Goal: Task Accomplishment & Management: Complete application form

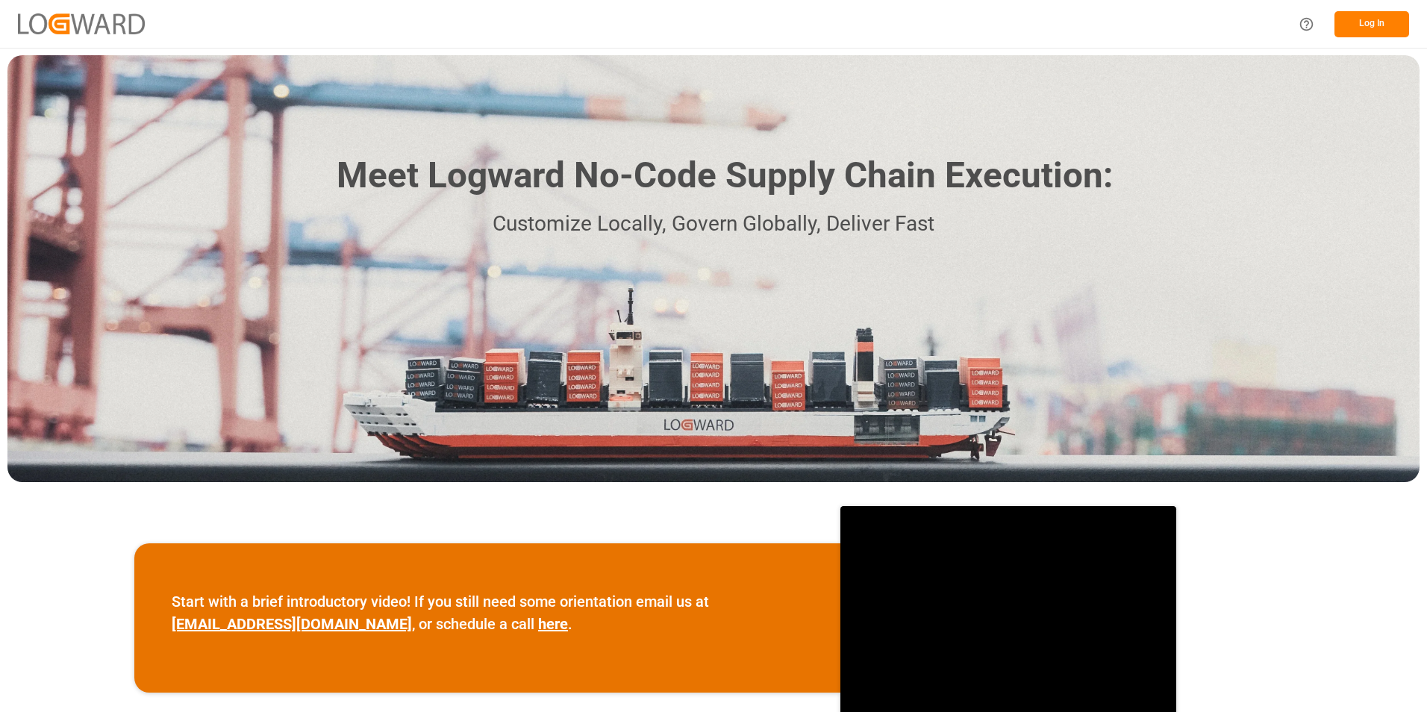
click at [1363, 22] on button "Log In" at bounding box center [1371, 24] width 75 height 26
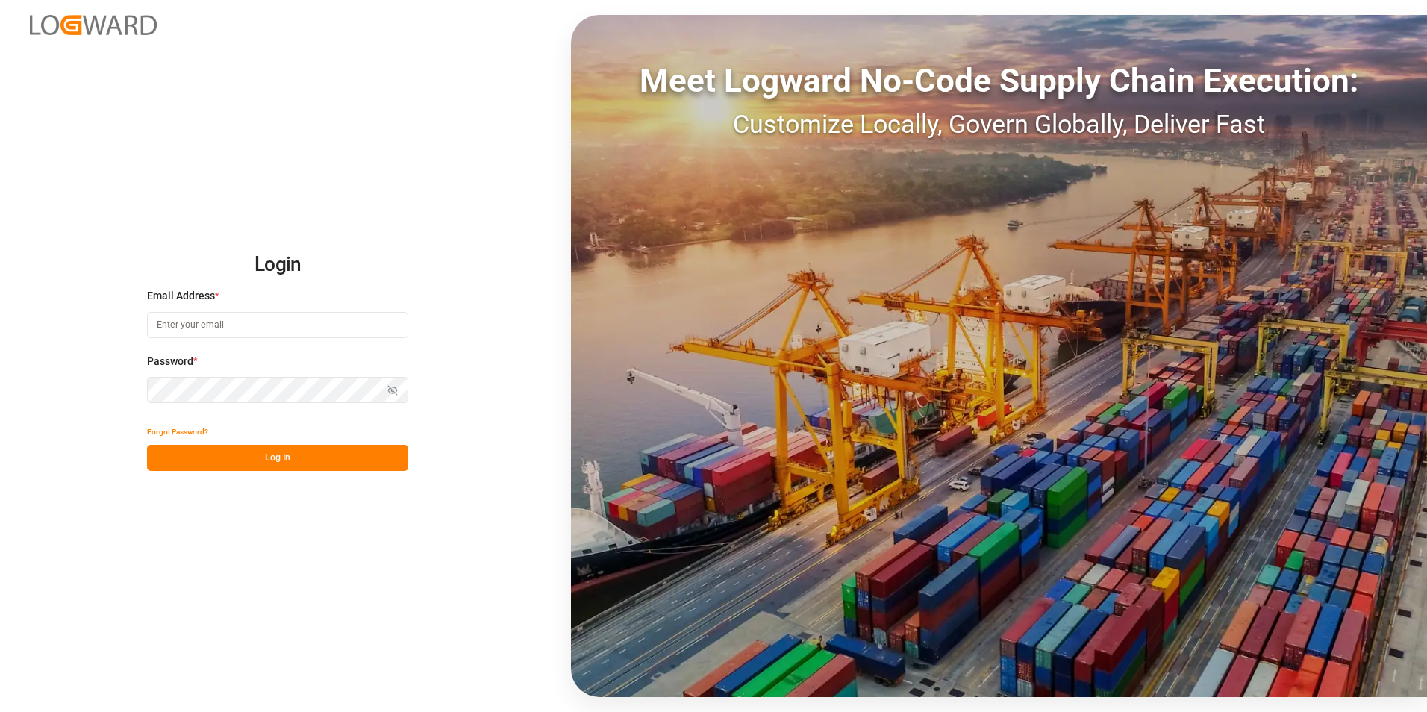
type input "andrea.steinberg@jamindustriesusa.com"
click at [250, 467] on button "Log In" at bounding box center [277, 458] width 261 height 26
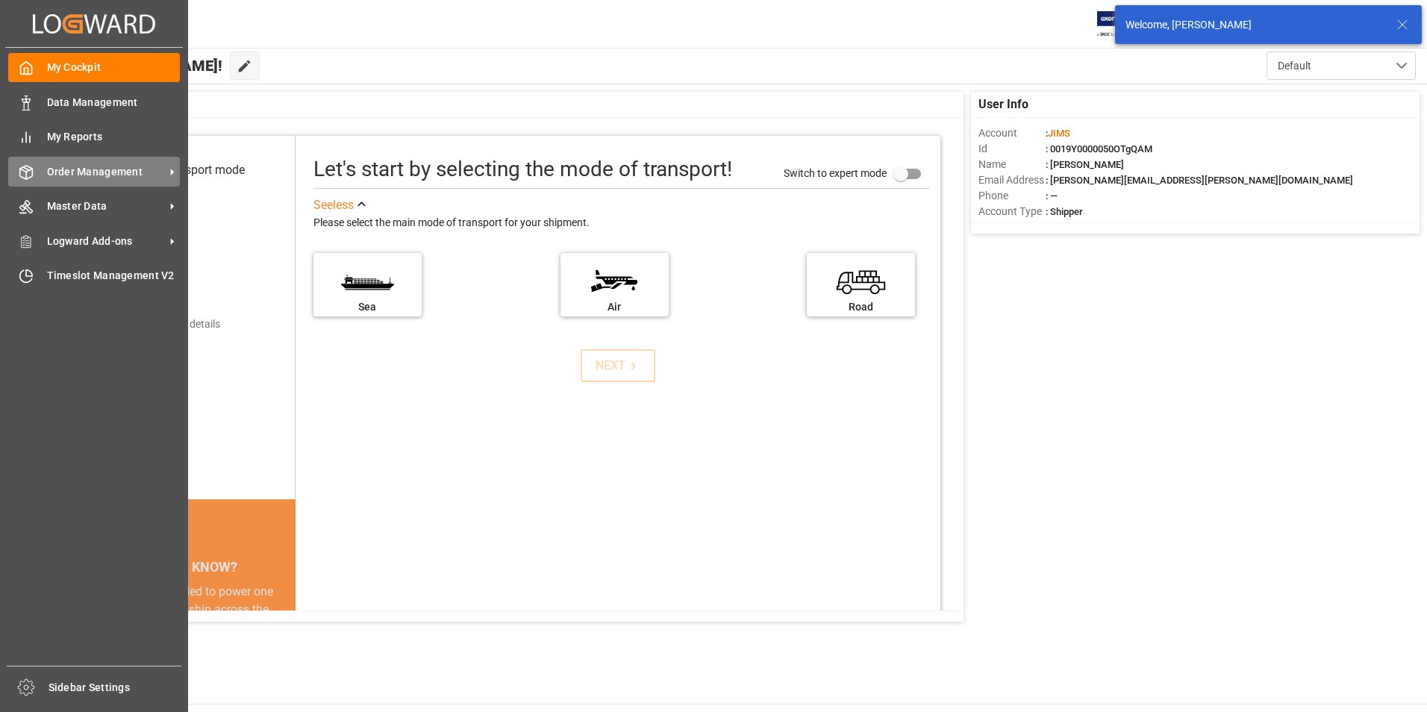
click at [78, 176] on span "Order Management" at bounding box center [106, 172] width 118 height 16
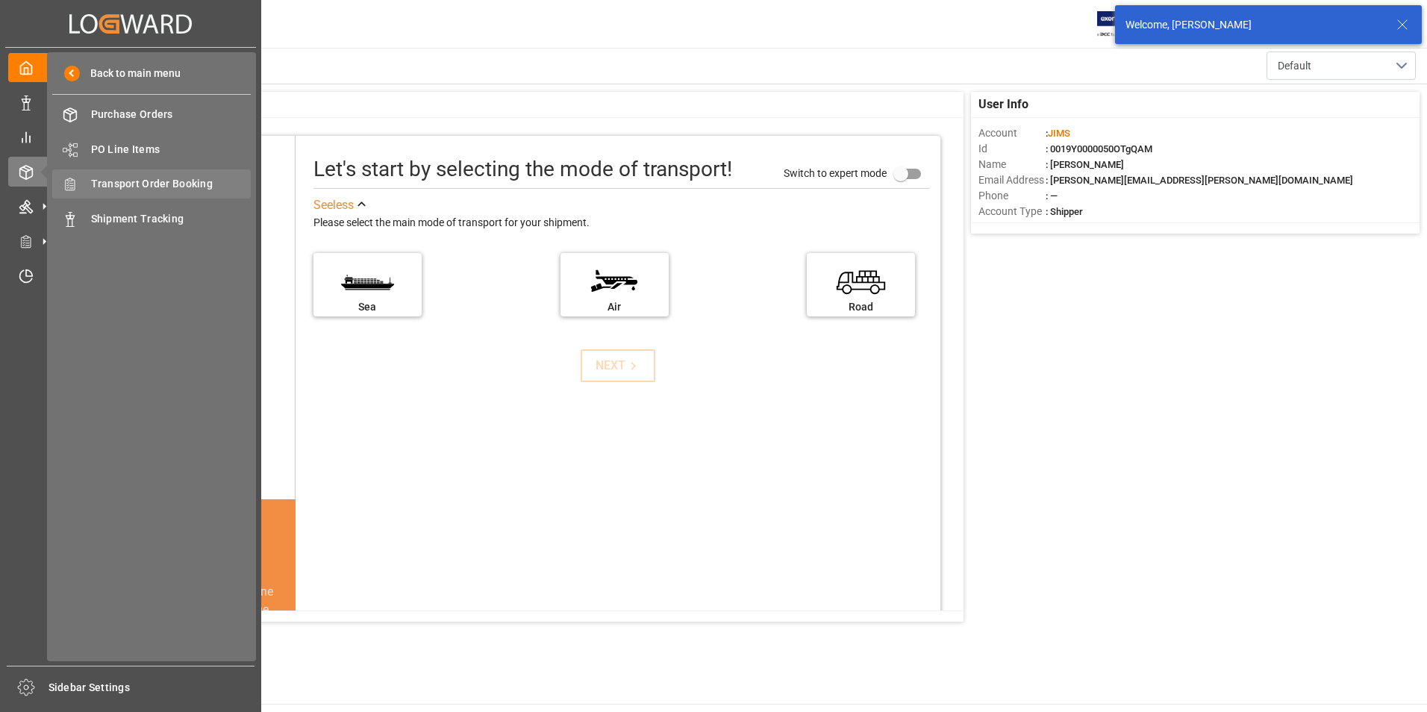
click at [135, 179] on span "Transport Order Booking" at bounding box center [171, 184] width 160 height 16
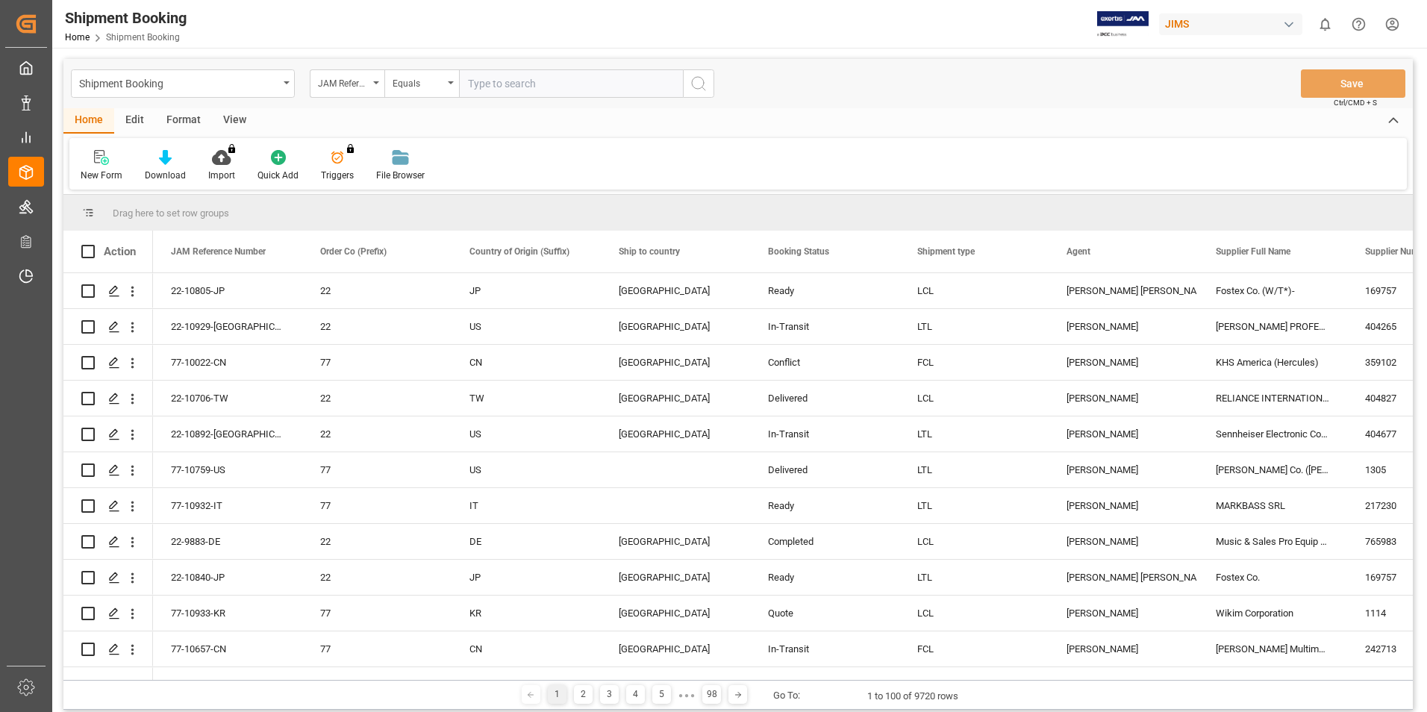
click at [98, 166] on div "New Form" at bounding box center [101, 165] width 64 height 33
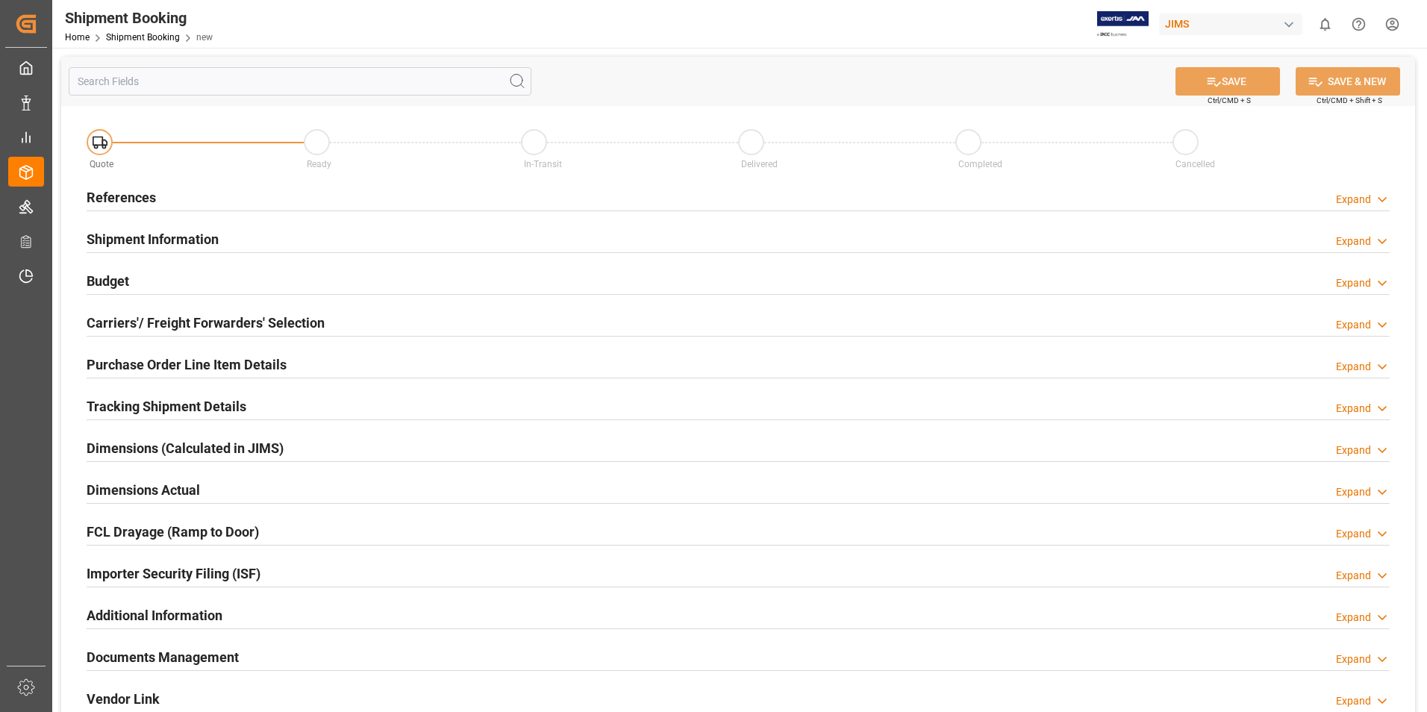
click at [123, 201] on h2 "References" at bounding box center [121, 197] width 69 height 20
click at [122, 197] on h2 "References" at bounding box center [121, 197] width 69 height 20
click at [136, 198] on h2 "References" at bounding box center [121, 197] width 69 height 20
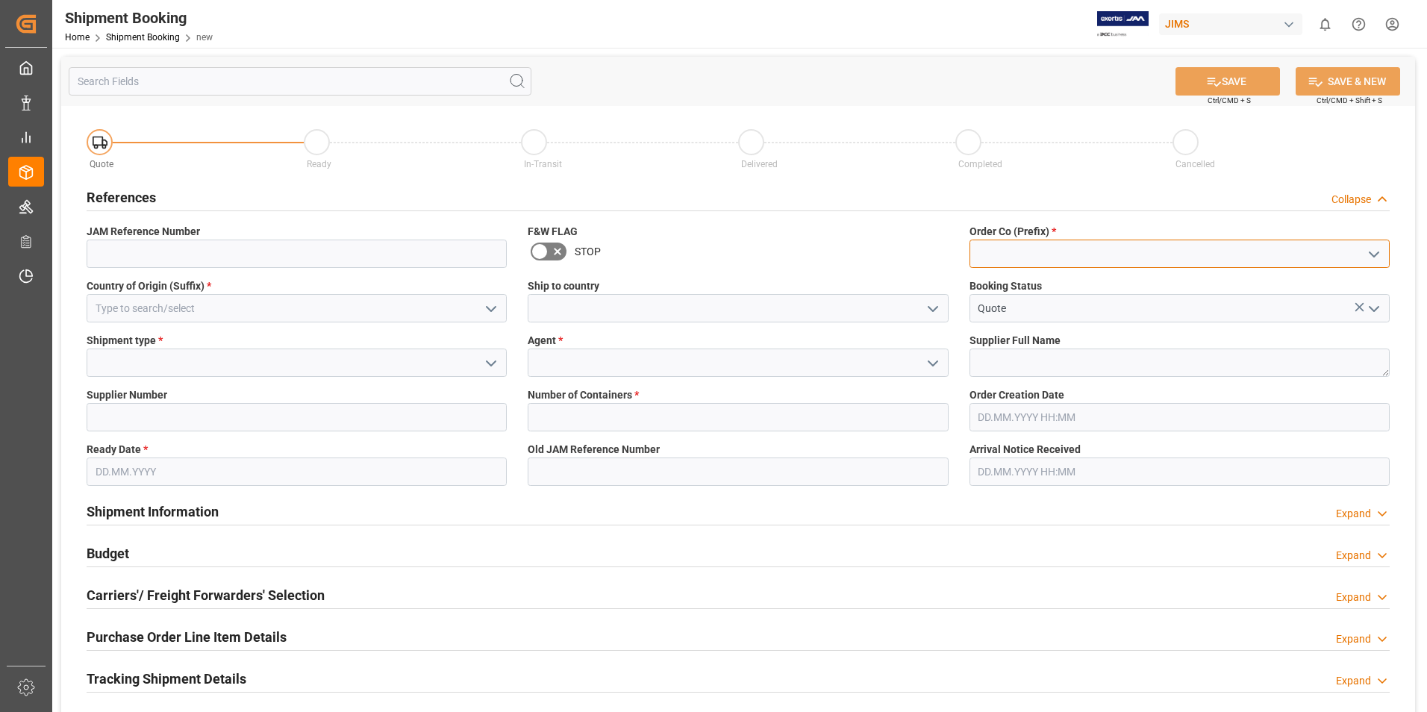
click at [1028, 255] on input at bounding box center [1179, 254] width 420 height 28
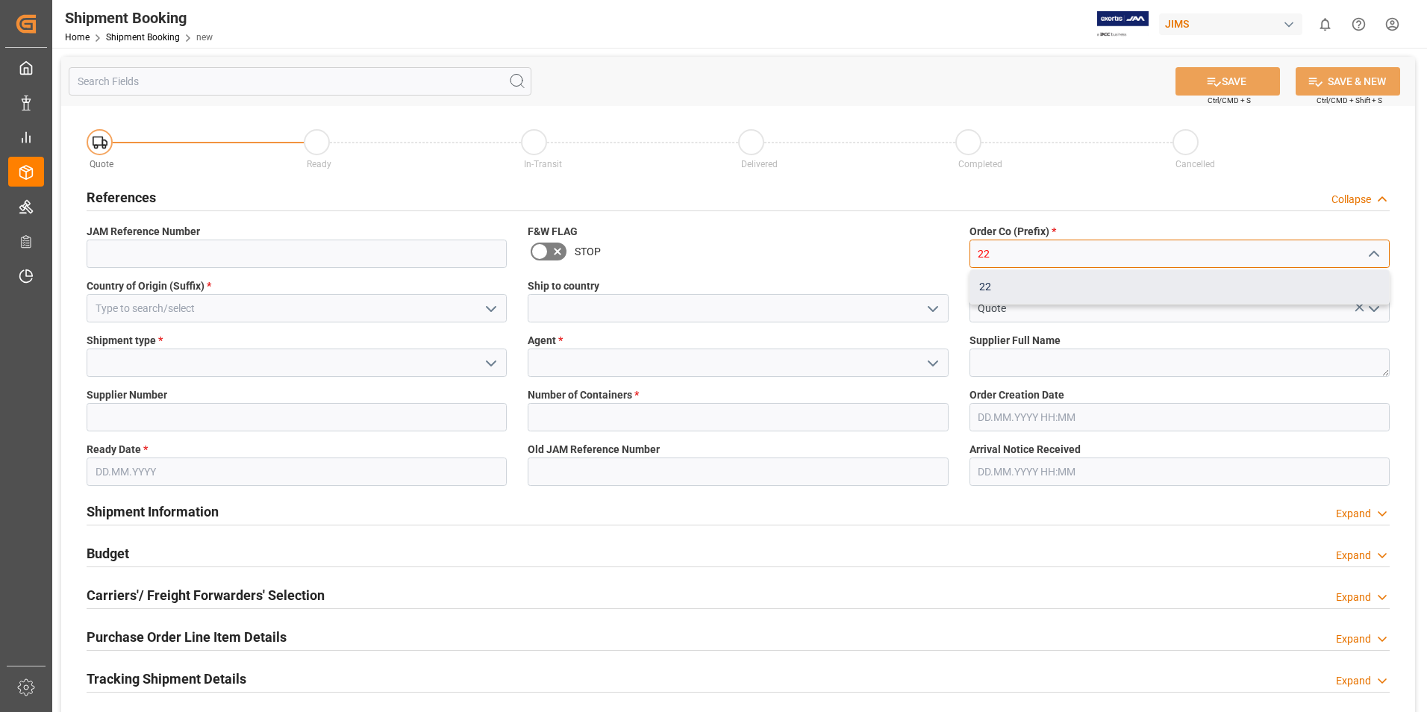
click at [1009, 284] on div "22" at bounding box center [1179, 287] width 419 height 34
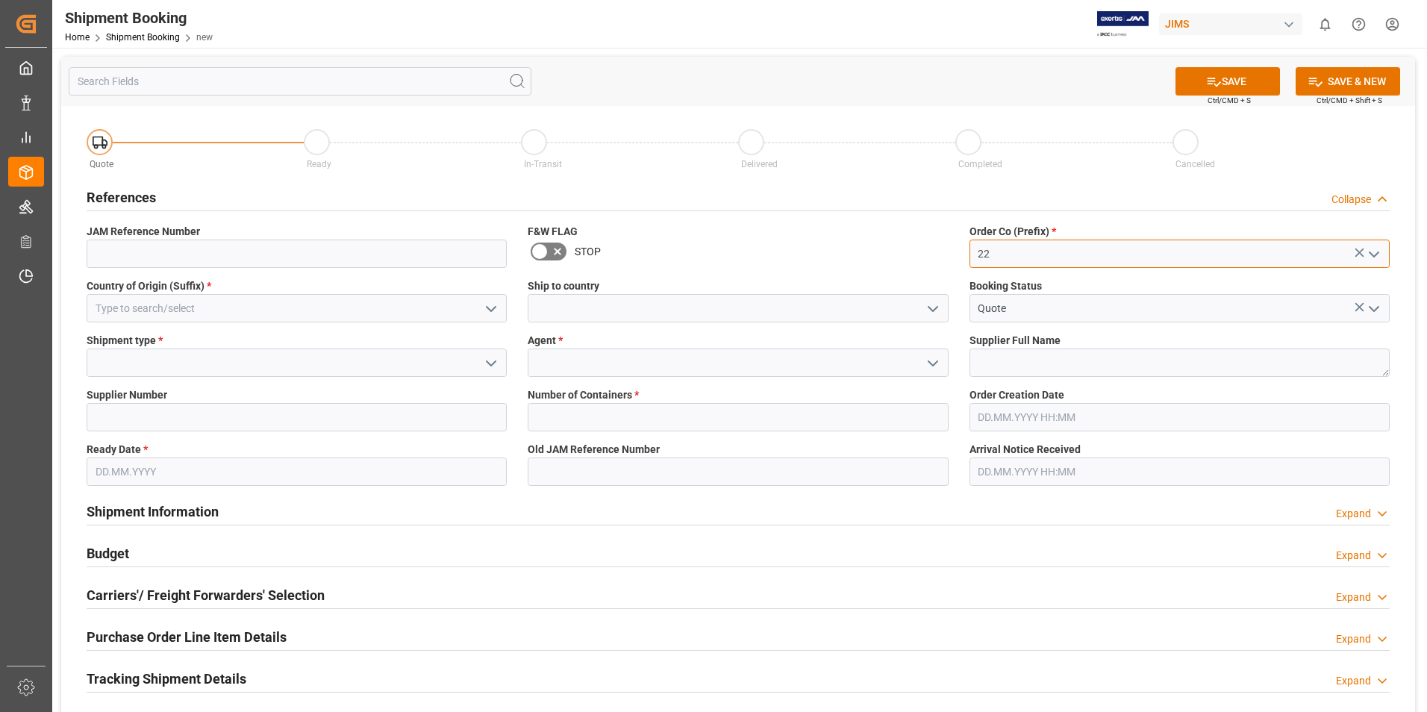
type input "22"
click at [1009, 362] on textarea at bounding box center [1179, 362] width 420 height 28
type textarea "169757"
click at [168, 363] on input at bounding box center [297, 362] width 420 height 28
click at [496, 355] on icon "open menu" at bounding box center [491, 363] width 18 height 18
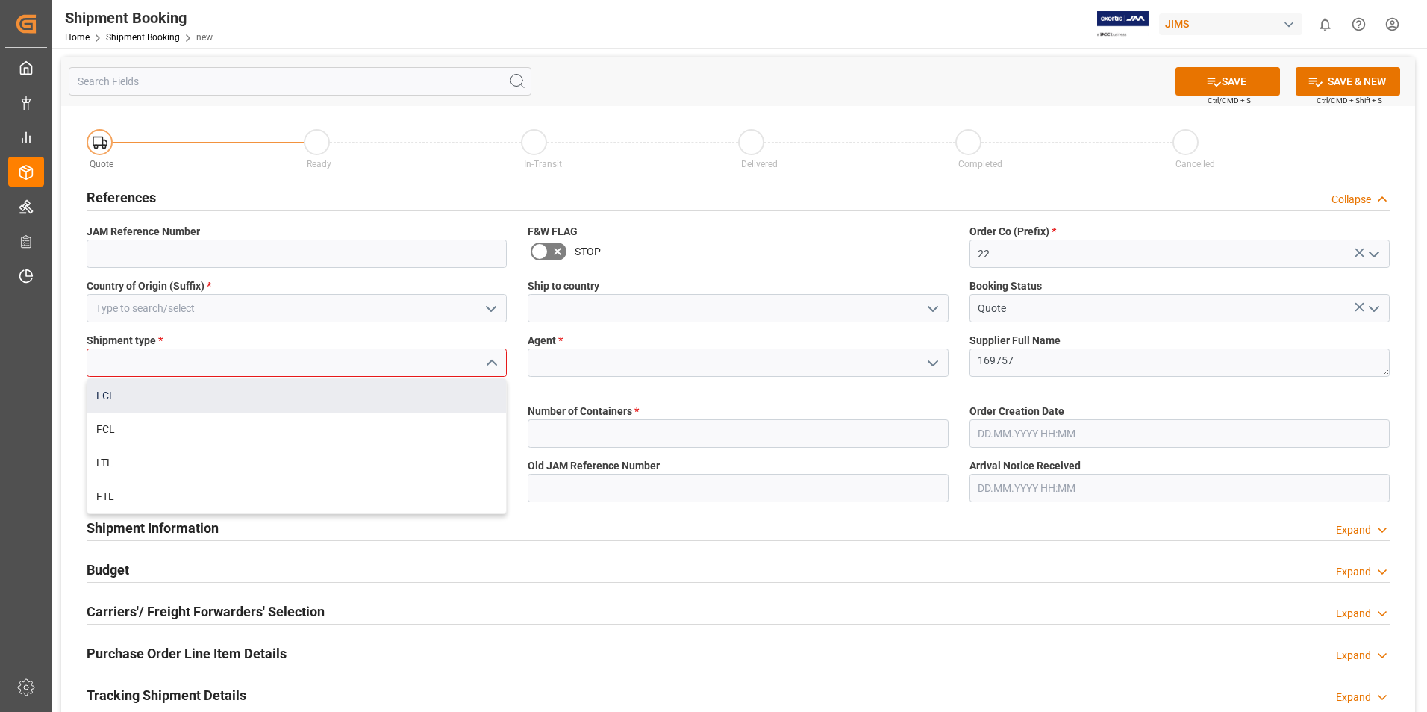
click at [201, 395] on div "LCL" at bounding box center [296, 396] width 419 height 34
type input "LCL"
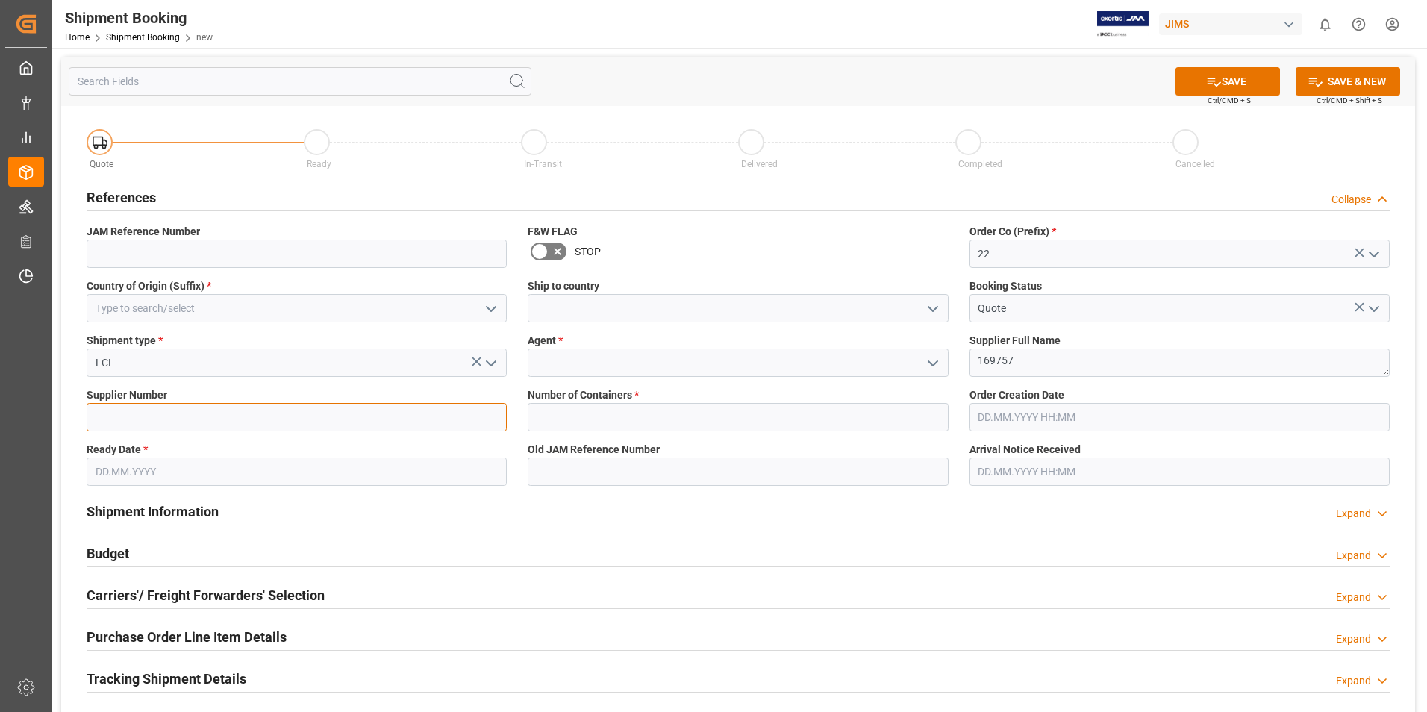
click at [179, 418] on input at bounding box center [297, 417] width 420 height 28
type input "F"
type input "169757"
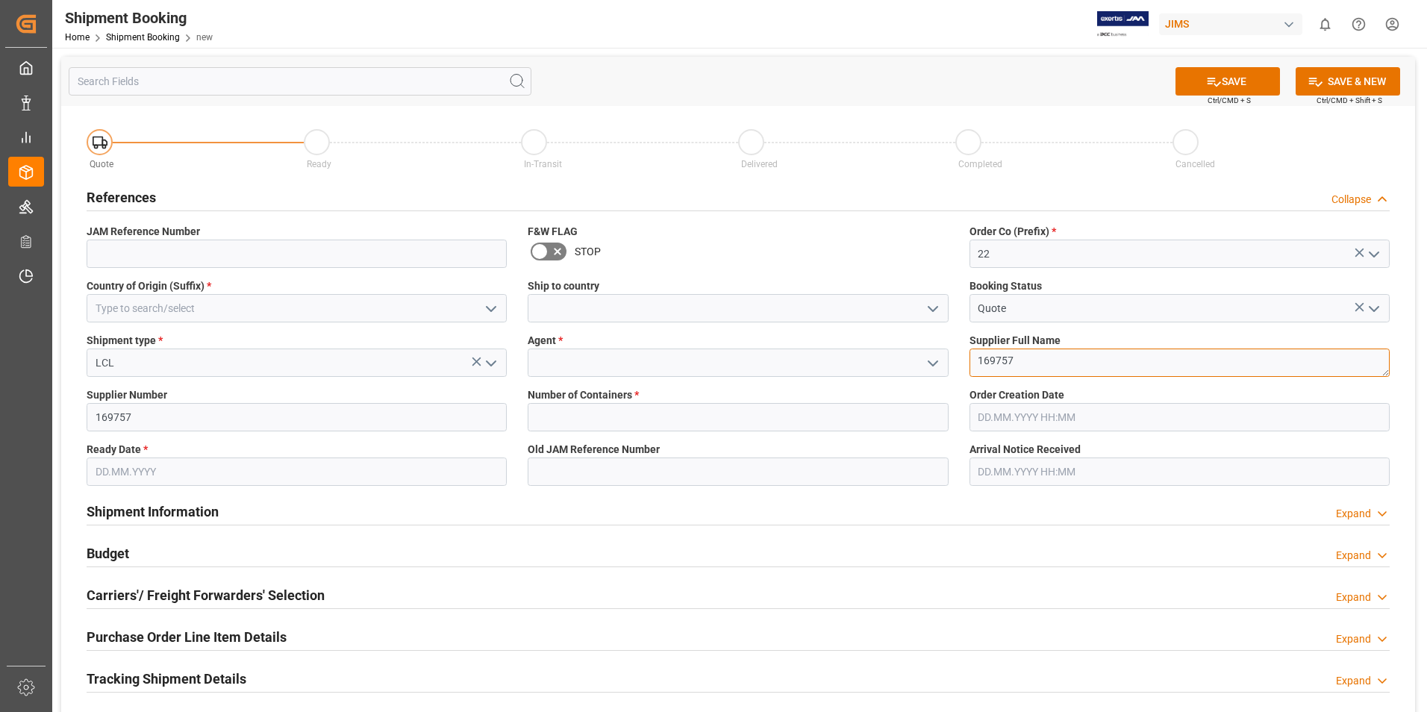
click at [1018, 352] on textarea "169757" at bounding box center [1179, 362] width 420 height 28
type textarea "FOSTEX"
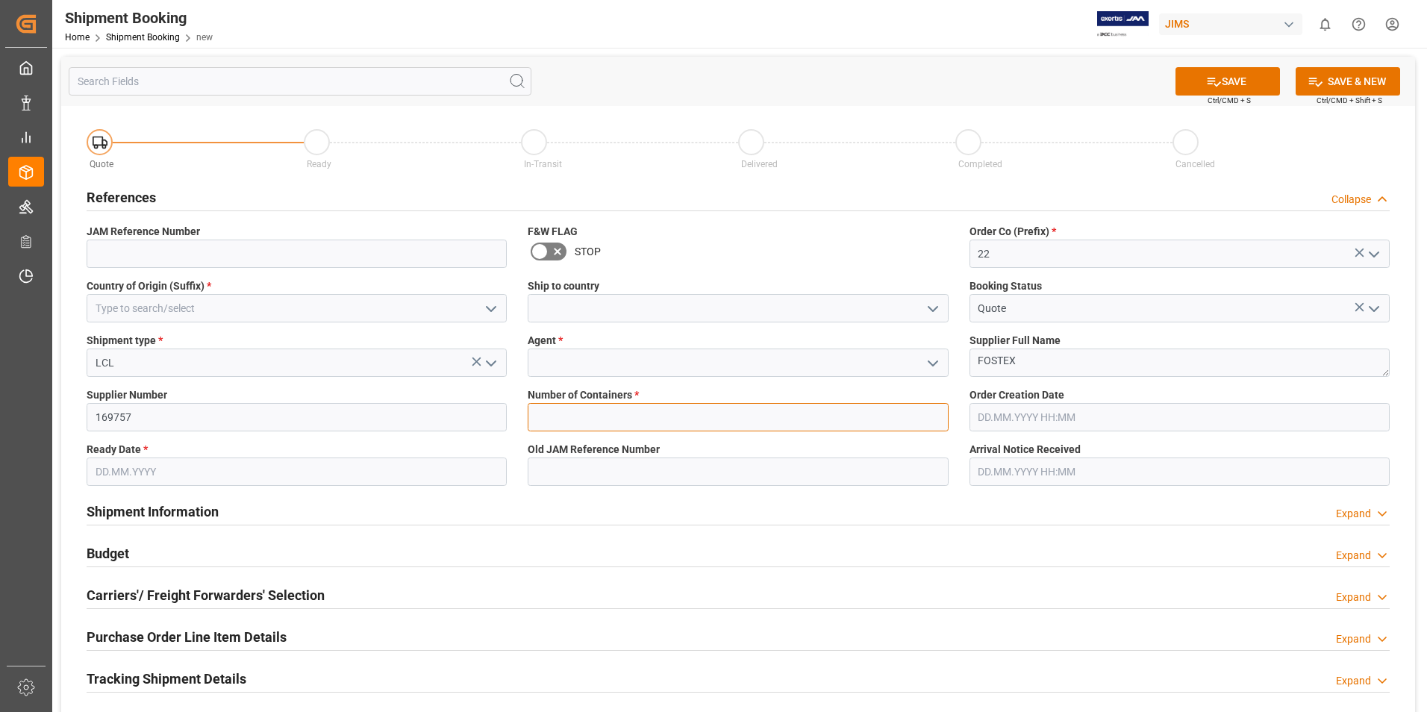
click at [872, 410] on input "text" at bounding box center [738, 417] width 420 height 28
type input "0"
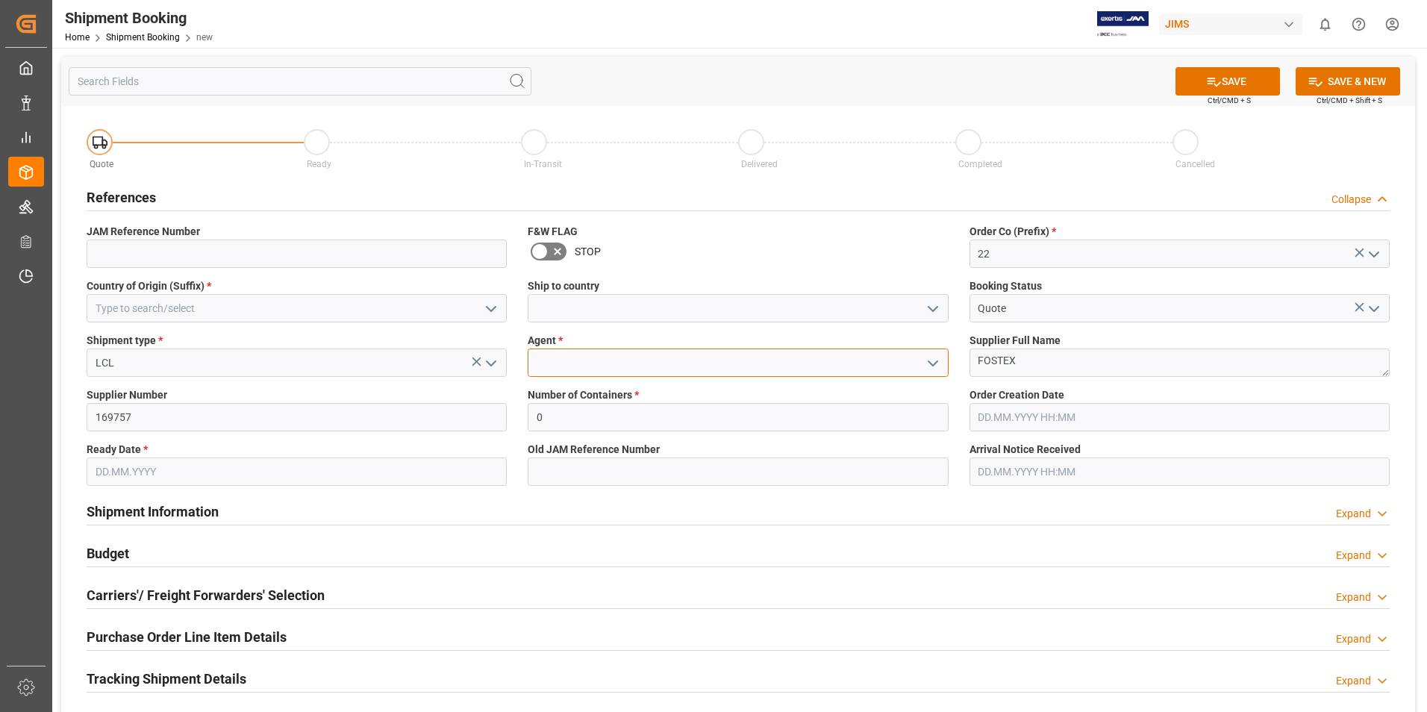
click at [596, 369] on input at bounding box center [738, 362] width 420 height 28
click at [919, 357] on input at bounding box center [738, 362] width 420 height 28
click at [938, 366] on icon "open menu" at bounding box center [933, 363] width 18 height 18
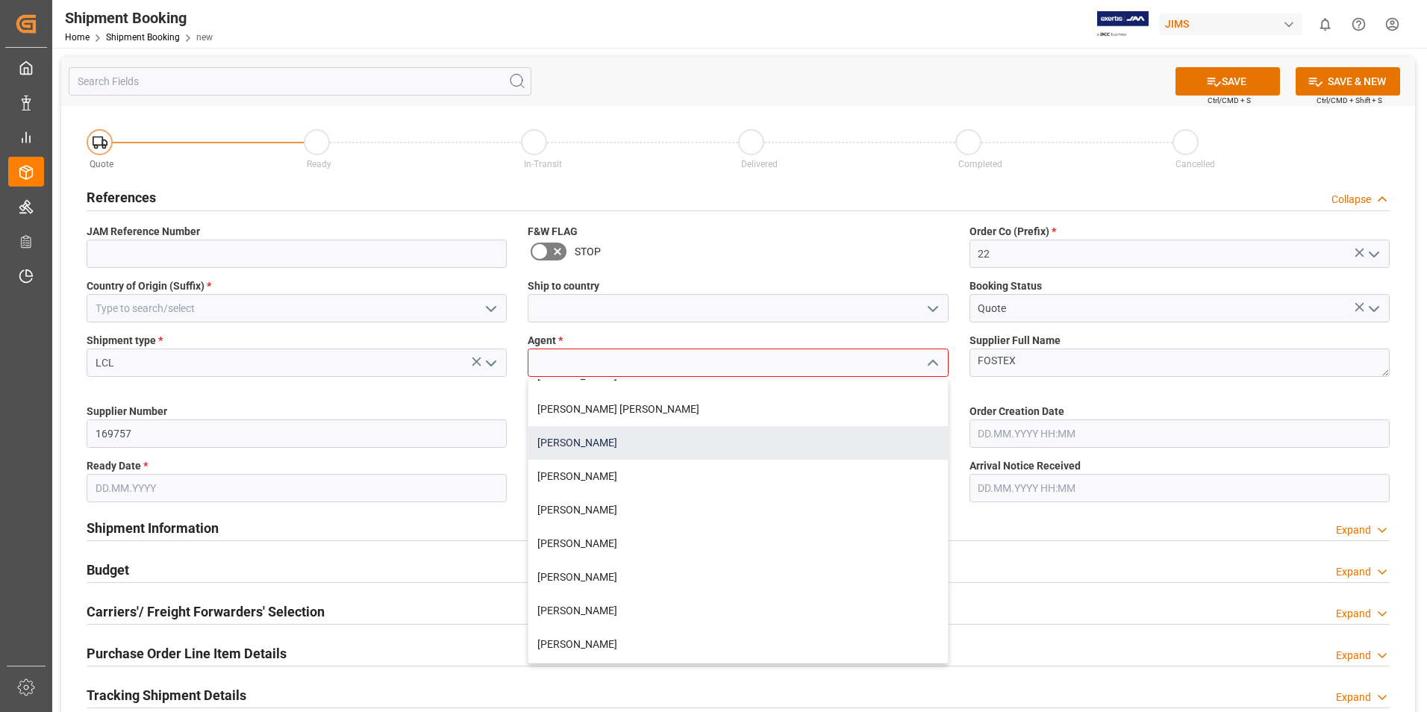
scroll to position [224, 0]
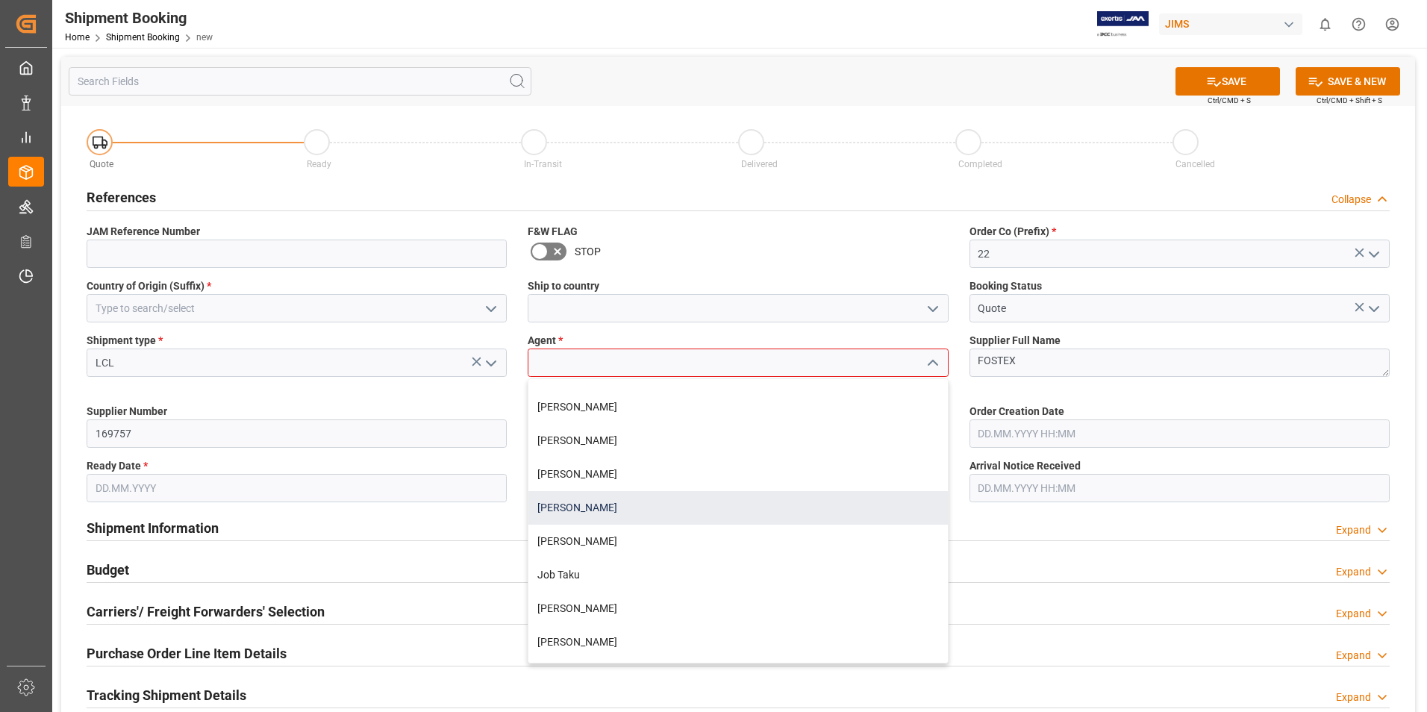
click at [584, 511] on div "[PERSON_NAME]" at bounding box center [737, 508] width 419 height 34
type input "[PERSON_NAME]"
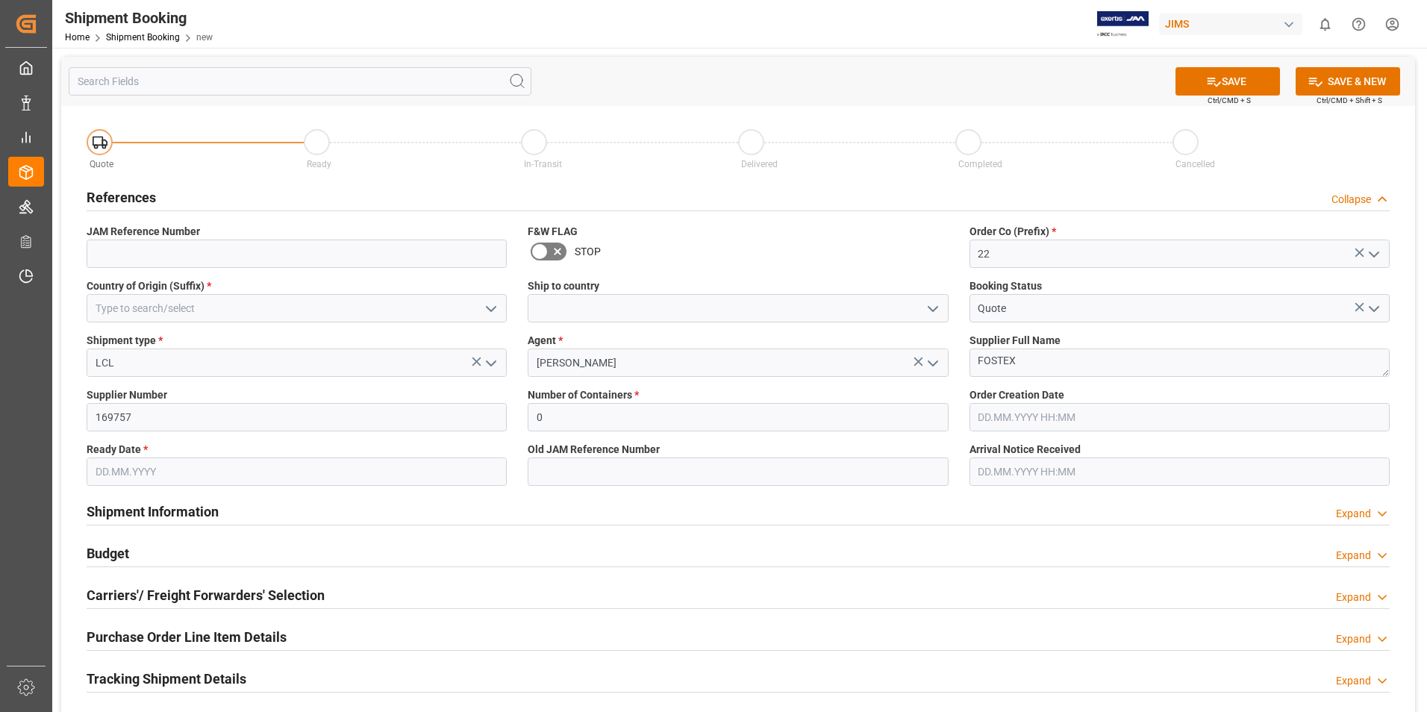
drag, startPoint x: 141, startPoint y: 469, endPoint x: 151, endPoint y: 469, distance: 10.4
click at [141, 469] on input "text" at bounding box center [297, 471] width 420 height 28
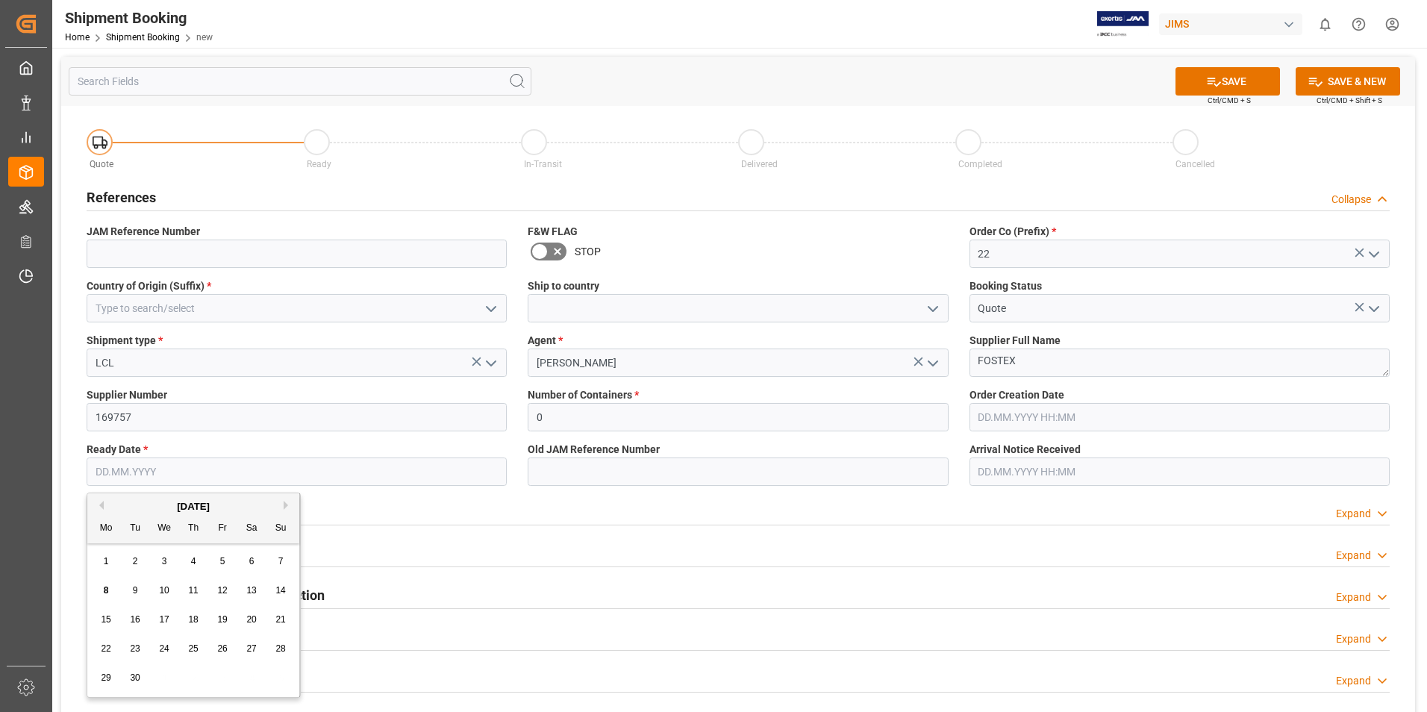
click at [127, 587] on div "9" at bounding box center [135, 591] width 19 height 18
type input "09.09.2025"
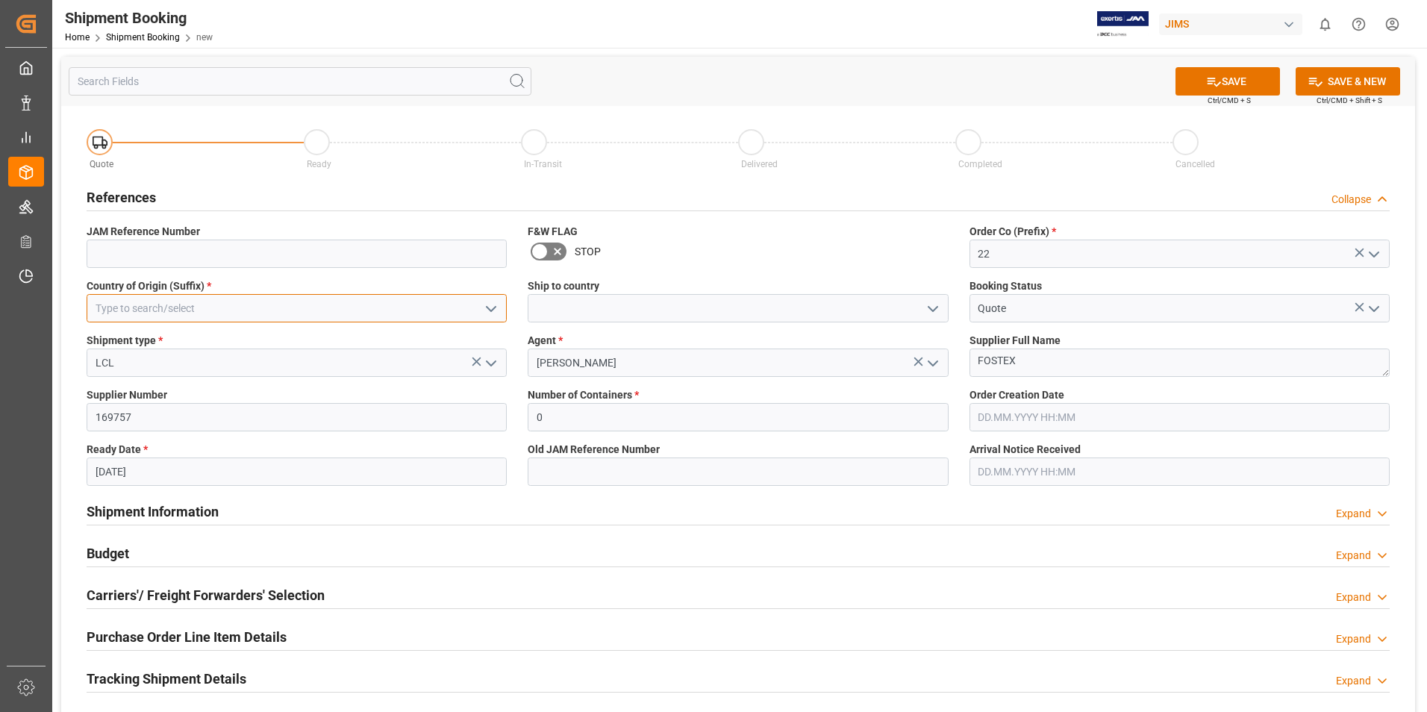
click at [163, 298] on input at bounding box center [297, 308] width 420 height 28
type input "JP"
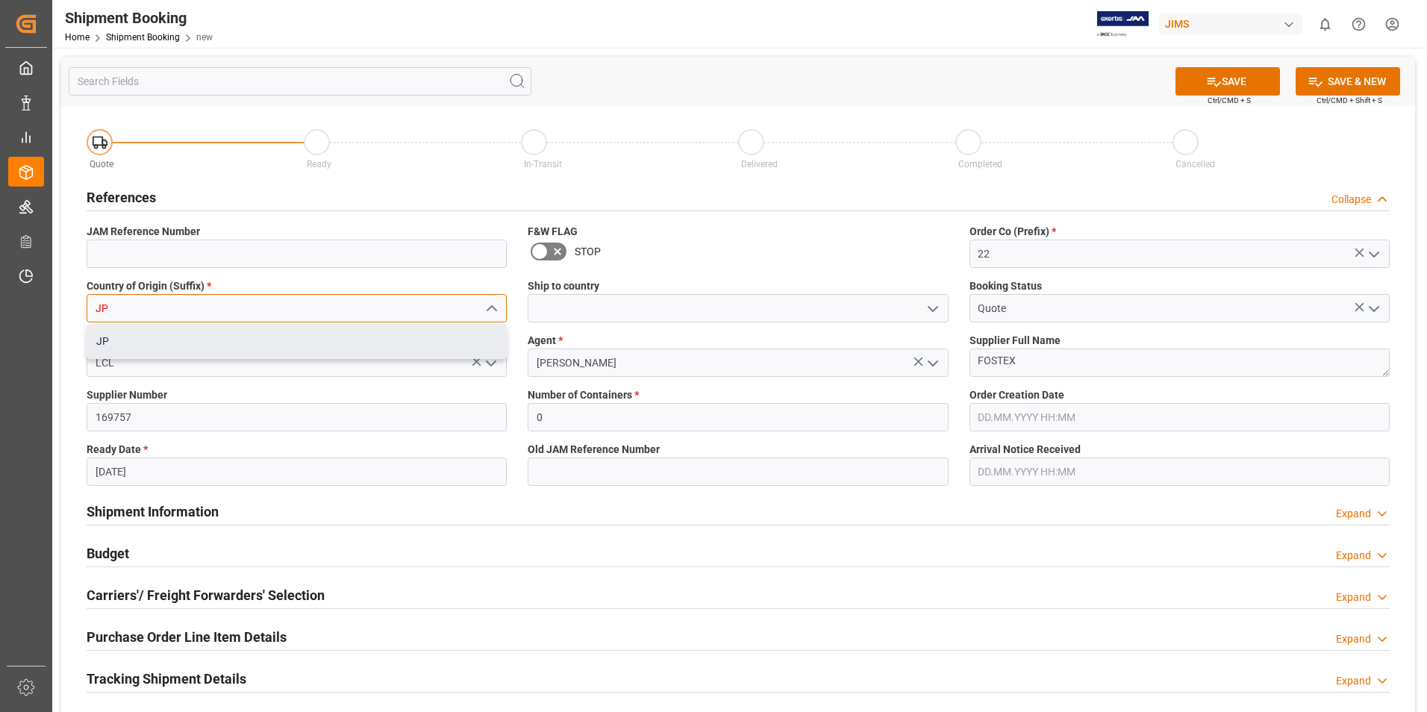
click at [145, 343] on div "JP" at bounding box center [296, 342] width 419 height 34
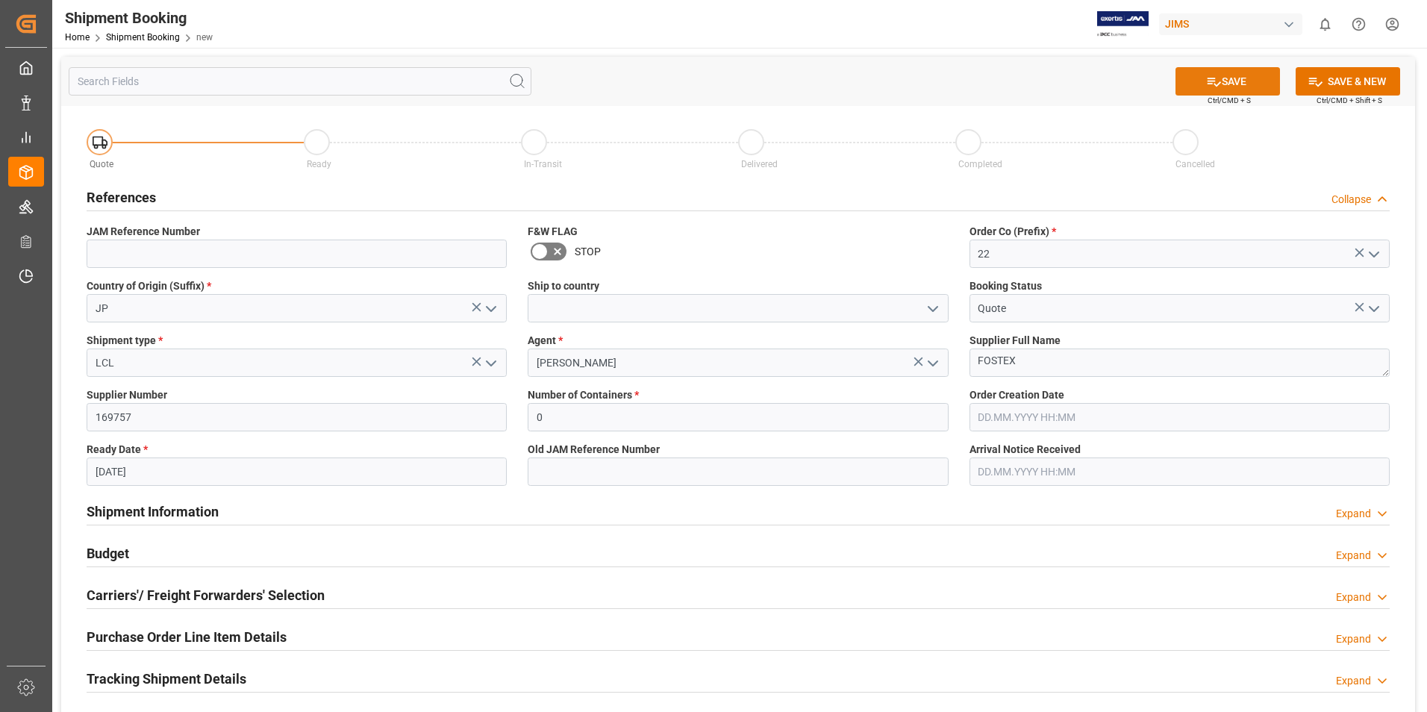
click at [1244, 79] on button "SAVE" at bounding box center [1227, 81] width 104 height 28
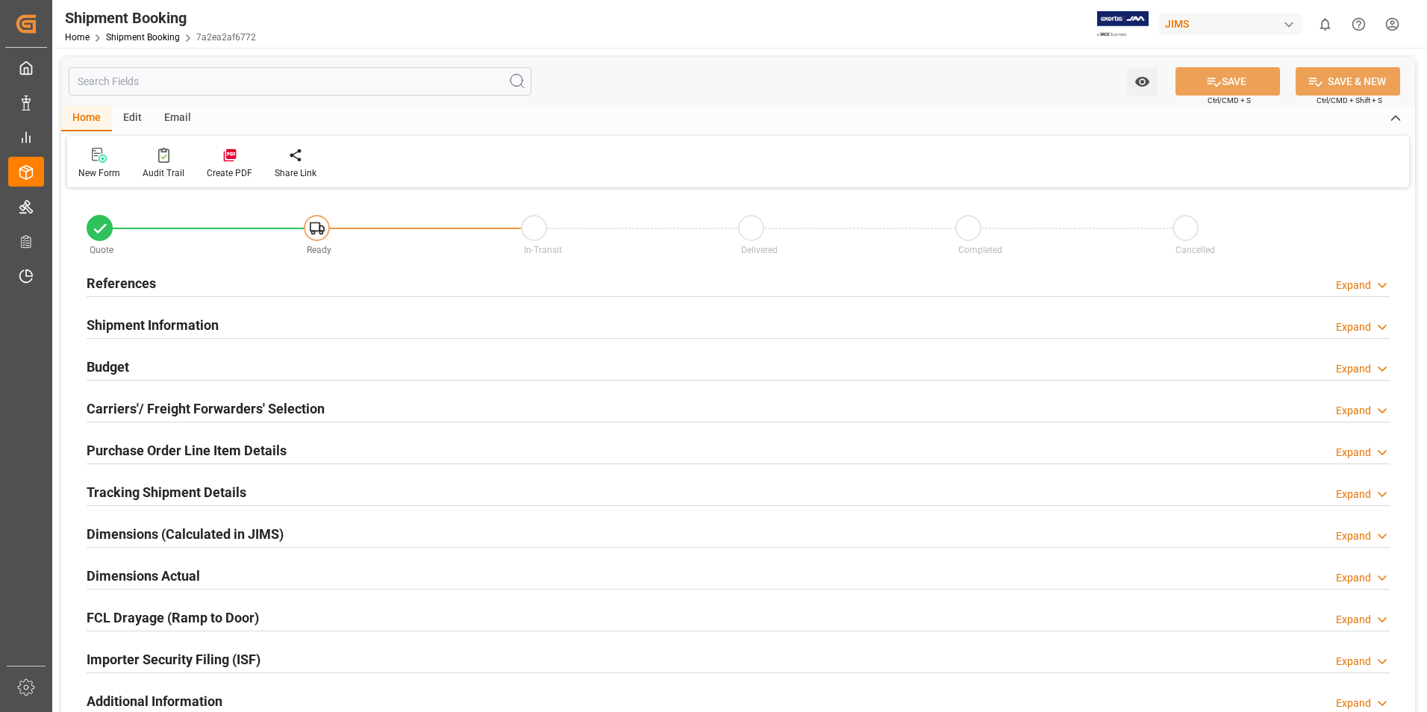
type input "0"
type input "[DATE]"
click at [154, 283] on h2 "References" at bounding box center [121, 283] width 69 height 20
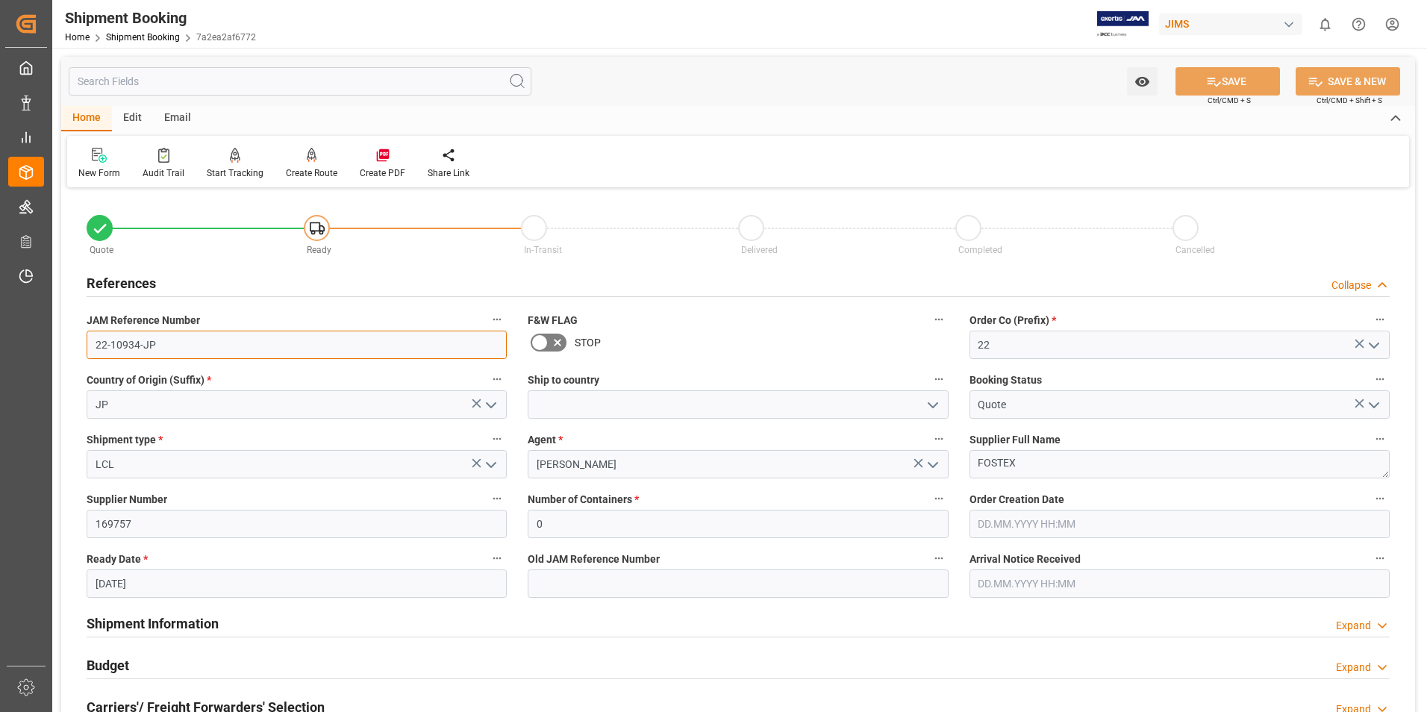
drag, startPoint x: 168, startPoint y: 344, endPoint x: 63, endPoint y: 345, distance: 105.2
click at [63, 345] on div "Quote Ready In-Transit Delivered Completed Cancelled References Collapse JAM Re…" at bounding box center [738, 656] width 1354 height 928
click at [93, 168] on div "New Form" at bounding box center [99, 172] width 42 height 13
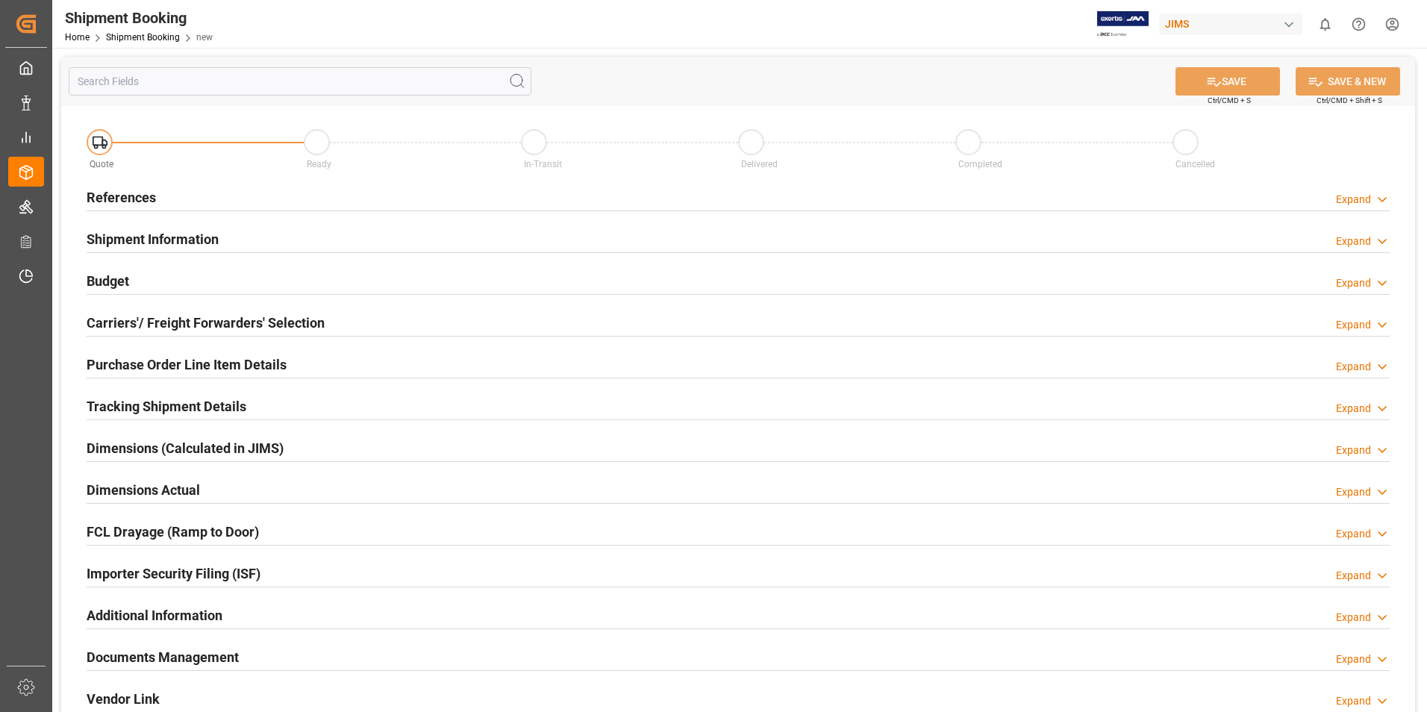
click at [125, 196] on h2 "References" at bounding box center [121, 197] width 69 height 20
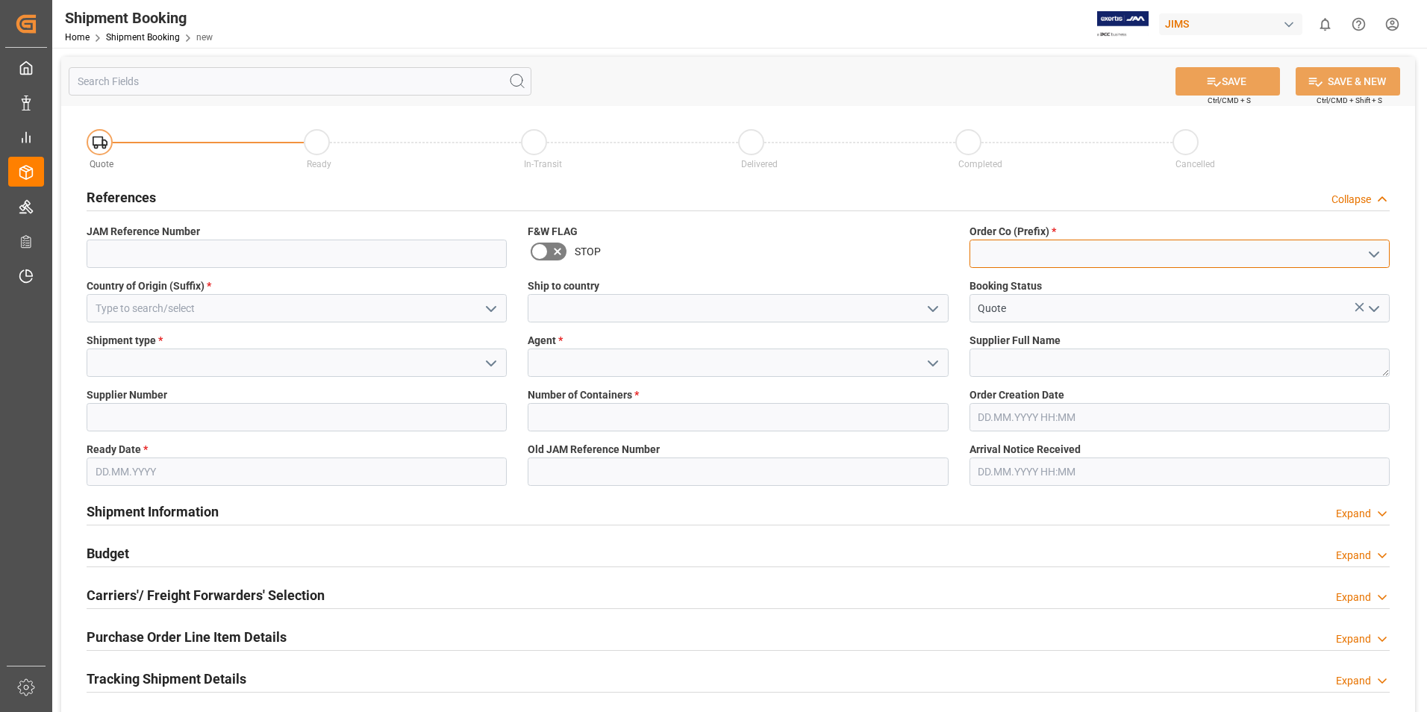
click at [1038, 261] on input at bounding box center [1179, 254] width 420 height 28
type input "1"
type input "22"
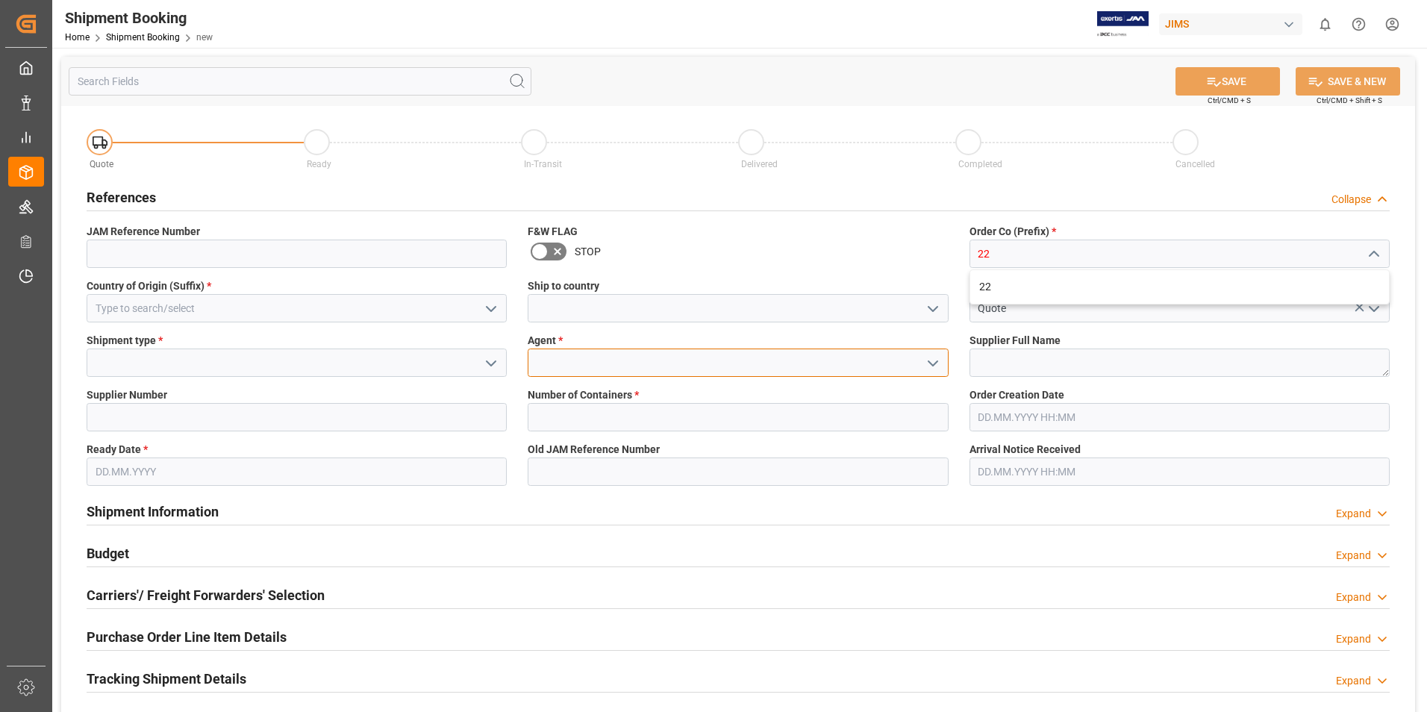
click at [940, 364] on input at bounding box center [738, 362] width 420 height 28
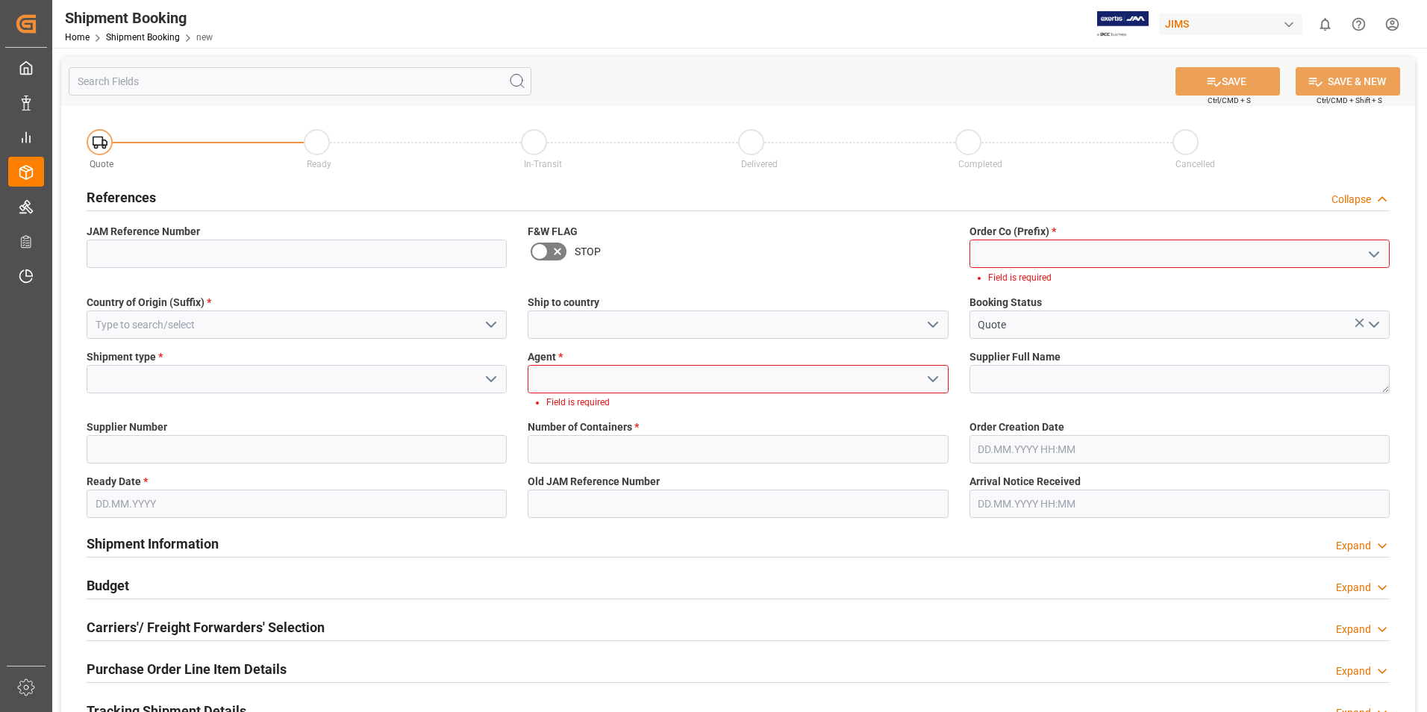
click at [926, 375] on icon "open menu" at bounding box center [933, 379] width 18 height 18
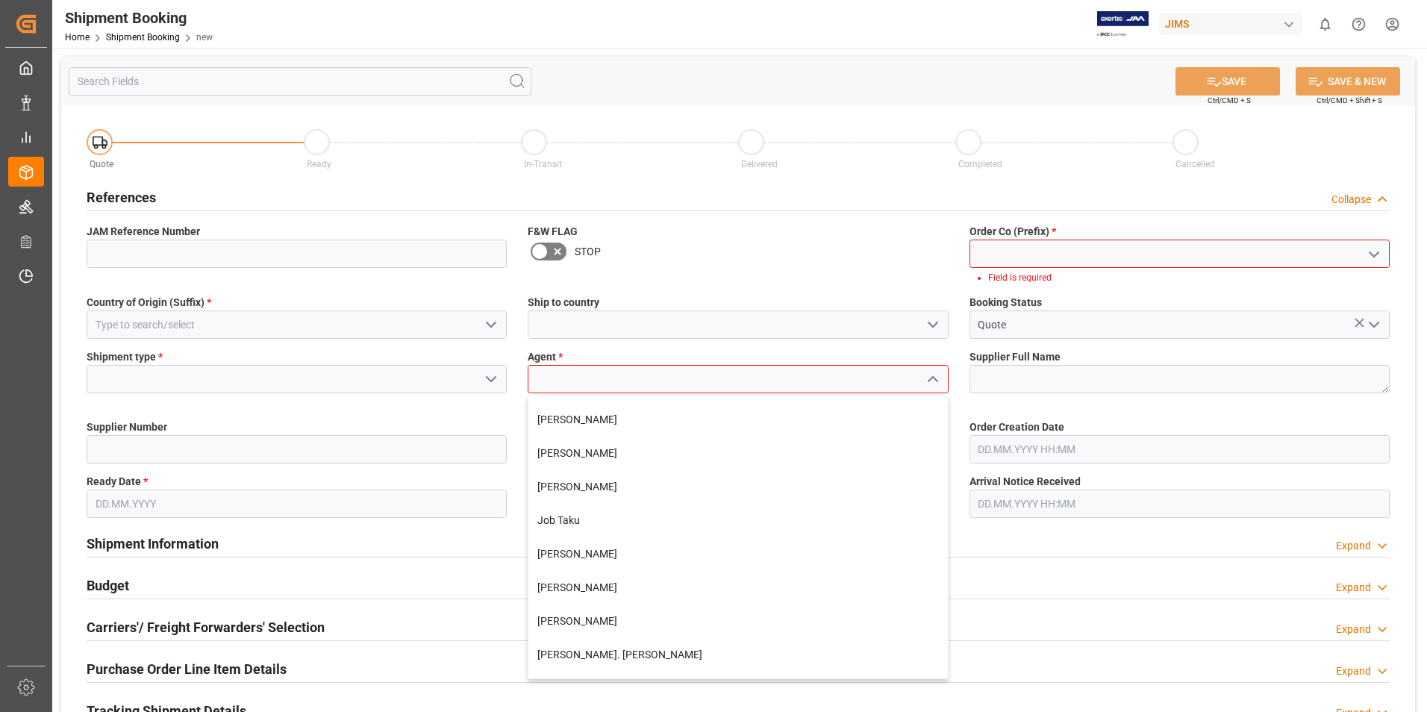
scroll to position [298, 0]
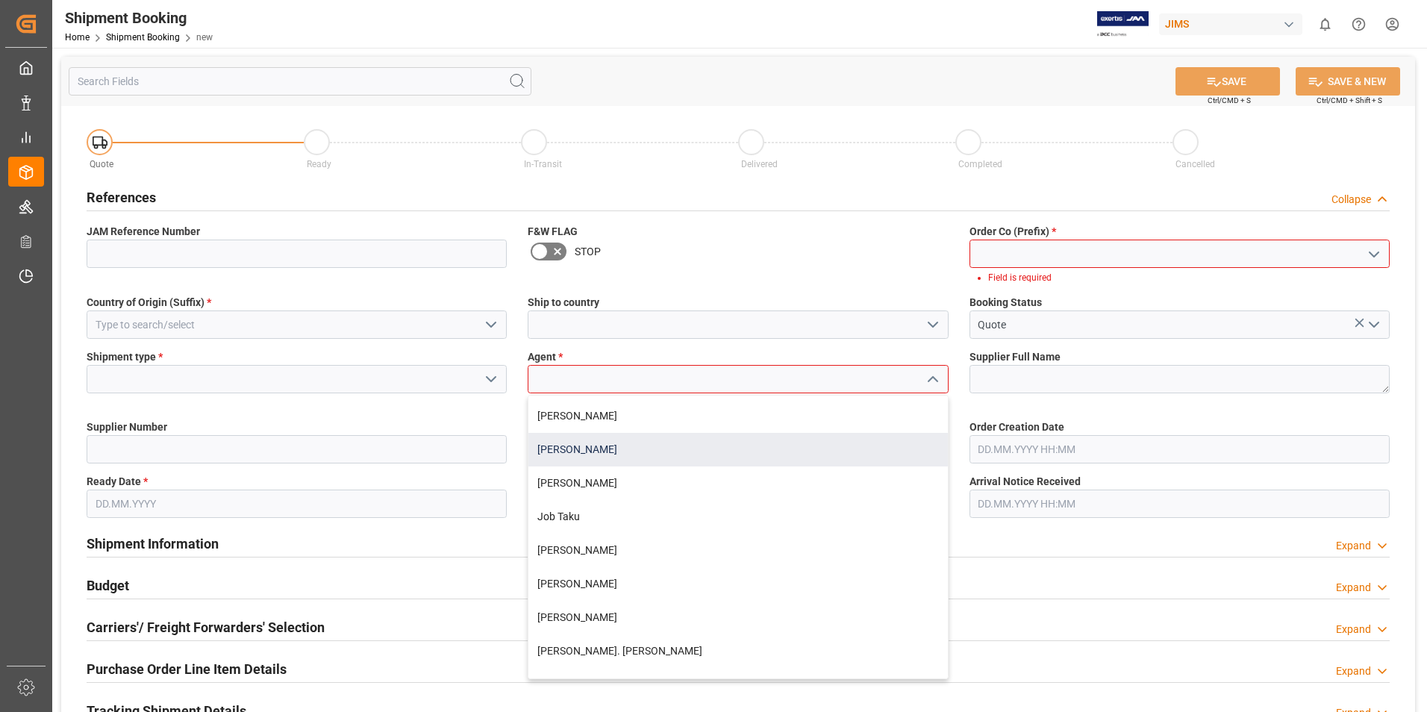
click at [581, 458] on div "[PERSON_NAME]" at bounding box center [737, 450] width 419 height 34
type input "[PERSON_NAME]"
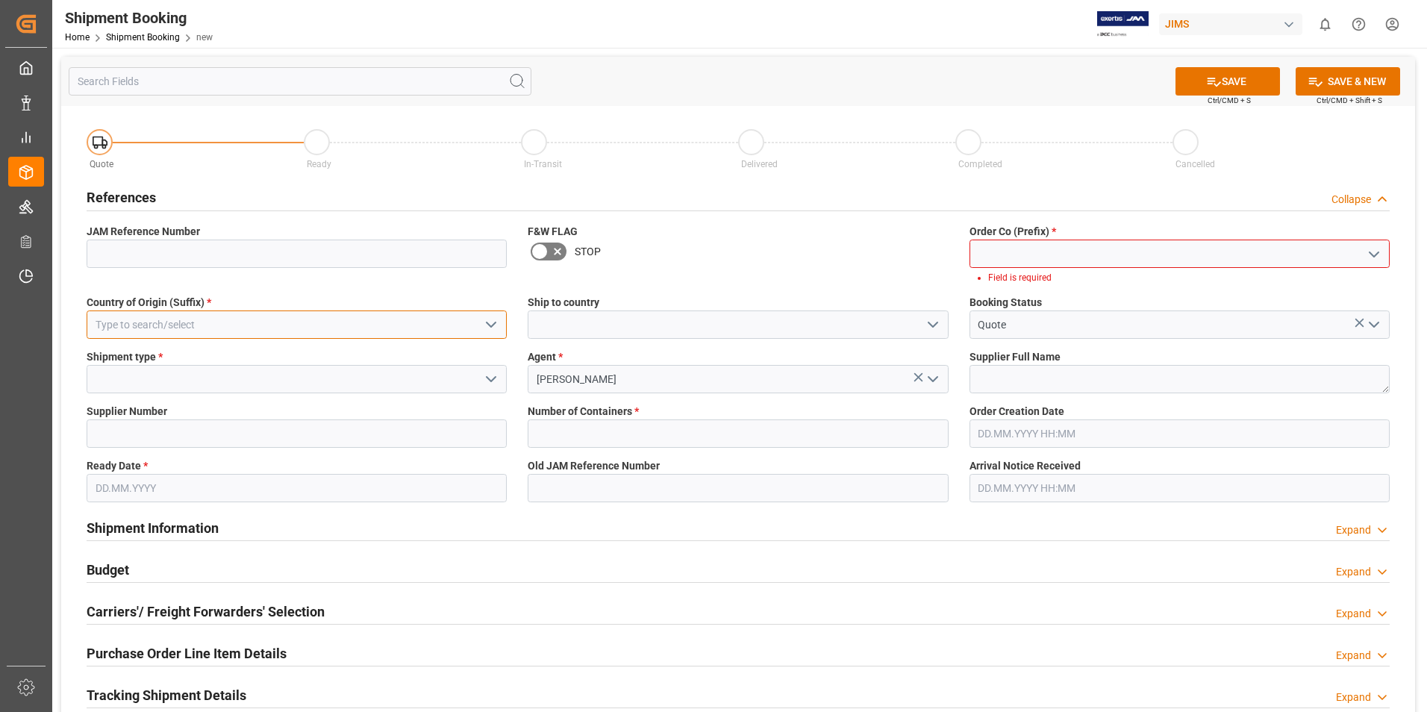
click at [237, 319] on input at bounding box center [297, 324] width 420 height 28
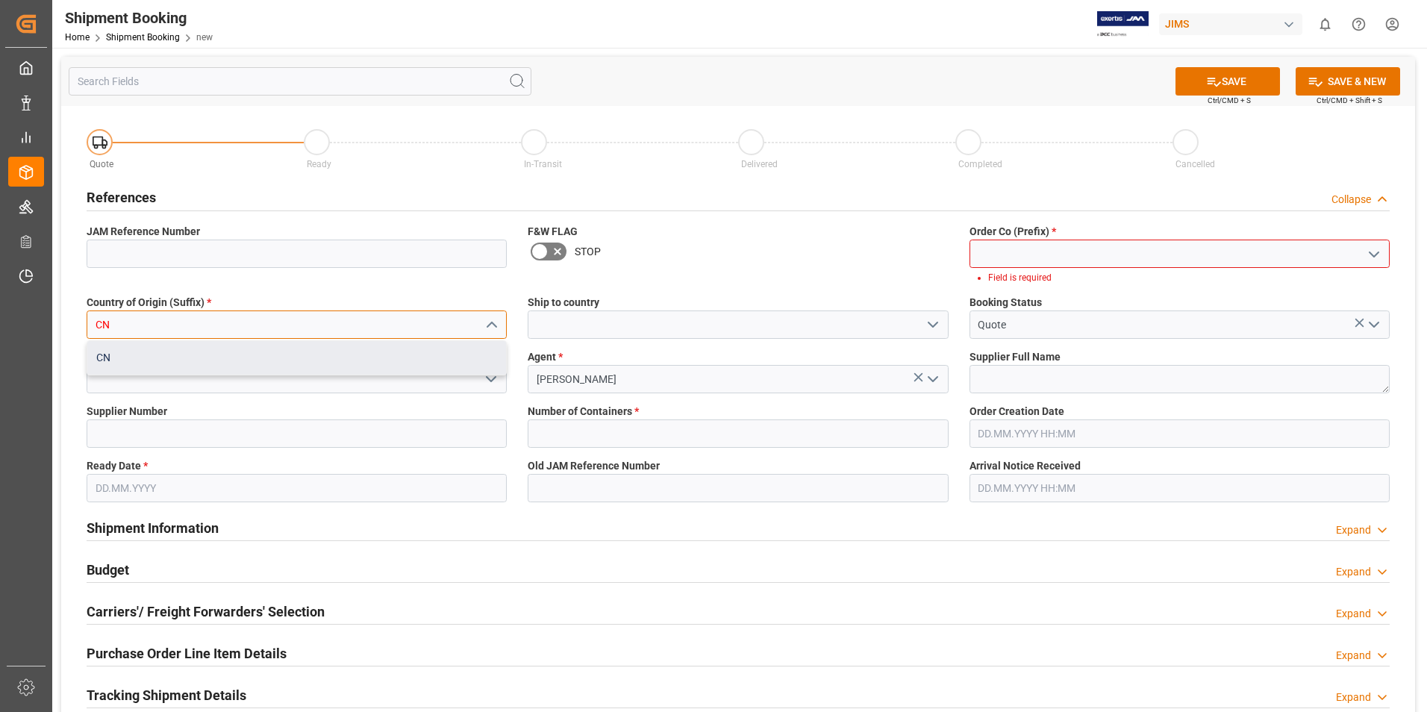
click at [208, 341] on div "CN" at bounding box center [296, 358] width 419 height 34
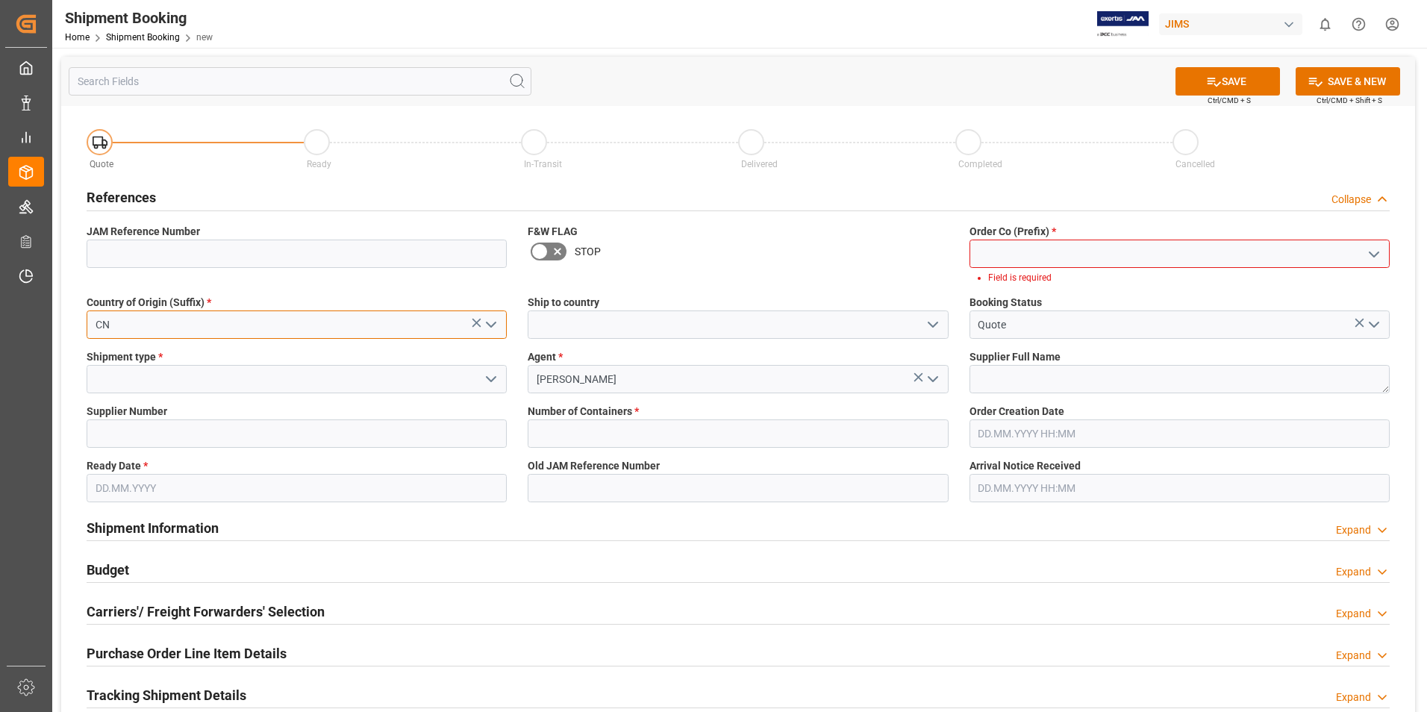
type input "CN"
click at [168, 381] on input at bounding box center [297, 379] width 420 height 28
click at [494, 380] on icon "open menu" at bounding box center [491, 379] width 18 height 18
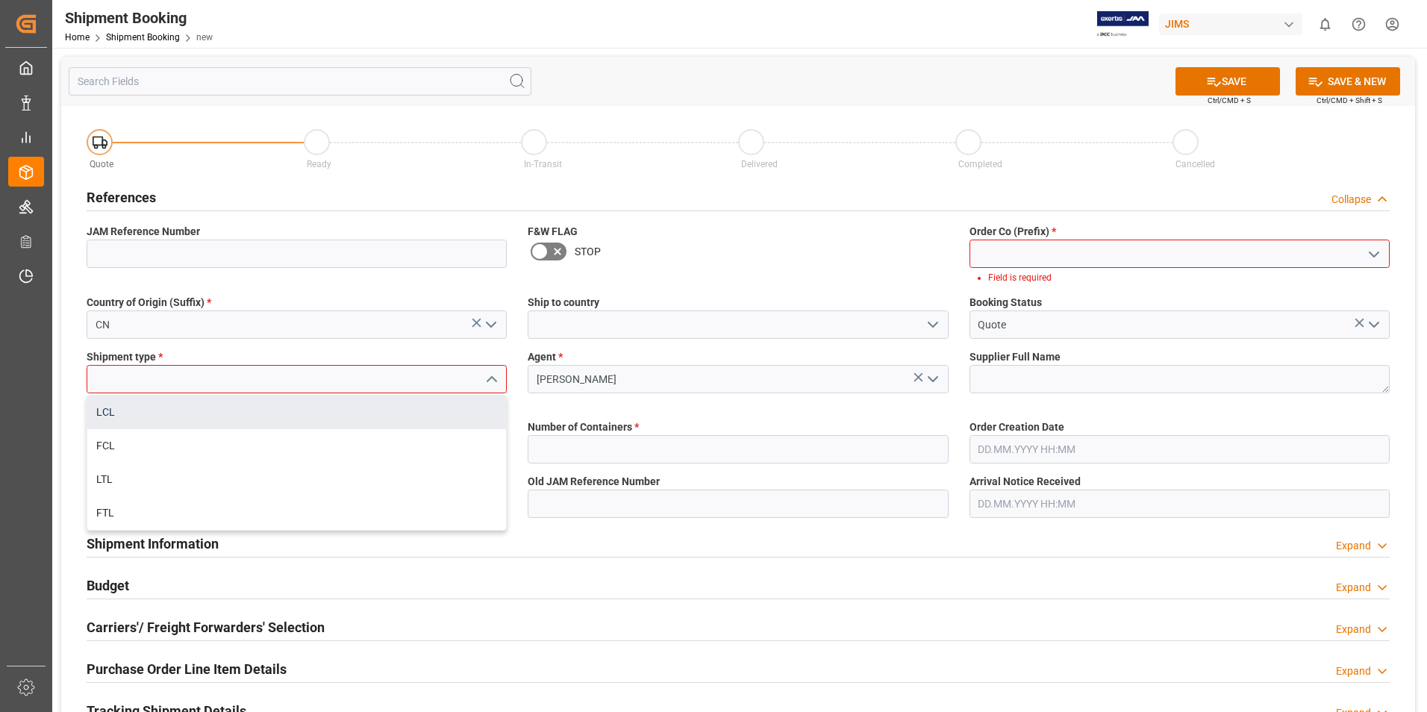
click at [264, 414] on div "LCL" at bounding box center [296, 412] width 419 height 34
type input "LCL"
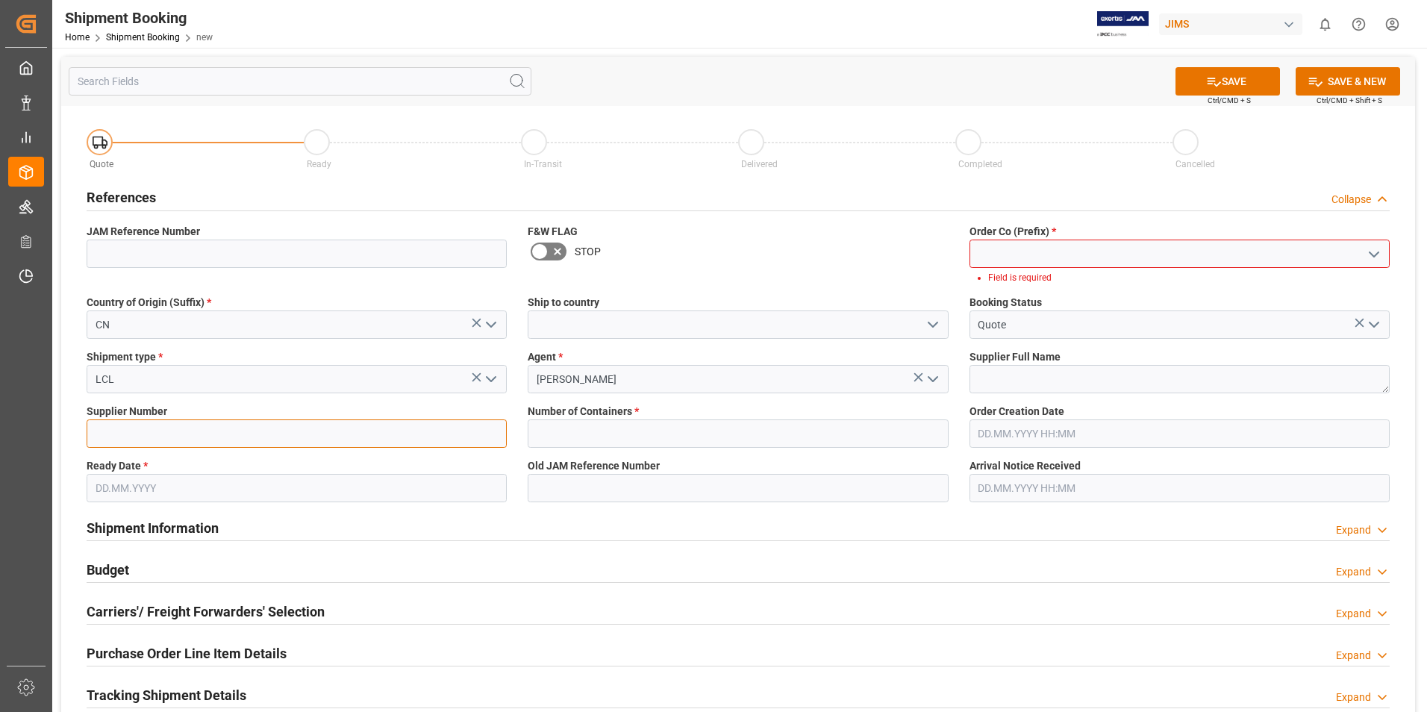
click at [234, 432] on input at bounding box center [297, 433] width 420 height 28
type input "189720"
click at [587, 435] on input "text" at bounding box center [738, 433] width 420 height 28
type input "0"
click at [165, 487] on input "text" at bounding box center [297, 488] width 420 height 28
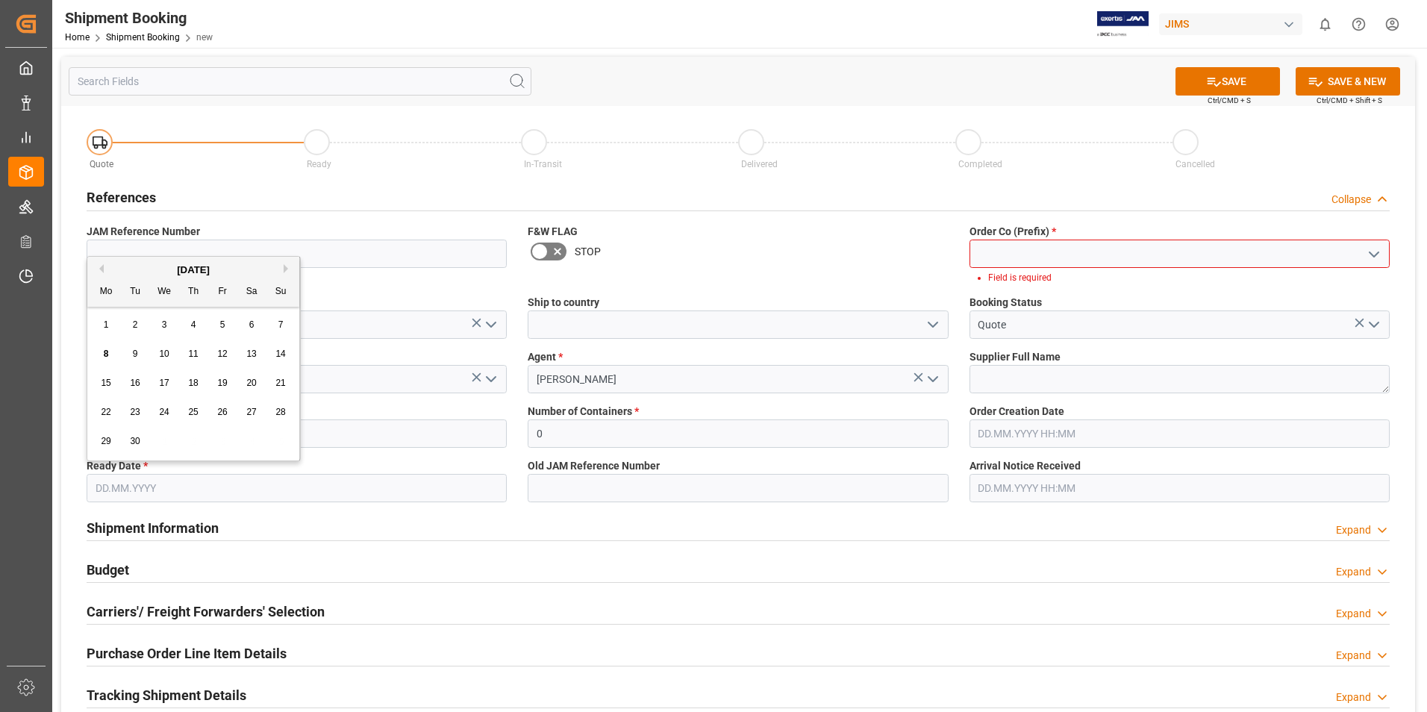
click at [219, 413] on span "26" at bounding box center [222, 412] width 10 height 10
type input "[DATE]"
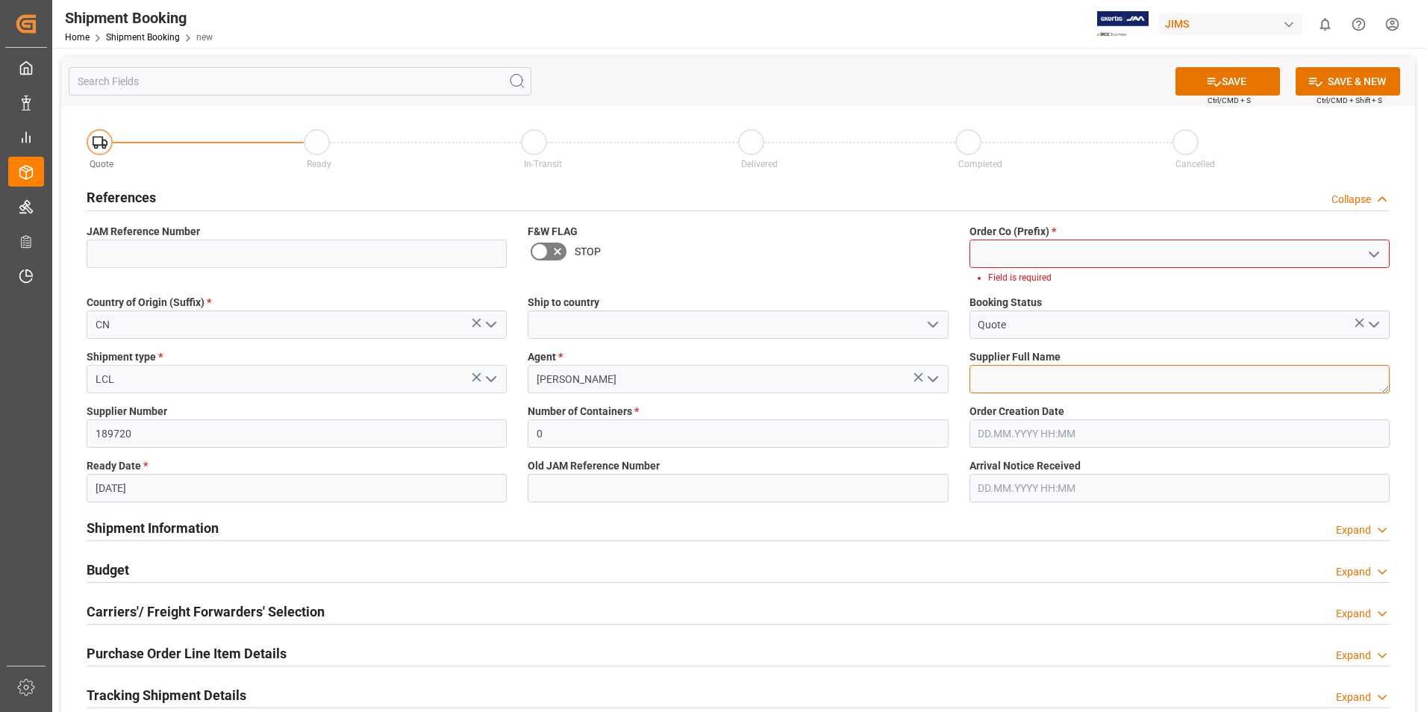
click at [1025, 378] on textarea at bounding box center [1179, 379] width 420 height 28
paste textarea "Soundking Group Co., Ltd."
type textarea "Soundking Group Co."
click at [1225, 80] on button "SAVE" at bounding box center [1227, 81] width 104 height 28
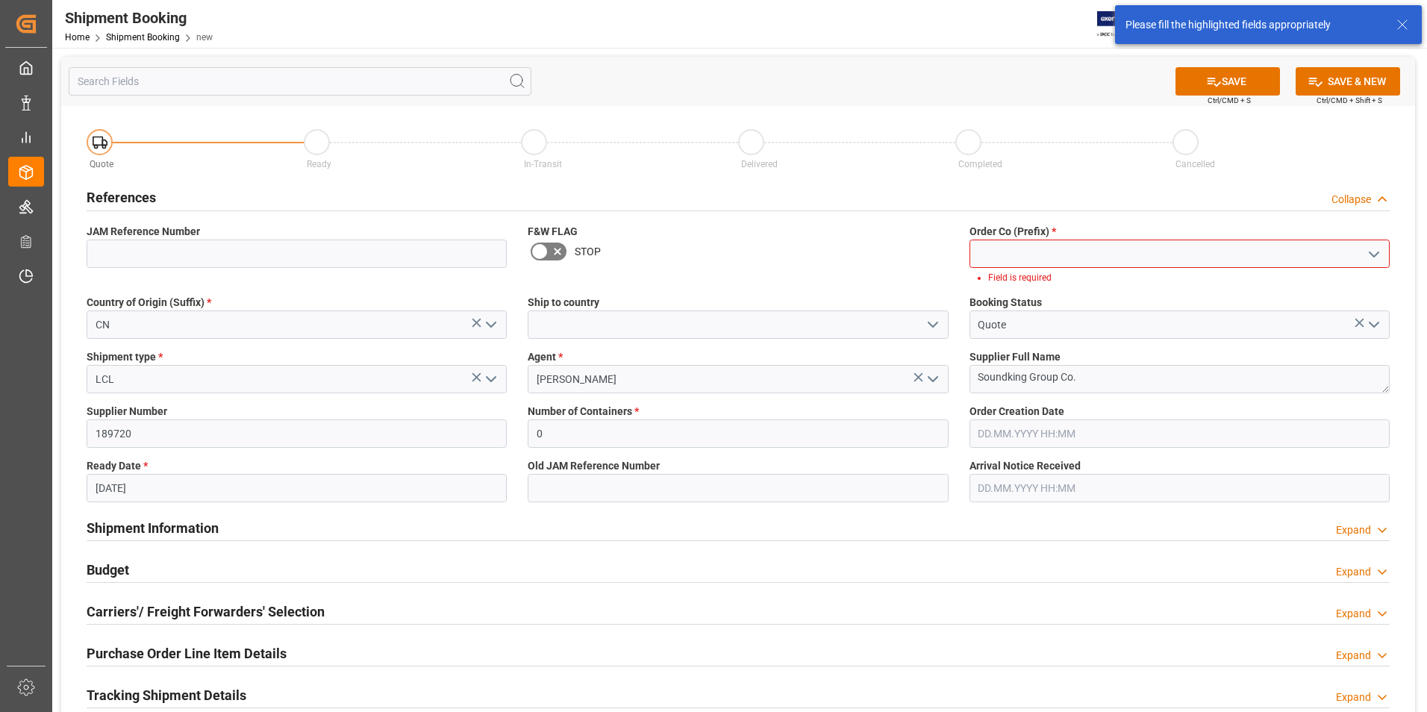
click at [1068, 253] on input at bounding box center [1179, 254] width 420 height 28
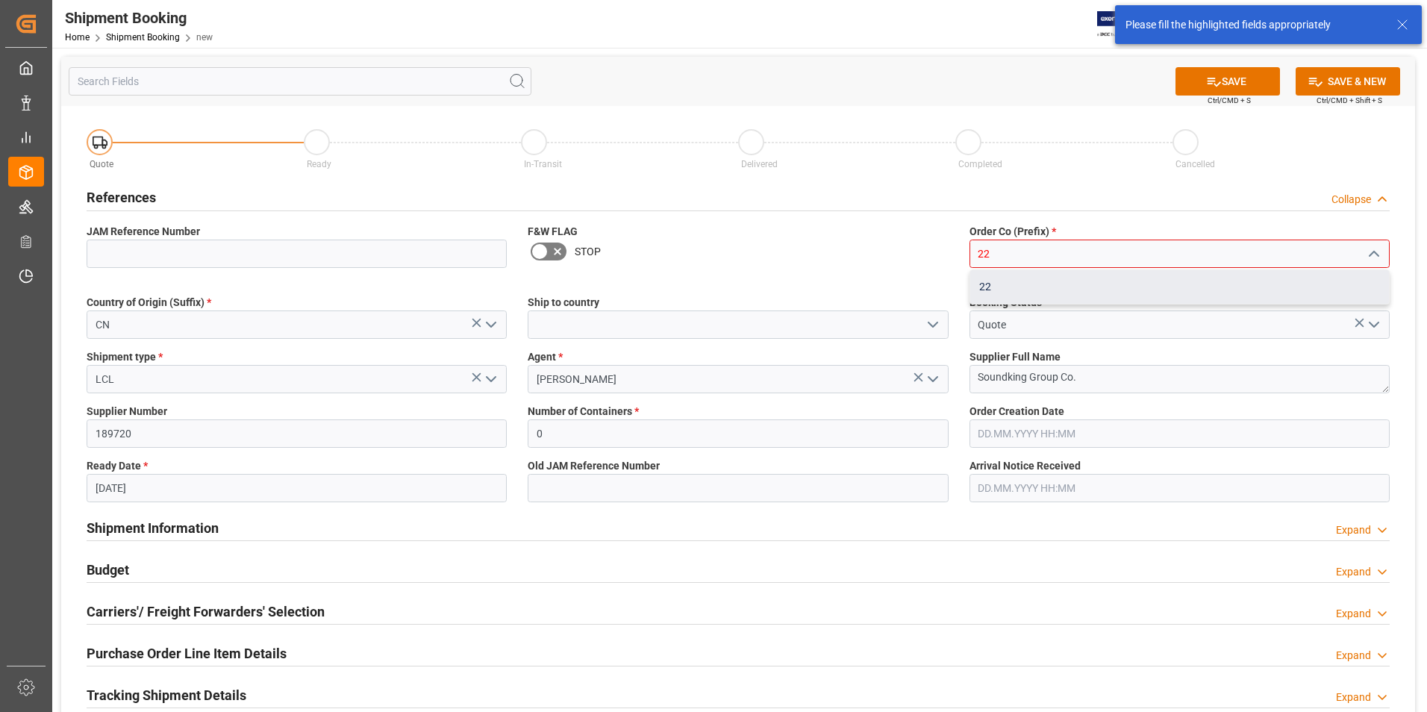
click at [1023, 289] on div "22" at bounding box center [1179, 287] width 419 height 34
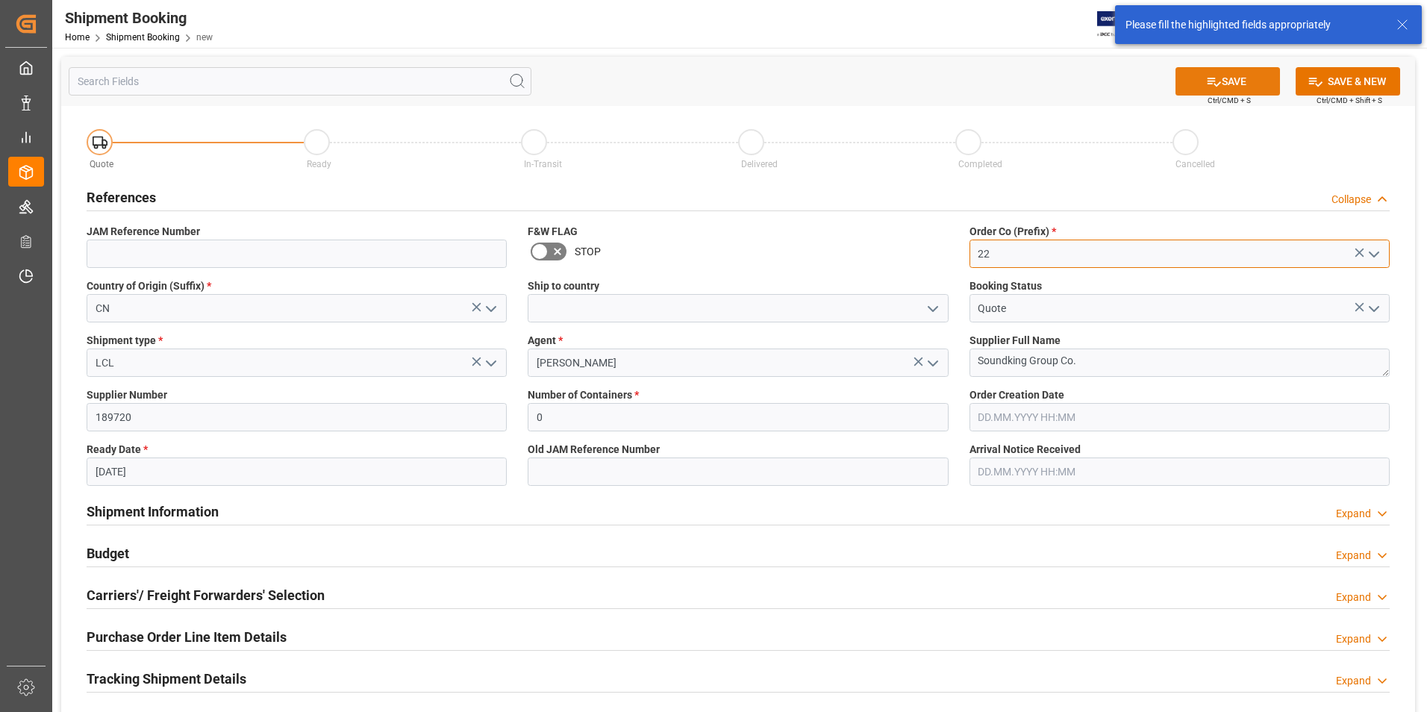
type input "22"
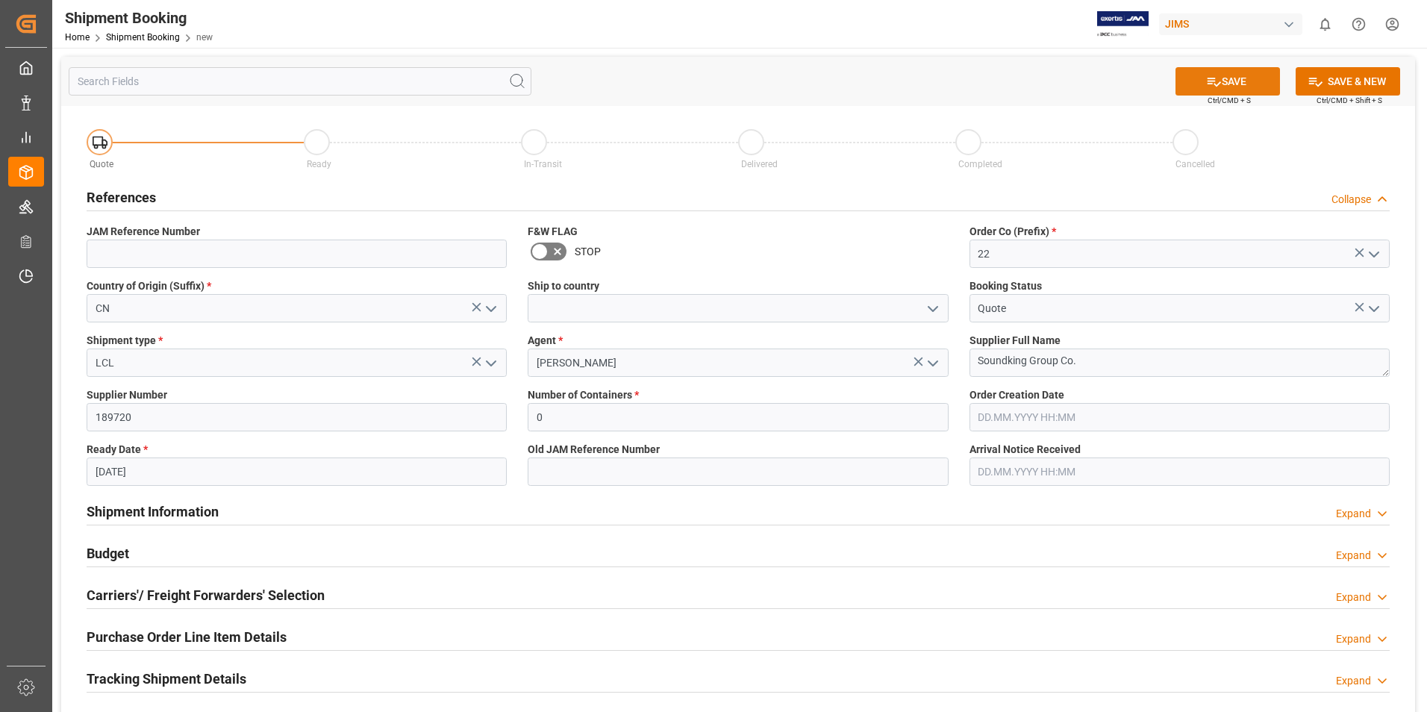
click at [1219, 76] on button "SAVE" at bounding box center [1227, 81] width 104 height 28
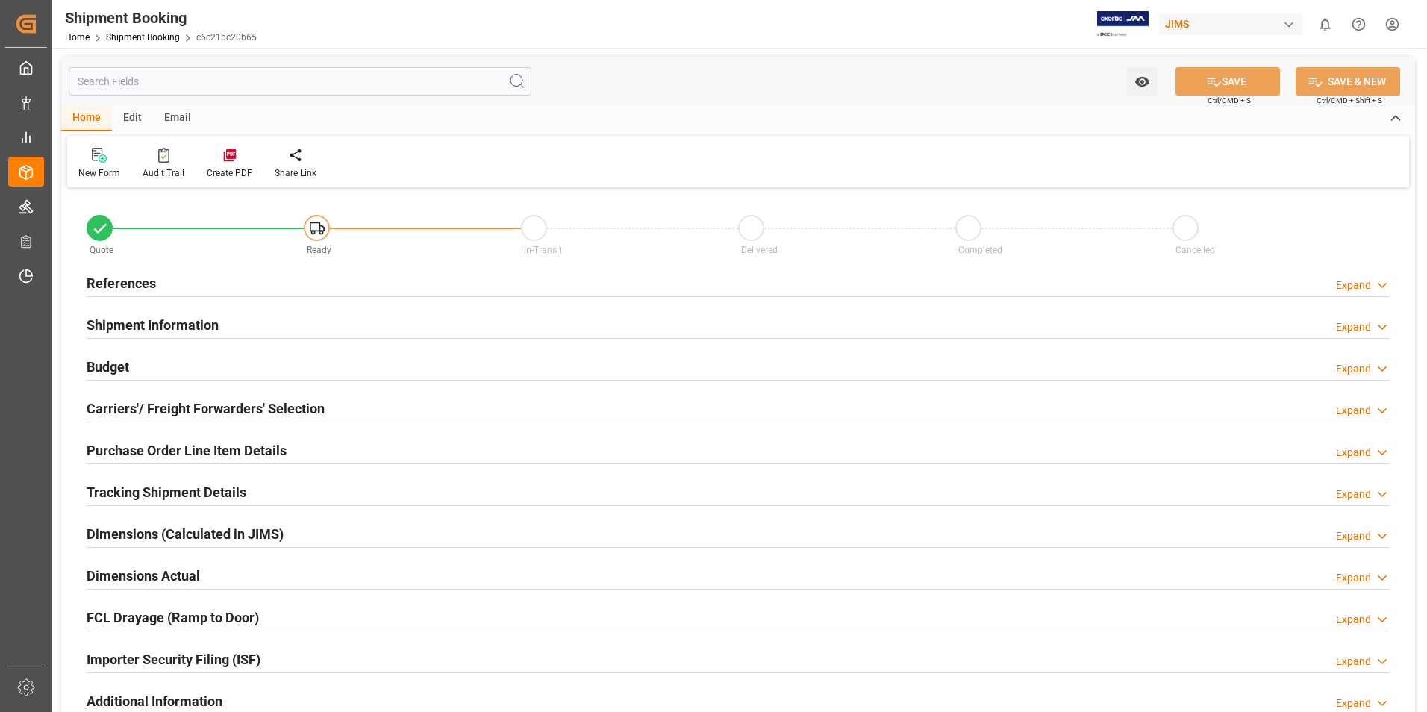
type input "0"
type input "[DATE]"
click at [132, 279] on h2 "References" at bounding box center [121, 283] width 69 height 20
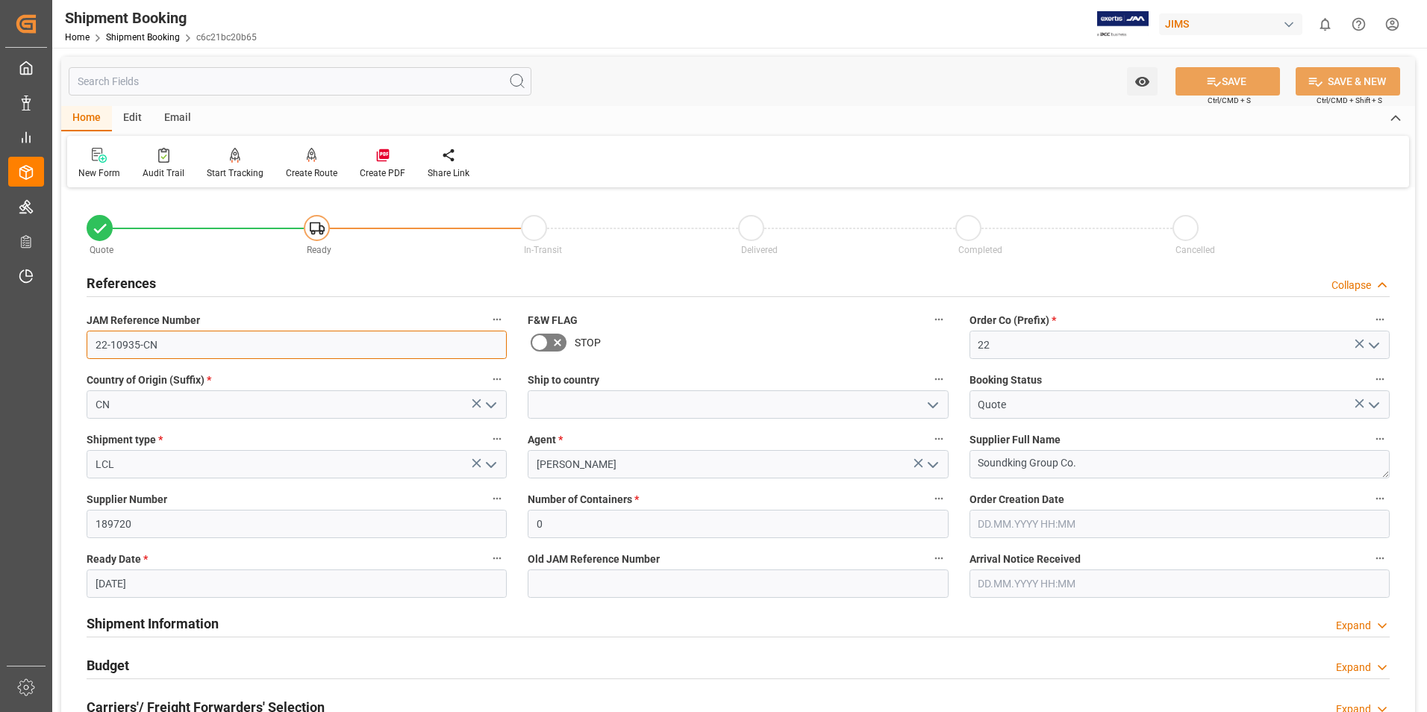
drag, startPoint x: 169, startPoint y: 348, endPoint x: 93, endPoint y: 348, distance: 76.1
click at [90, 345] on input "22-10935-CN" at bounding box center [297, 345] width 420 height 28
click at [115, 280] on h2 "References" at bounding box center [121, 283] width 69 height 20
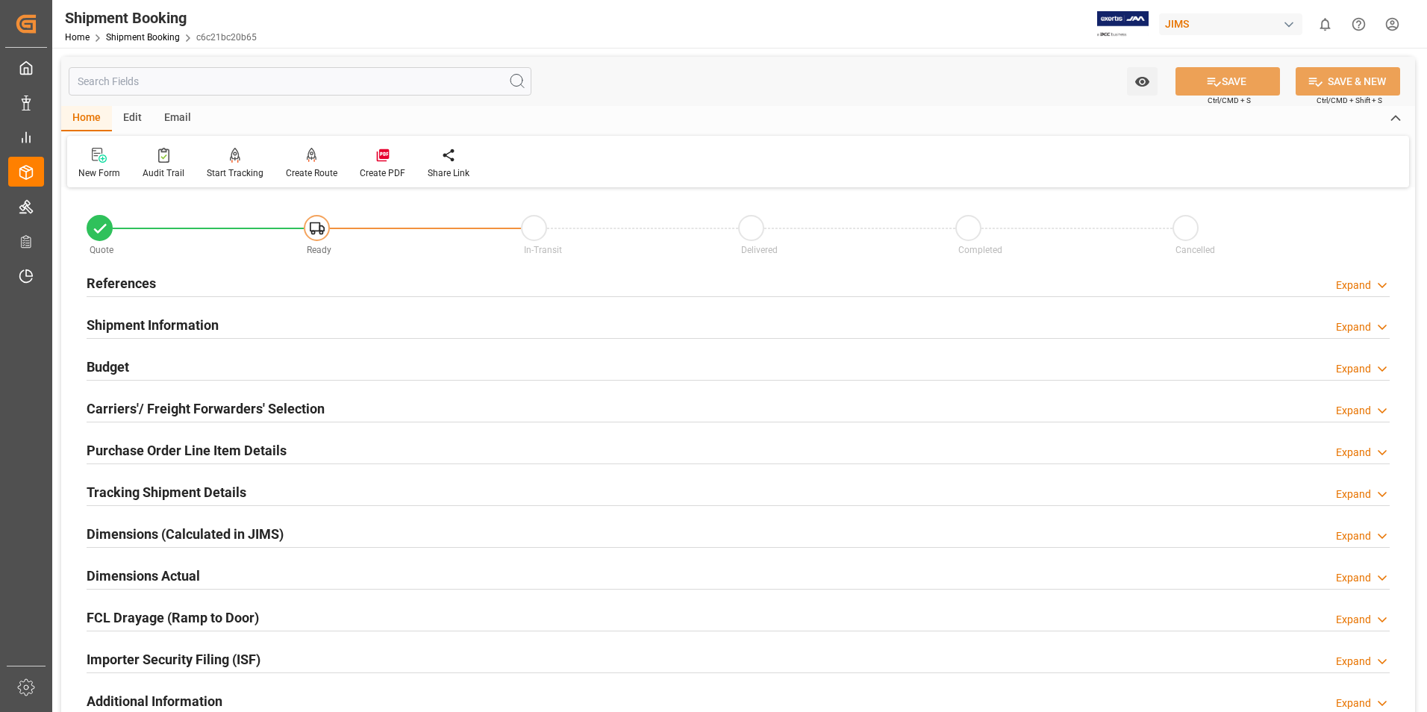
click at [130, 268] on div "References" at bounding box center [121, 282] width 69 height 28
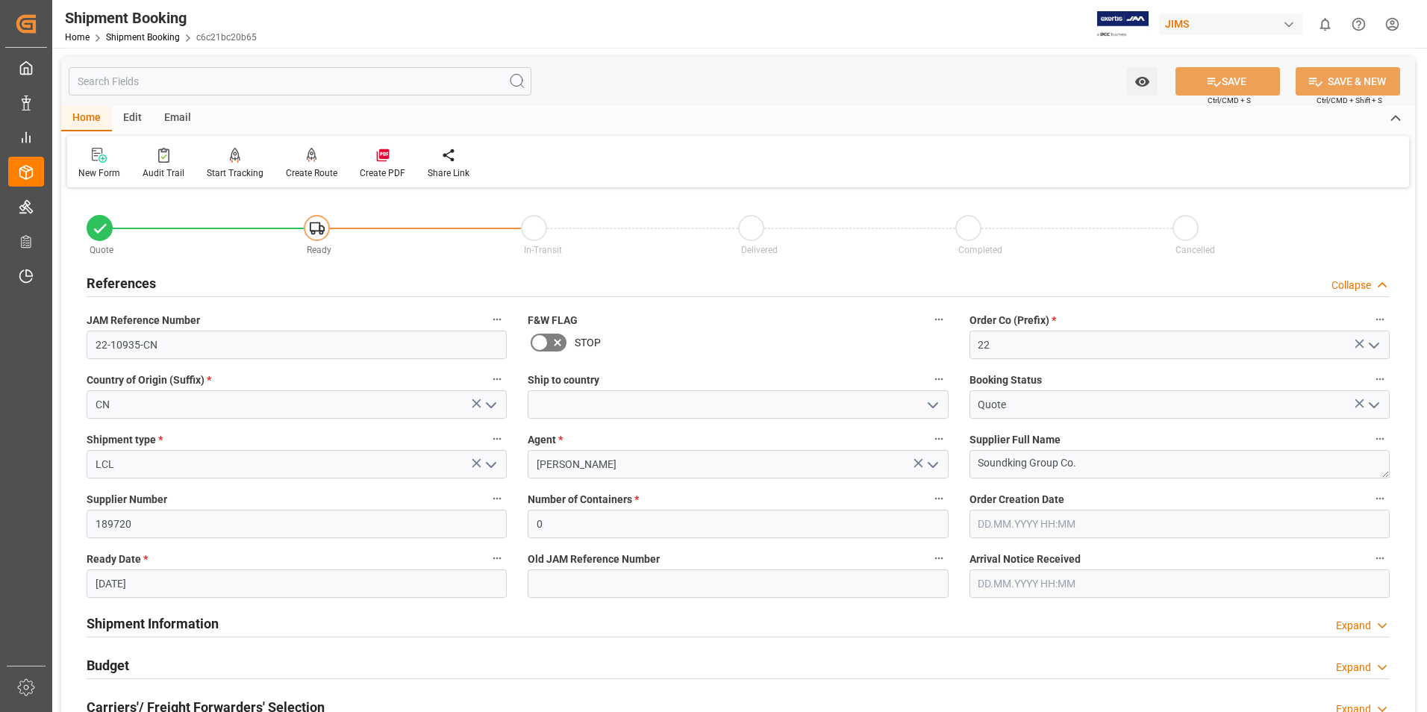
click at [124, 278] on h2 "References" at bounding box center [121, 283] width 69 height 20
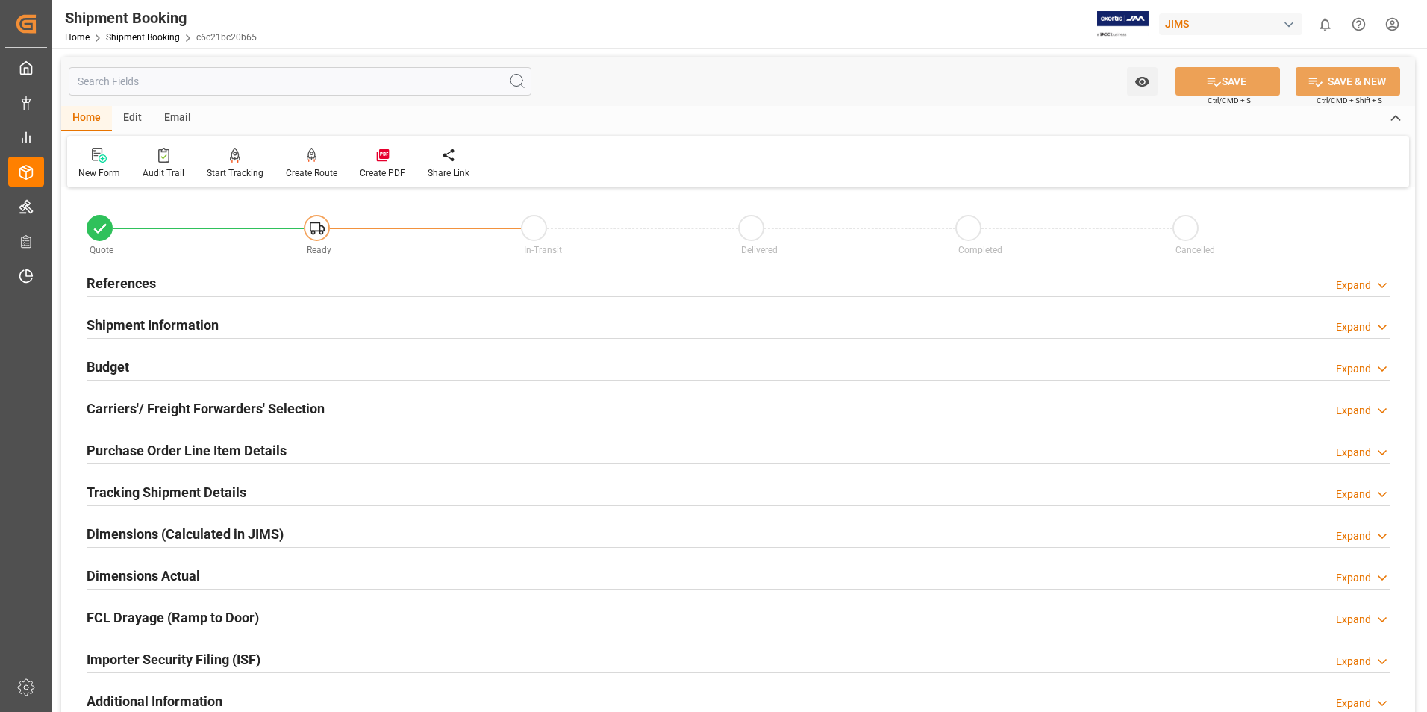
click at [90, 164] on div "New Form" at bounding box center [99, 163] width 64 height 33
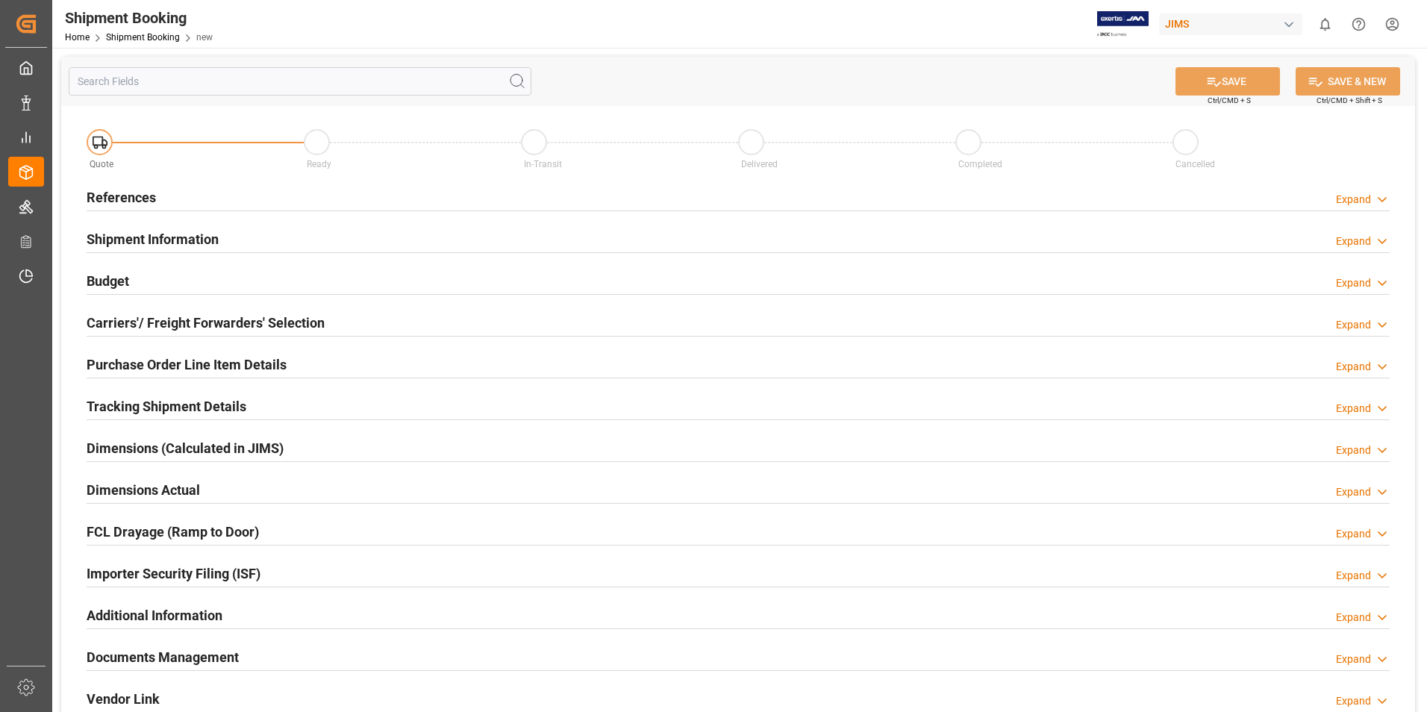
click at [131, 193] on h2 "References" at bounding box center [121, 197] width 69 height 20
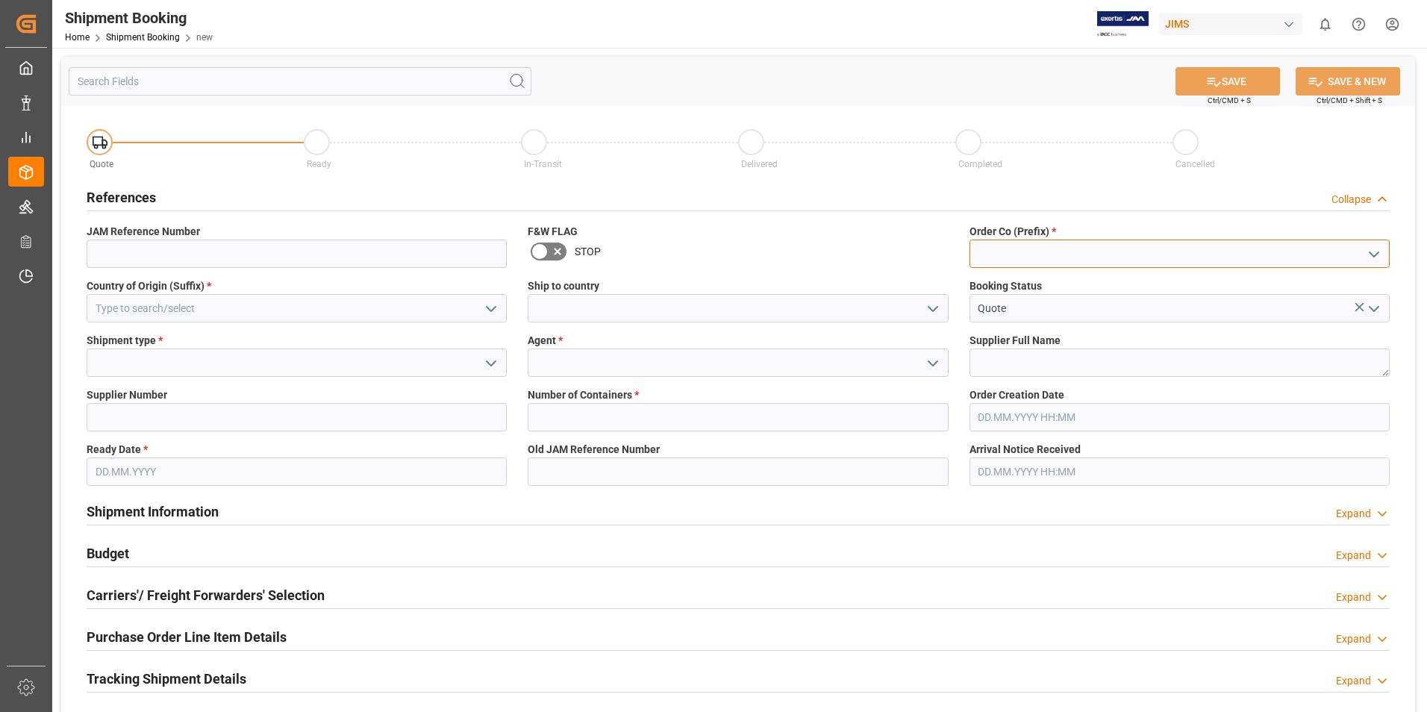
click at [989, 261] on input at bounding box center [1179, 254] width 420 height 28
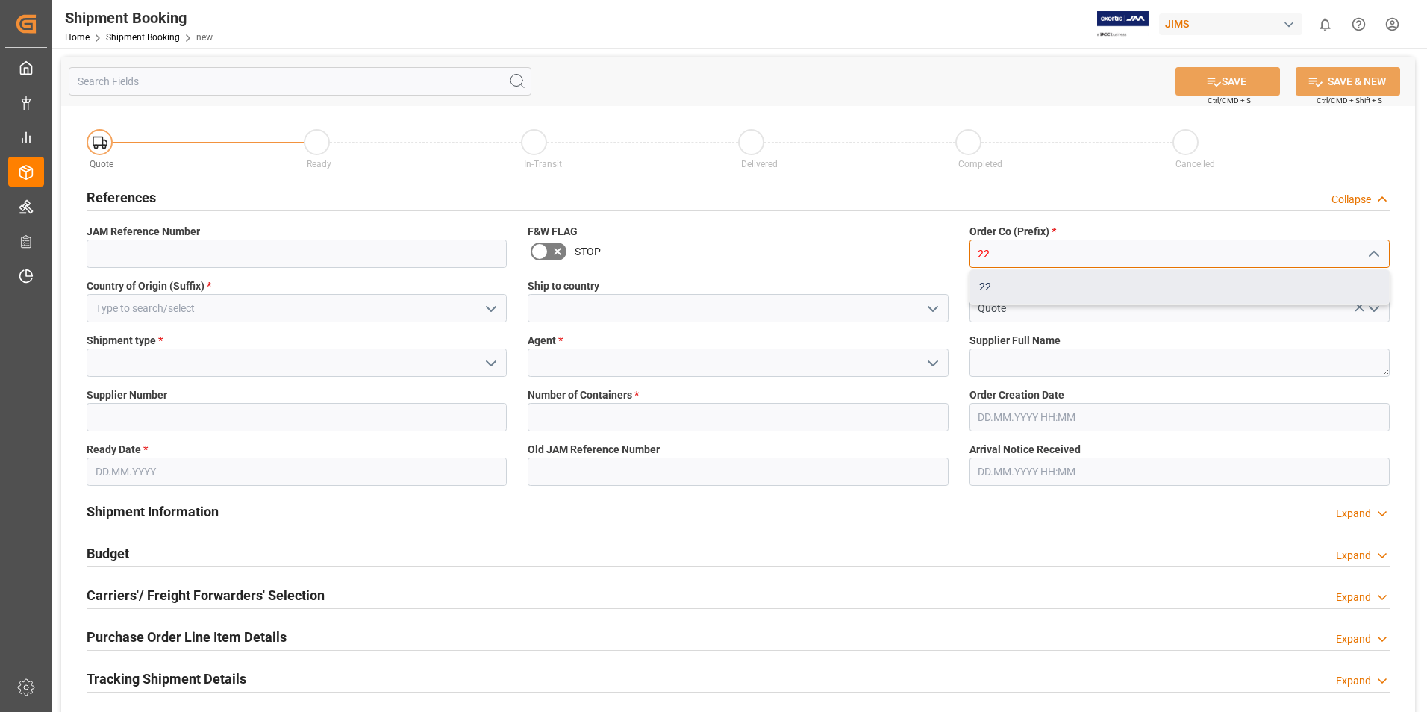
click at [1042, 286] on div "22" at bounding box center [1179, 287] width 419 height 34
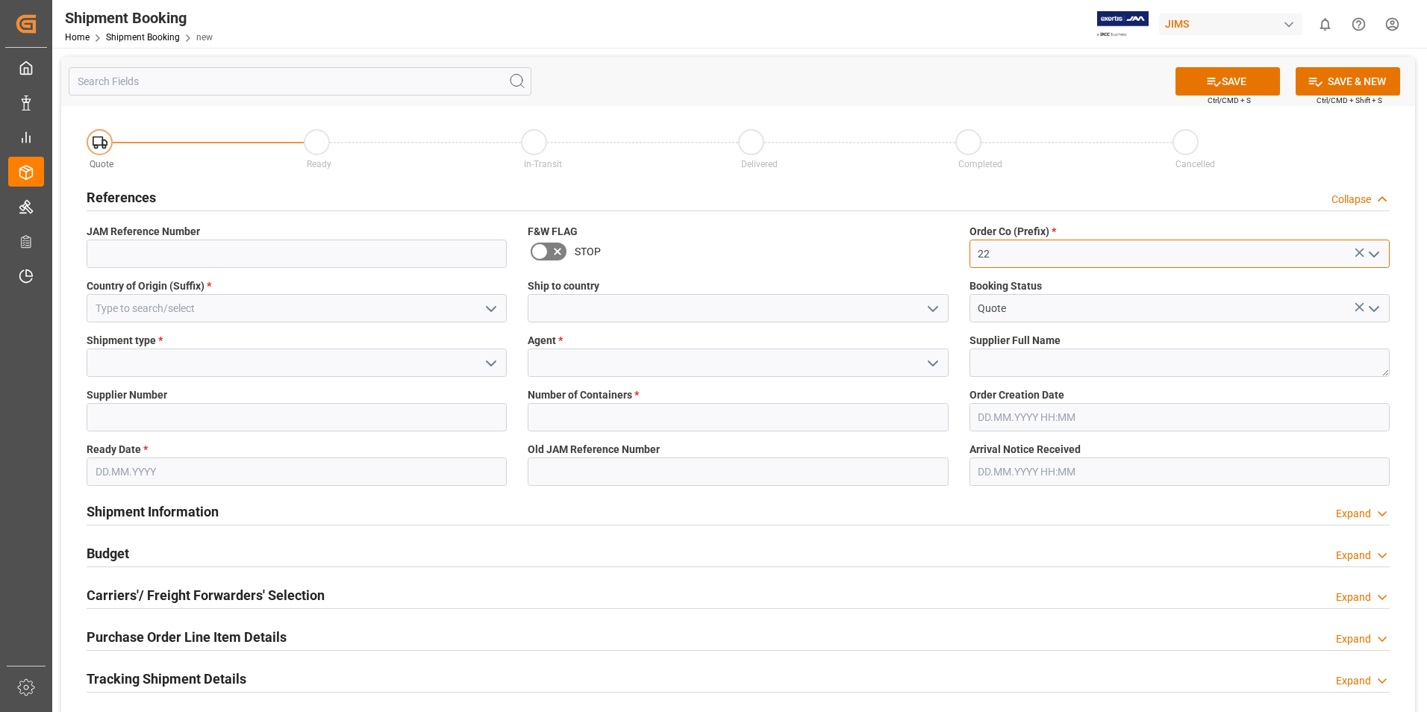
type input "22"
click at [179, 263] on input at bounding box center [297, 254] width 420 height 28
type input "gb"
click at [176, 308] on input at bounding box center [297, 308] width 420 height 28
click at [130, 260] on input "gb" at bounding box center [297, 254] width 420 height 28
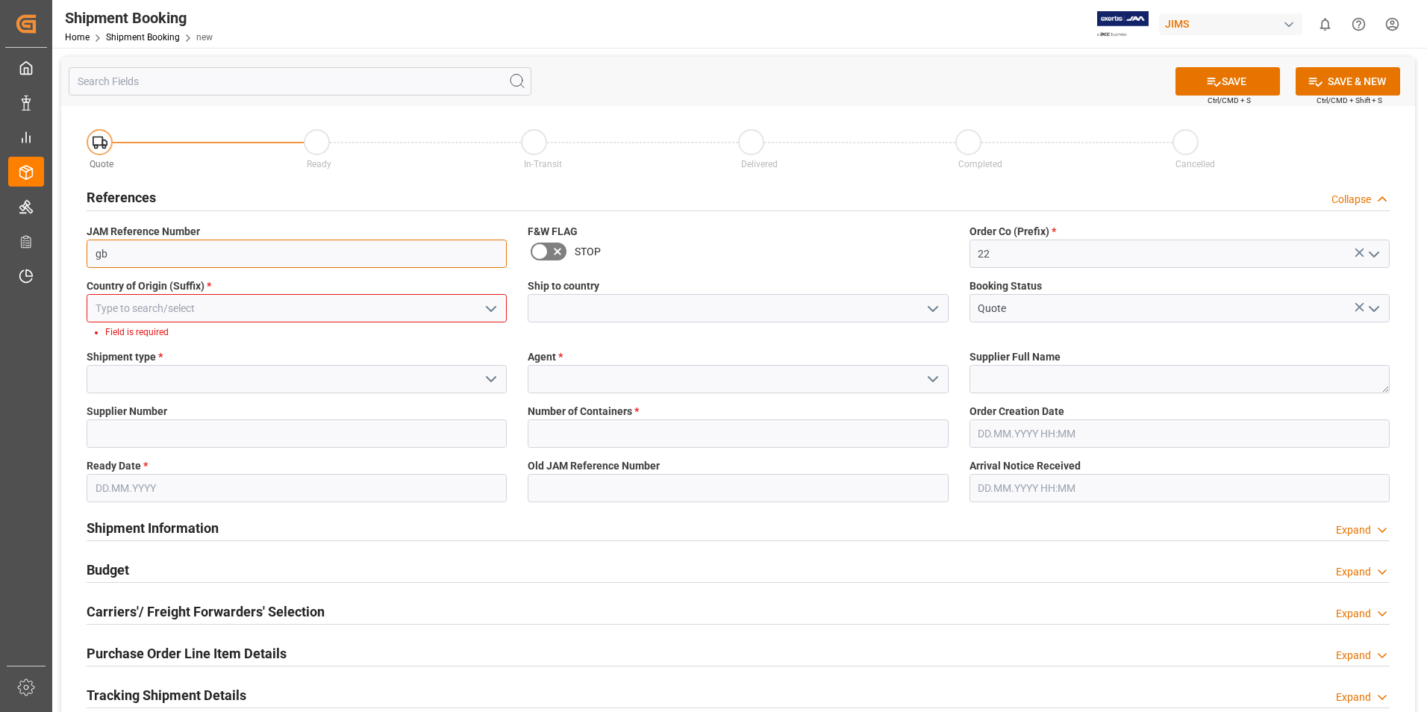
click at [130, 260] on input "gb" at bounding box center [297, 254] width 420 height 28
click at [117, 309] on input at bounding box center [297, 308] width 420 height 28
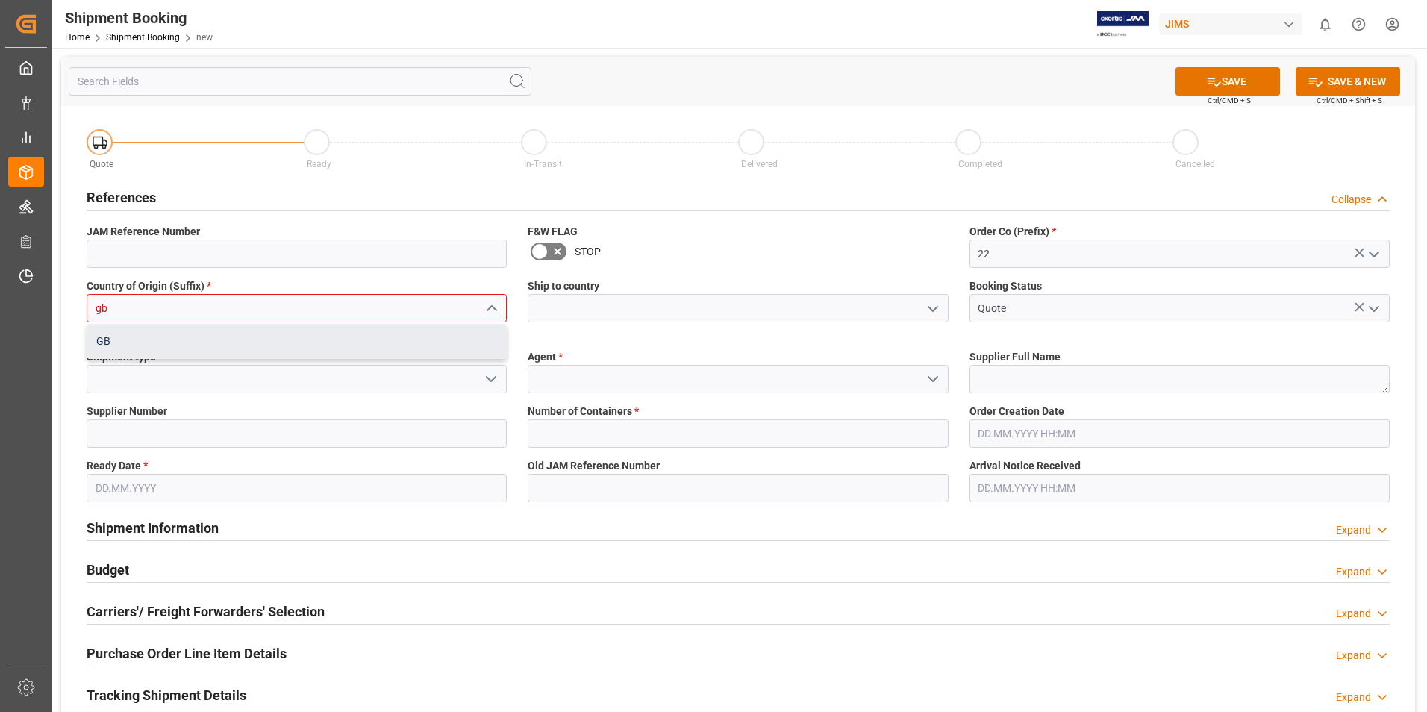
click at [110, 334] on div "GB" at bounding box center [296, 342] width 419 height 34
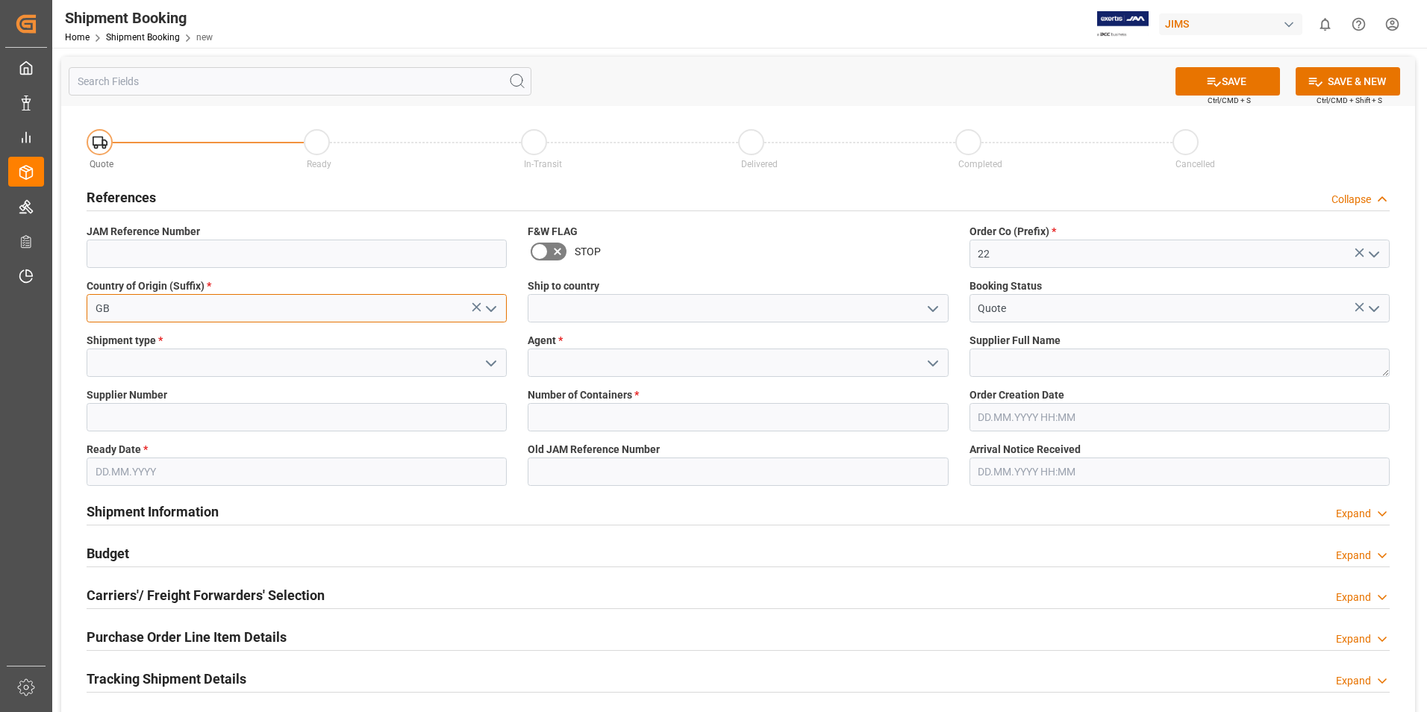
type input "GB"
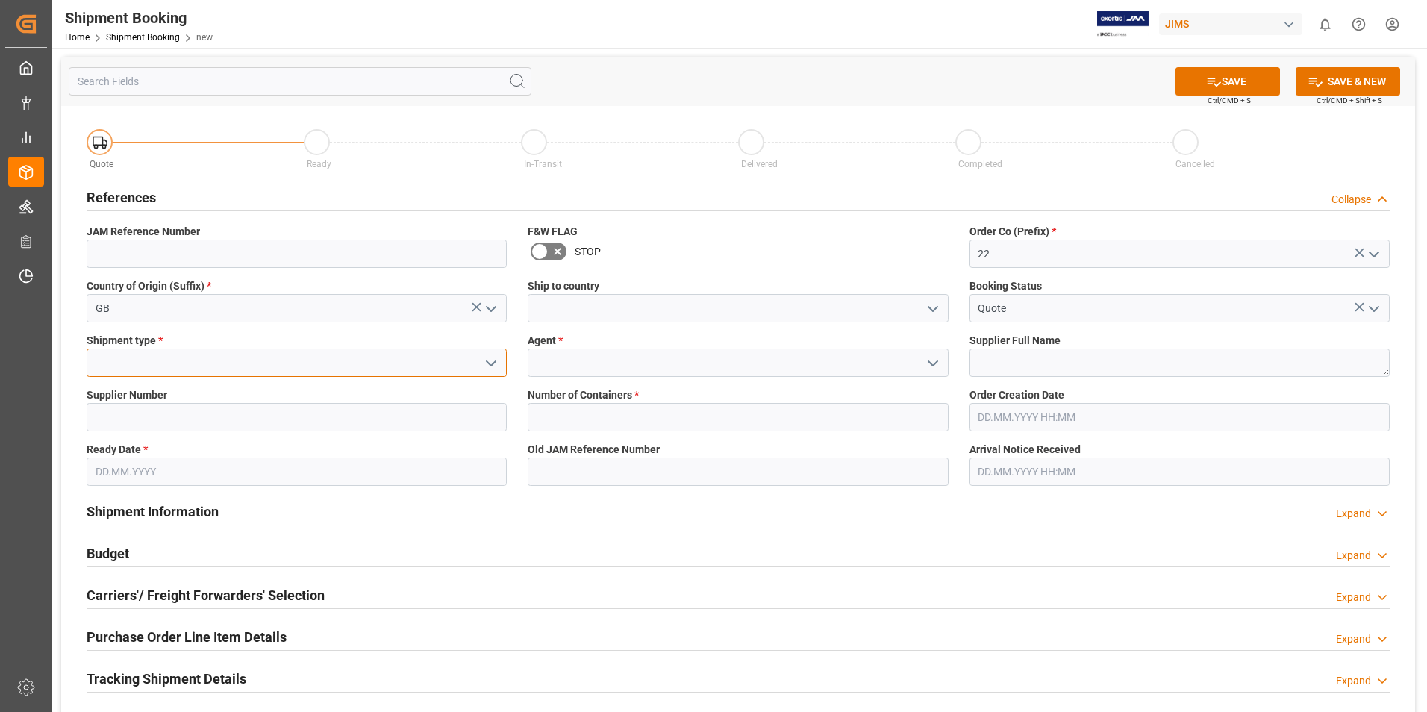
click at [188, 364] on input at bounding box center [297, 362] width 420 height 28
click at [481, 361] on button "open menu" at bounding box center [490, 362] width 22 height 23
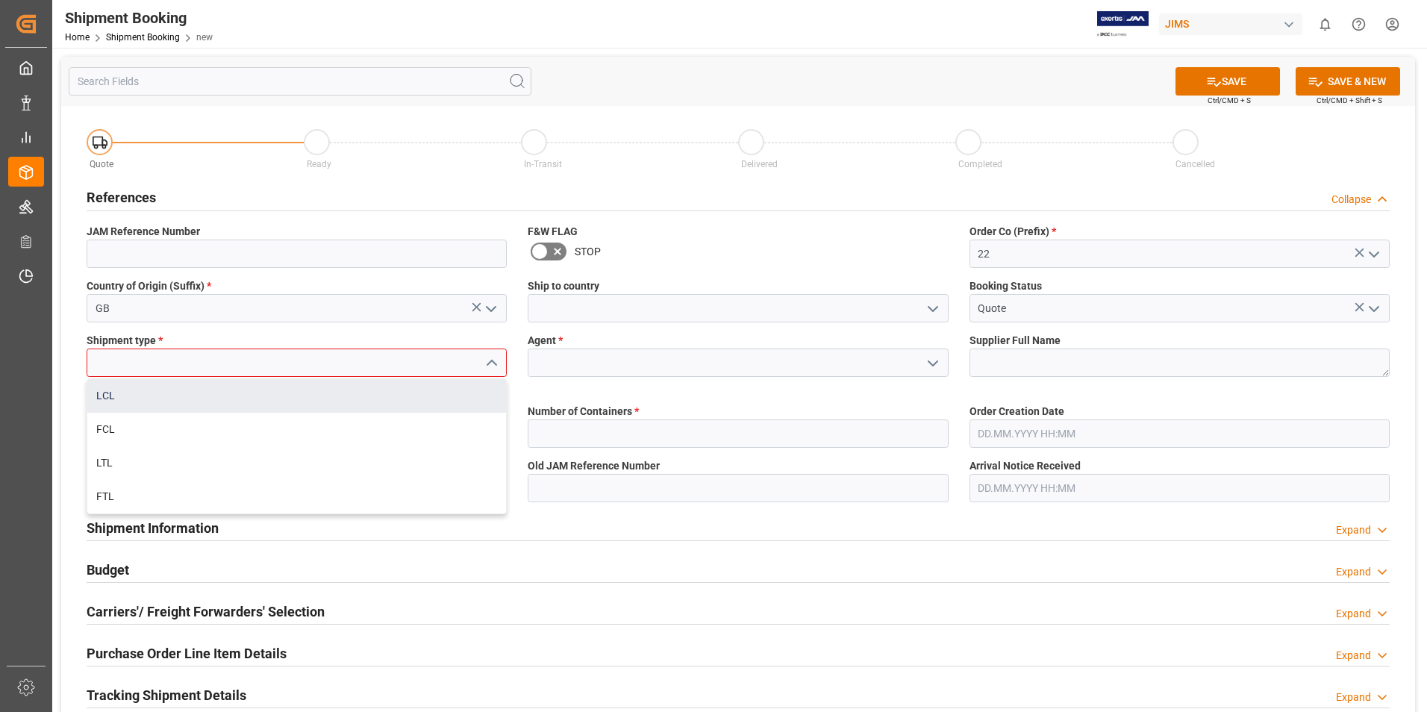
click at [240, 399] on div "LCL" at bounding box center [296, 396] width 419 height 34
type input "LCL"
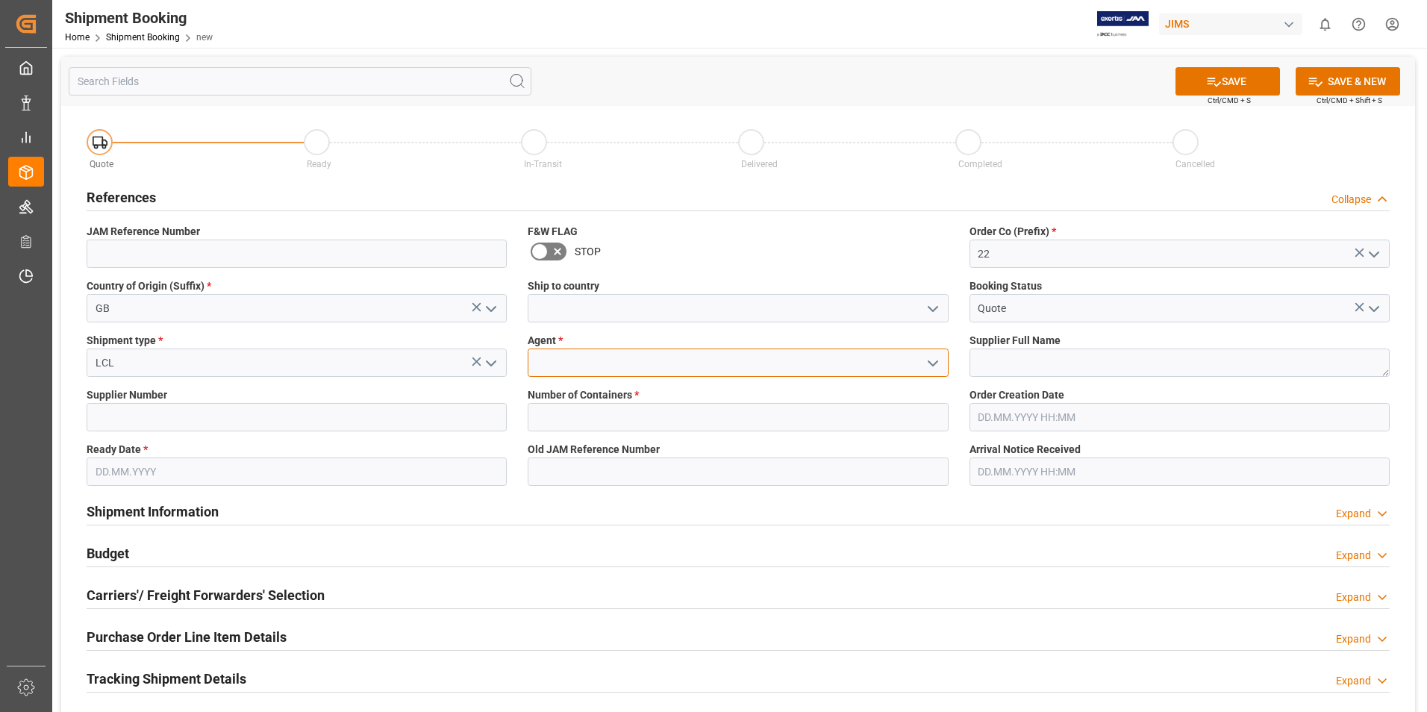
click at [598, 361] on input at bounding box center [738, 362] width 420 height 28
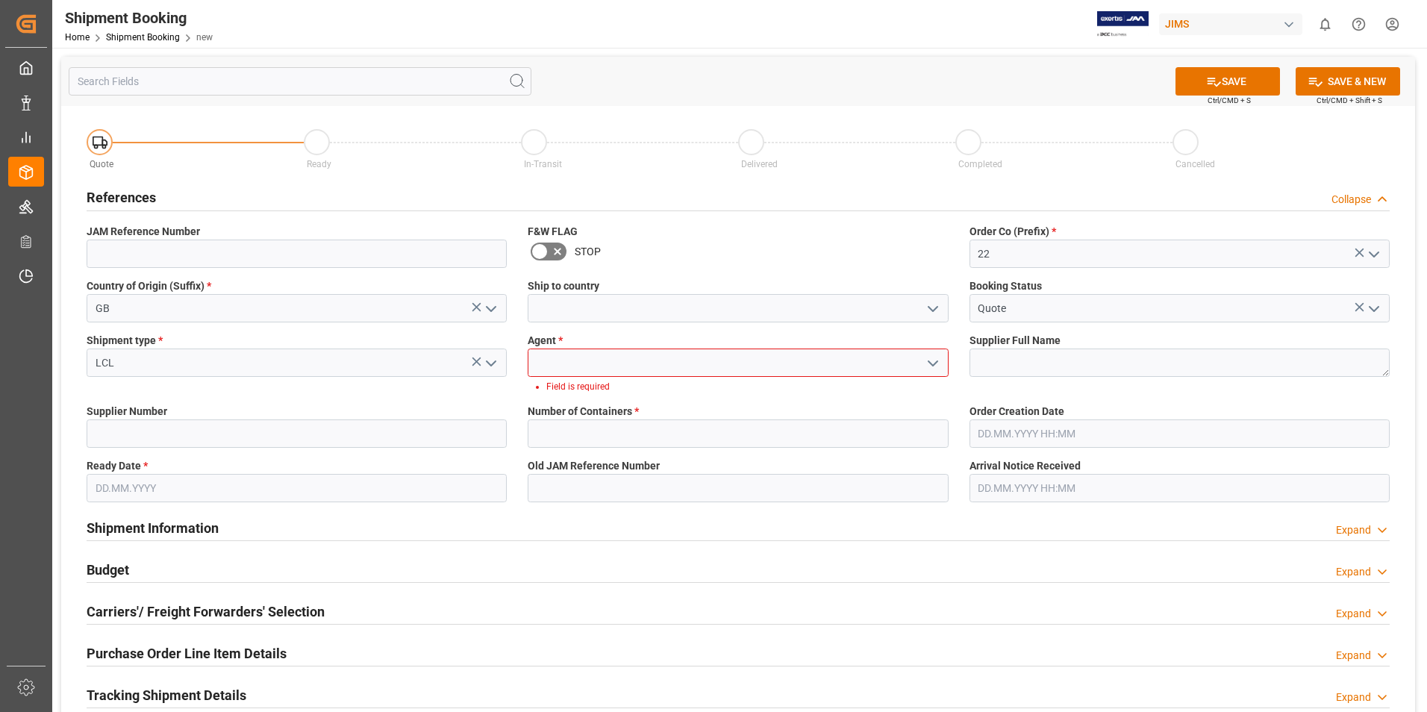
click at [932, 357] on icon "open menu" at bounding box center [933, 363] width 18 height 18
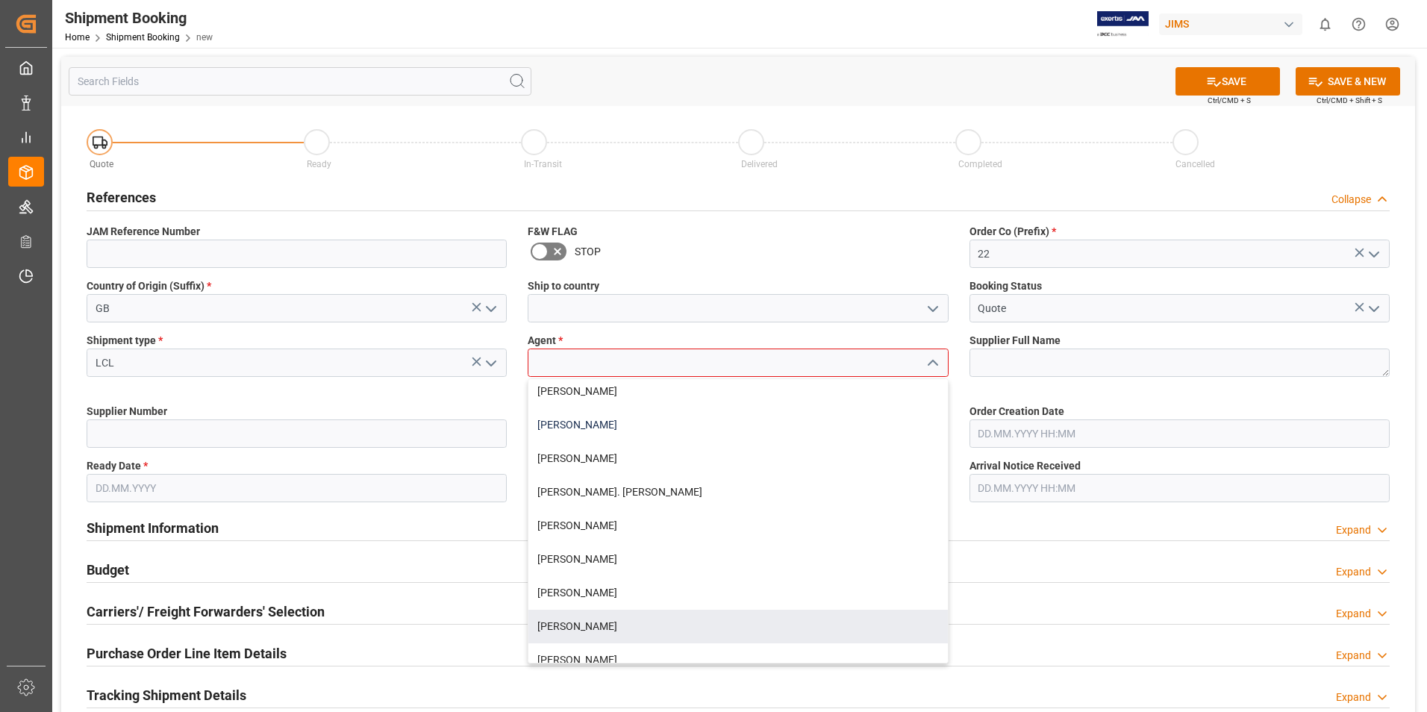
scroll to position [298, 0]
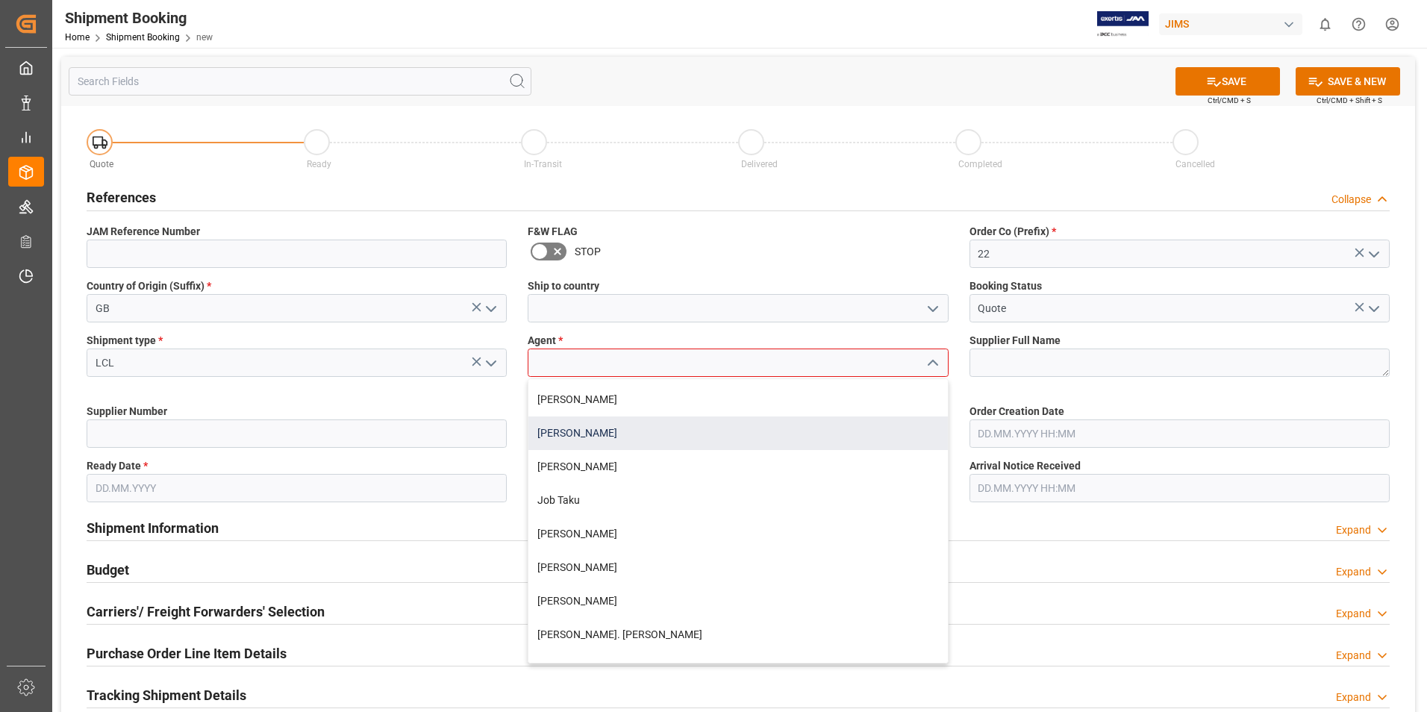
click at [581, 437] on div "[PERSON_NAME]" at bounding box center [737, 433] width 419 height 34
type input "[PERSON_NAME]"
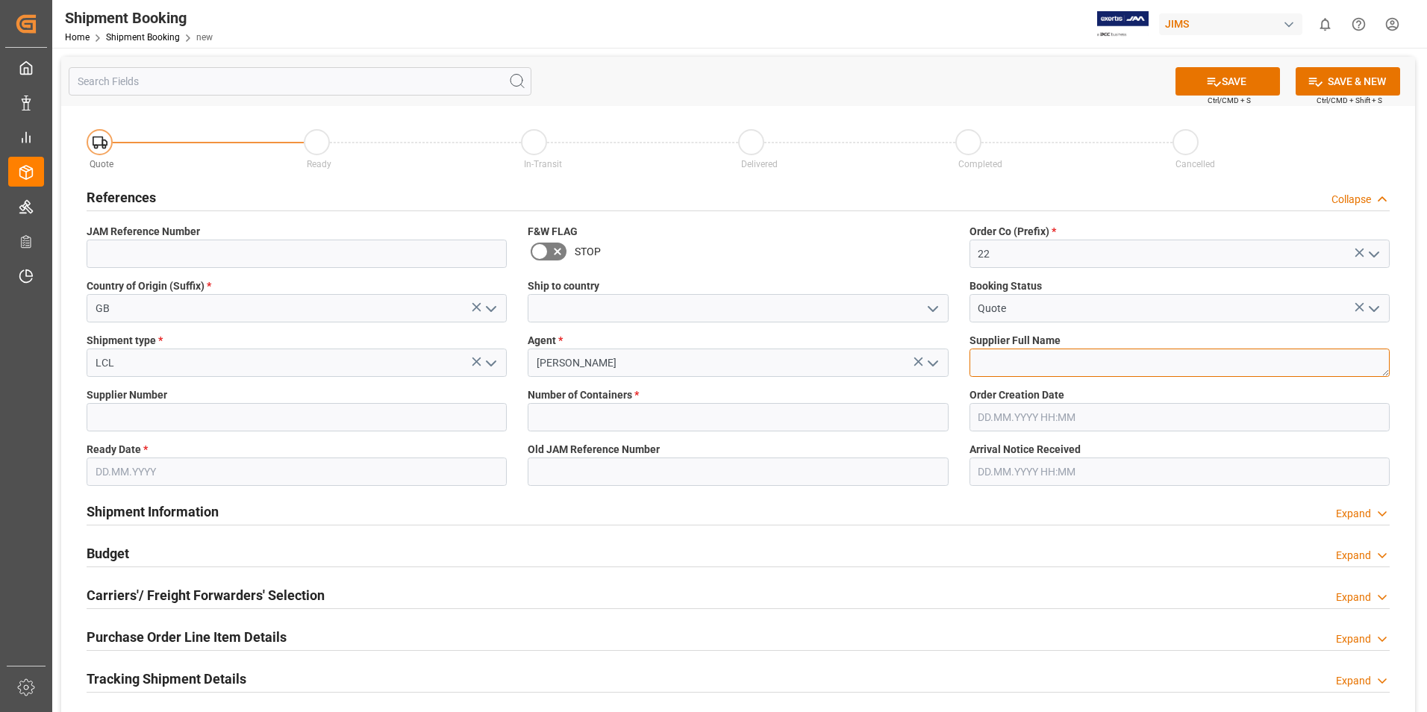
click at [1013, 365] on textarea at bounding box center [1179, 362] width 420 height 28
type textarea "2"
click at [1038, 363] on textarea "ALLEN & hEATH" at bounding box center [1179, 362] width 420 height 28
type textarea "[PERSON_NAME] & [PERSON_NAME]"
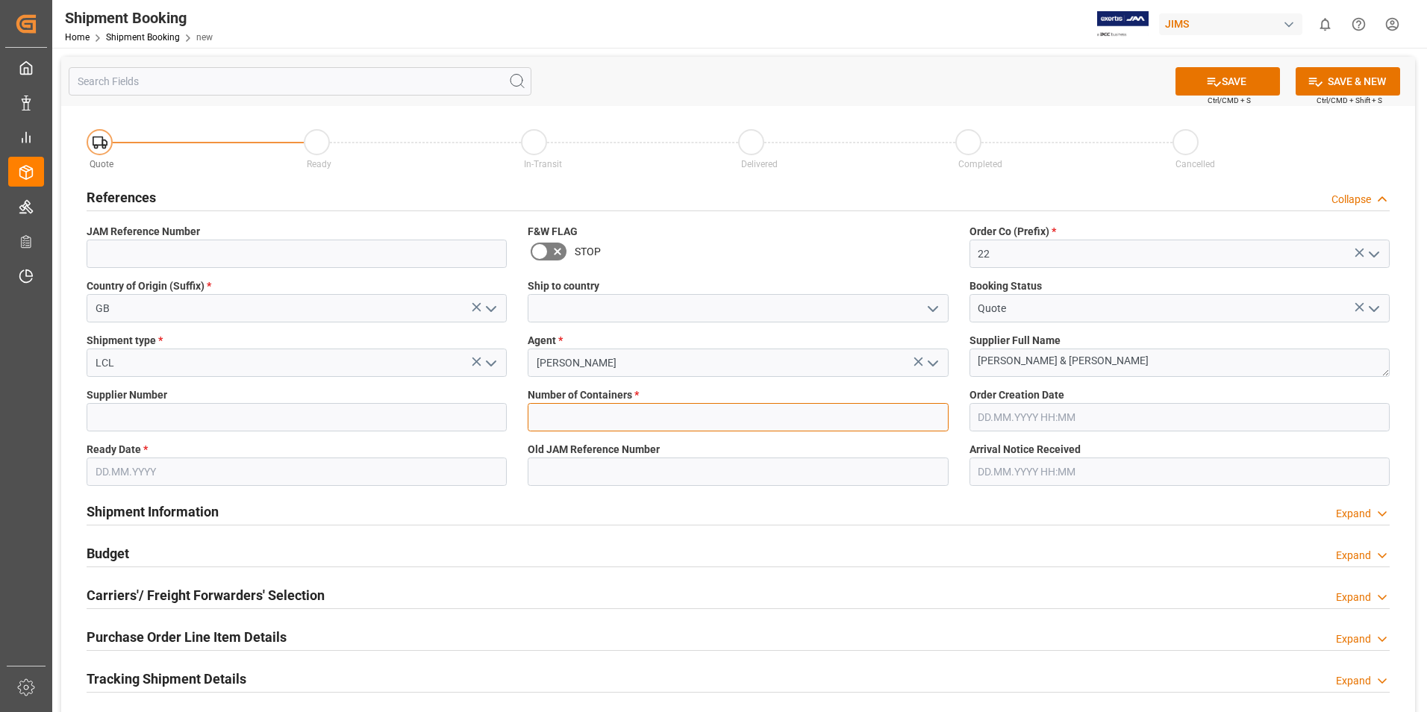
click at [603, 411] on input "text" at bounding box center [738, 417] width 420 height 28
type input "0"
click at [118, 416] on input at bounding box center [297, 417] width 420 height 28
type input "211738"
click at [148, 475] on input "text" at bounding box center [297, 471] width 420 height 28
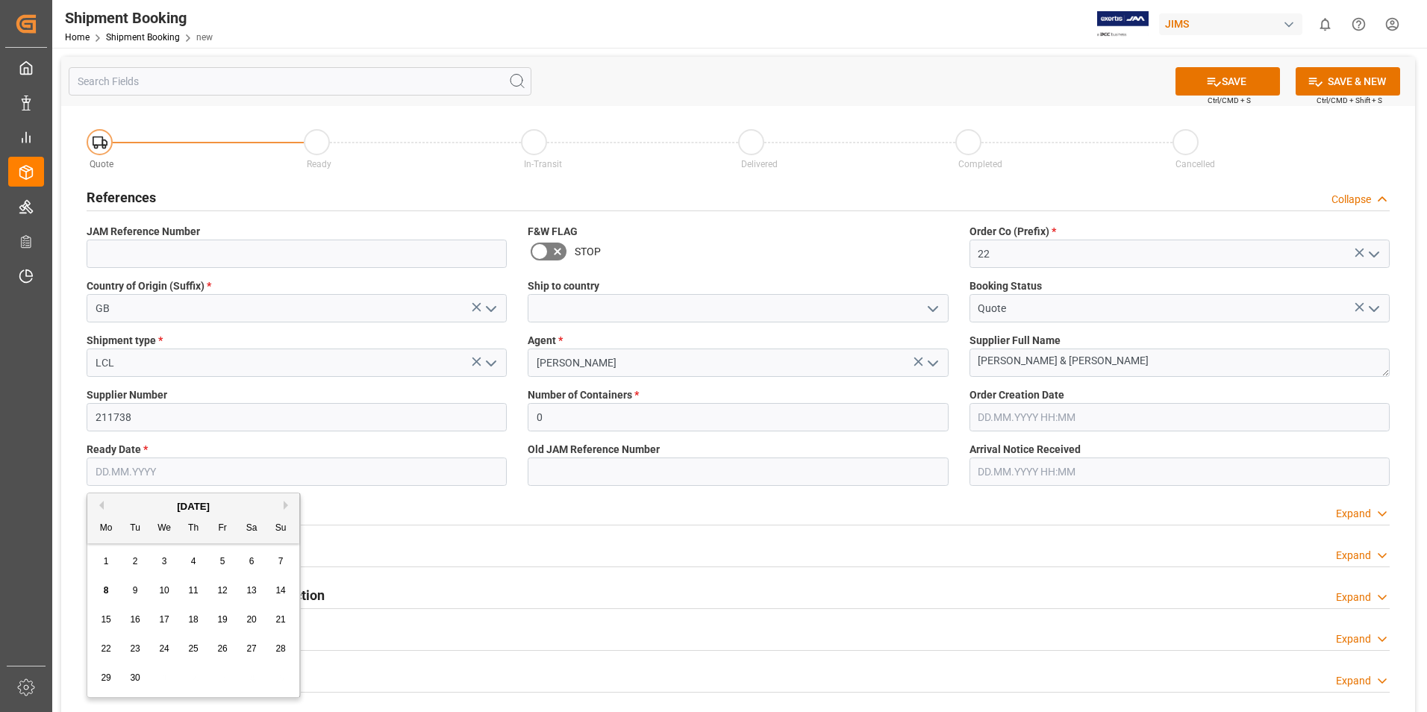
click at [131, 590] on div "9" at bounding box center [135, 591] width 19 height 18
type input "09.09.2025"
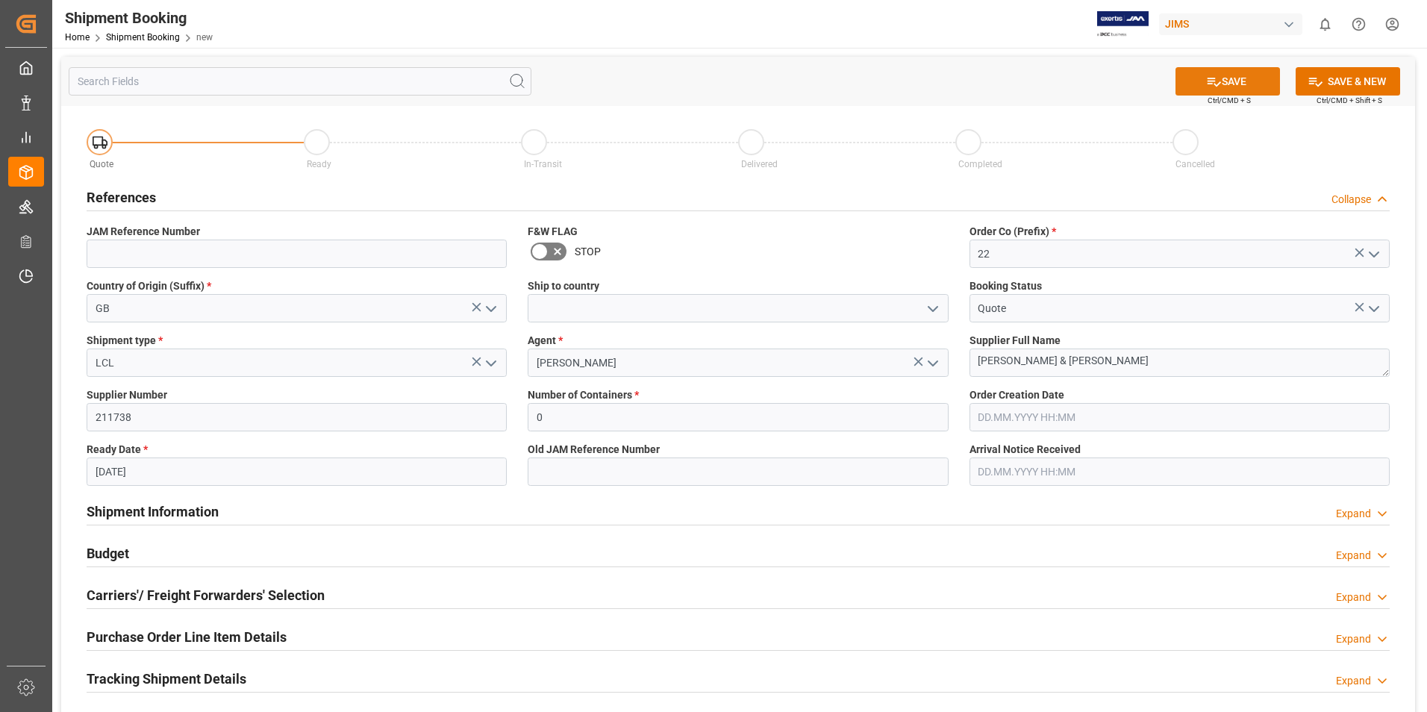
click at [1227, 78] on button "SAVE" at bounding box center [1227, 81] width 104 height 28
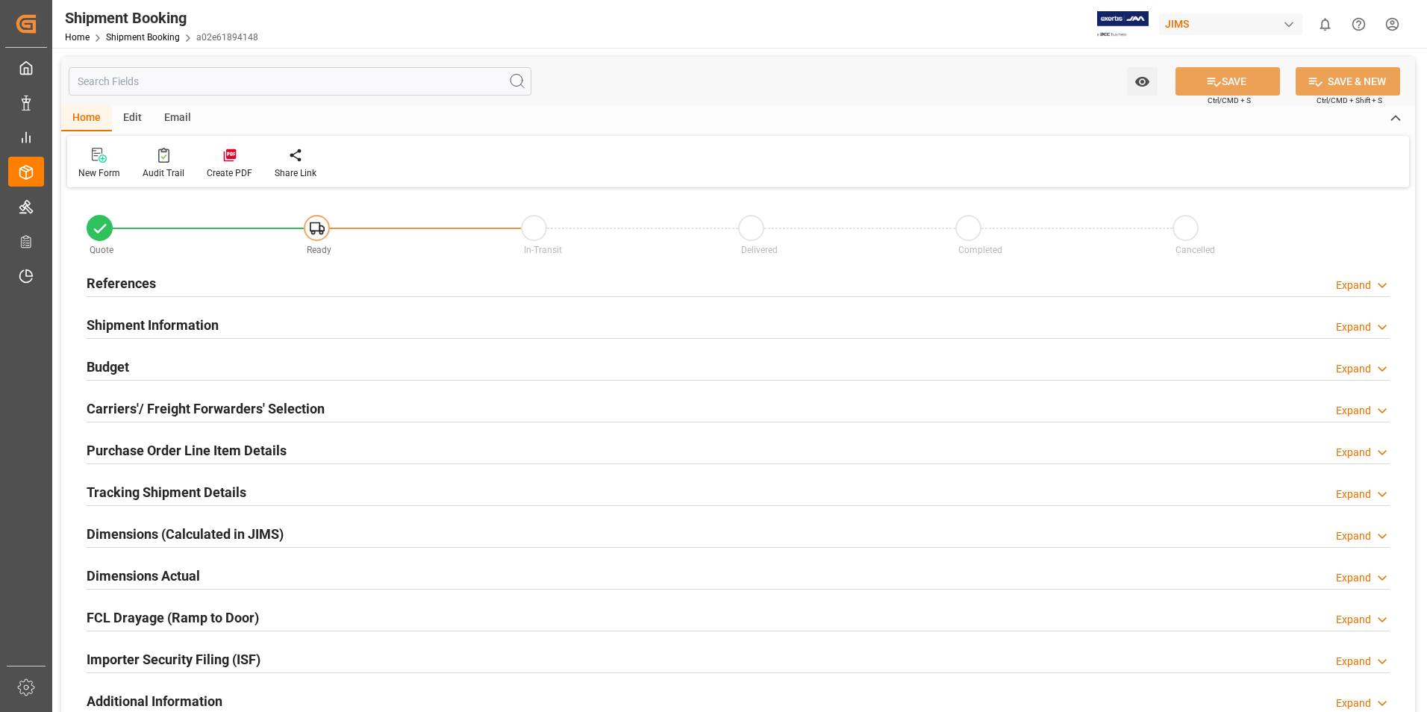
type input "22-10939-GB"
type input "22"
type input "GB"
type input "Quote"
type input "LCL"
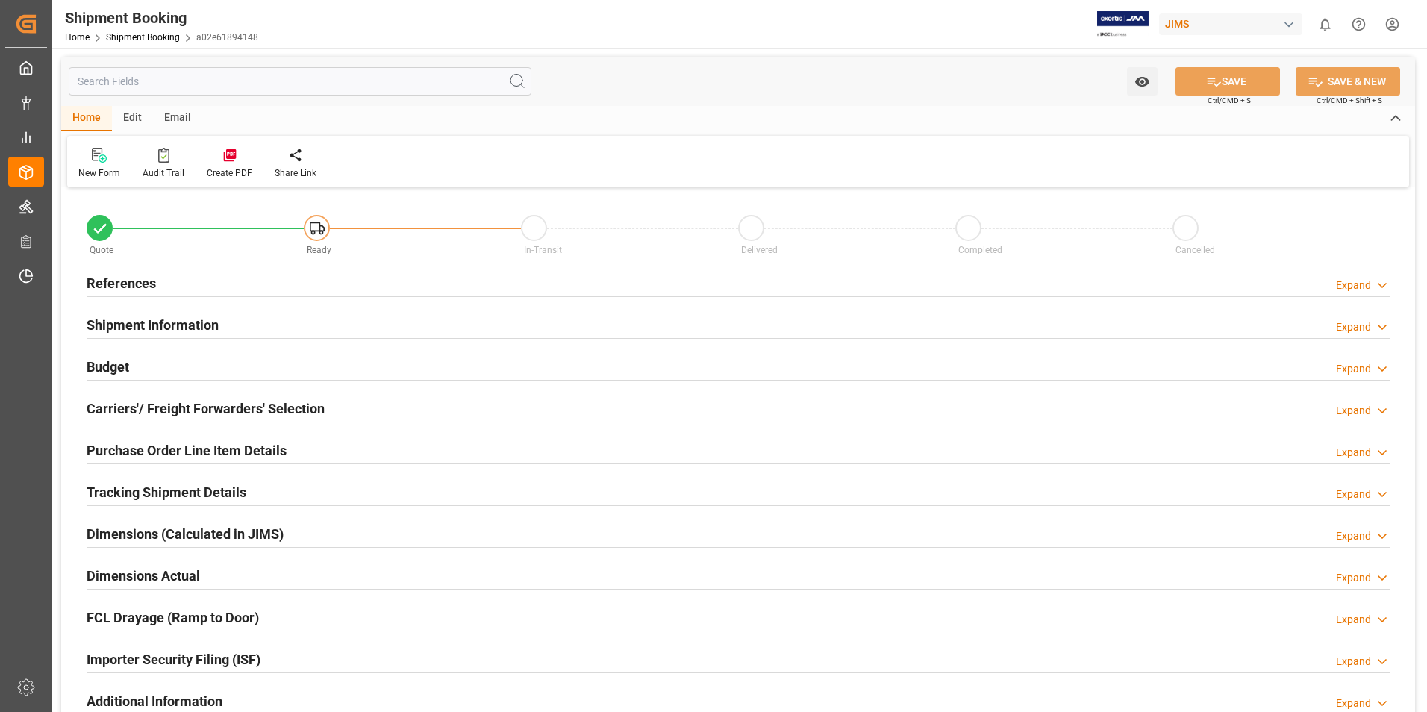
type input "[PERSON_NAME]"
type textarea "[PERSON_NAME] & [PERSON_NAME]"
type input "211738"
type input "0"
type input "[DATE]"
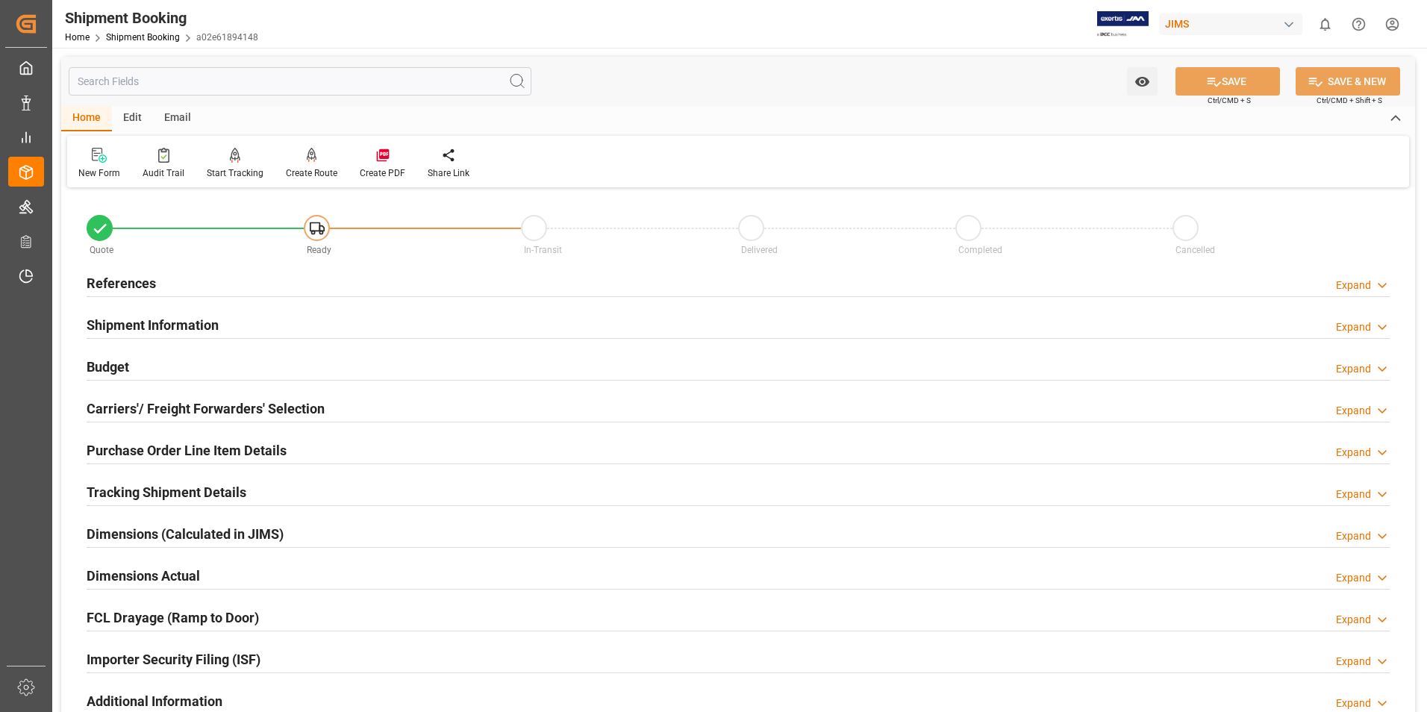
click at [102, 284] on h2 "References" at bounding box center [121, 283] width 69 height 20
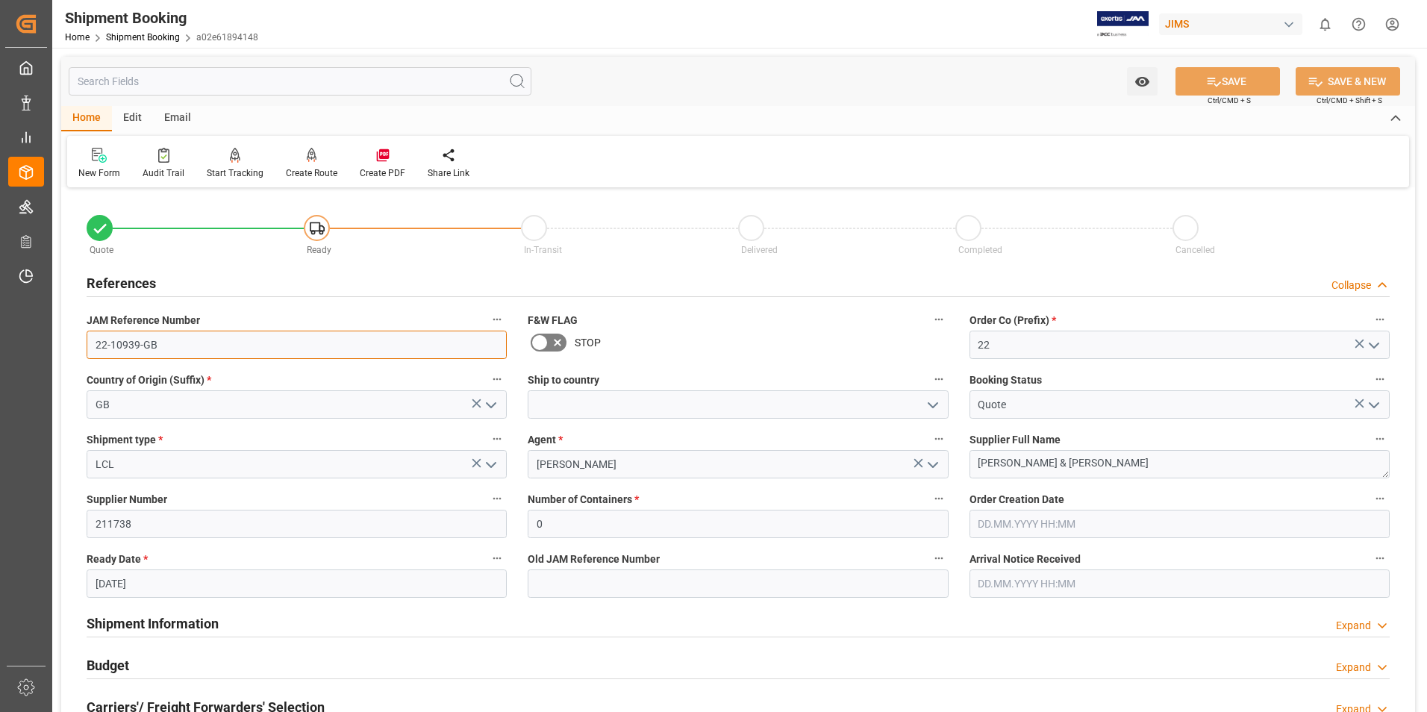
drag, startPoint x: 169, startPoint y: 346, endPoint x: 68, endPoint y: 347, distance: 101.5
click at [68, 346] on div "Quote Ready In-Transit Delivered Completed Cancelled References Collapse JAM Re…" at bounding box center [738, 656] width 1354 height 928
click at [87, 163] on div "New Form" at bounding box center [99, 163] width 64 height 33
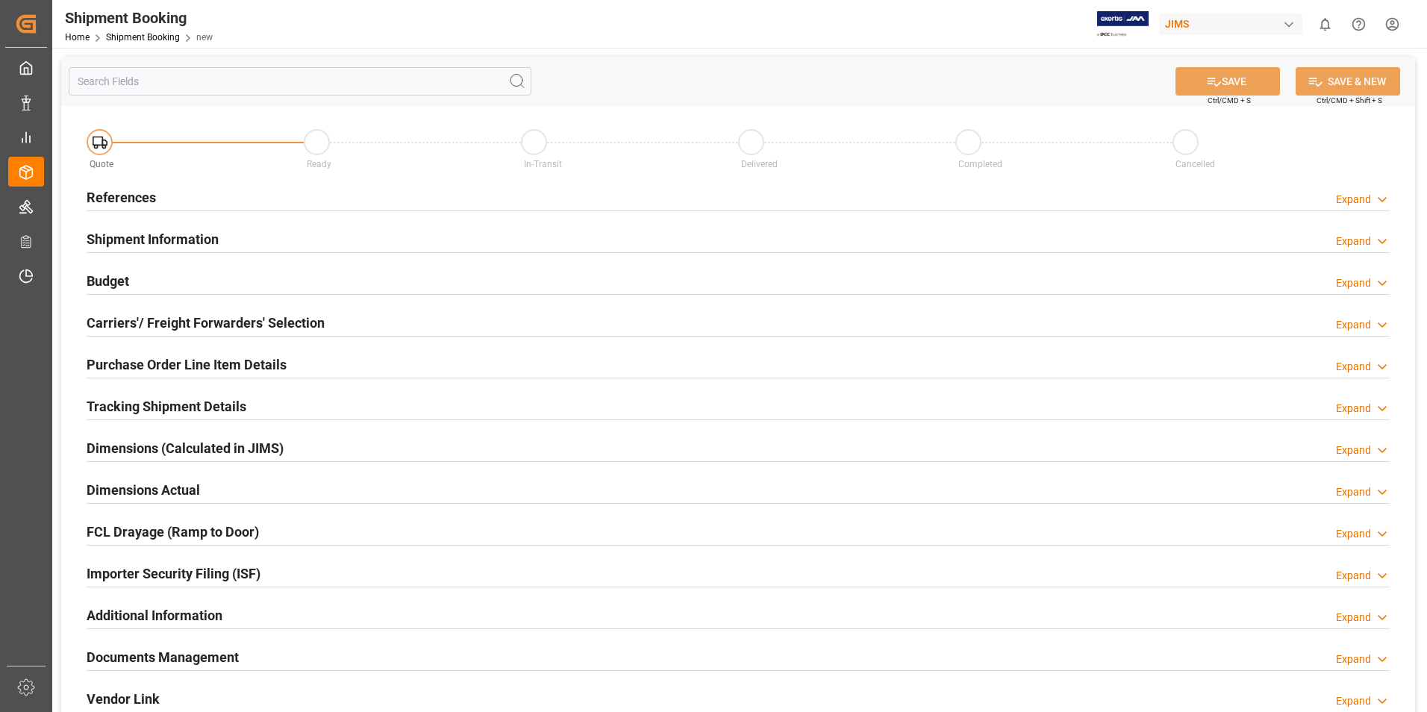
click at [129, 193] on h2 "References" at bounding box center [121, 197] width 69 height 20
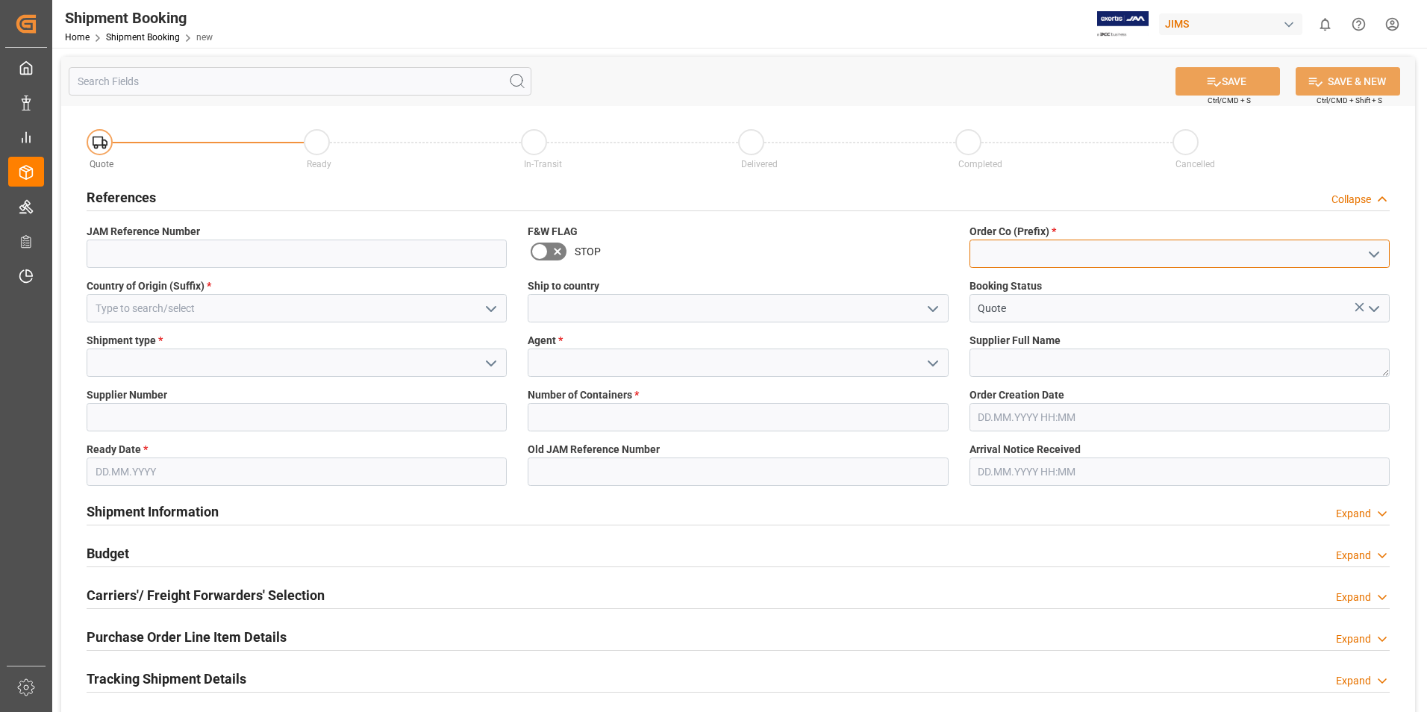
click at [1031, 245] on input at bounding box center [1179, 254] width 420 height 28
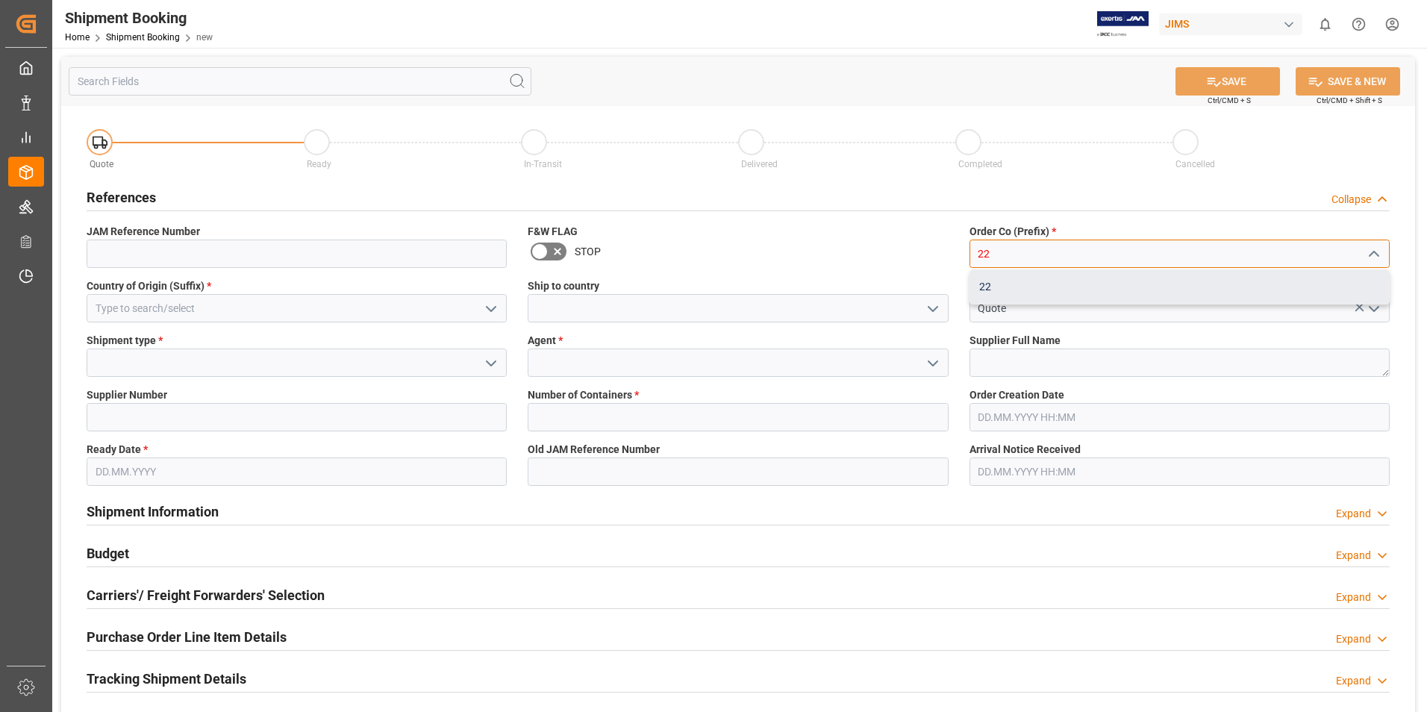
click at [1013, 283] on div "22" at bounding box center [1179, 287] width 419 height 34
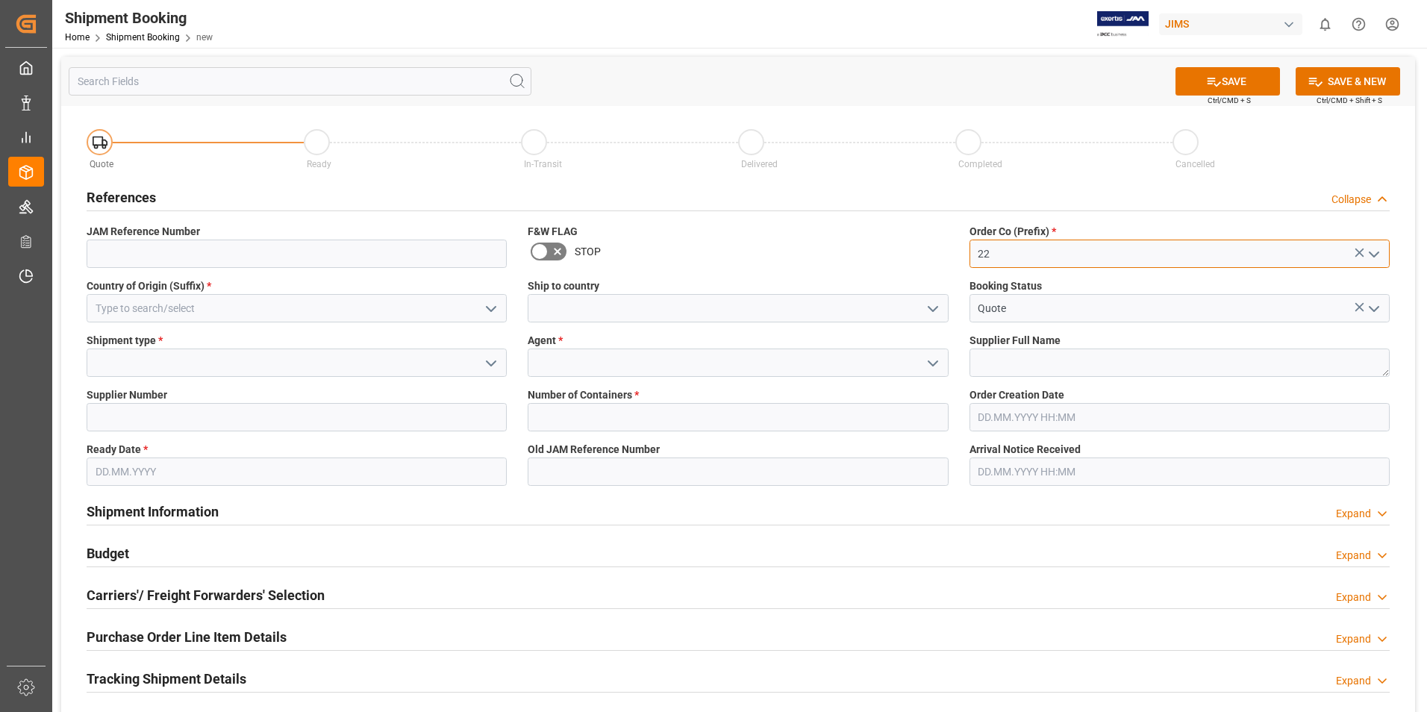
type input "22"
click at [185, 301] on input at bounding box center [297, 308] width 420 height 28
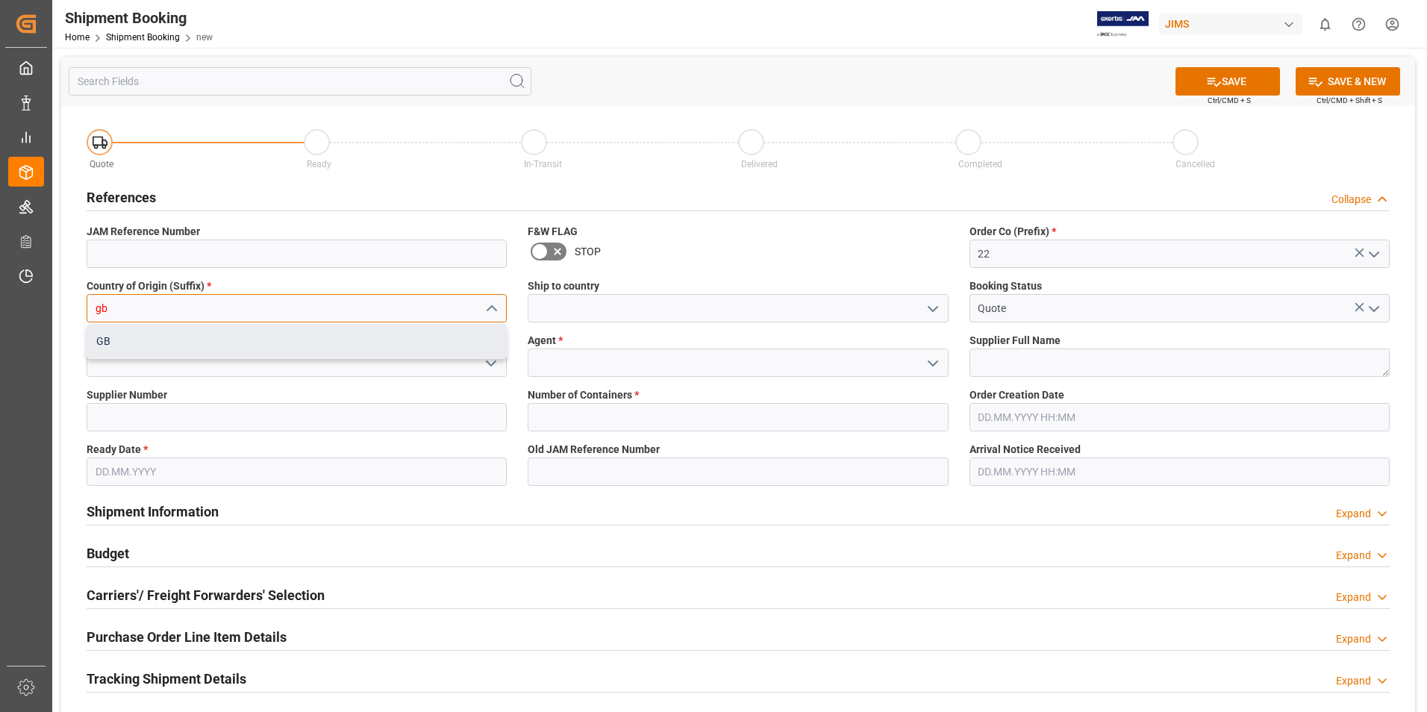
click at [140, 351] on div "GB" at bounding box center [296, 342] width 419 height 34
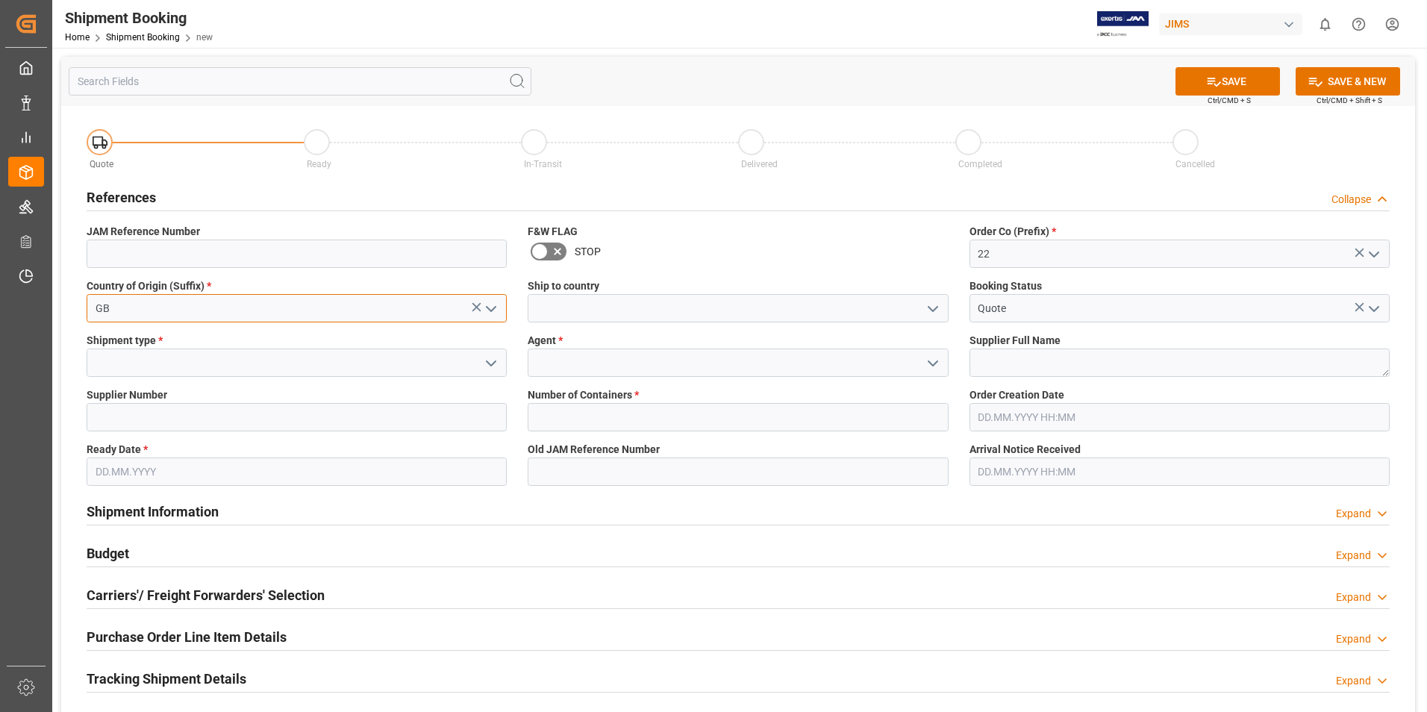
type input "GB"
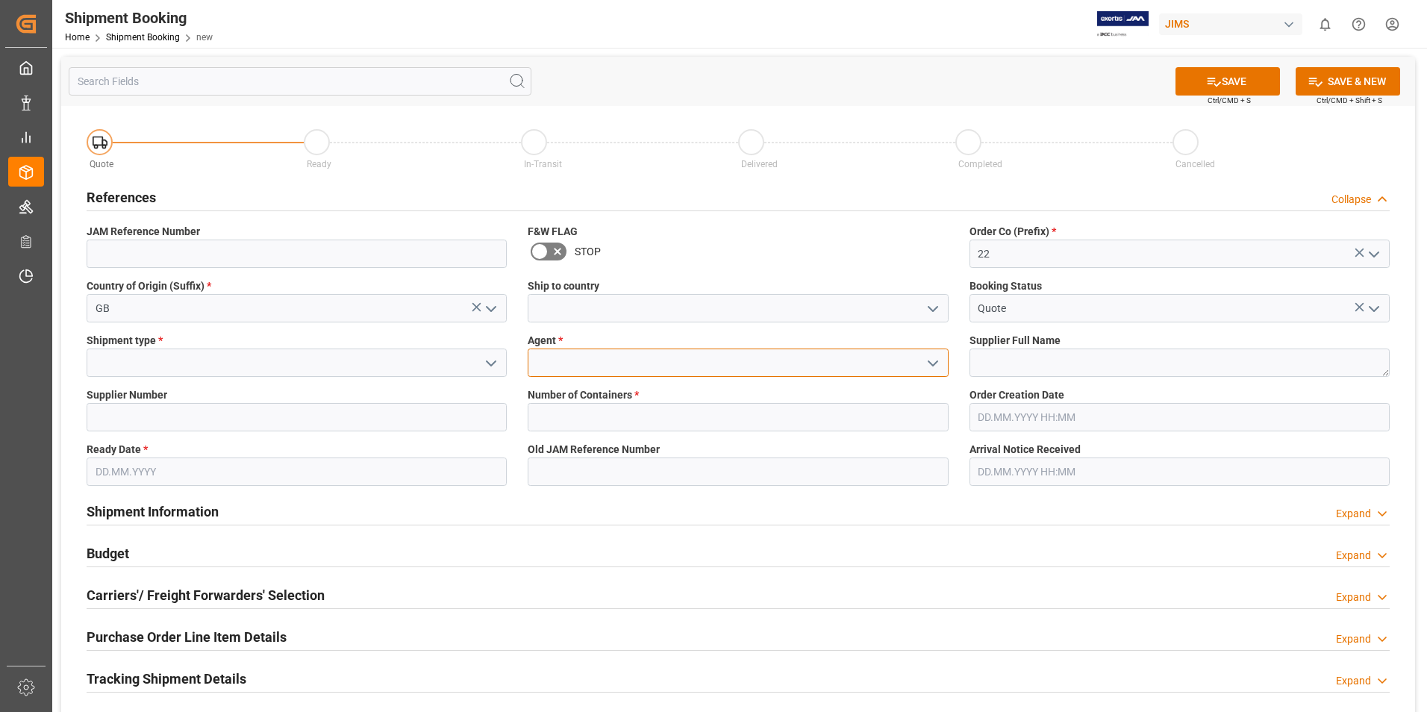
click at [551, 357] on input at bounding box center [738, 362] width 420 height 28
click at [939, 359] on icon "open menu" at bounding box center [933, 363] width 18 height 18
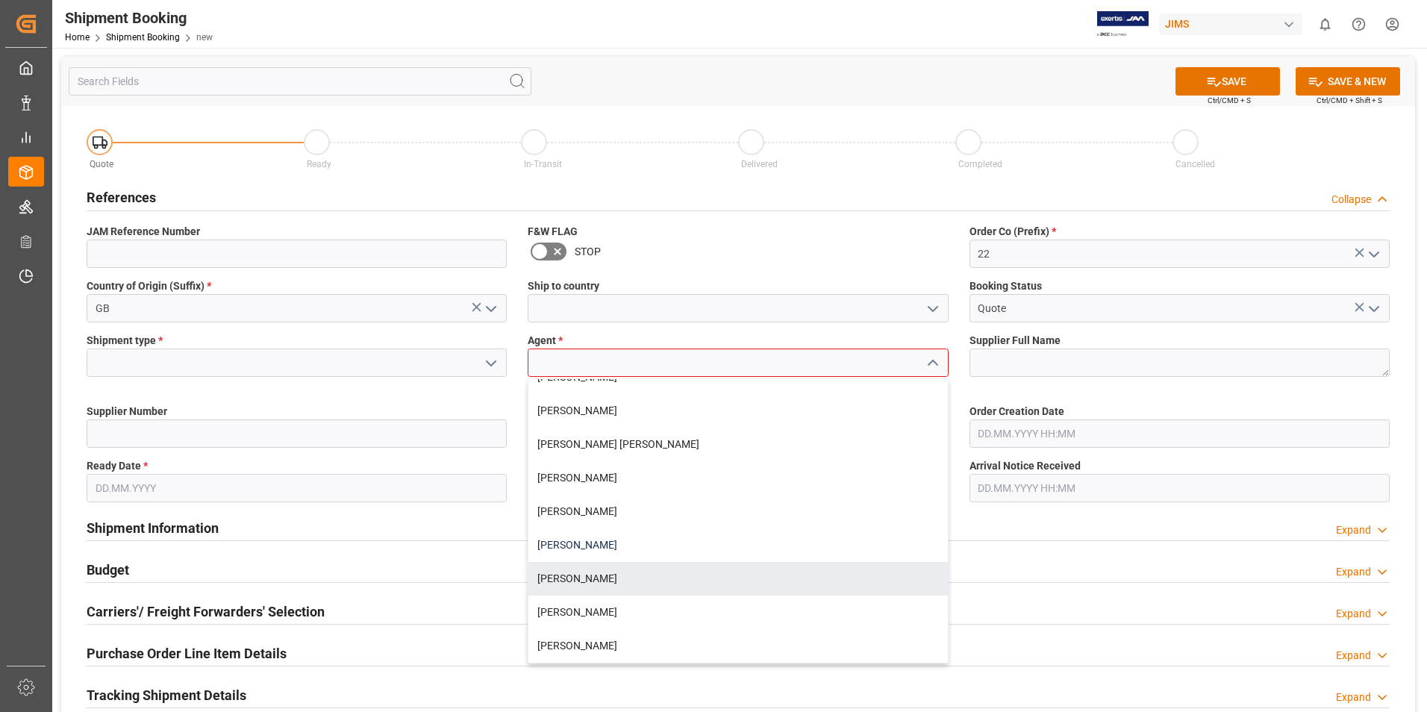
scroll to position [75, 0]
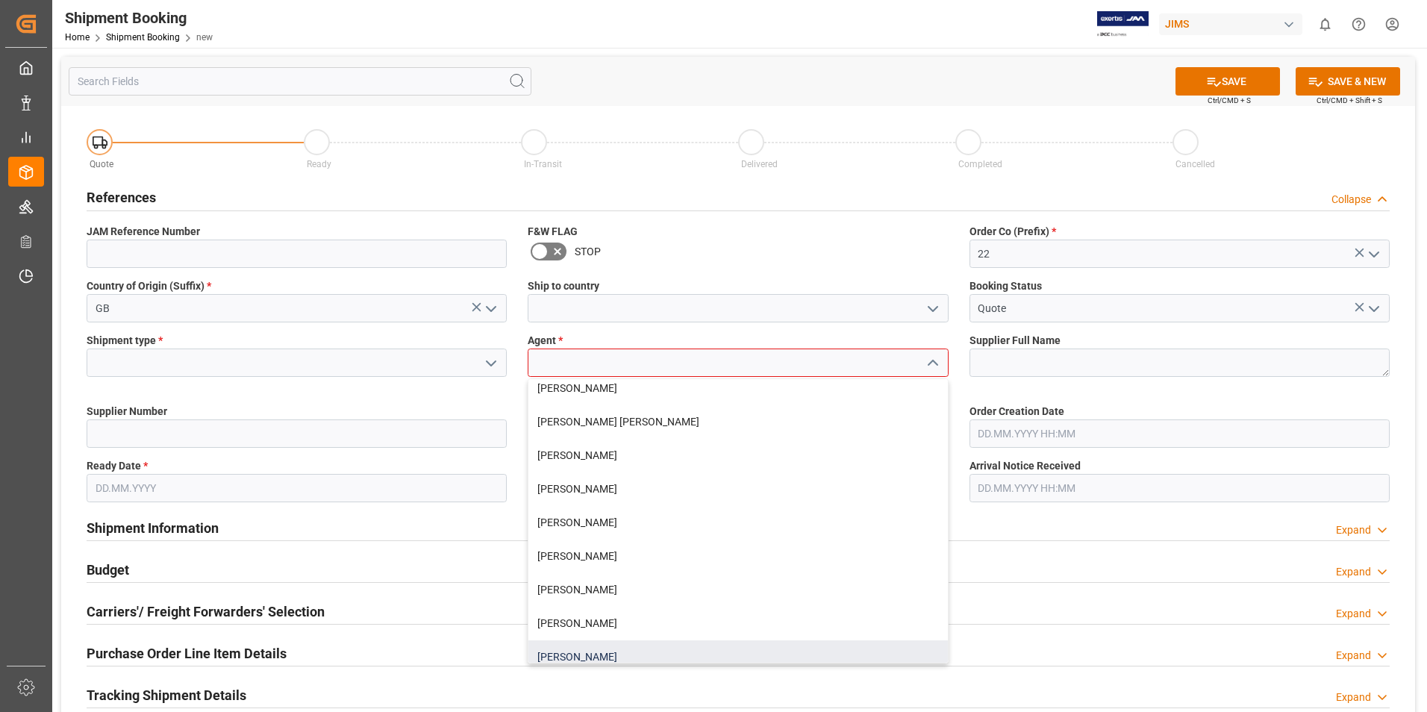
click at [581, 647] on div "[PERSON_NAME]" at bounding box center [737, 657] width 419 height 34
type input "[PERSON_NAME]"
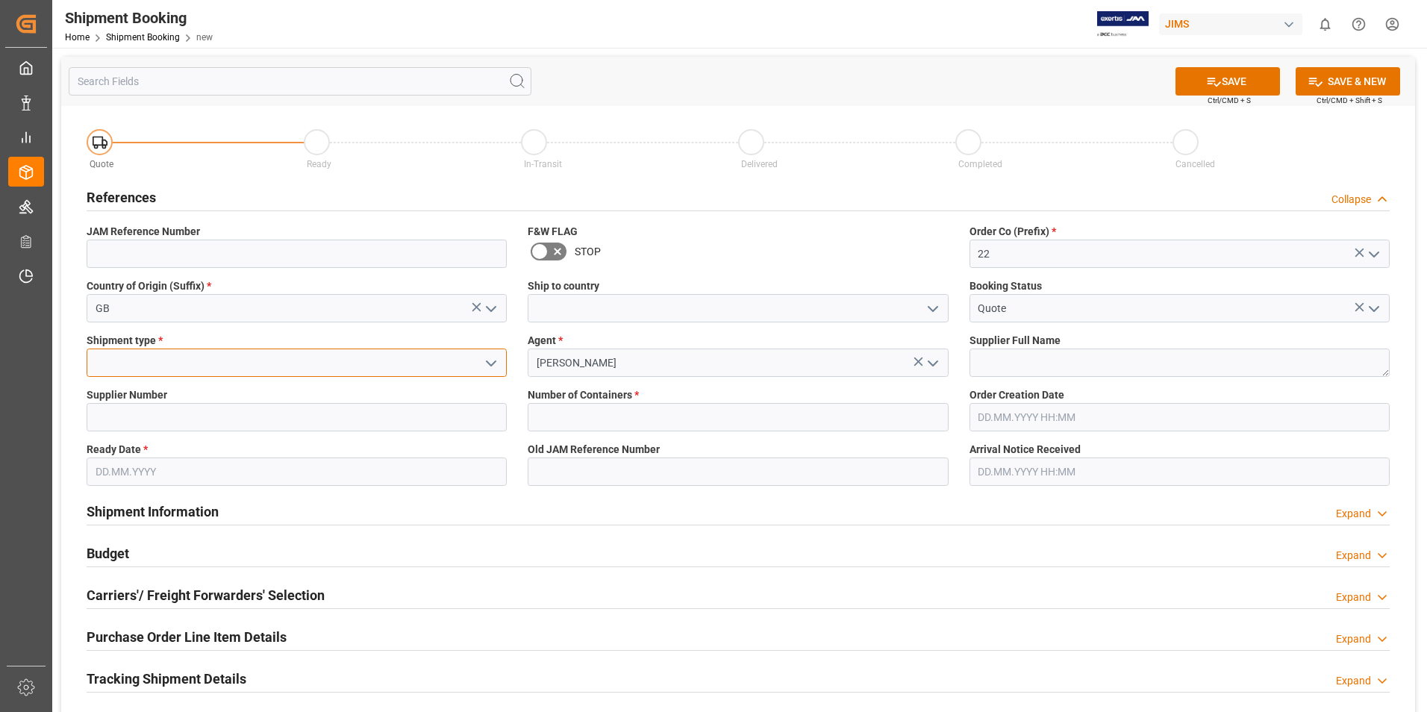
click at [272, 363] on input at bounding box center [297, 362] width 420 height 28
click at [495, 363] on icon "open menu" at bounding box center [491, 363] width 18 height 18
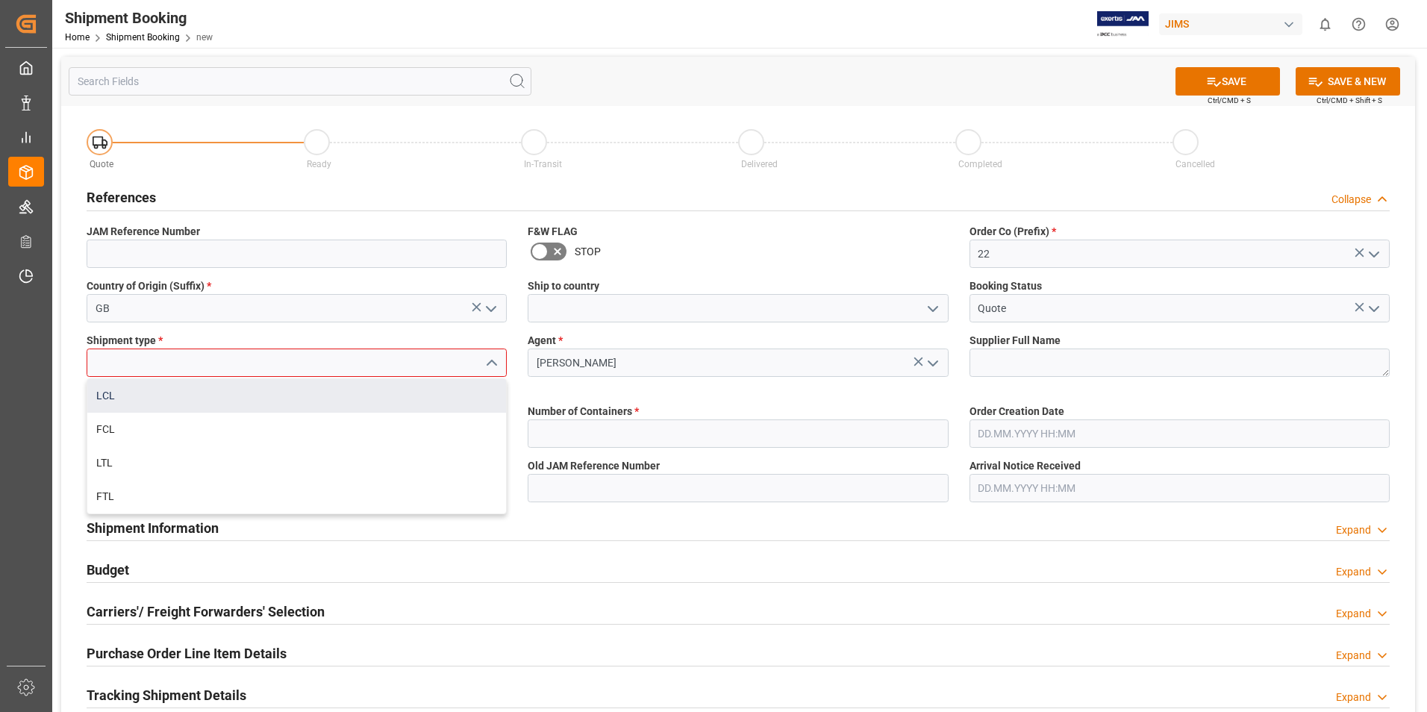
click at [180, 397] on div "LCL" at bounding box center [296, 396] width 419 height 34
type input "LCL"
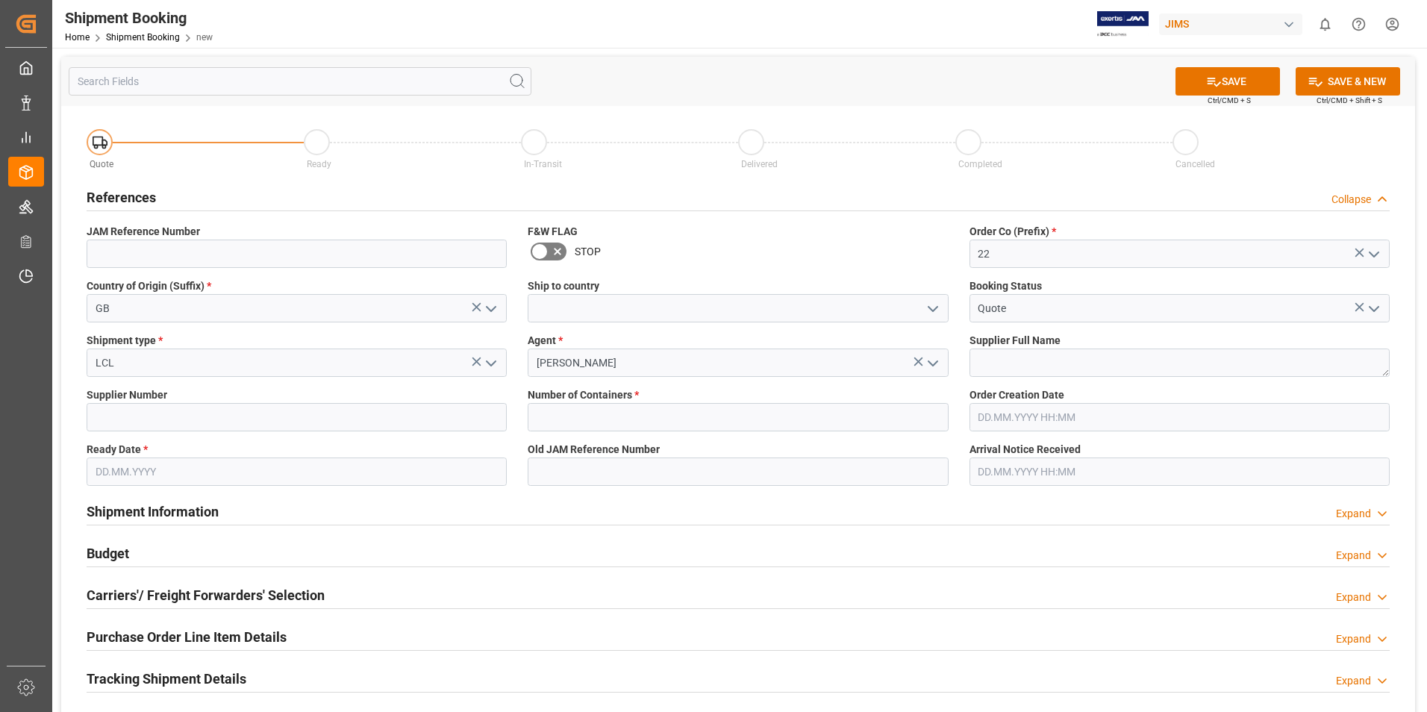
click at [275, 430] on div "Supplier Number" at bounding box center [296, 409] width 441 height 54
click at [263, 416] on input at bounding box center [297, 417] width 420 height 28
type input "211738"
click at [625, 427] on input "text" at bounding box center [738, 417] width 420 height 28
type input "0"
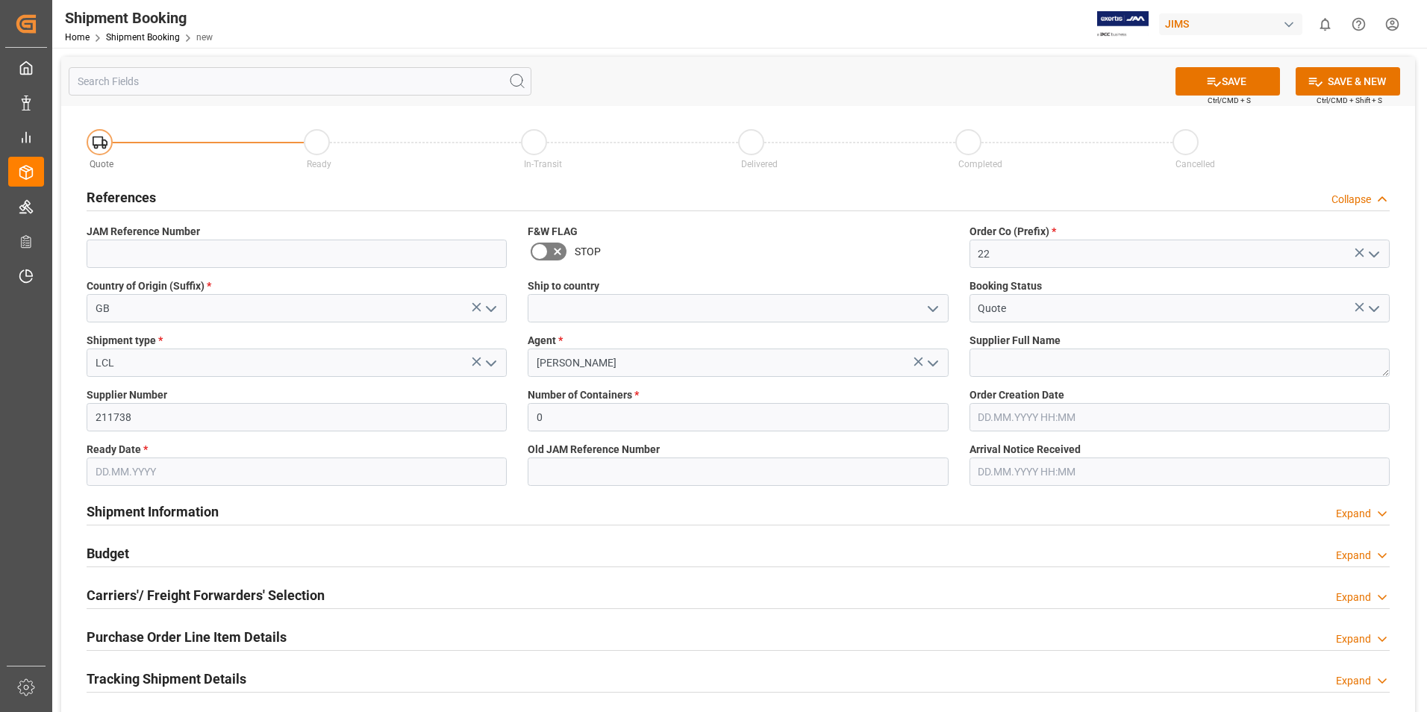
click at [1013, 425] on input "text" at bounding box center [1179, 417] width 420 height 28
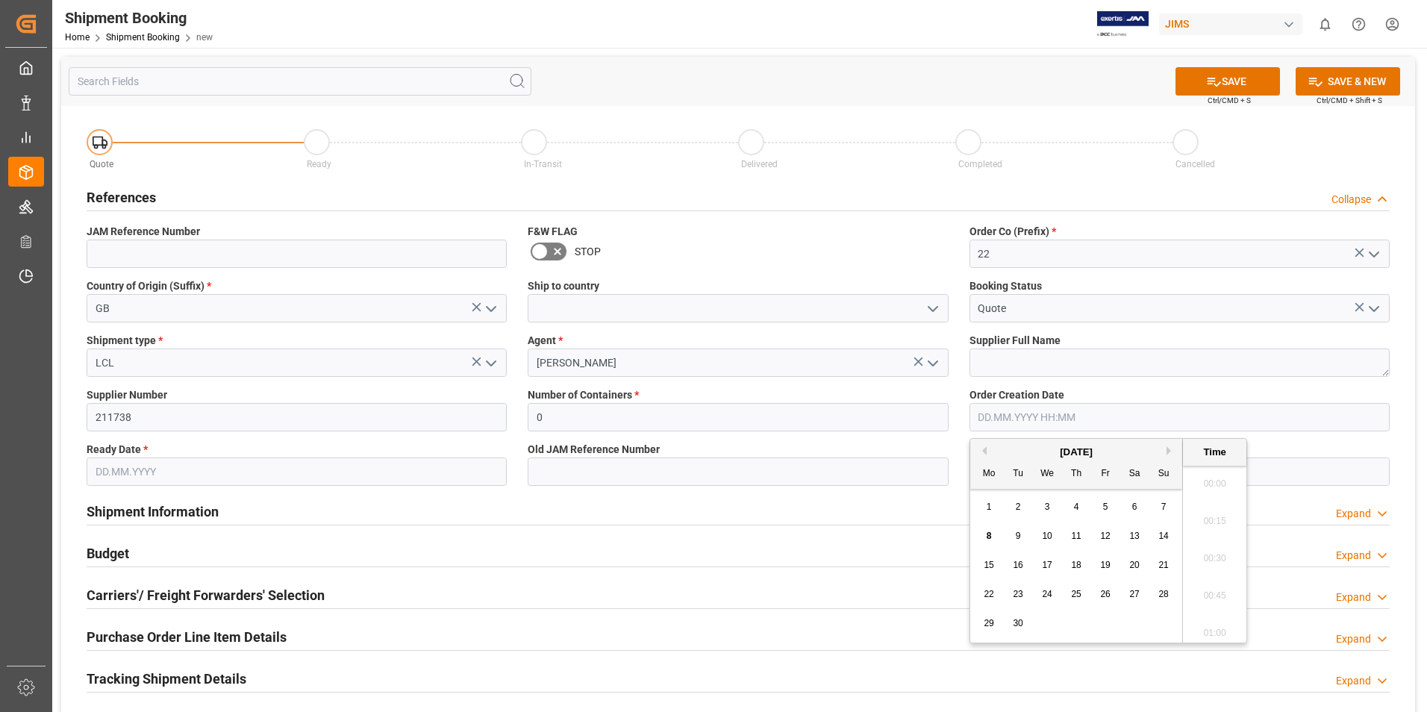
scroll to position [1311, 0]
click at [1028, 363] on textarea at bounding box center [1179, 362] width 420 height 28
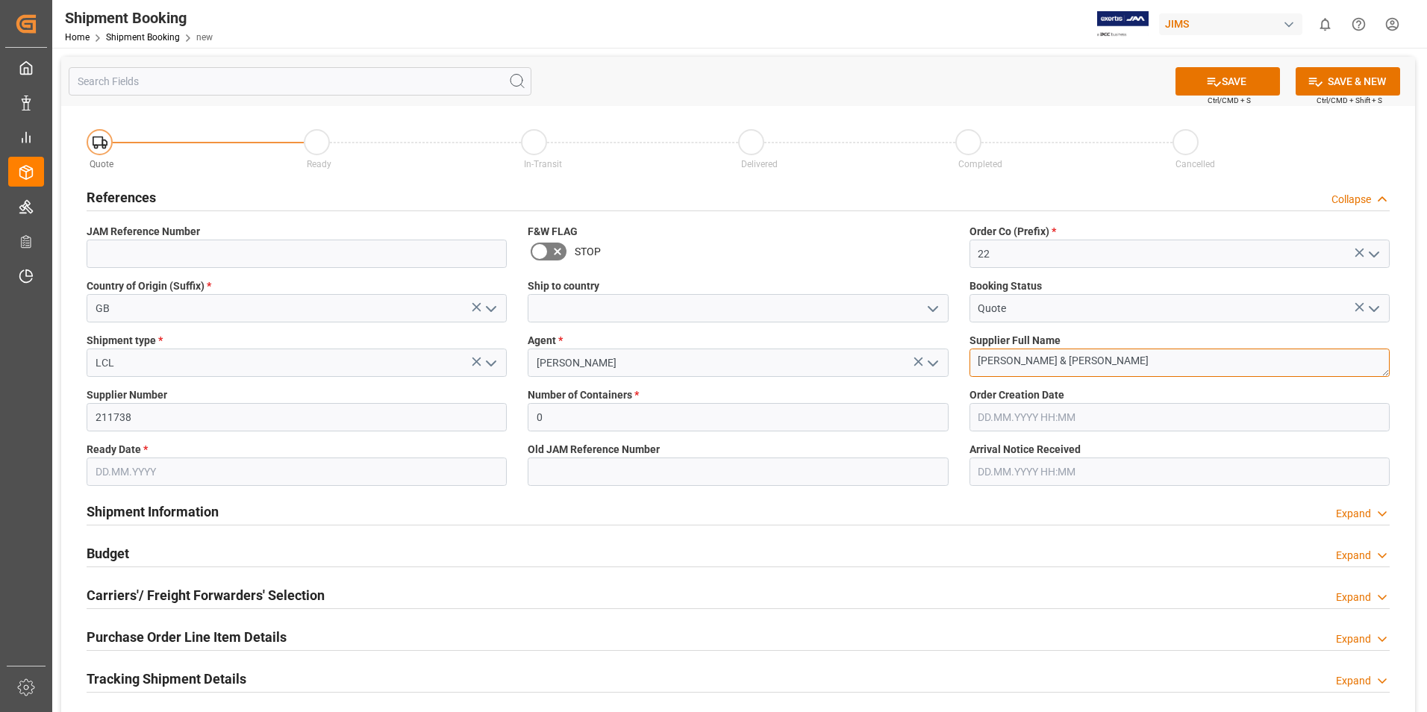
type textarea "[PERSON_NAME] & [PERSON_NAME]"
click at [164, 470] on input "text" at bounding box center [297, 471] width 420 height 28
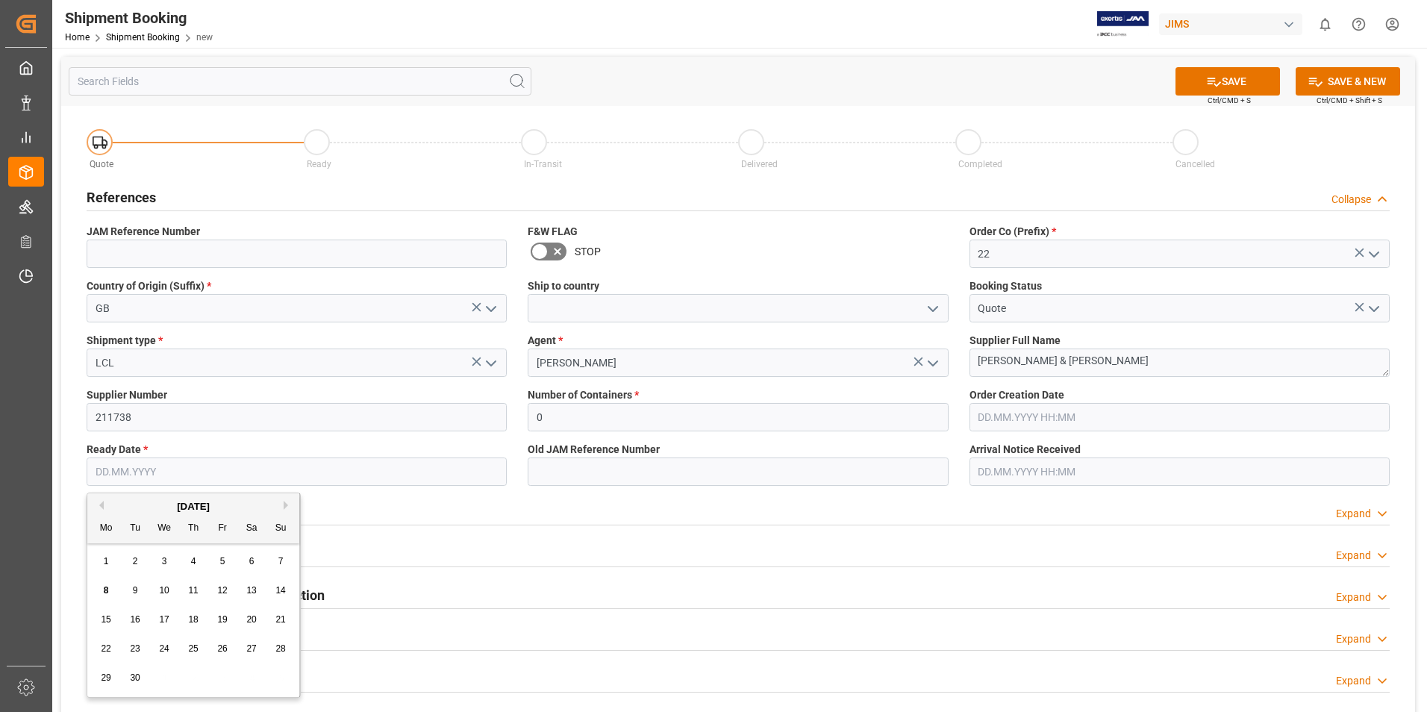
click at [189, 587] on span "11" at bounding box center [193, 590] width 10 height 10
type input "[DATE]"
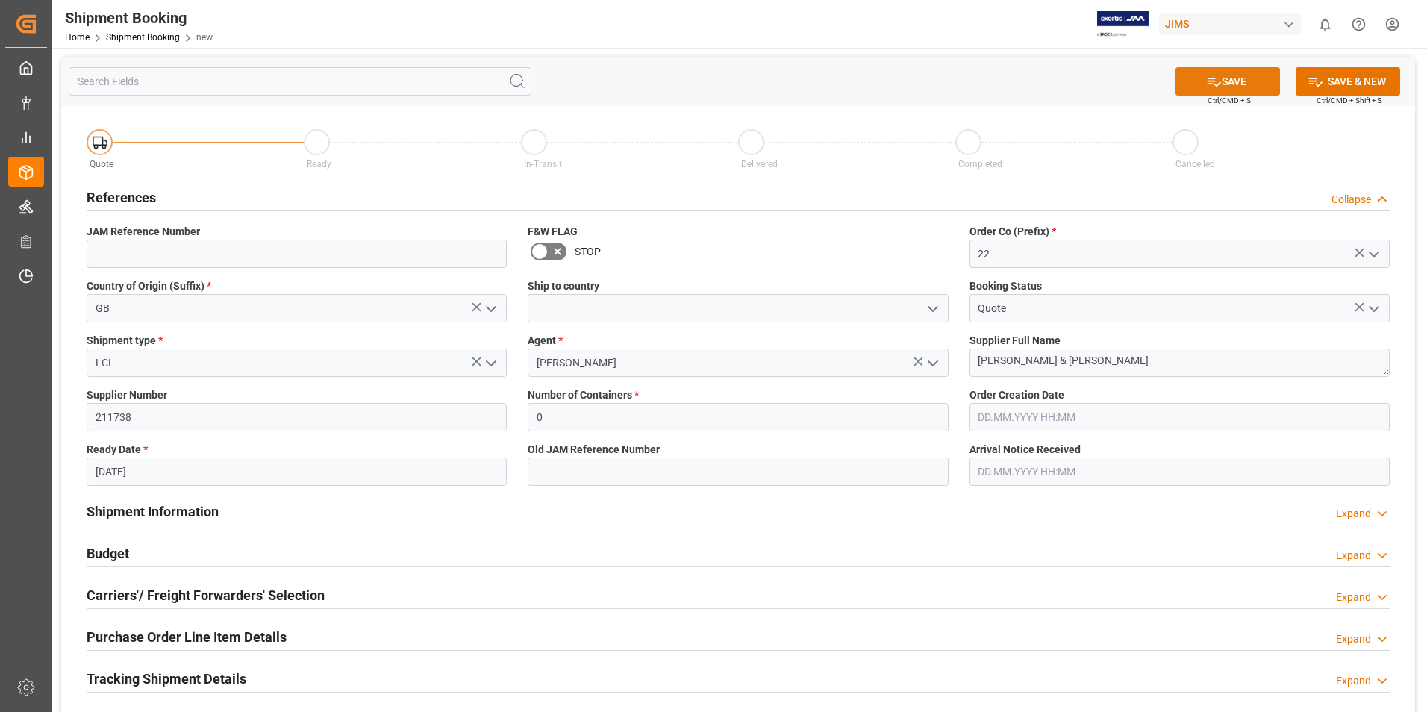
click at [1224, 75] on button "SAVE" at bounding box center [1227, 81] width 104 height 28
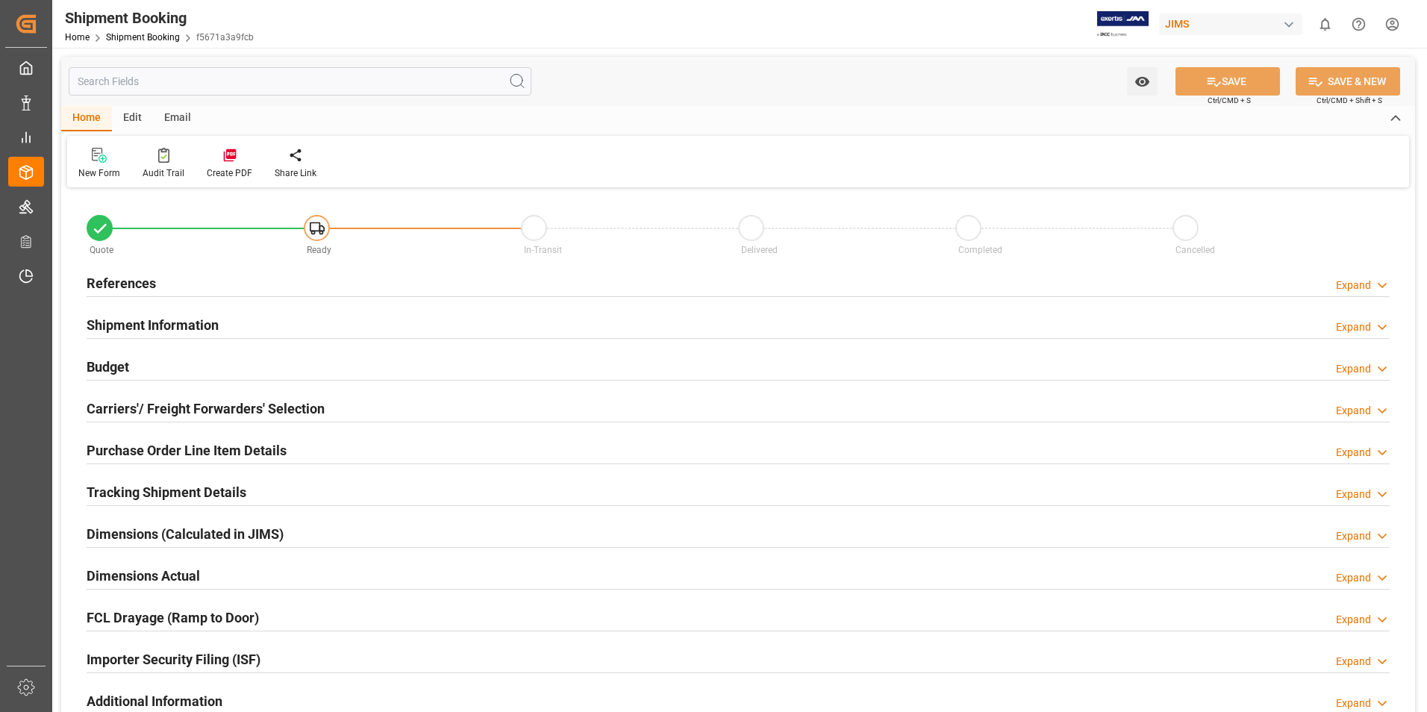
type input "0"
type input "[DATE]"
click at [125, 281] on h2 "References" at bounding box center [121, 283] width 69 height 20
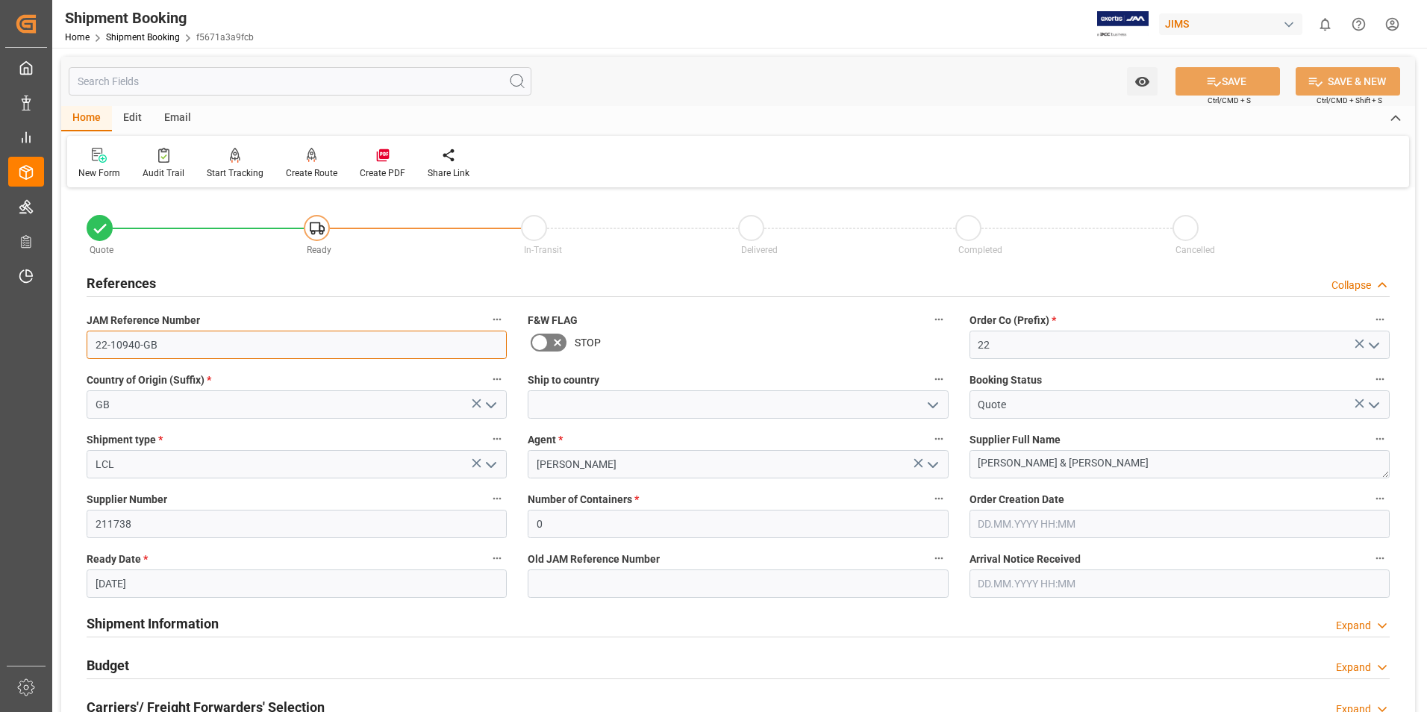
drag, startPoint x: 163, startPoint y: 342, endPoint x: 224, endPoint y: 417, distance: 97.1
click at [65, 343] on div "Quote Ready In-Transit Delivered Completed Cancelled References Collapse JAM Re…" at bounding box center [738, 656] width 1354 height 928
drag, startPoint x: 93, startPoint y: 156, endPoint x: 172, endPoint y: 307, distance: 170.9
click at [93, 156] on icon at bounding box center [97, 154] width 10 height 13
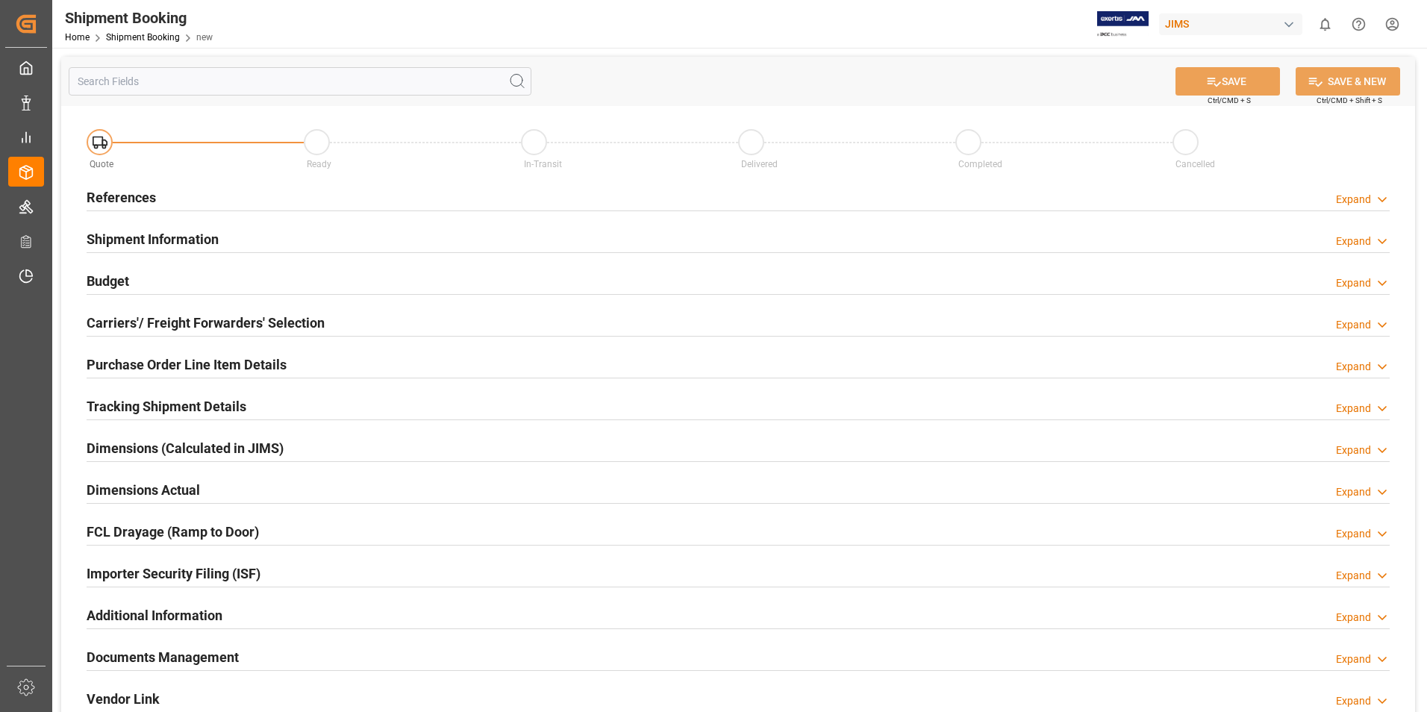
click at [132, 193] on h2 "References" at bounding box center [121, 197] width 69 height 20
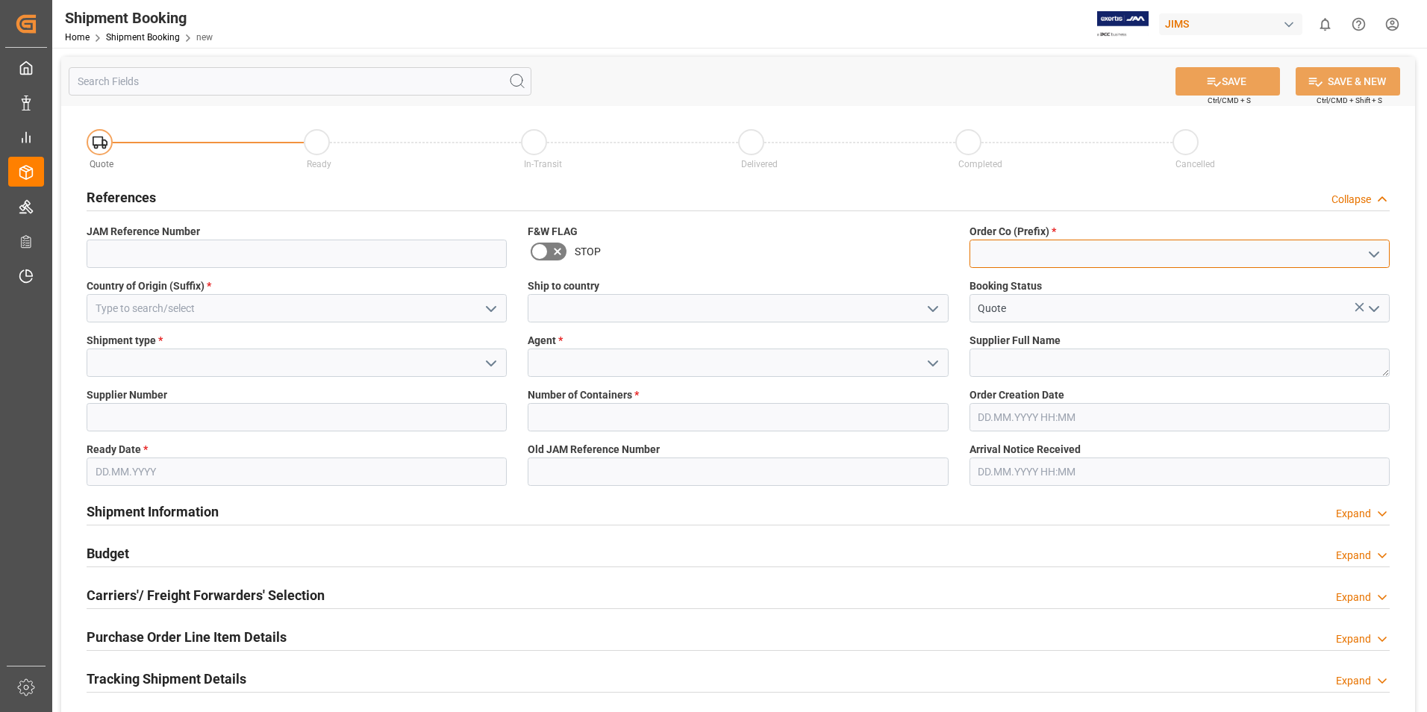
click at [1006, 250] on input at bounding box center [1179, 254] width 420 height 28
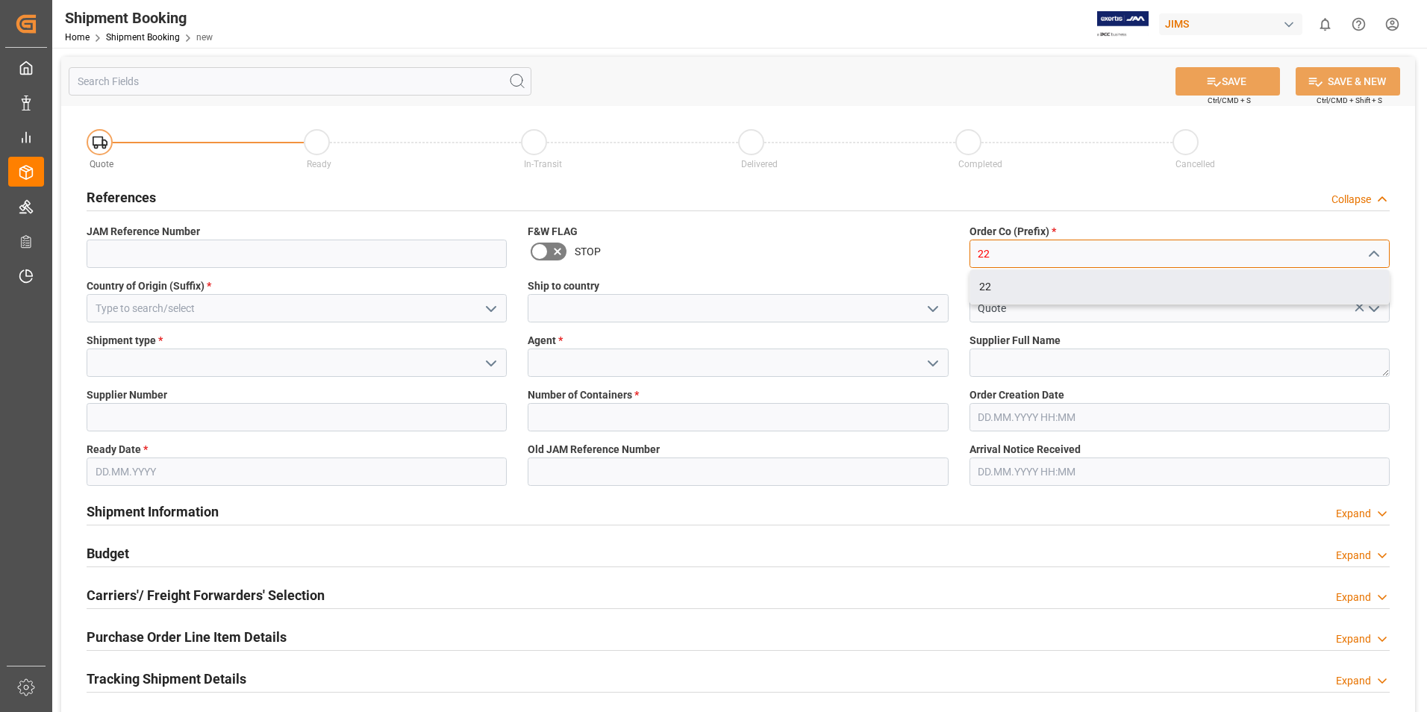
click at [989, 287] on div "22" at bounding box center [1179, 287] width 419 height 34
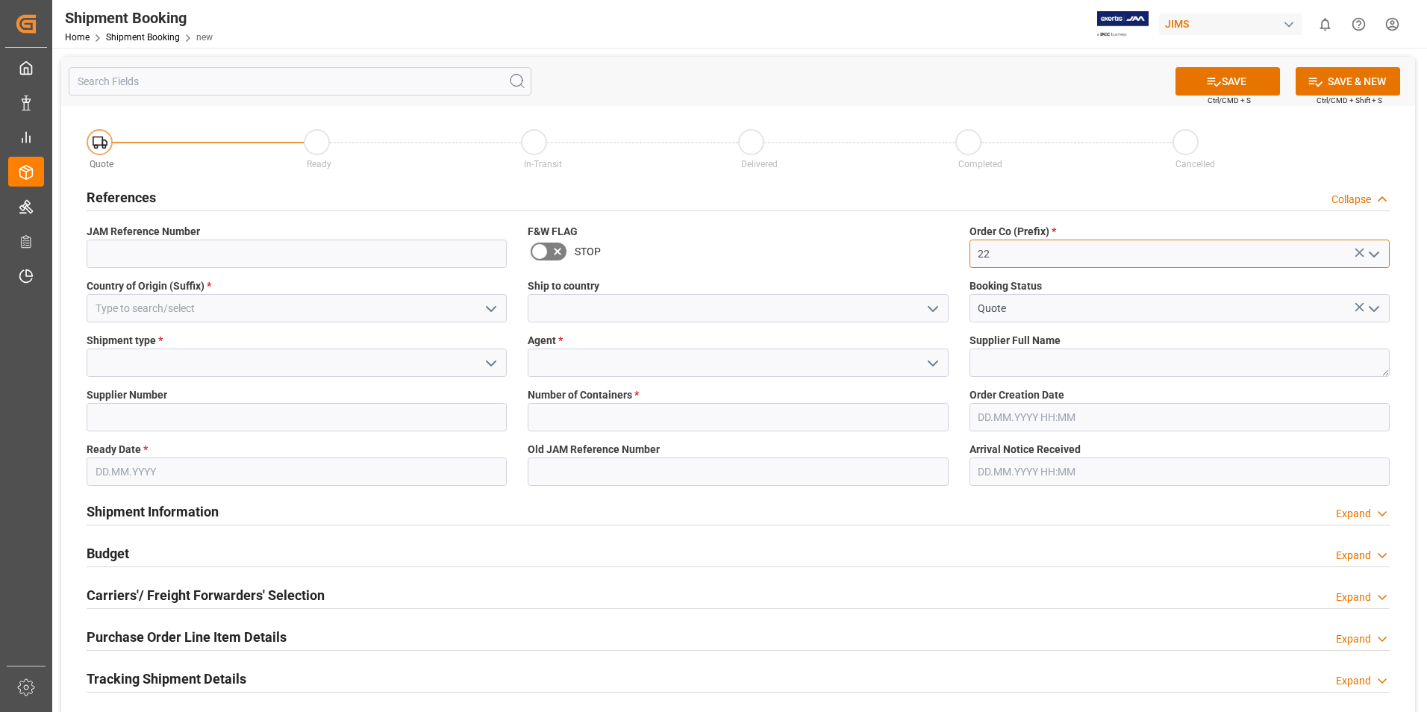
type input "22"
click at [257, 309] on input at bounding box center [297, 308] width 420 height 28
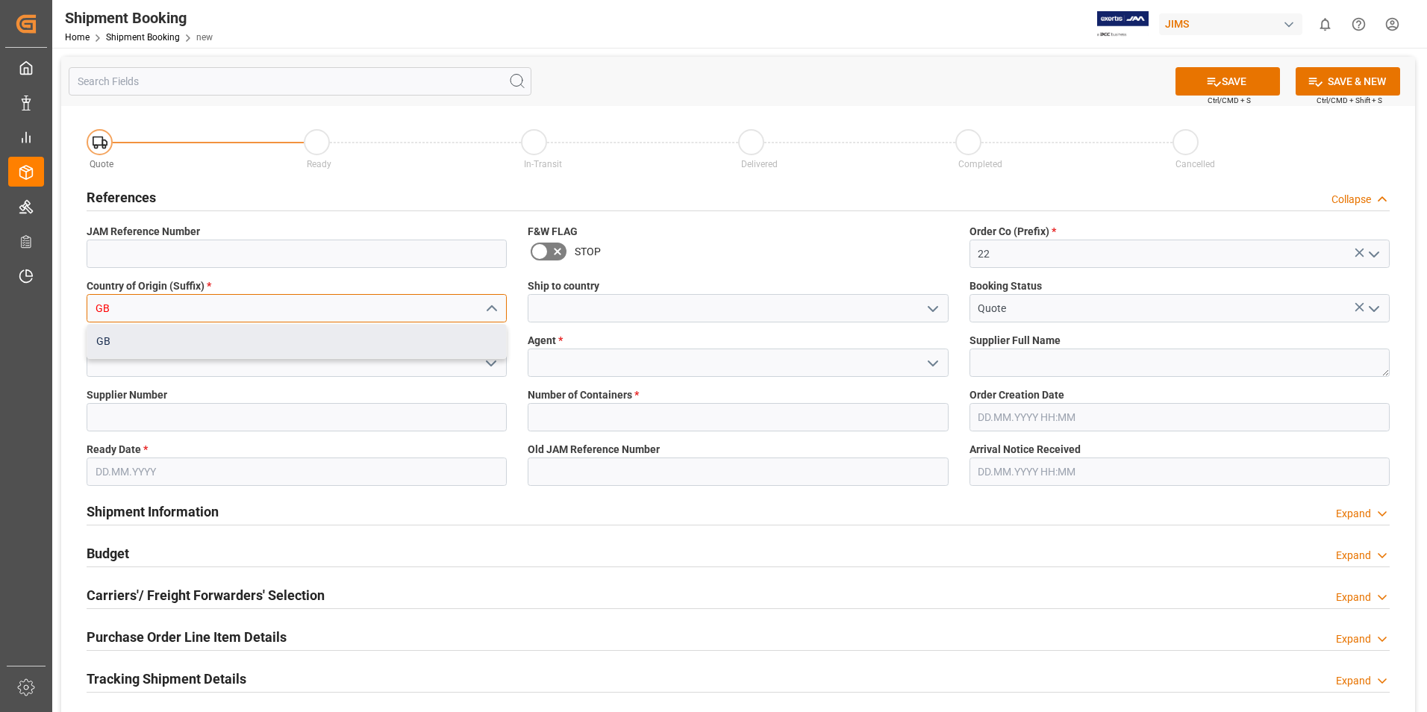
click at [216, 339] on div "GB" at bounding box center [296, 342] width 419 height 34
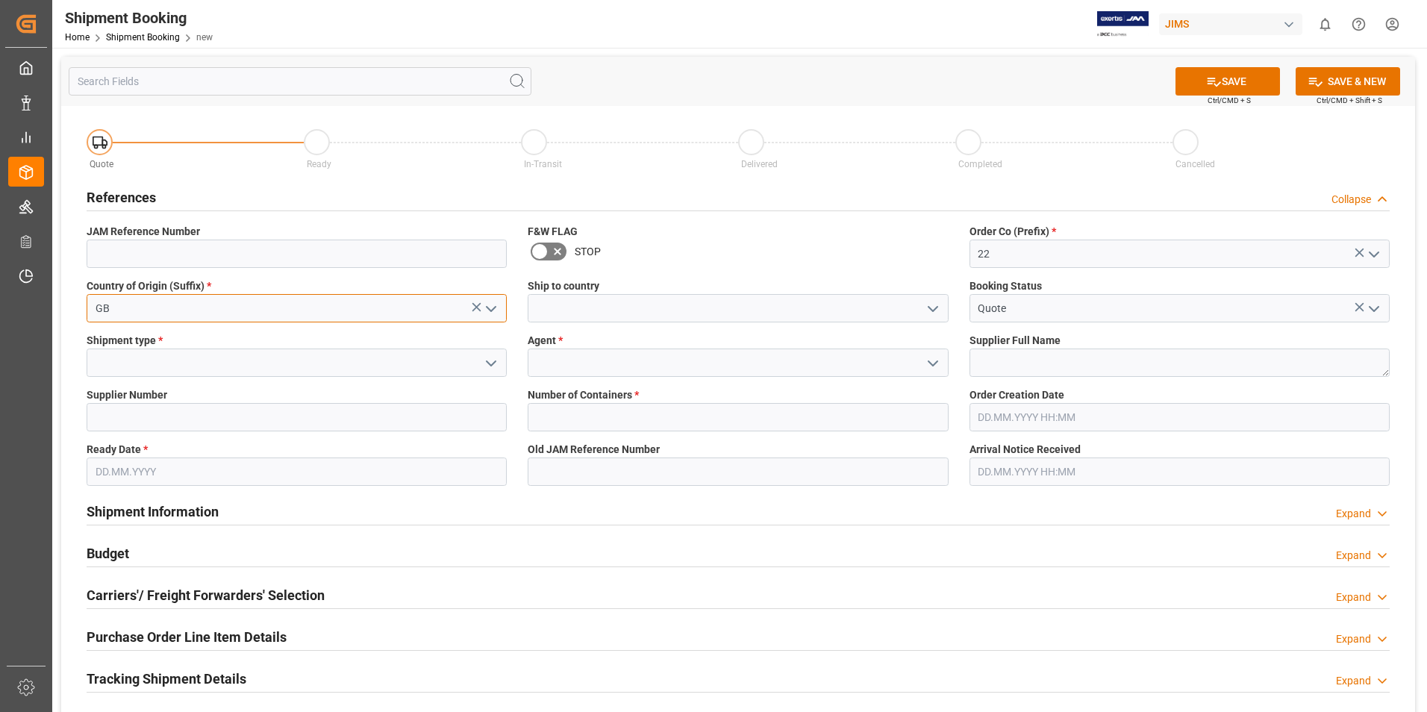
type input "GB"
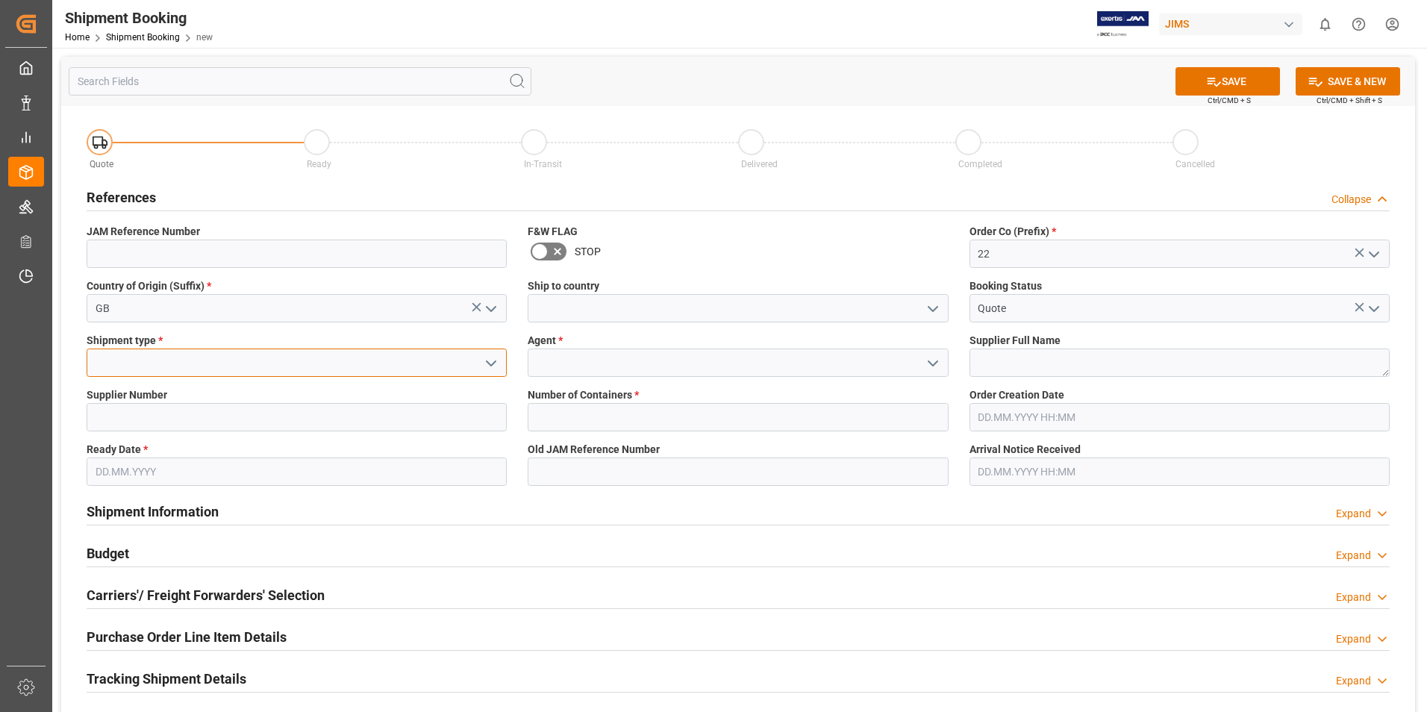
click at [276, 364] on input at bounding box center [297, 362] width 420 height 28
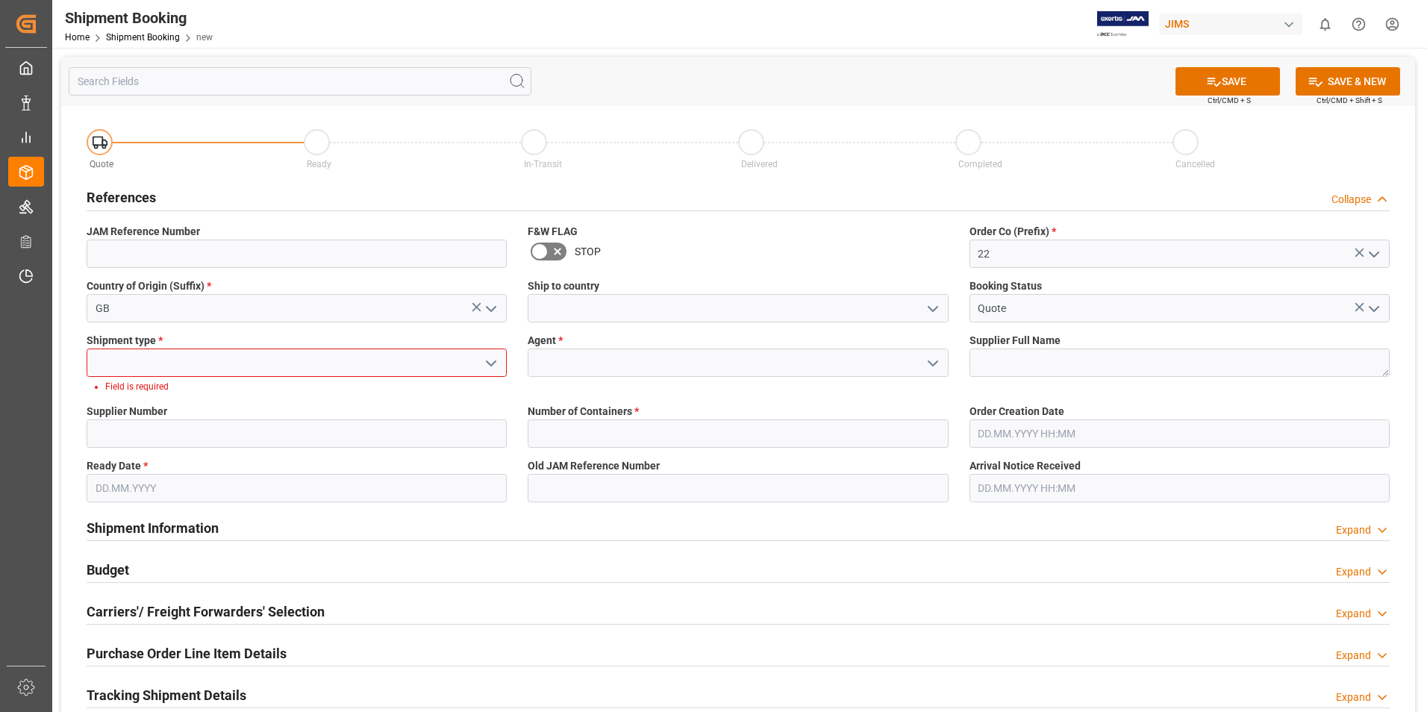
click at [481, 361] on button "open menu" at bounding box center [490, 362] width 22 height 23
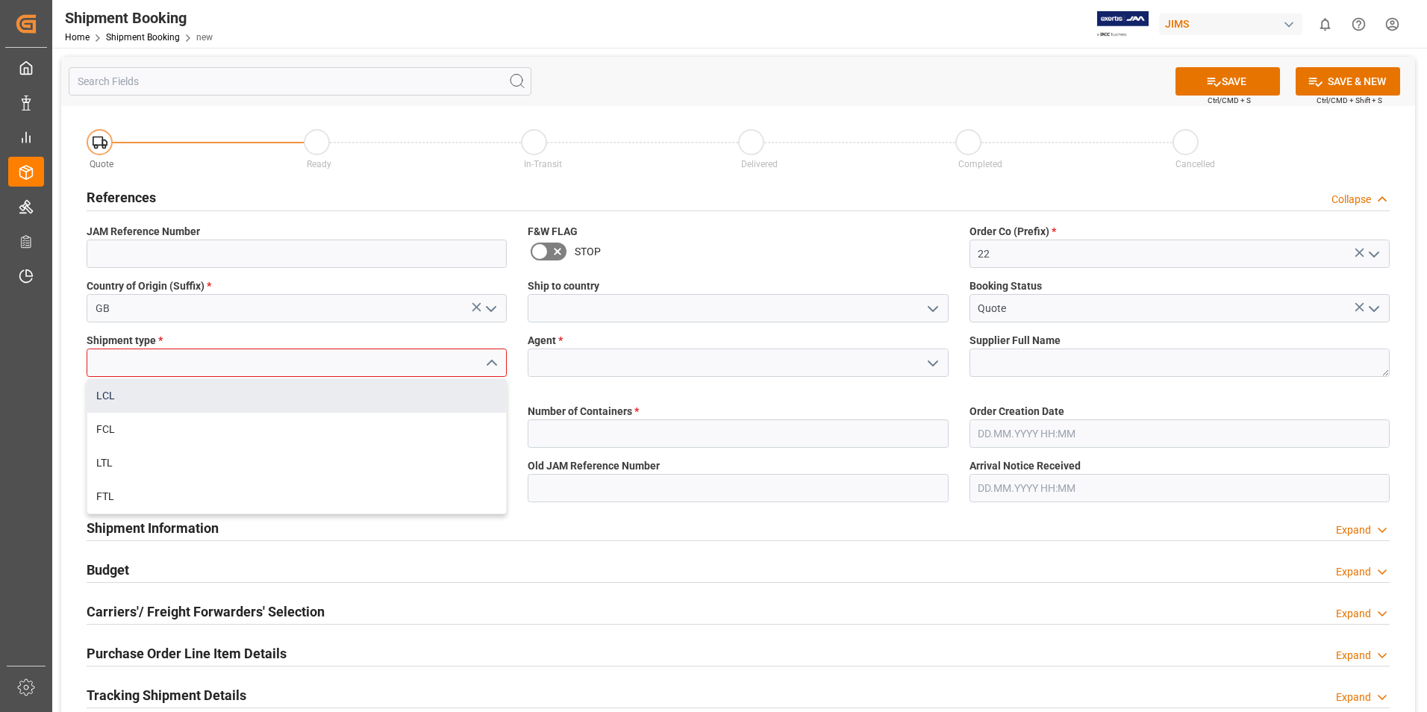
click at [190, 400] on div "LCL" at bounding box center [296, 396] width 419 height 34
type input "LCL"
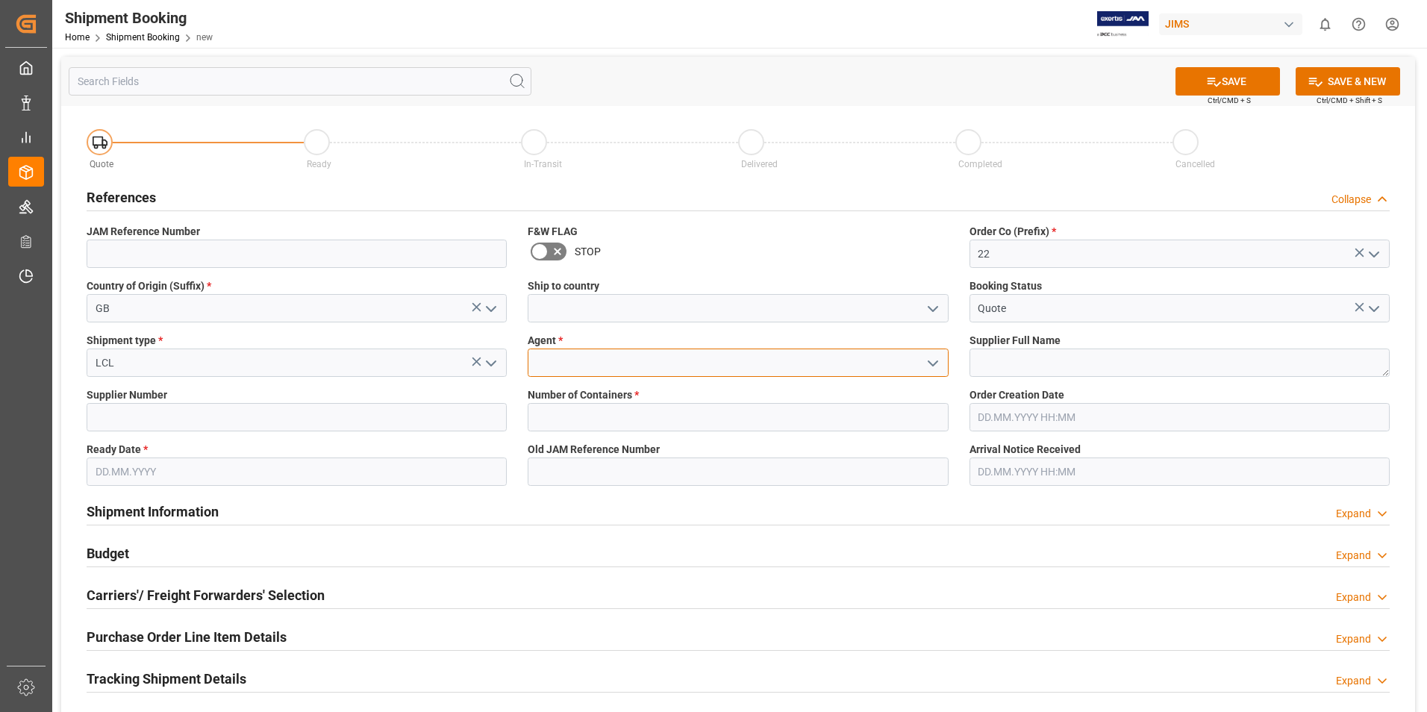
click at [619, 363] on input at bounding box center [738, 362] width 420 height 28
click at [924, 360] on icon "open menu" at bounding box center [933, 363] width 18 height 18
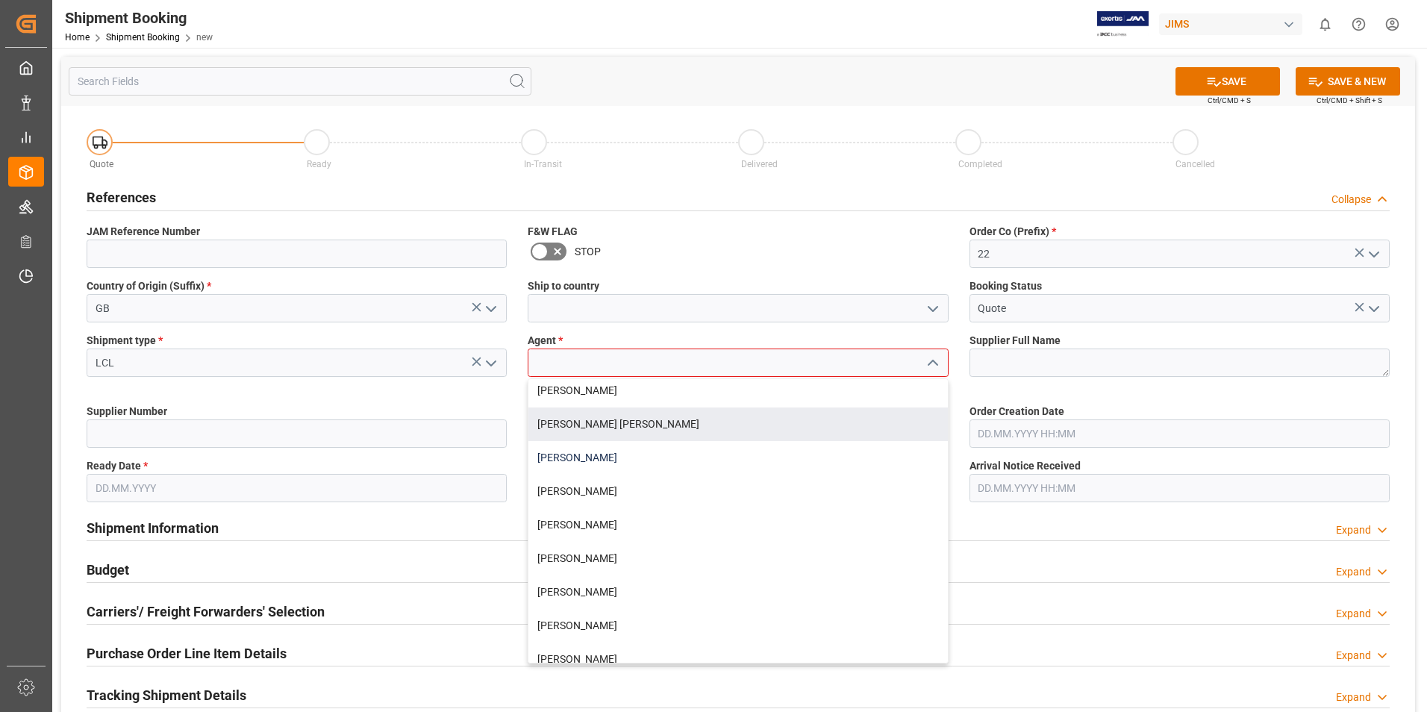
scroll to position [149, 0]
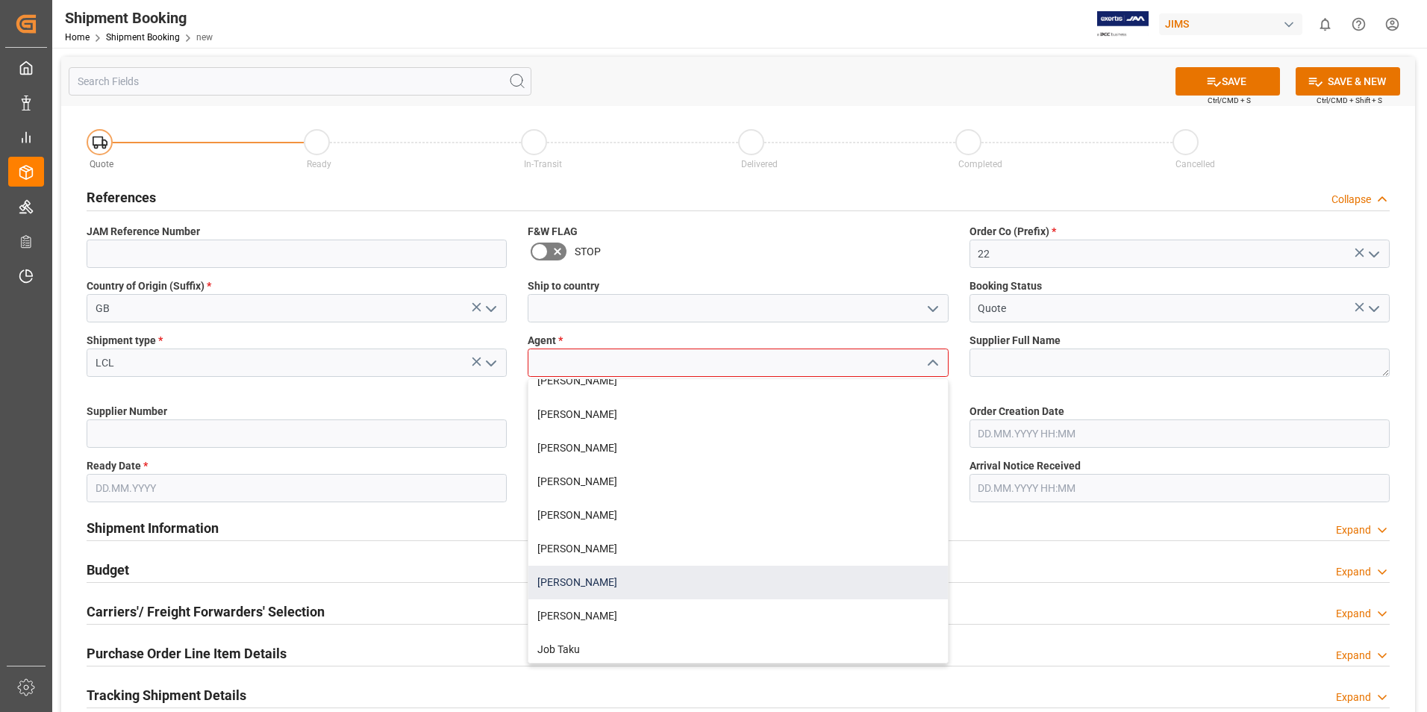
click at [607, 575] on div "[PERSON_NAME]" at bounding box center [737, 583] width 419 height 34
type input "[PERSON_NAME]"
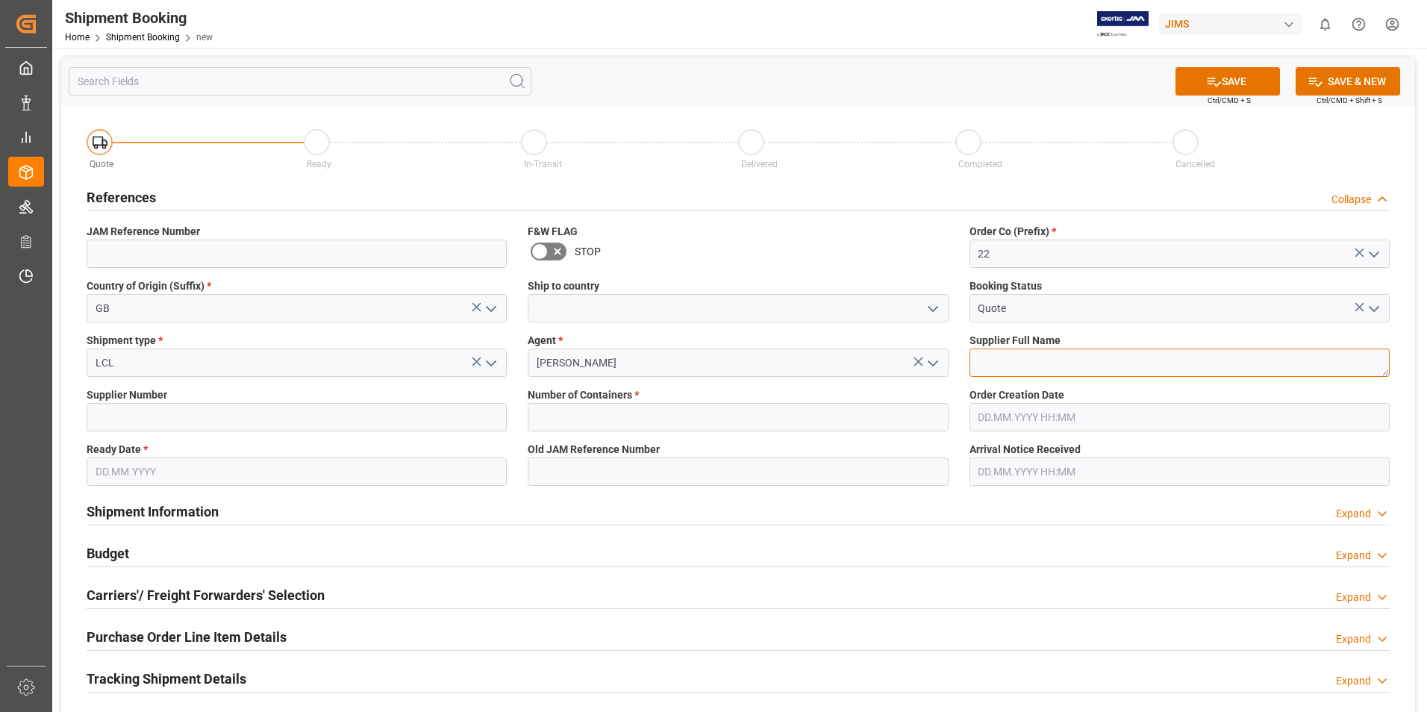
click at [1049, 375] on textarea at bounding box center [1179, 362] width 420 height 28
type textarea "[PERSON_NAME] & [PERSON_NAME]"
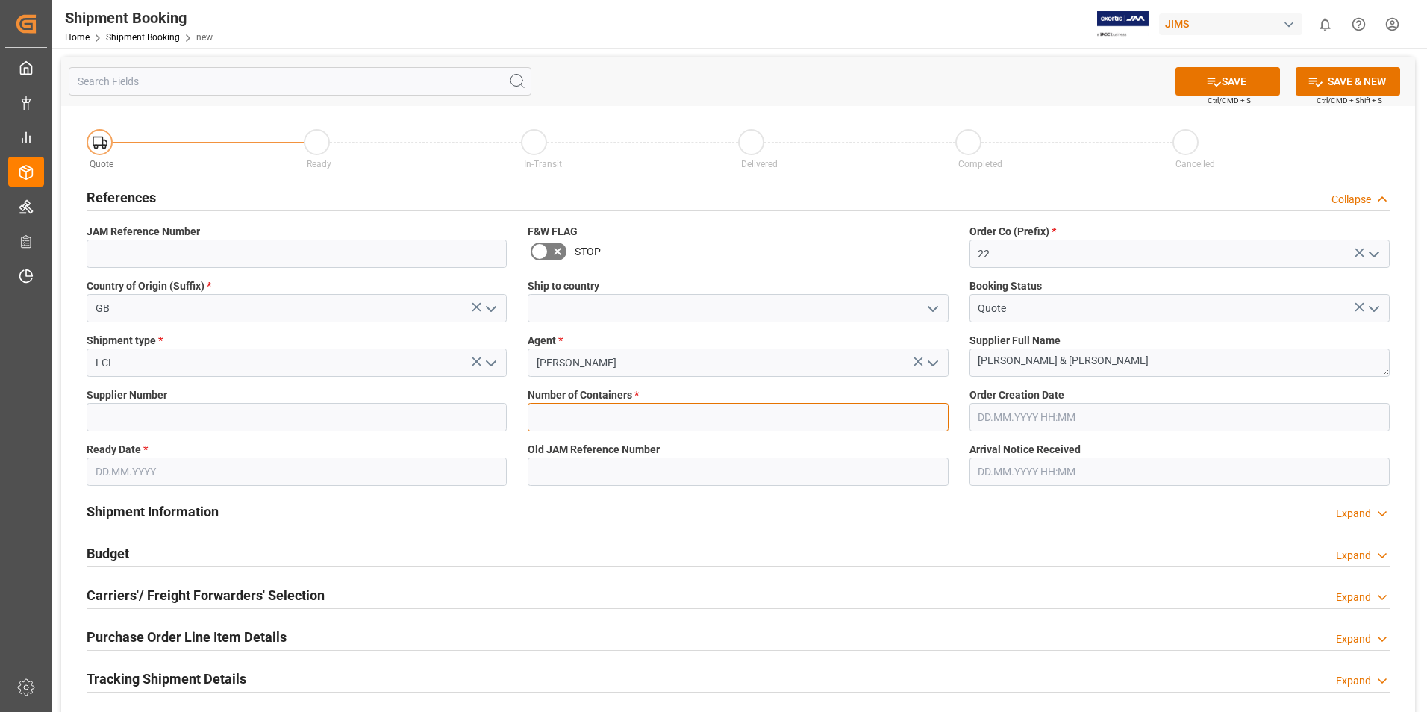
click at [562, 424] on input "text" at bounding box center [738, 417] width 420 height 28
type input "0"
click at [243, 416] on input at bounding box center [297, 417] width 420 height 28
type input "211738"
click at [178, 468] on input "text" at bounding box center [297, 471] width 420 height 28
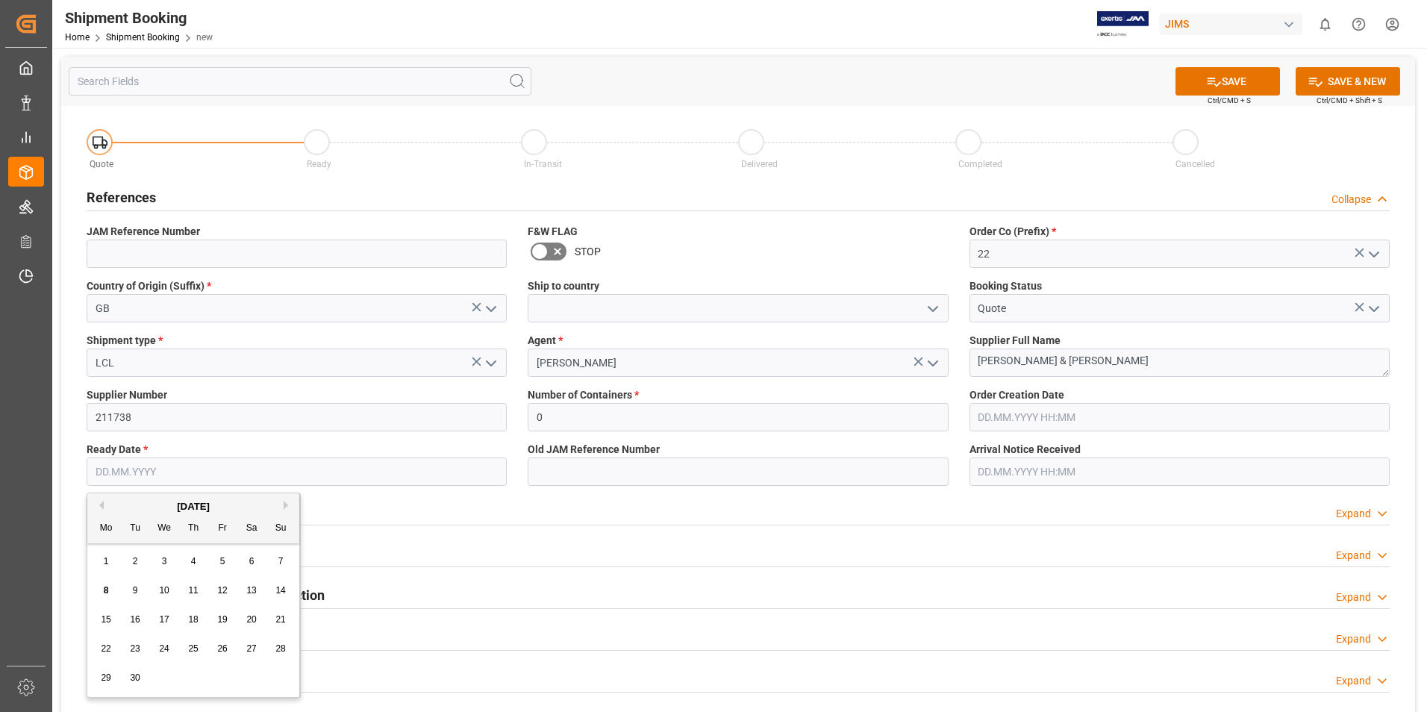
click at [113, 615] on div "15" at bounding box center [106, 620] width 19 height 18
type input "15.09.2025"
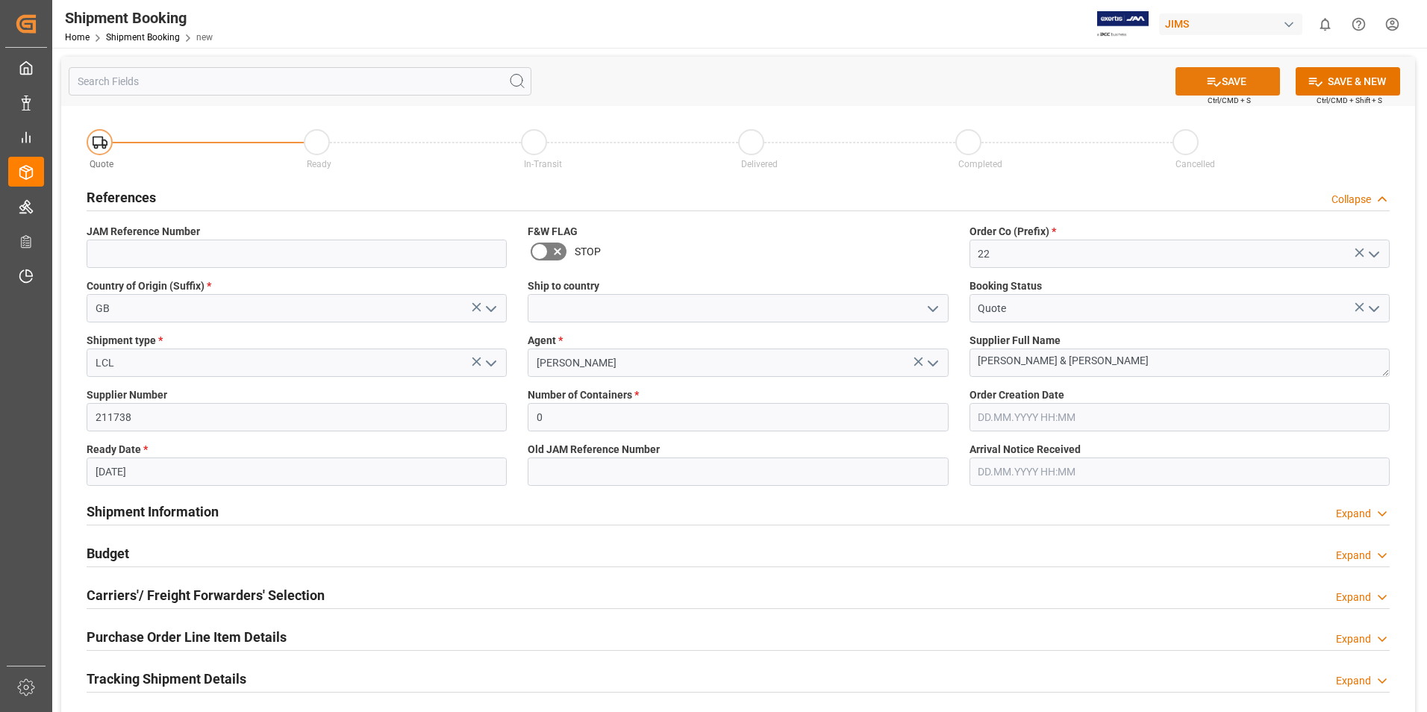
click at [1207, 72] on button "SAVE" at bounding box center [1227, 81] width 104 height 28
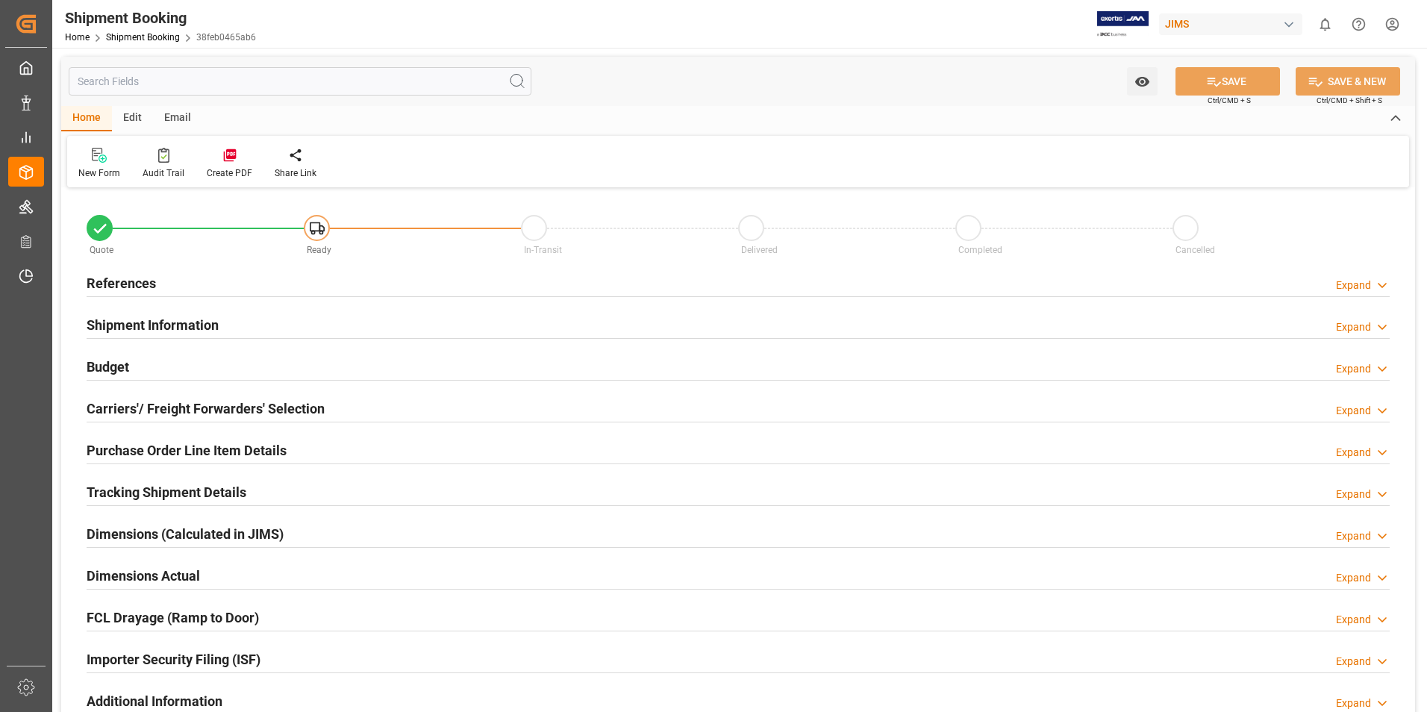
type input "0"
type input "[DATE]"
click at [127, 283] on h2 "References" at bounding box center [121, 283] width 69 height 20
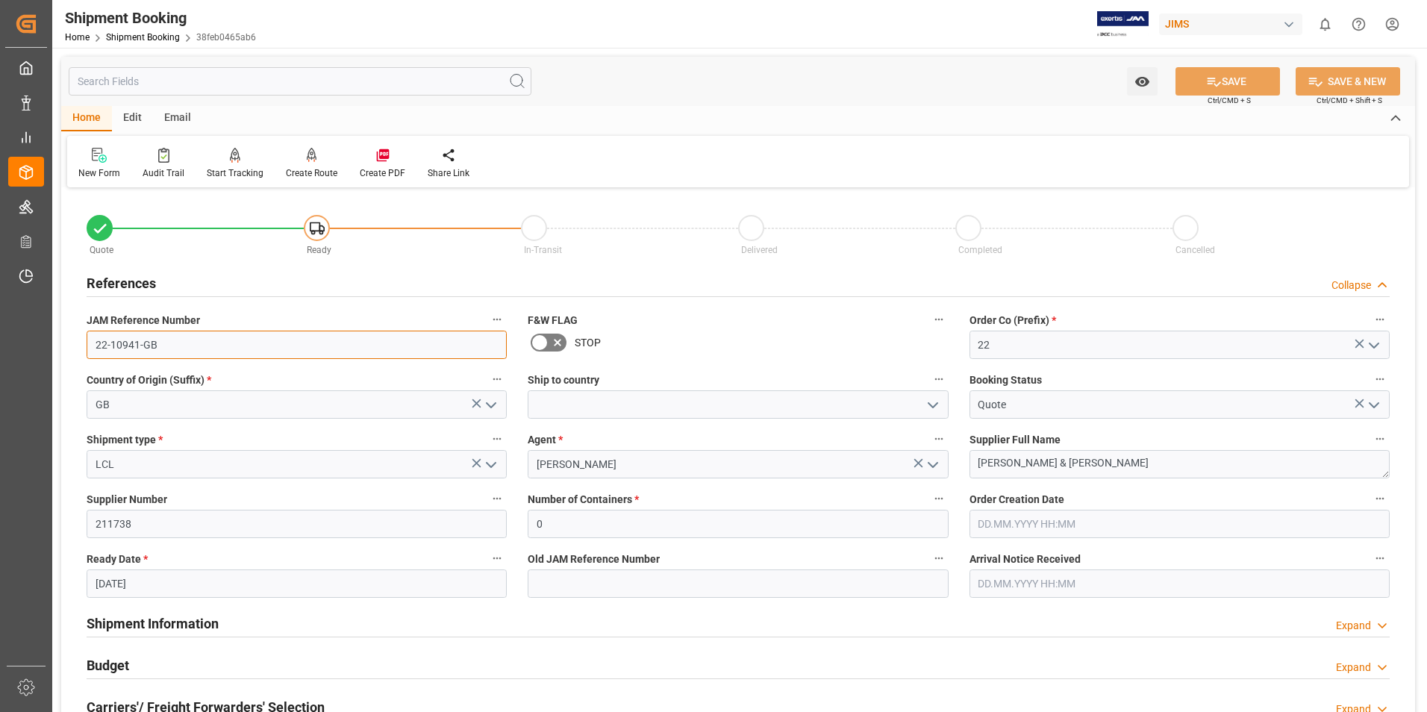
drag, startPoint x: 163, startPoint y: 347, endPoint x: 40, endPoint y: 348, distance: 123.1
click at [40, 348] on div "Created by potrace 1.15, written by [PERSON_NAME] [DATE]-[DATE] Created by potr…" at bounding box center [713, 356] width 1427 height 712
drag, startPoint x: 231, startPoint y: 260, endPoint x: 241, endPoint y: 278, distance: 21.4
click at [231, 260] on div "Quote Ready In-Transit Delivered Completed Cancelled" at bounding box center [738, 230] width 1324 height 63
click at [105, 166] on div "New Form" at bounding box center [99, 163] width 64 height 33
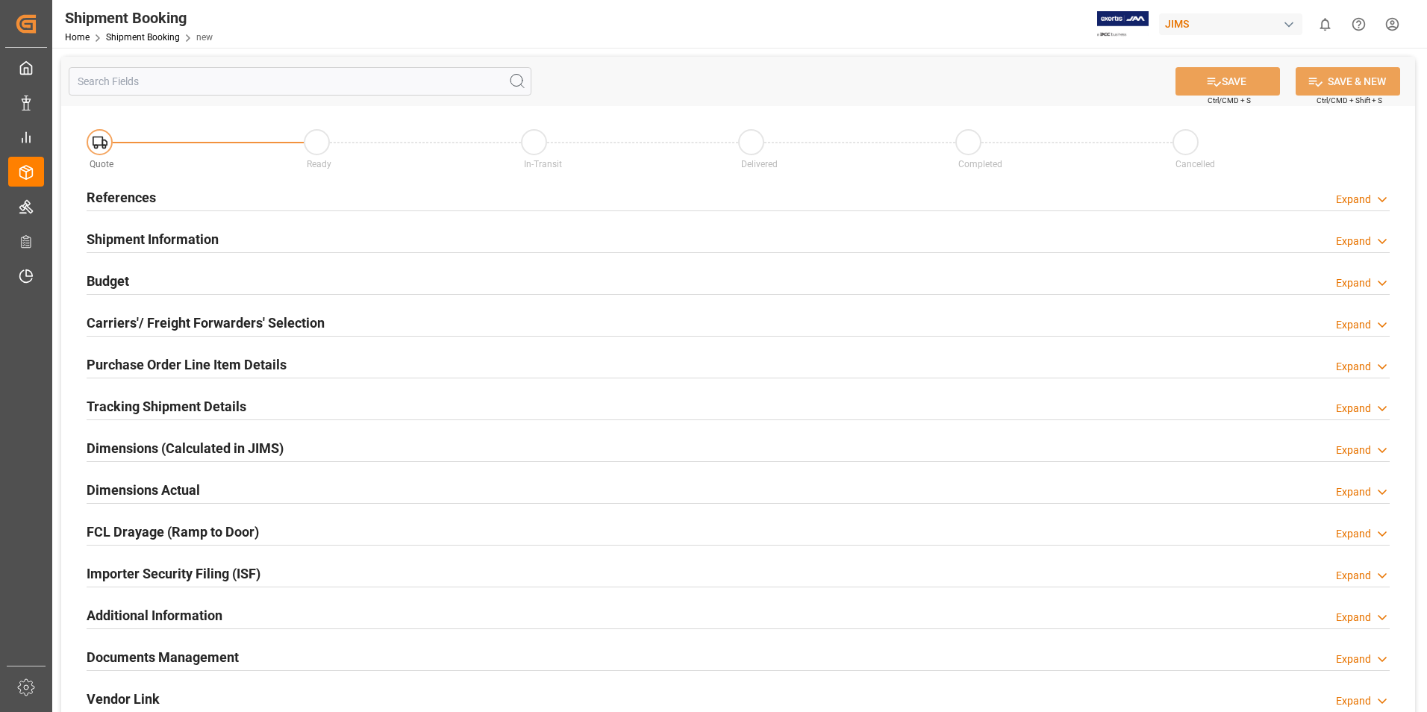
click at [132, 196] on h2 "References" at bounding box center [121, 197] width 69 height 20
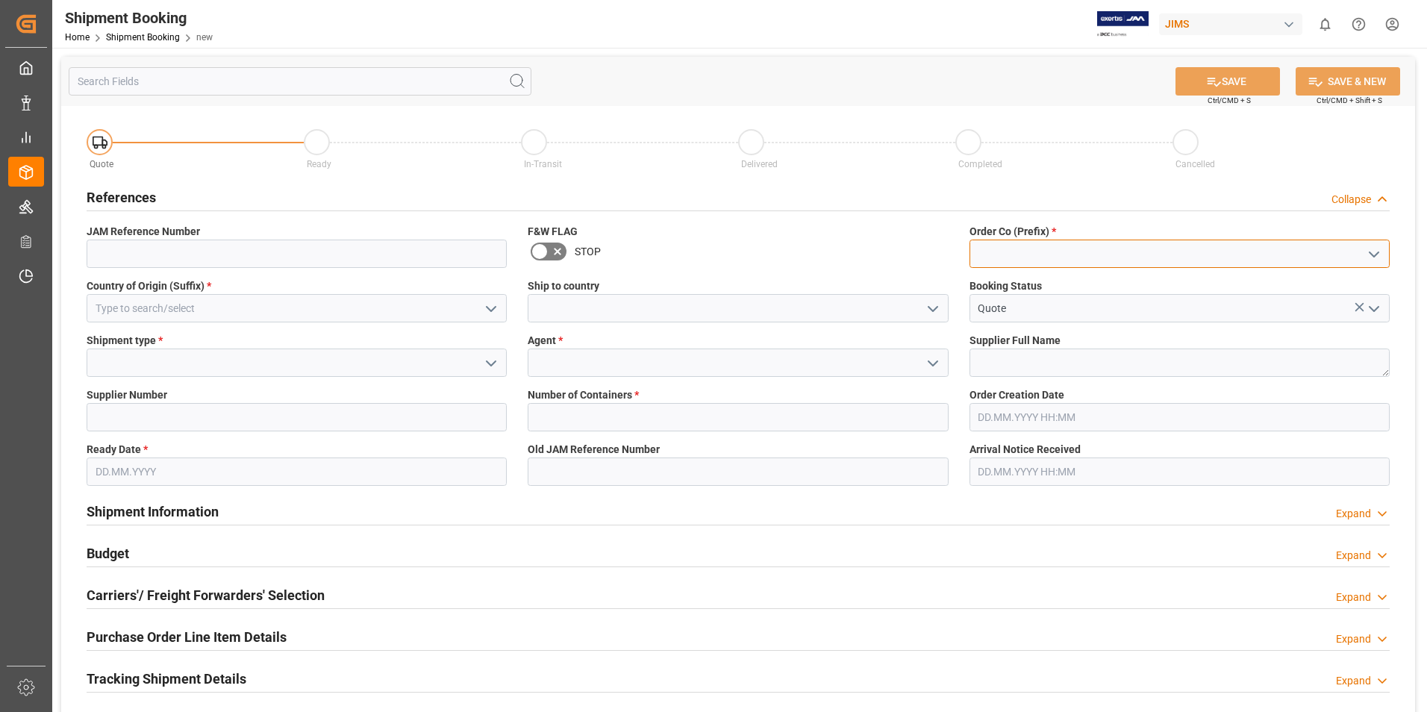
click at [1003, 260] on input at bounding box center [1179, 254] width 420 height 28
type input "22"
click at [185, 316] on input at bounding box center [297, 308] width 420 height 28
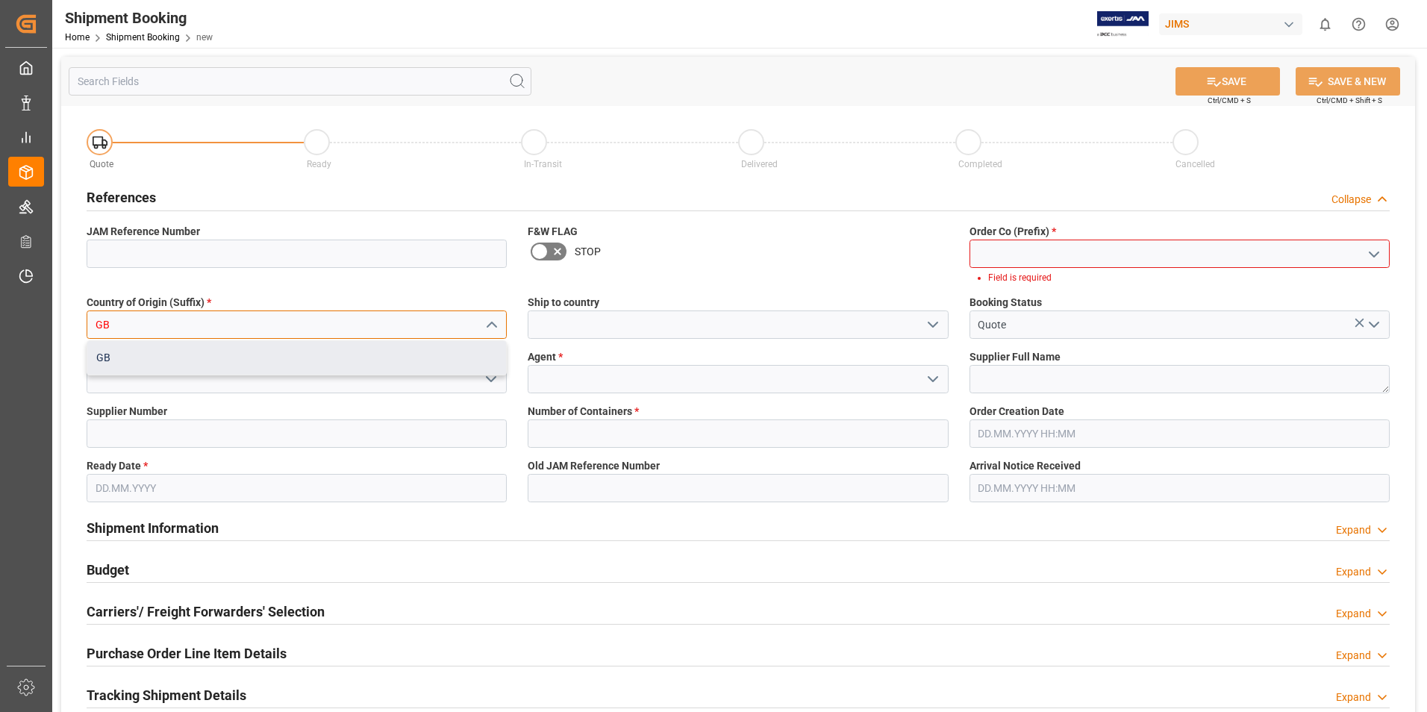
click at [175, 354] on div "GB" at bounding box center [296, 358] width 419 height 34
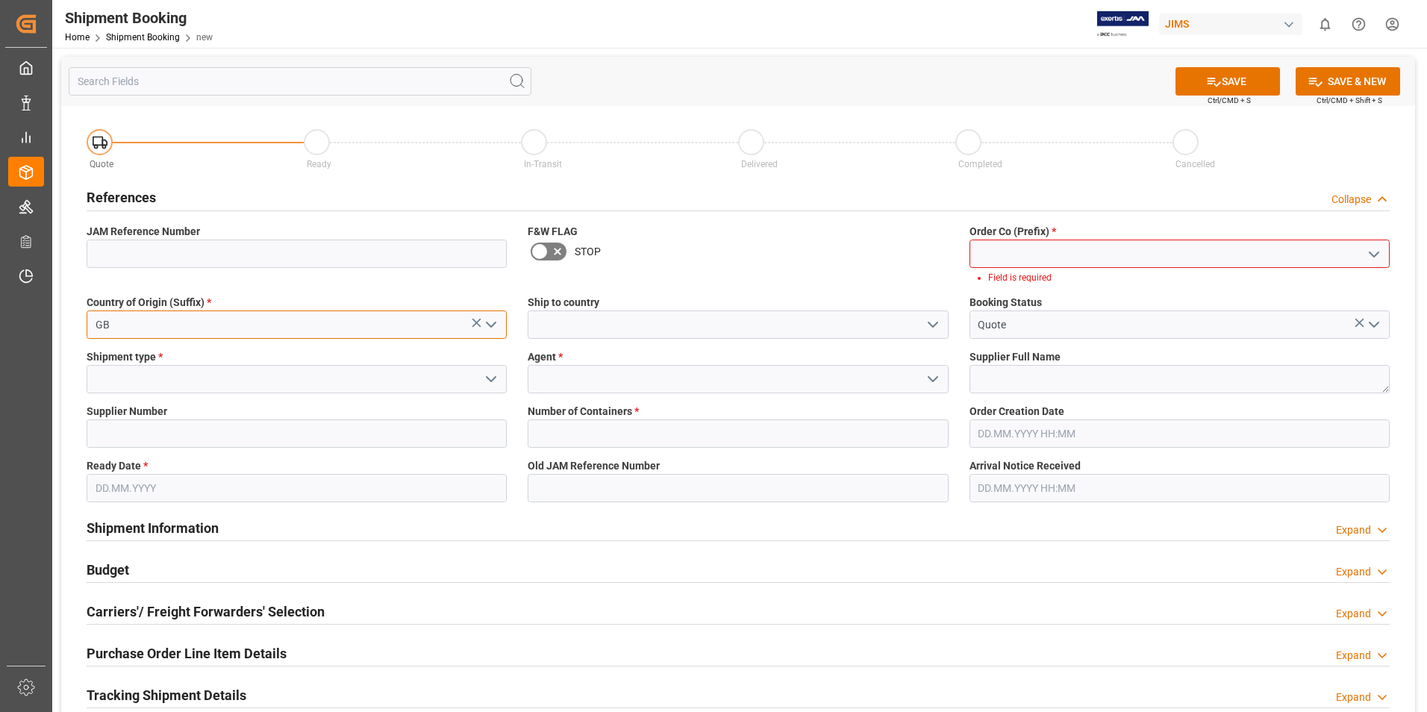
type input "GB"
click at [575, 379] on input at bounding box center [738, 379] width 420 height 28
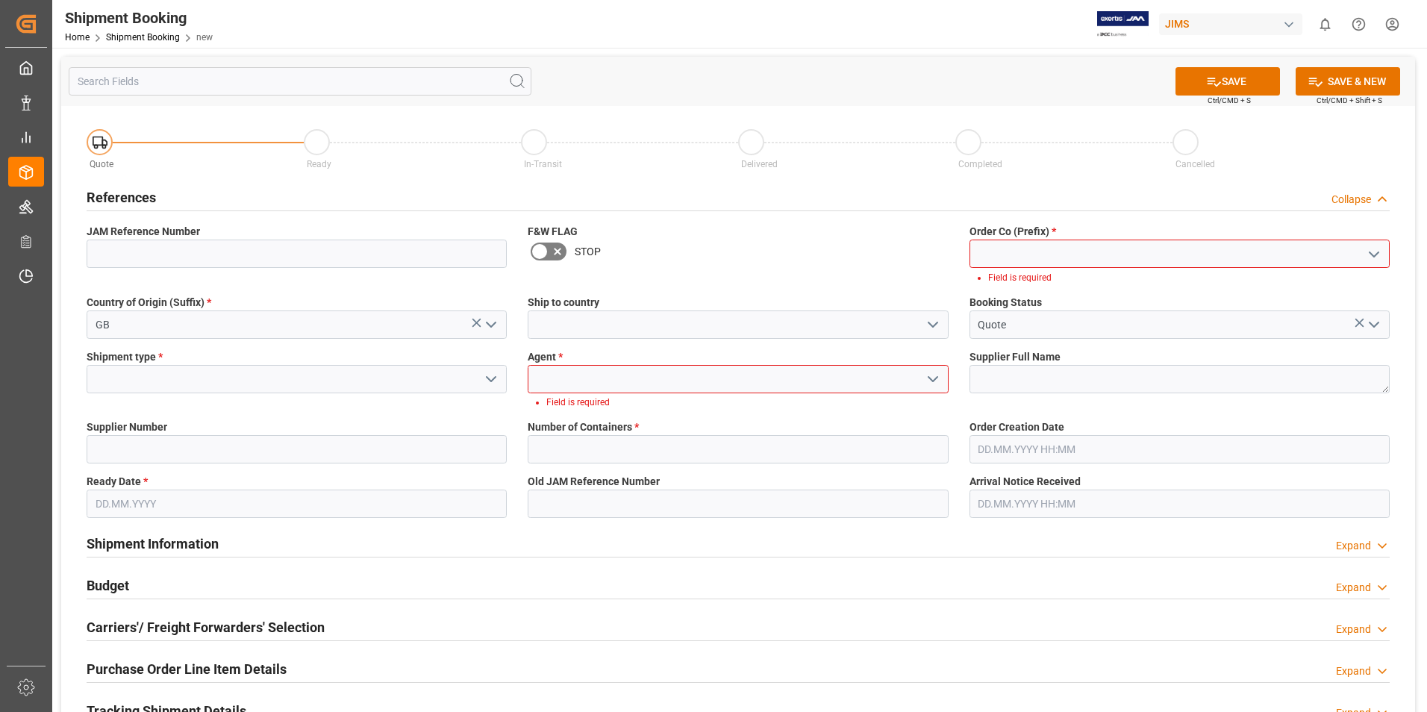
click at [935, 379] on polyline "open menu" at bounding box center [932, 379] width 9 height 4
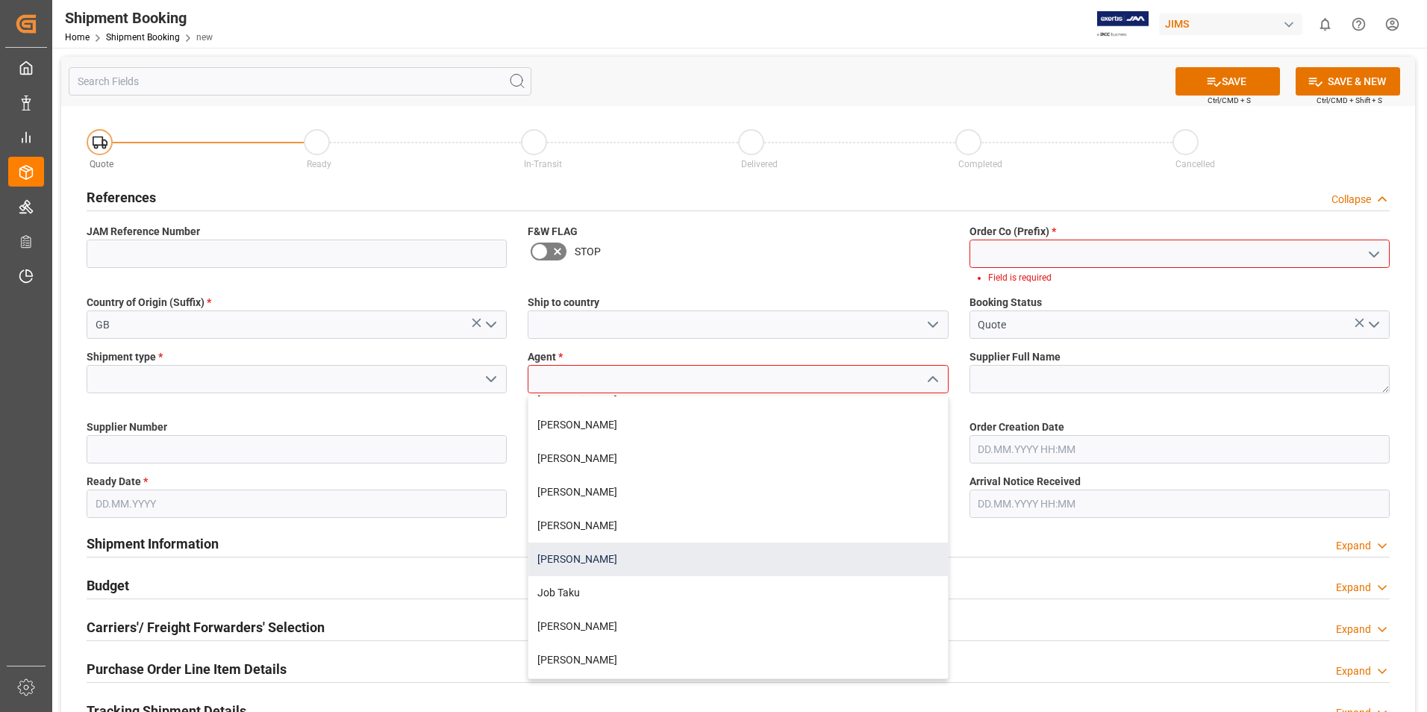
scroll to position [224, 0]
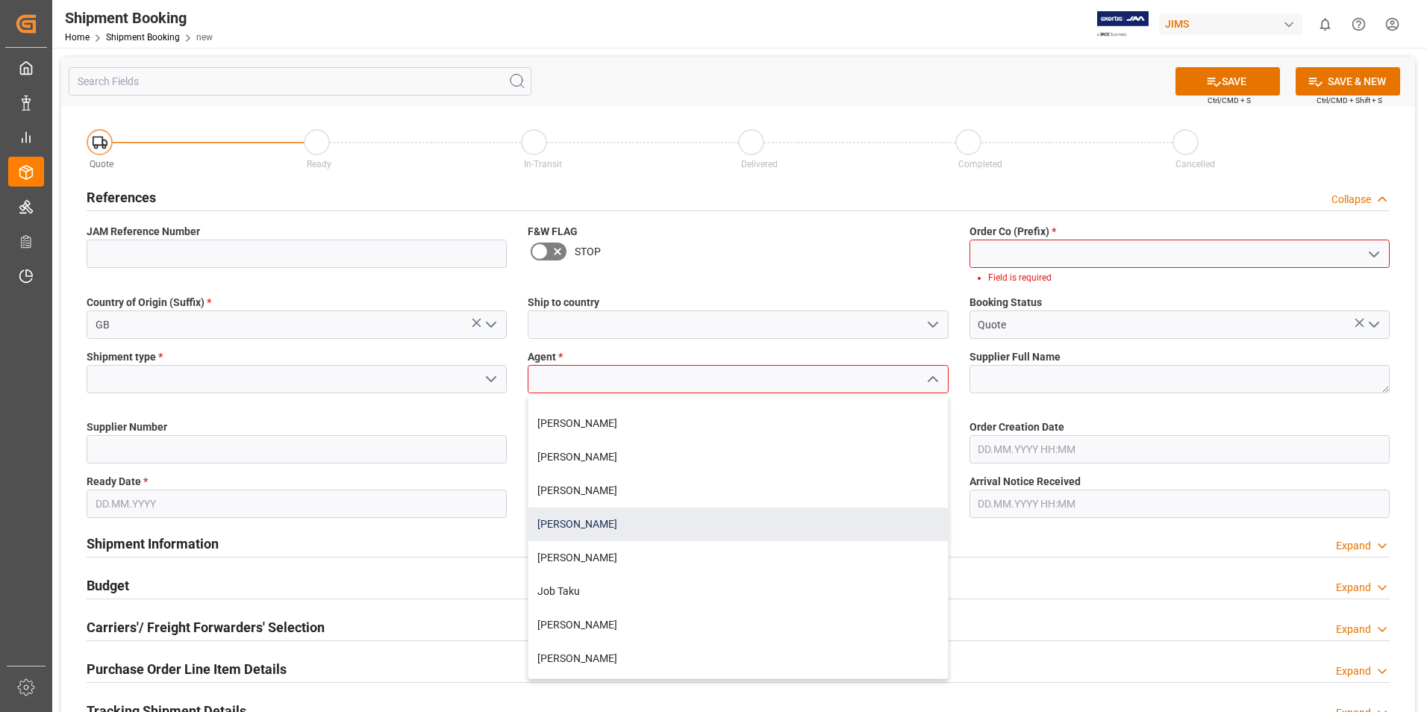
click at [602, 529] on div "[PERSON_NAME]" at bounding box center [737, 524] width 419 height 34
type input "[PERSON_NAME]"
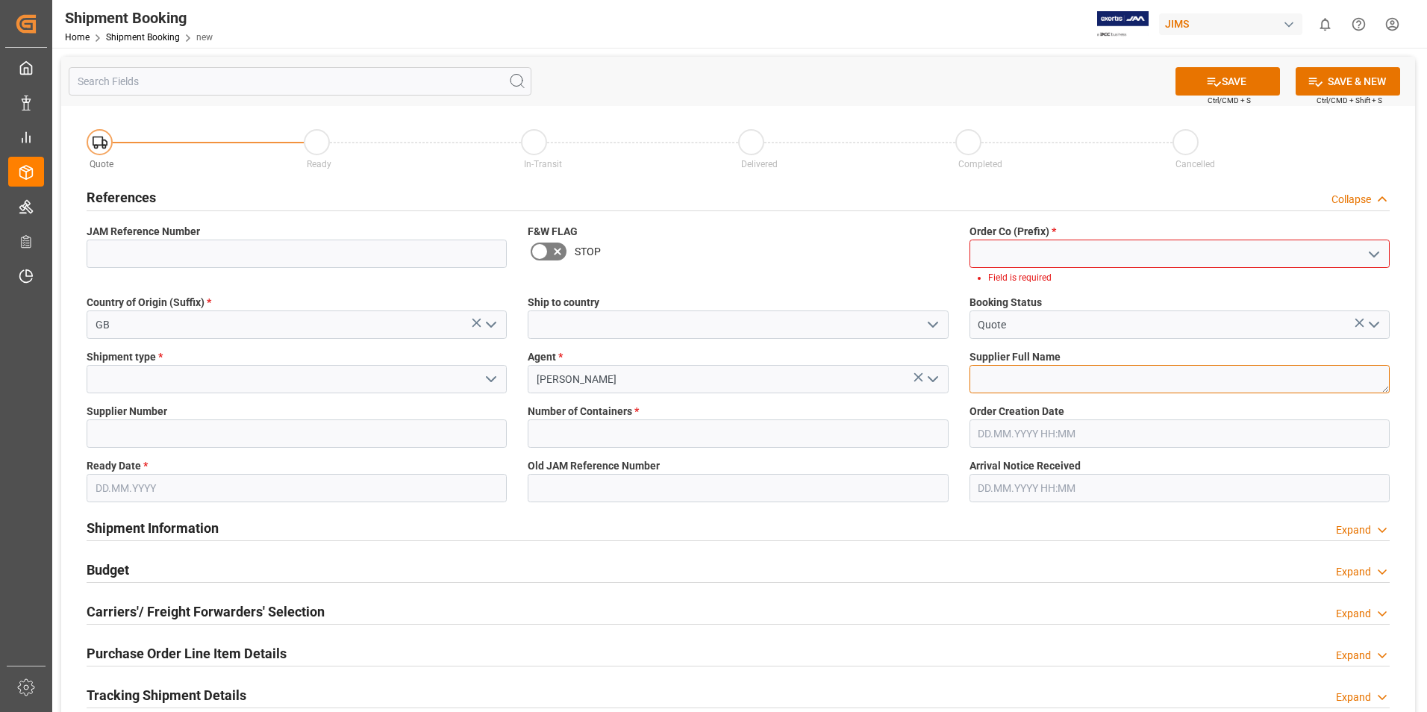
click at [1006, 378] on textarea at bounding box center [1179, 379] width 420 height 28
type textarea "2"
type textarea "[PERSON_NAME] & [PERSON_NAME]"
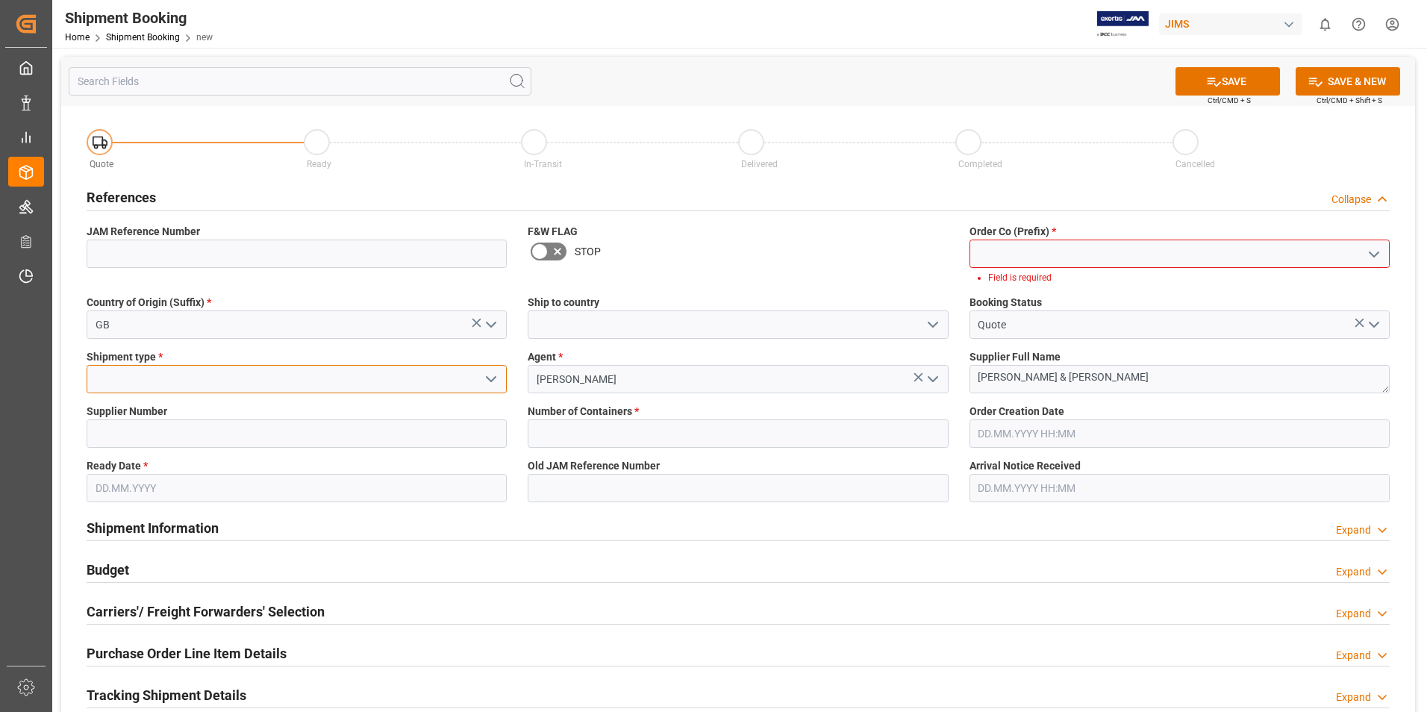
click at [210, 377] on input at bounding box center [297, 379] width 420 height 28
click at [209, 377] on input "211738" at bounding box center [297, 379] width 420 height 28
click at [149, 385] on input "211738" at bounding box center [297, 379] width 420 height 28
type input "21173"
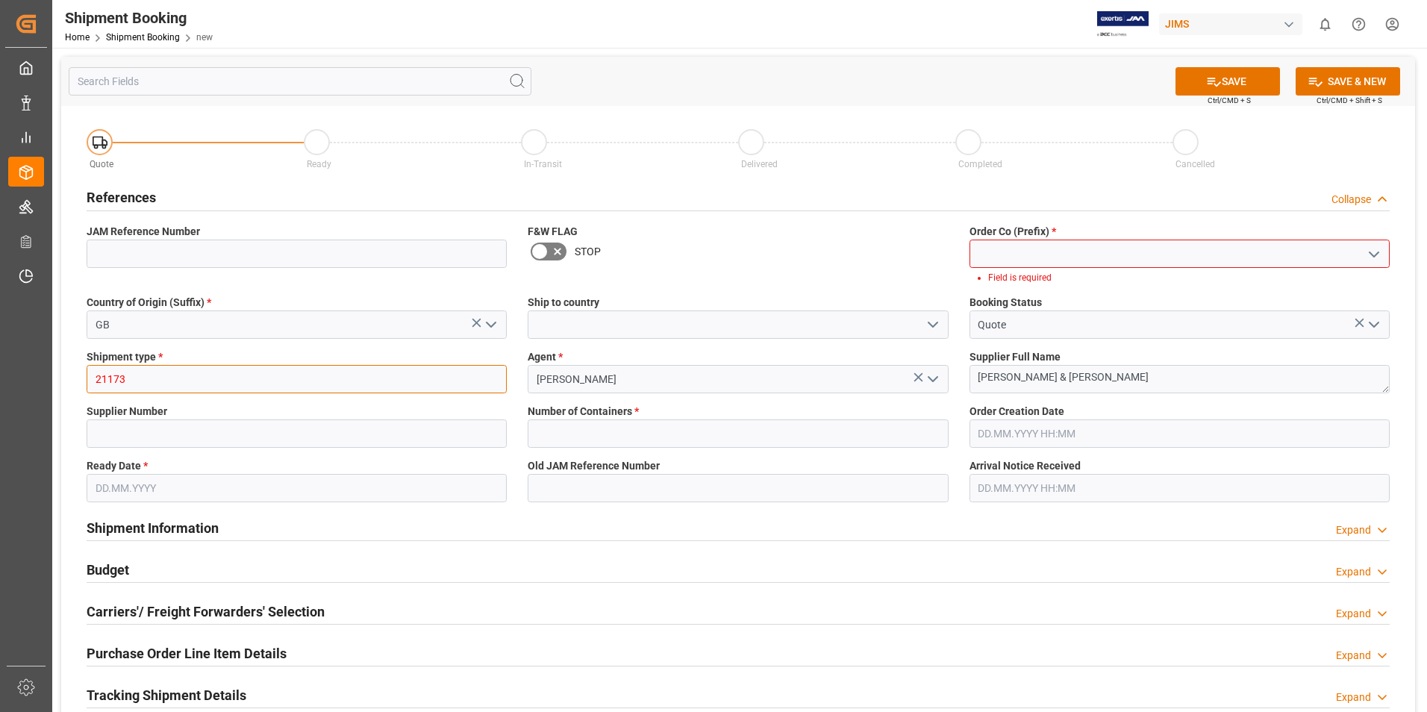
click at [148, 382] on input "21173" at bounding box center [297, 379] width 420 height 28
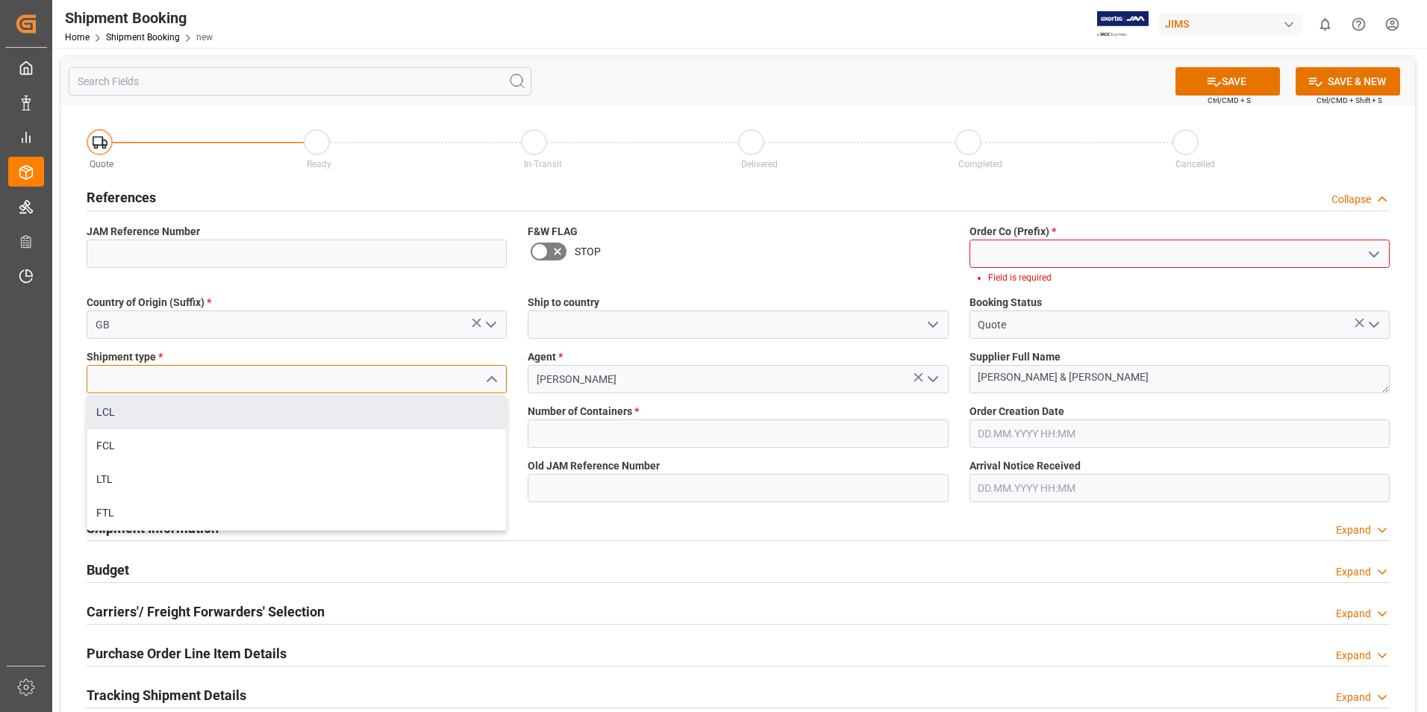
click at [208, 407] on div "LCL" at bounding box center [296, 412] width 419 height 34
type input "LCL"
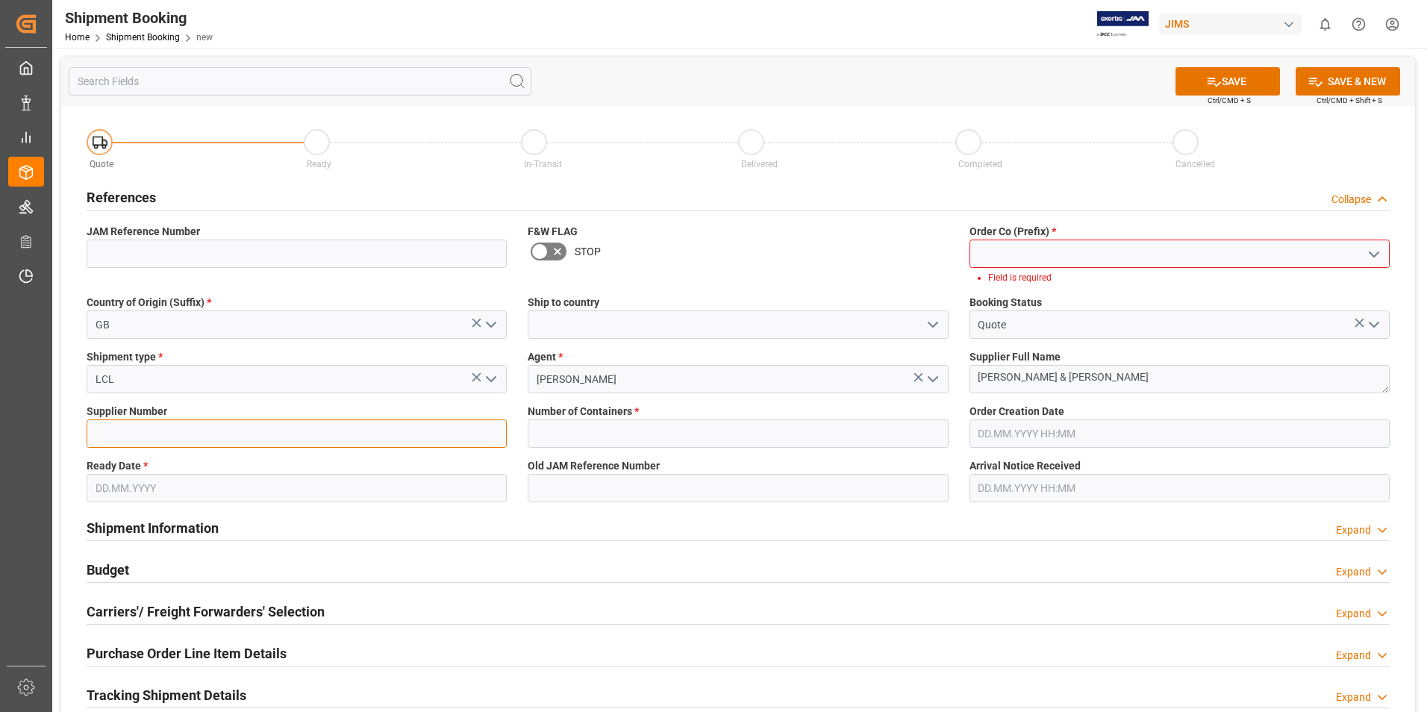
click at [169, 428] on input at bounding box center [297, 433] width 420 height 28
type input "211738"
click at [647, 434] on input "text" at bounding box center [738, 433] width 420 height 28
type input "0"
click at [184, 480] on input "text" at bounding box center [297, 488] width 420 height 28
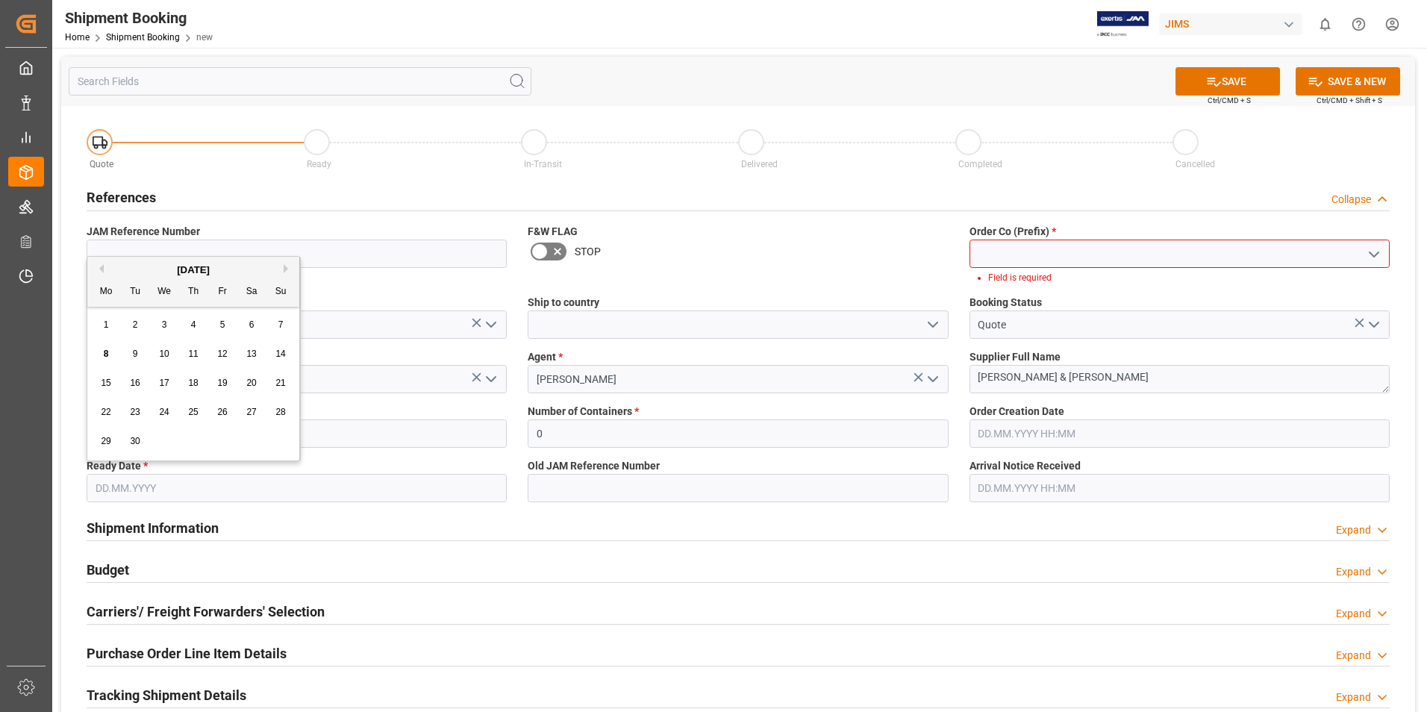
click at [191, 383] on span "18" at bounding box center [193, 383] width 10 height 10
type input "[DATE]"
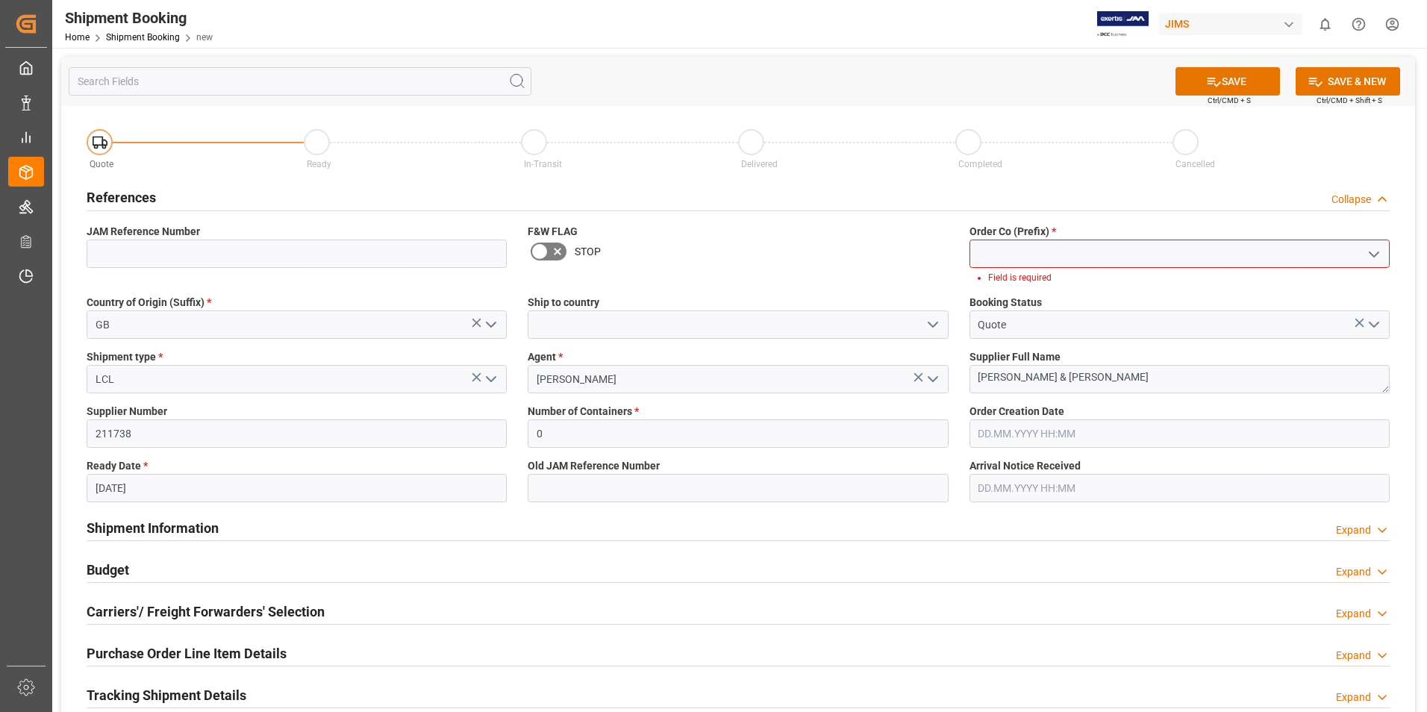
click at [1019, 257] on input at bounding box center [1179, 254] width 420 height 28
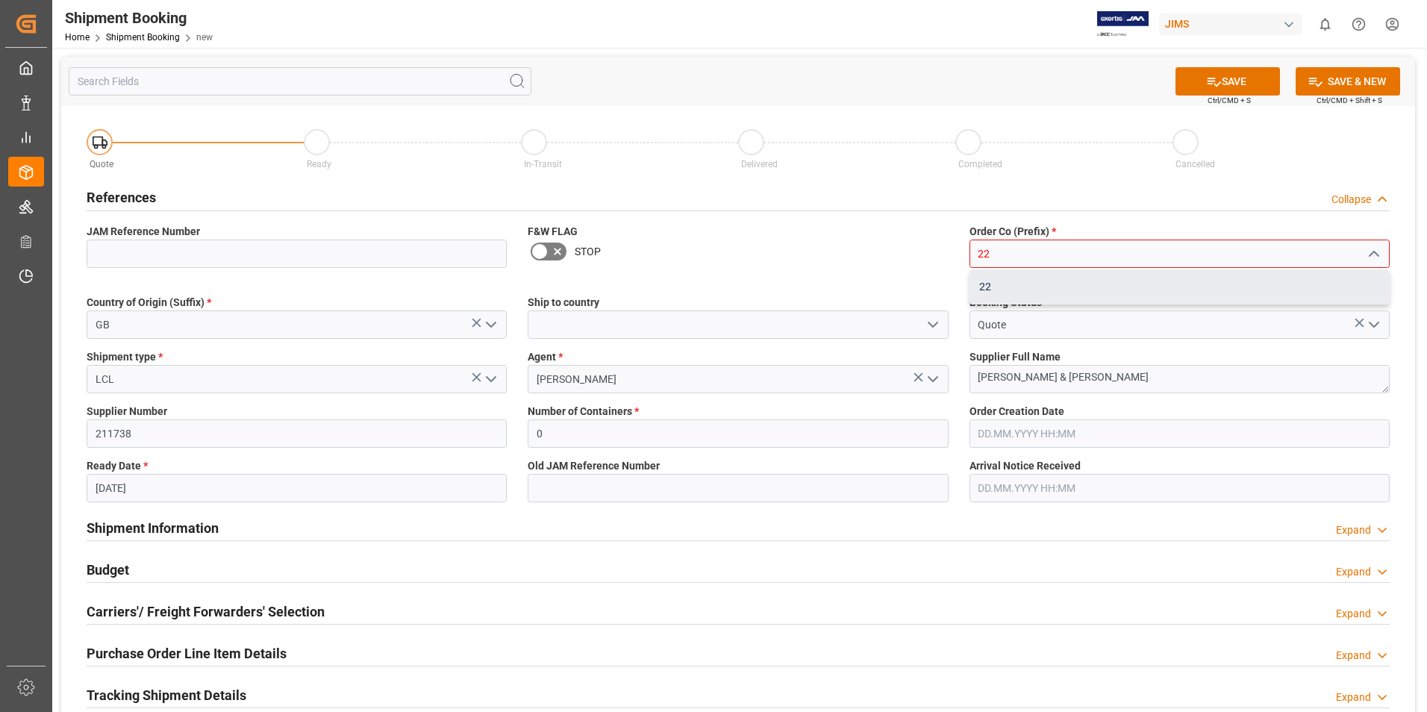
click at [1019, 276] on div "22" at bounding box center [1179, 287] width 419 height 34
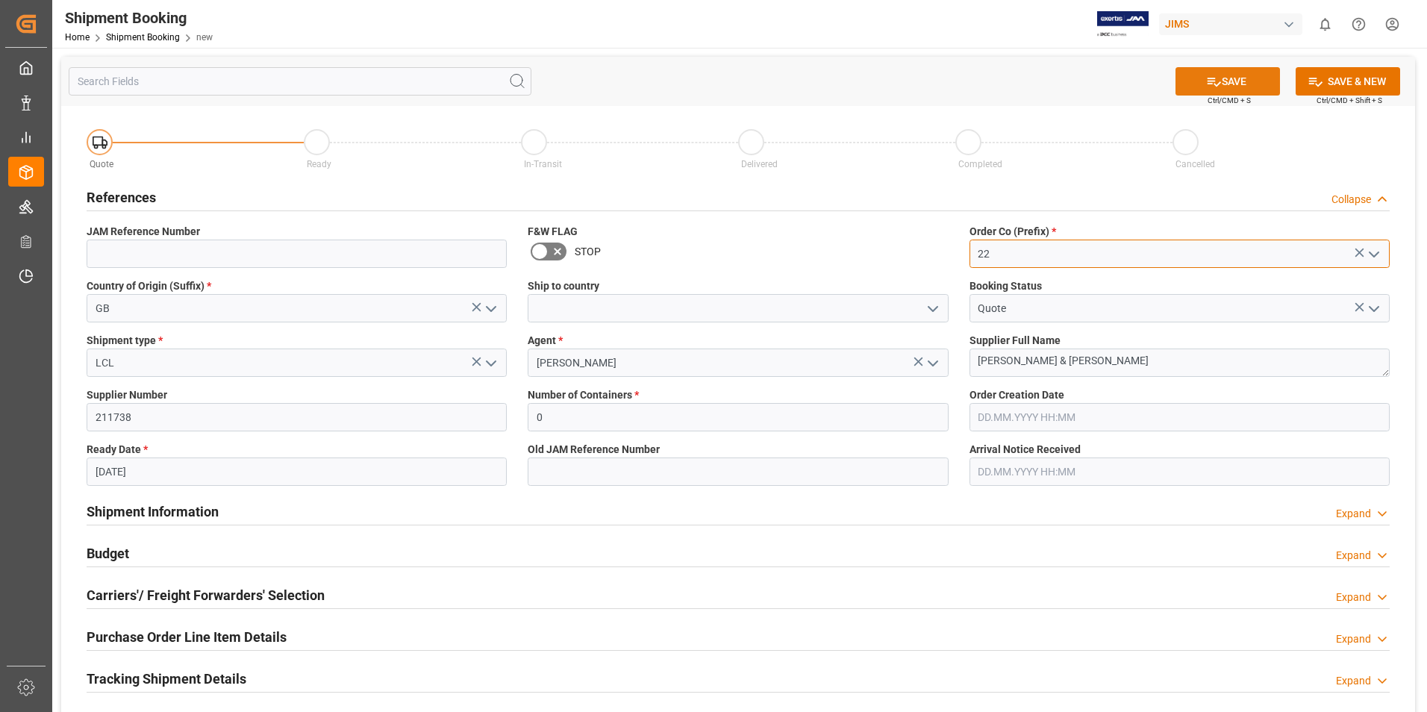
type input "22"
click at [1227, 77] on button "SAVE" at bounding box center [1227, 81] width 104 height 28
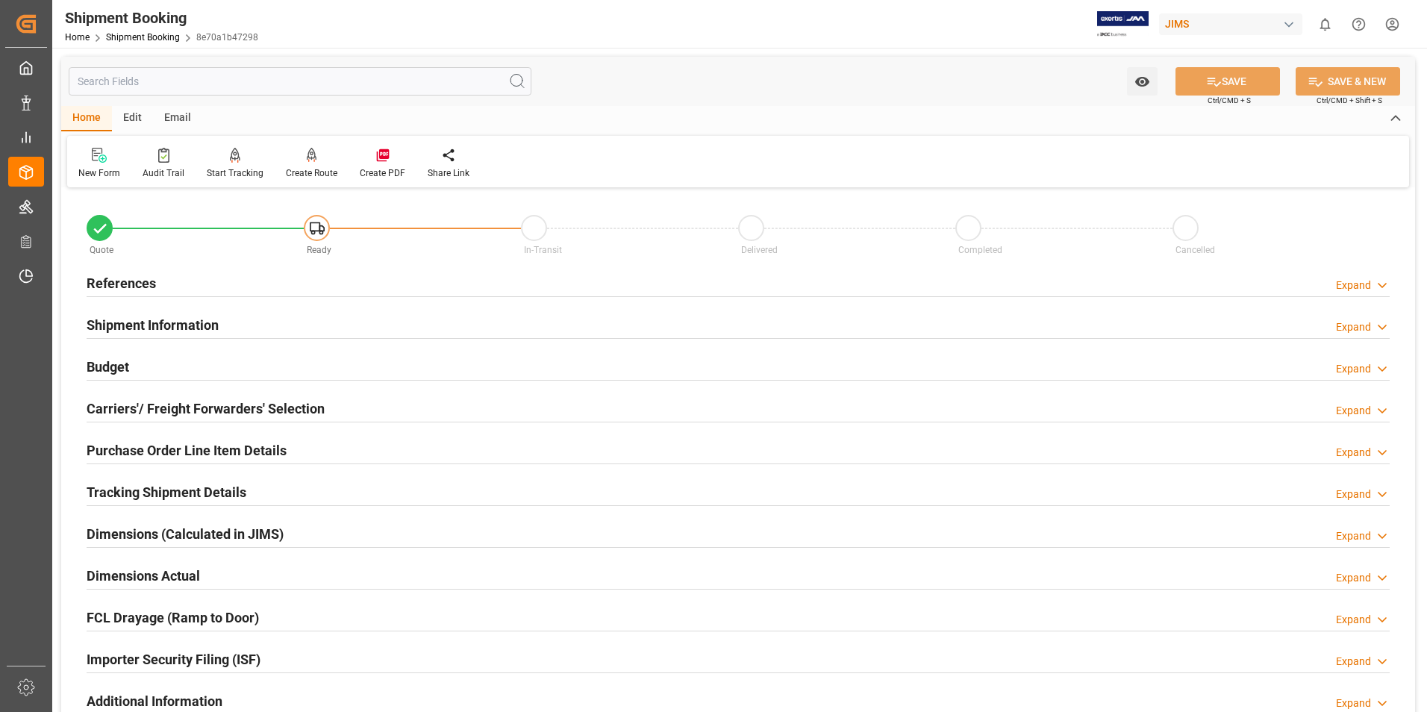
type input "0"
type input "[DATE]"
click at [143, 279] on h2 "References" at bounding box center [121, 283] width 69 height 20
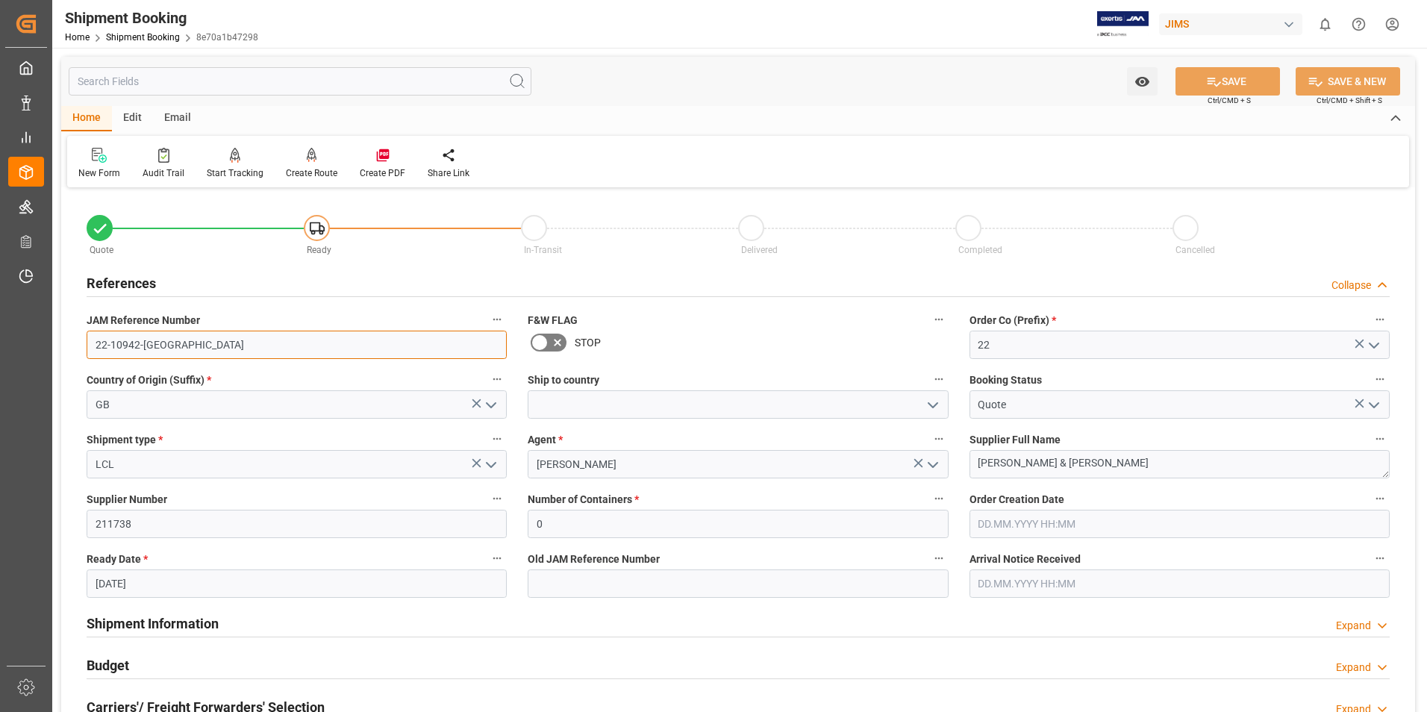
drag, startPoint x: 157, startPoint y: 342, endPoint x: 90, endPoint y: 348, distance: 66.7
click at [90, 348] on input "22-10942-[GEOGRAPHIC_DATA]" at bounding box center [297, 345] width 420 height 28
click at [283, 273] on div "References Collapse" at bounding box center [738, 282] width 1303 height 28
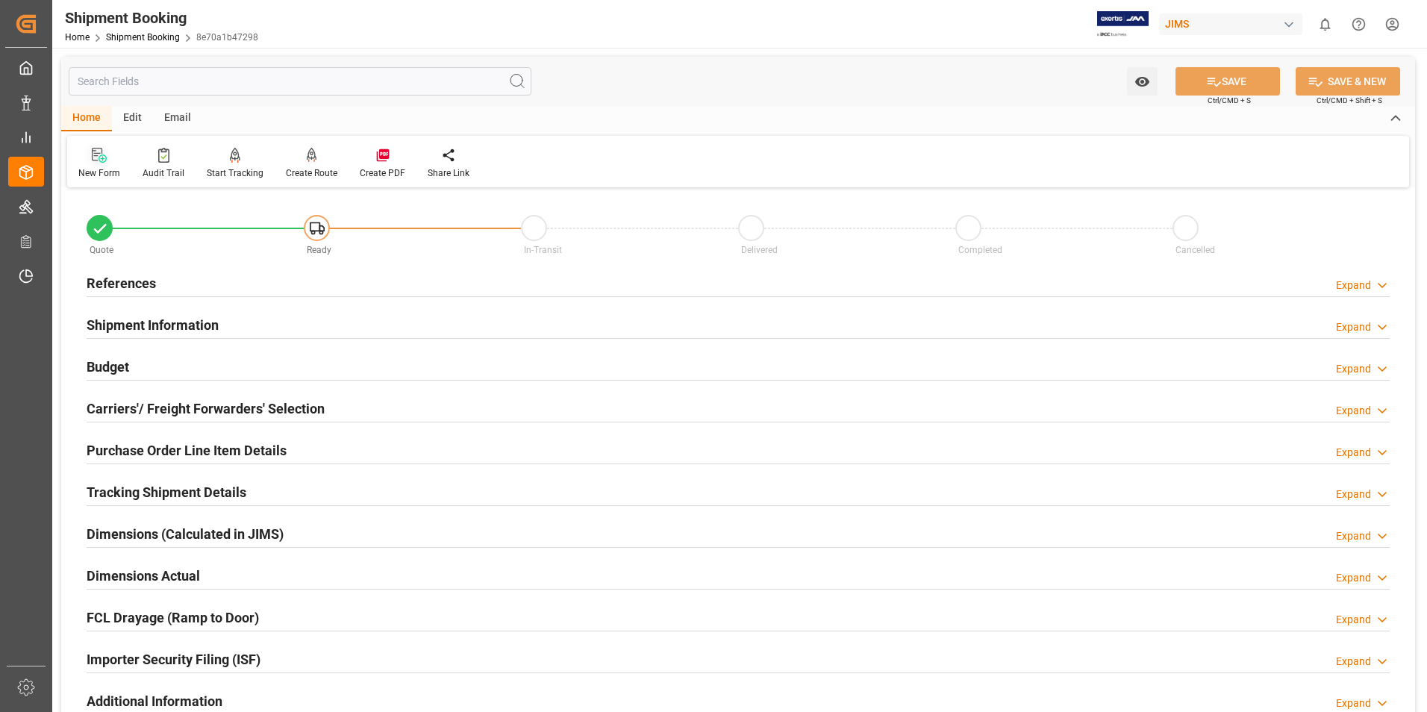
click at [100, 175] on div "New Form" at bounding box center [99, 172] width 42 height 13
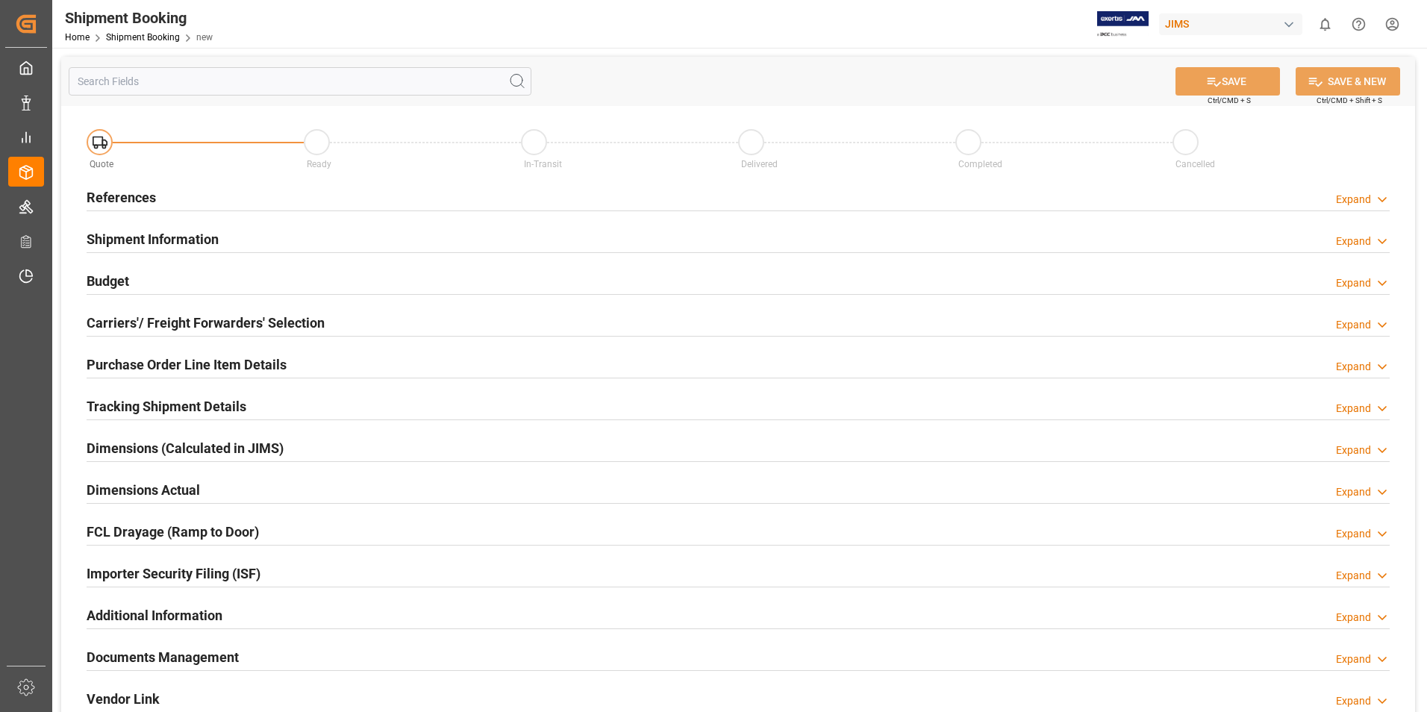
click at [132, 189] on h2 "References" at bounding box center [121, 197] width 69 height 20
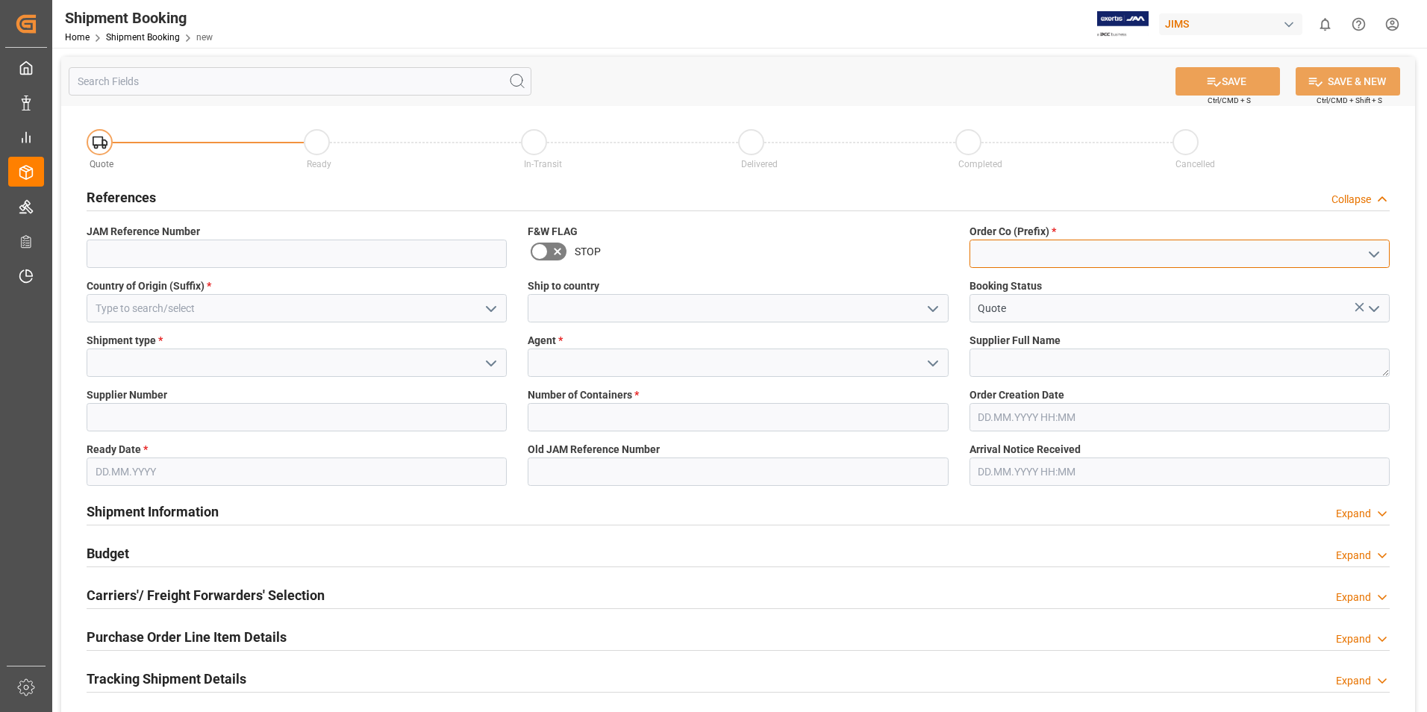
click at [1013, 250] on input at bounding box center [1179, 254] width 420 height 28
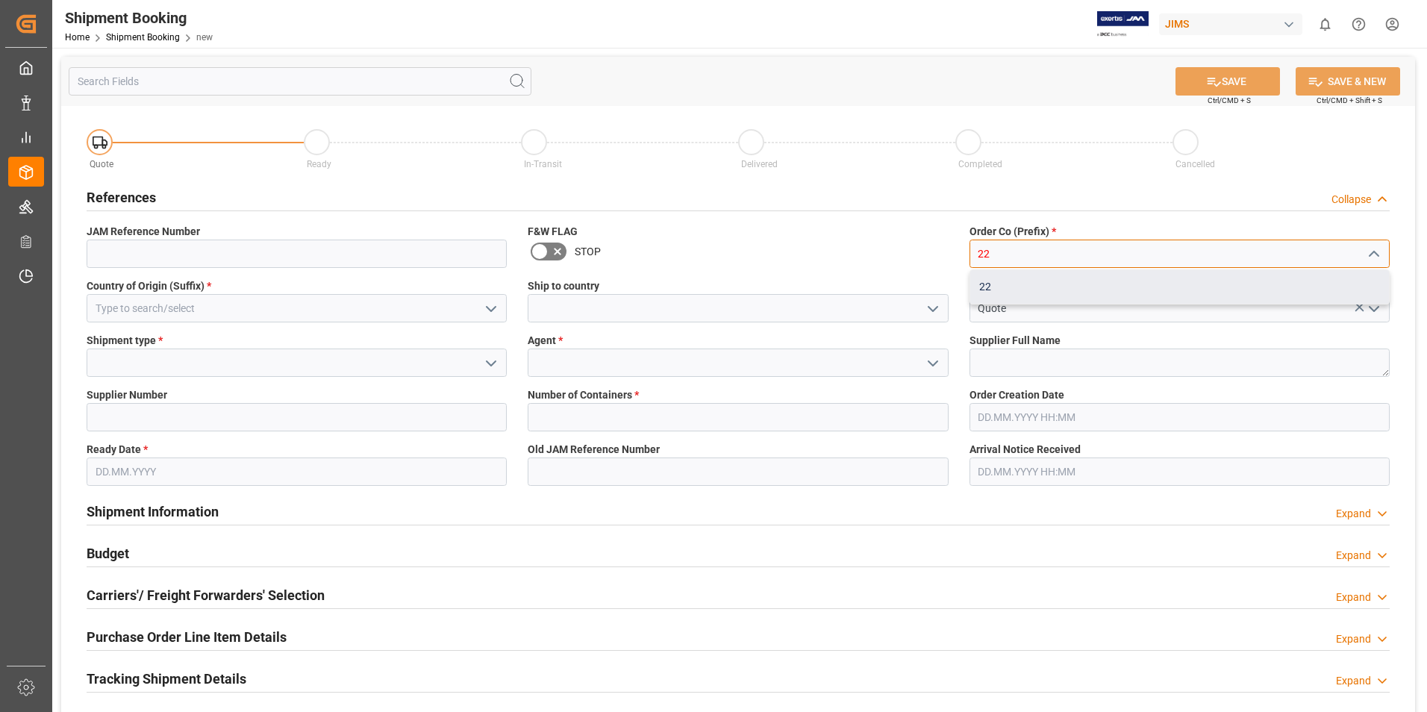
click at [990, 278] on div "22" at bounding box center [1179, 287] width 419 height 34
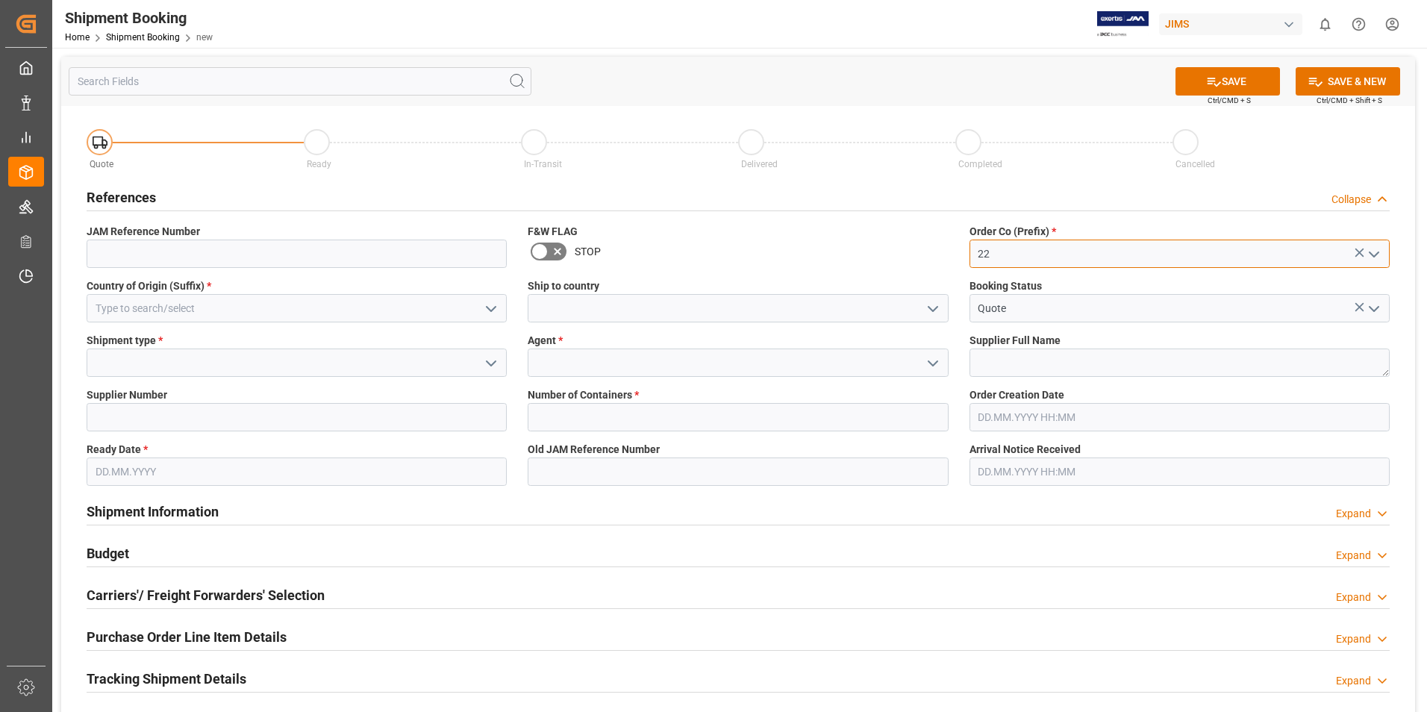
type input "22"
click at [991, 363] on textarea at bounding box center [1179, 362] width 420 height 28
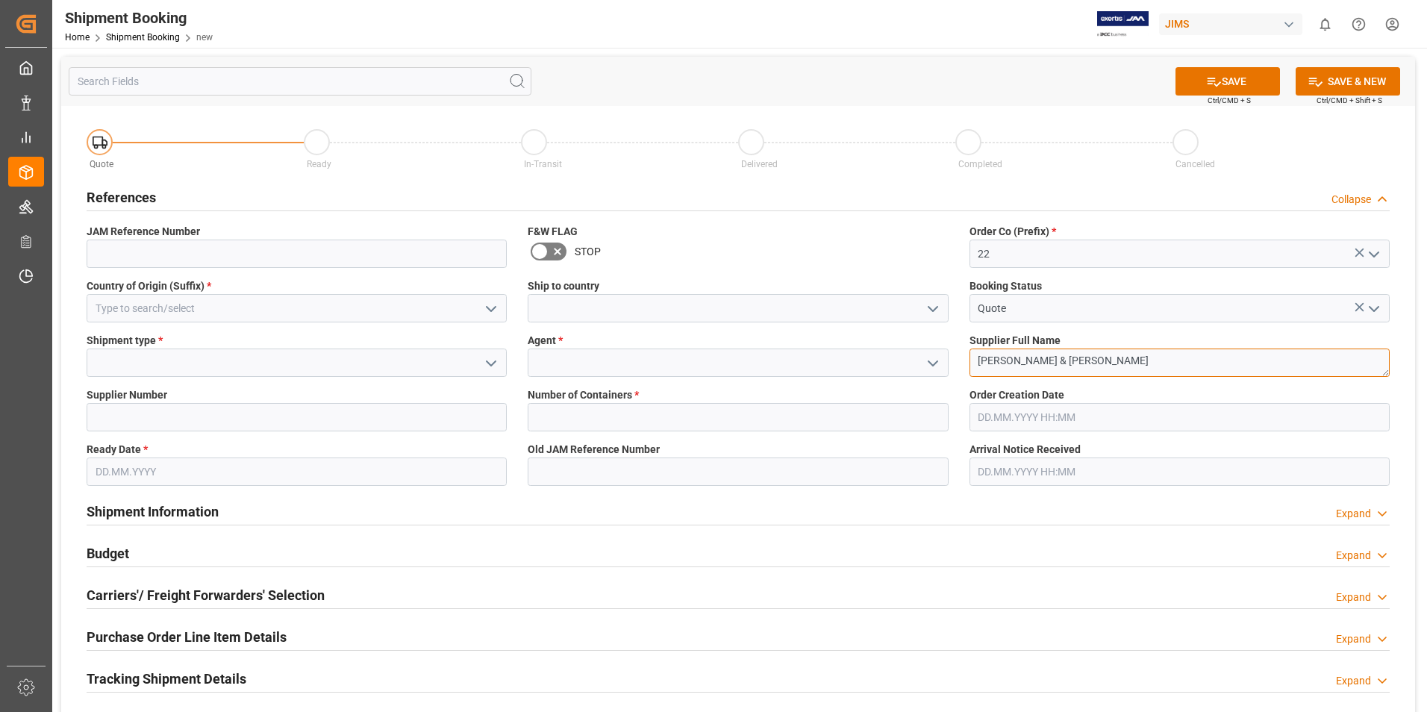
type textarea "[PERSON_NAME] & [PERSON_NAME]"
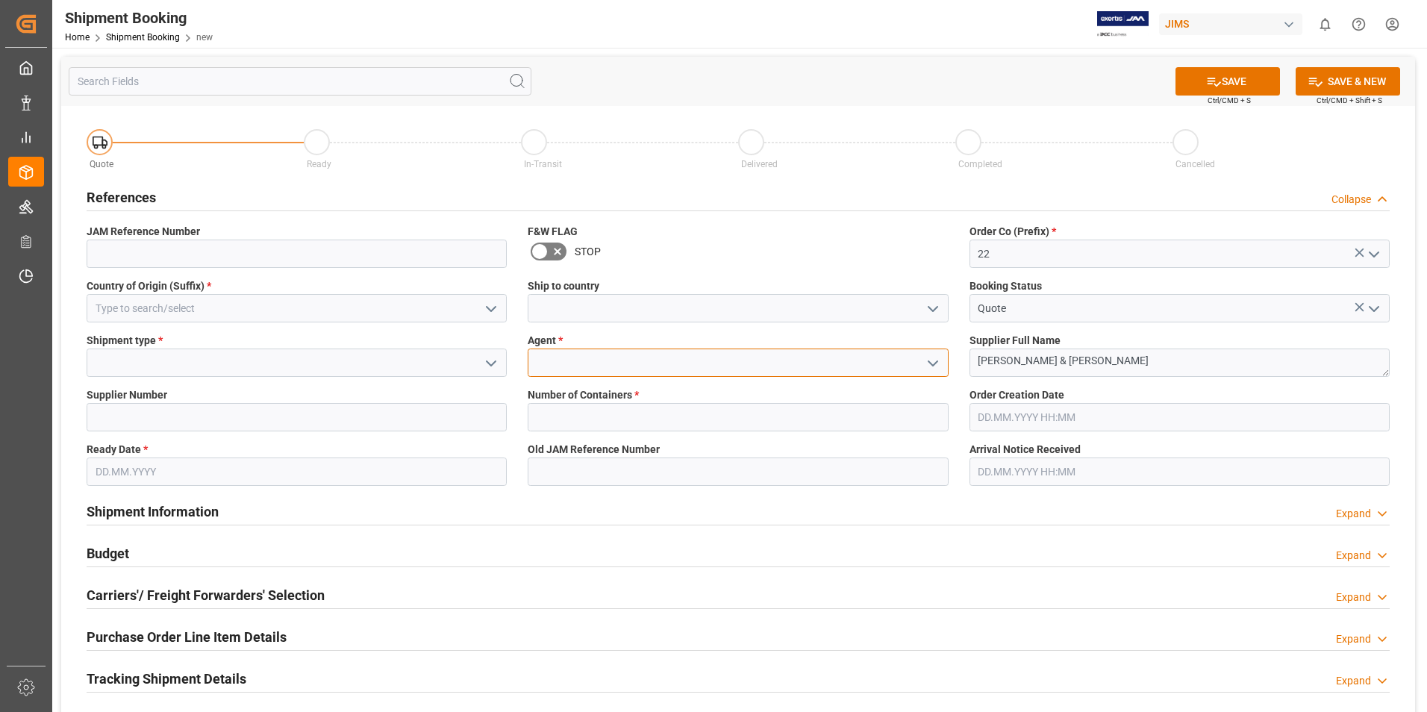
click at [649, 360] on input at bounding box center [738, 362] width 420 height 28
click at [934, 360] on icon "open menu" at bounding box center [933, 363] width 18 height 18
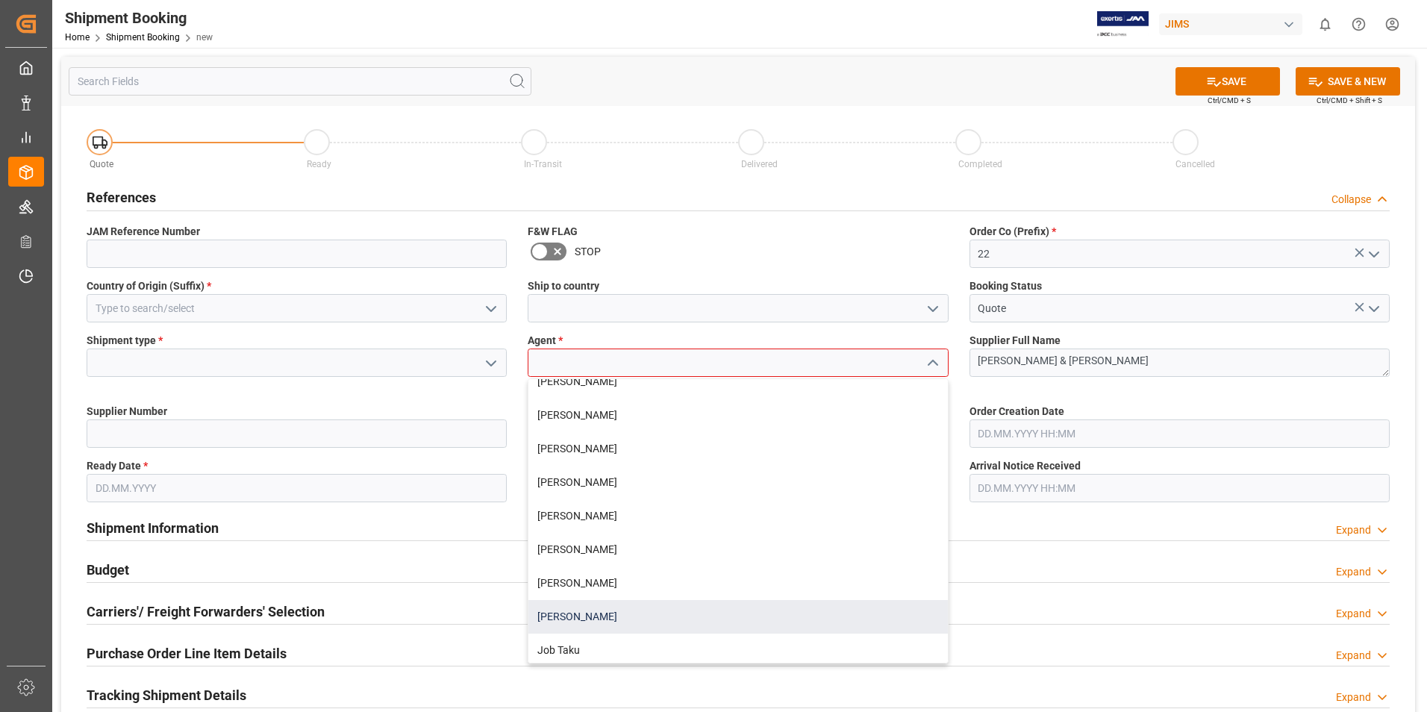
scroll to position [298, 0]
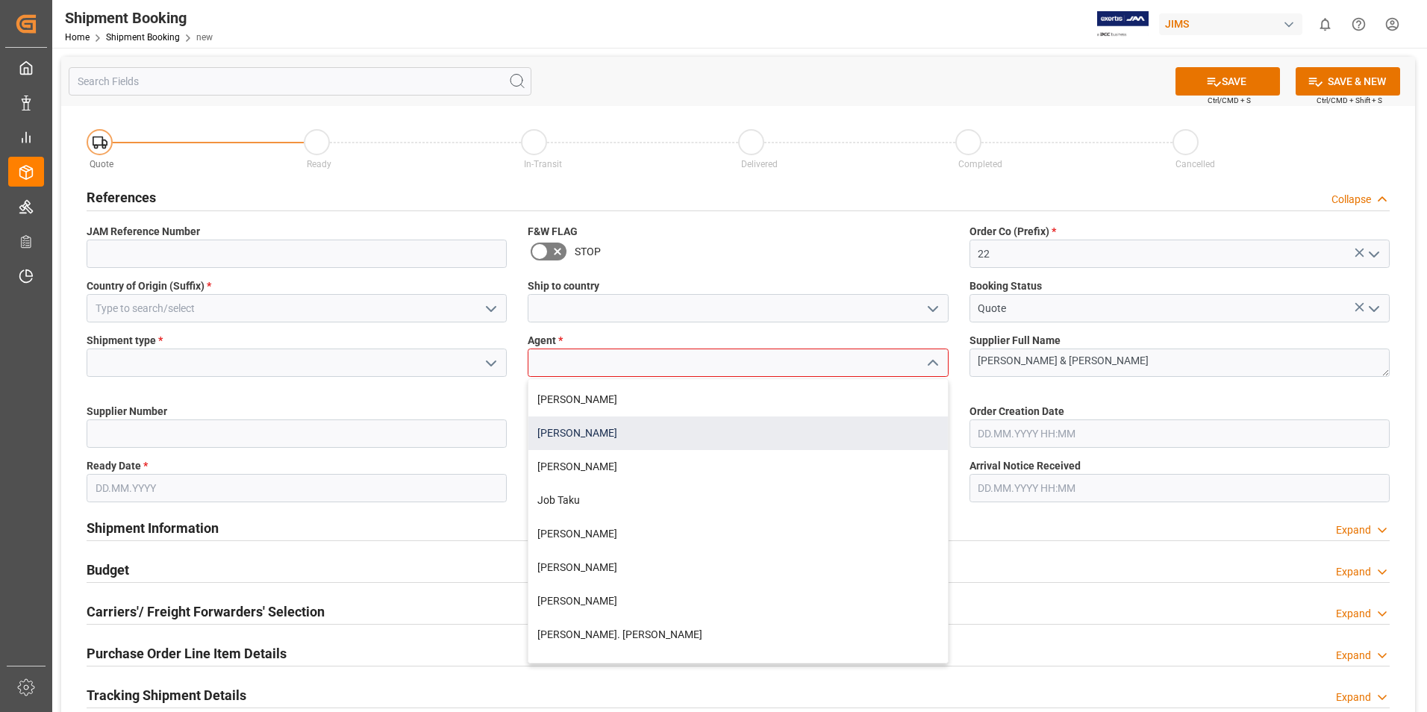
click at [601, 438] on div "[PERSON_NAME]" at bounding box center [737, 433] width 419 height 34
type input "[PERSON_NAME]"
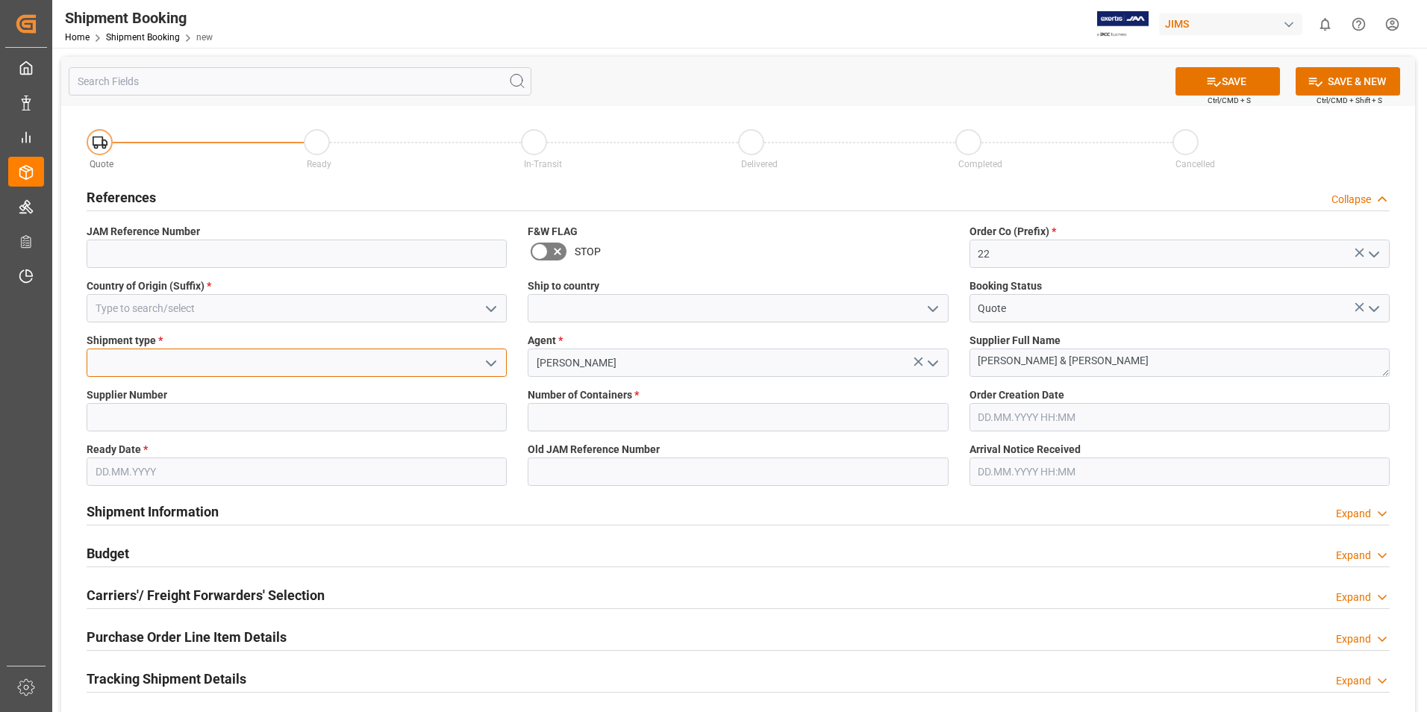
click at [201, 360] on input at bounding box center [297, 362] width 420 height 28
click at [501, 359] on button "open menu" at bounding box center [490, 362] width 22 height 23
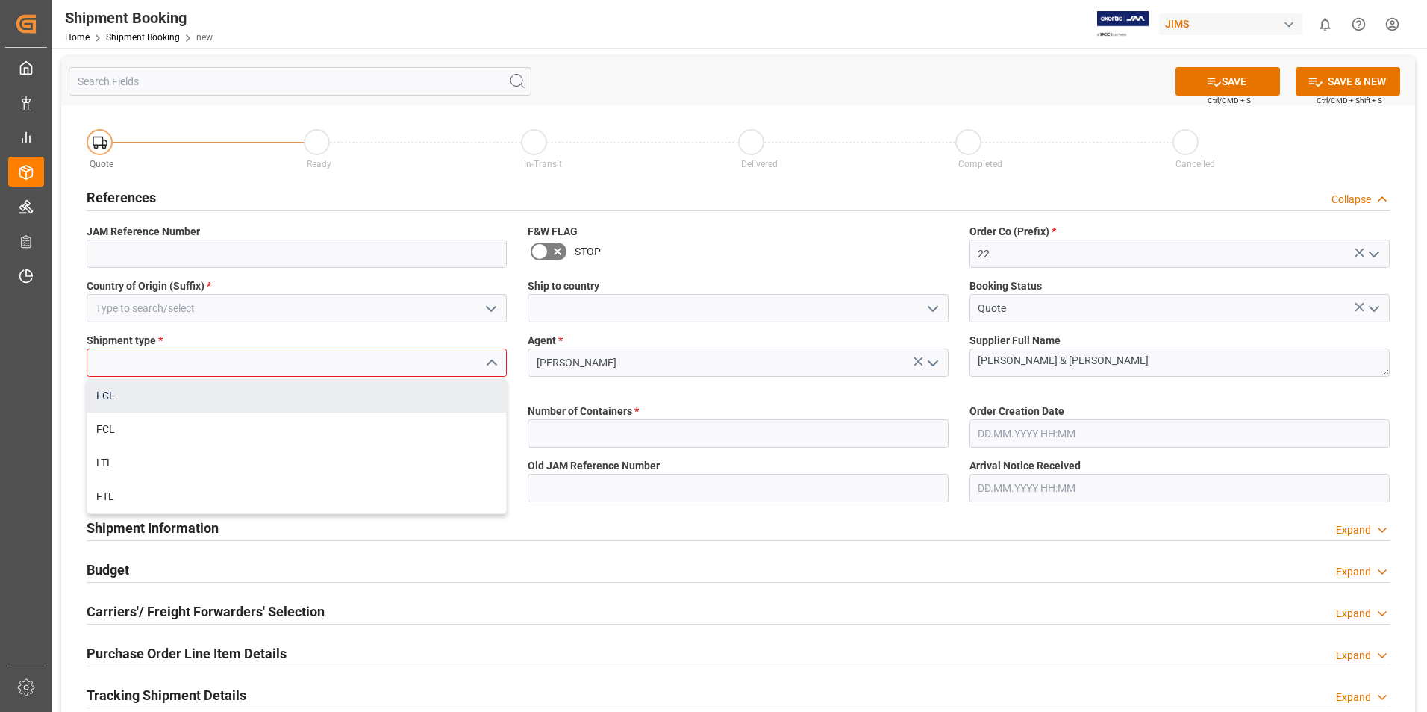
click at [194, 390] on div "LCL" at bounding box center [296, 396] width 419 height 34
type input "LCL"
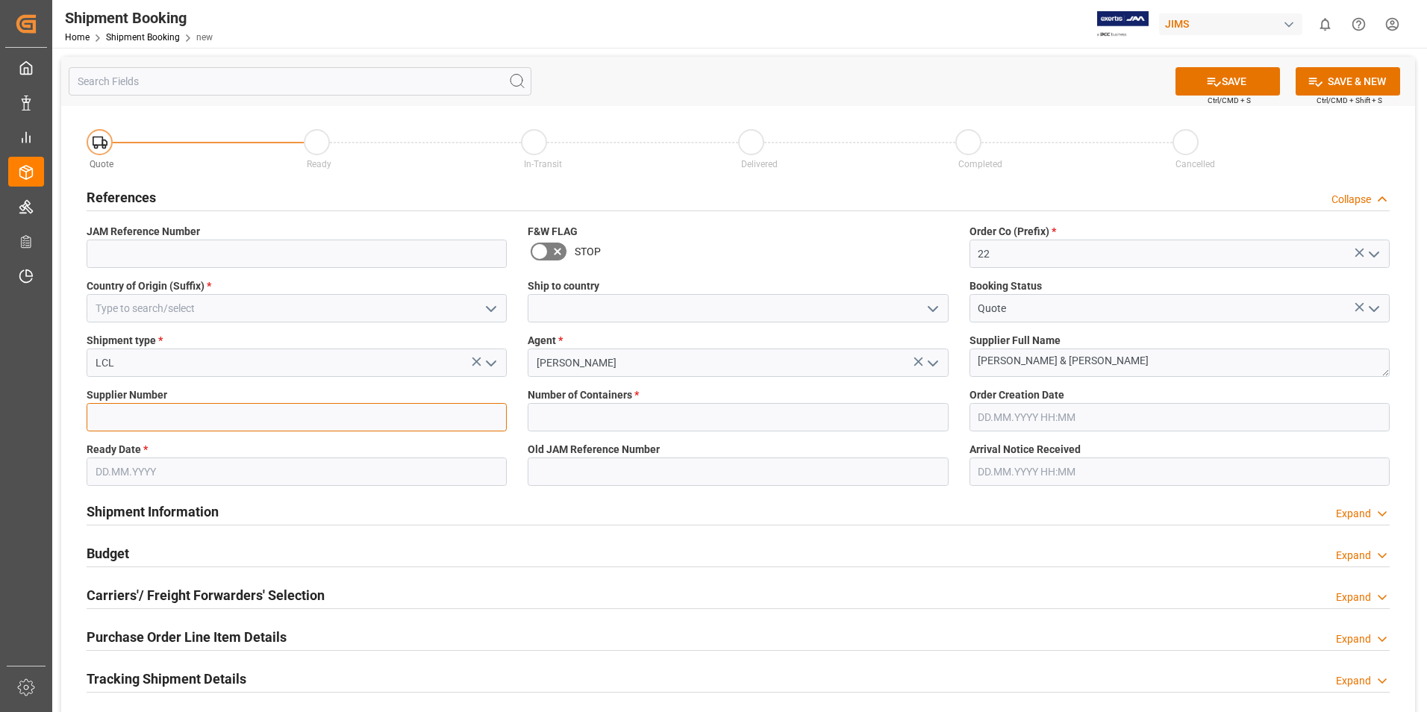
click at [195, 410] on input at bounding box center [297, 417] width 420 height 28
type input "211738"
click at [559, 412] on input "text" at bounding box center [738, 417] width 420 height 28
type input "0"
click at [213, 479] on input "text" at bounding box center [297, 471] width 420 height 28
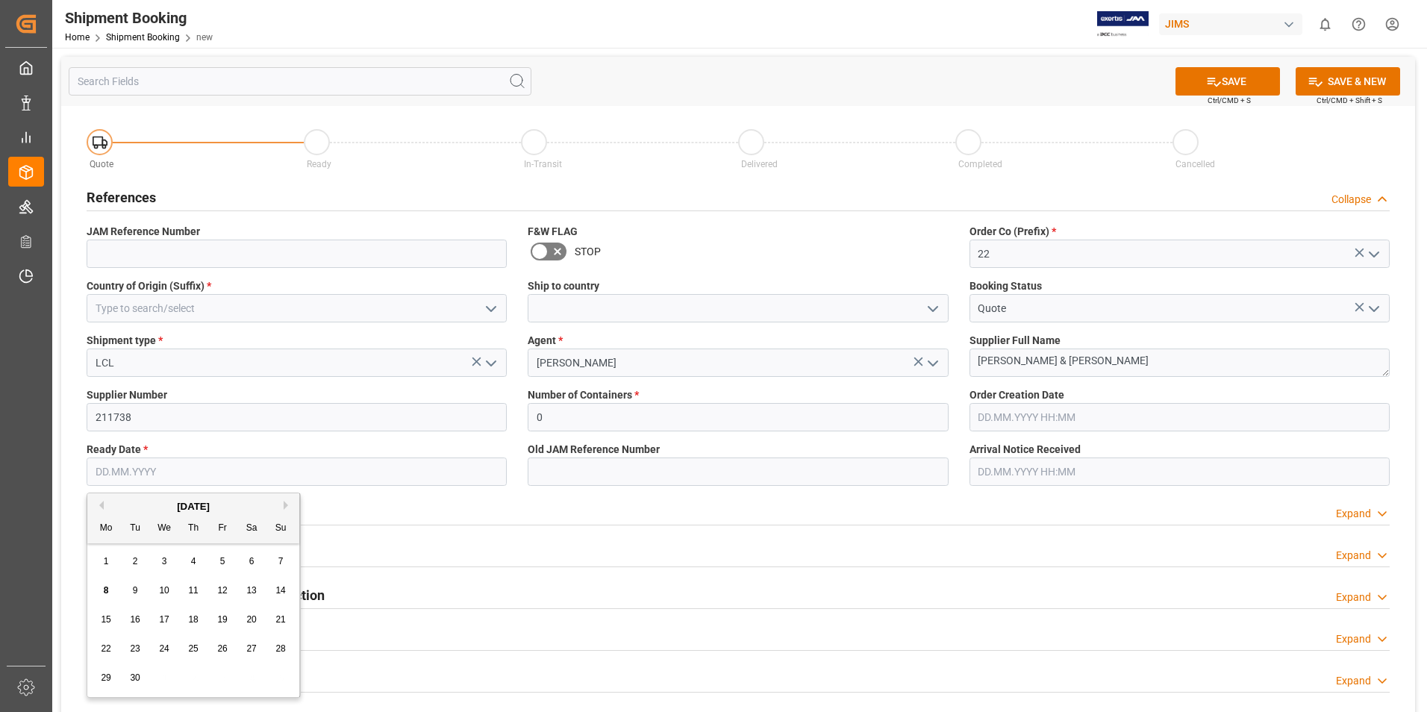
click at [101, 645] on span "22" at bounding box center [106, 648] width 10 height 10
type input "[DATE]"
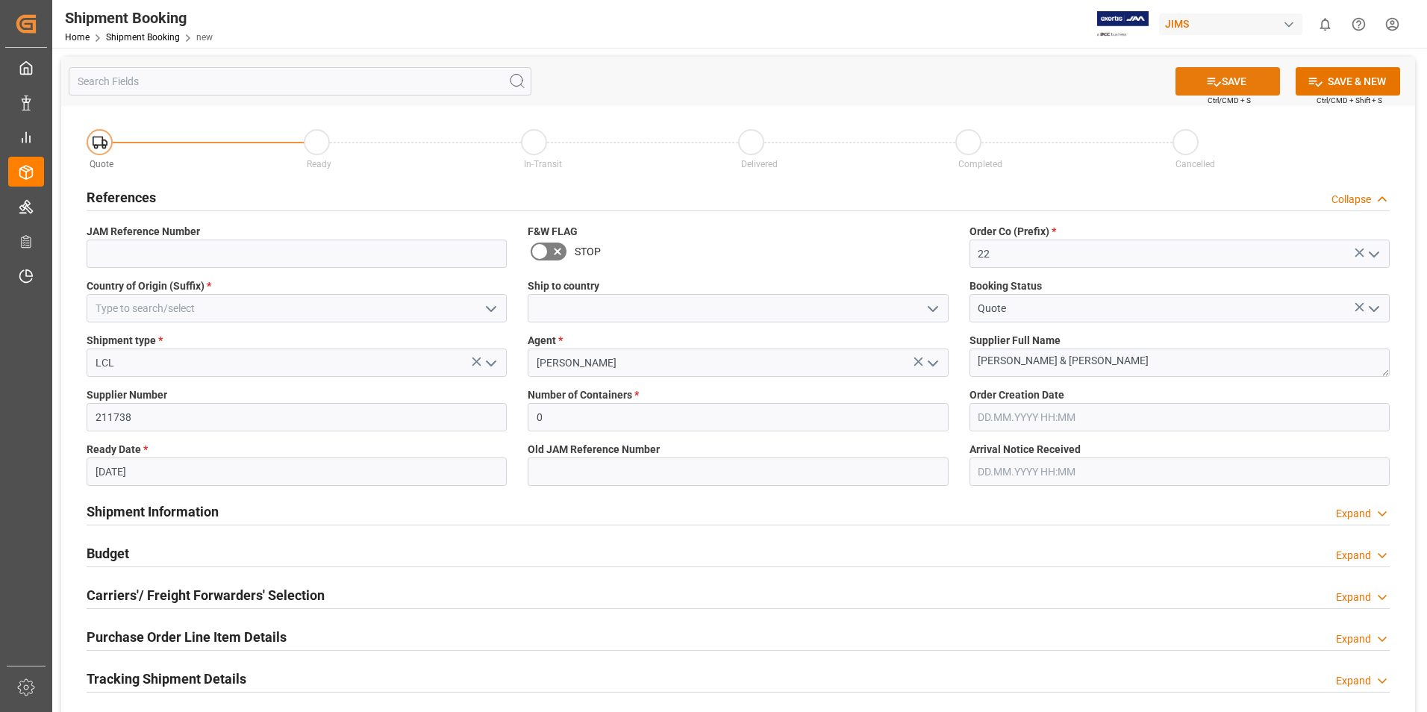
click at [1198, 74] on button "SAVE" at bounding box center [1227, 81] width 104 height 28
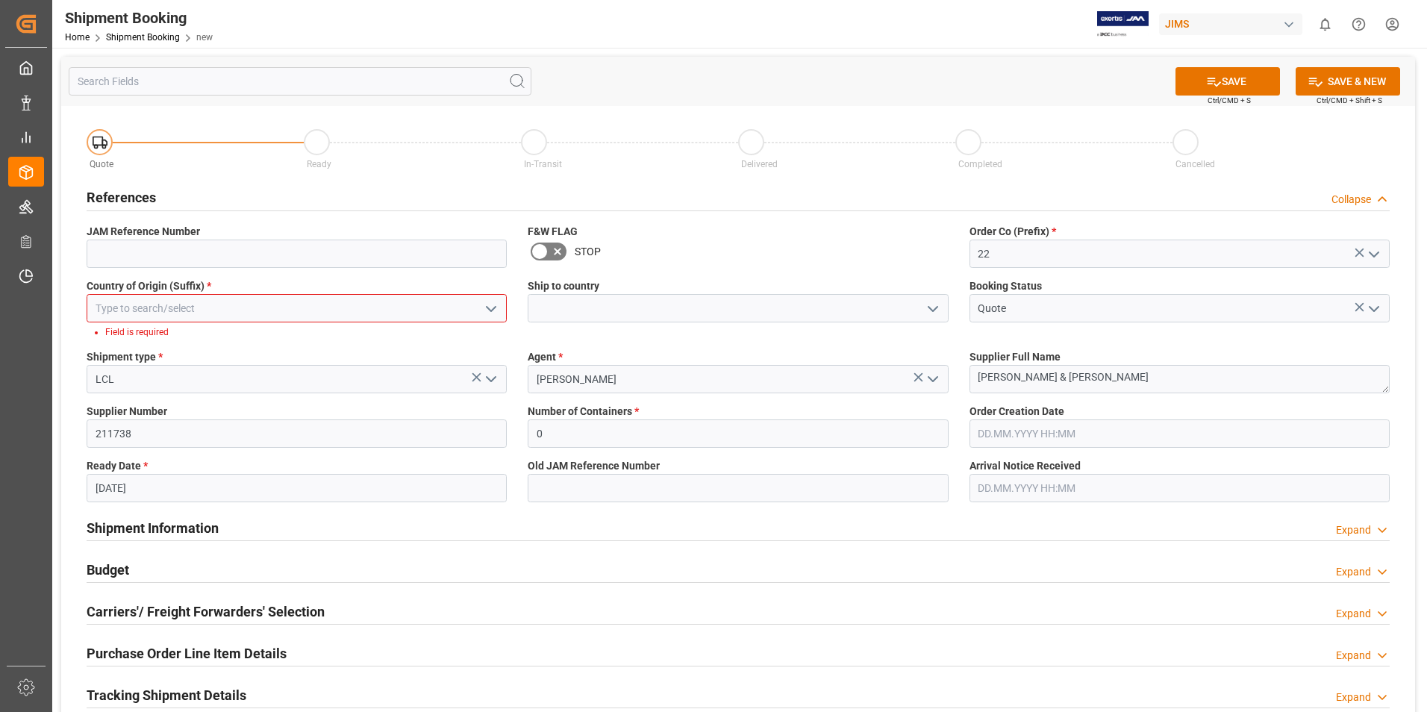
click at [231, 310] on input at bounding box center [297, 308] width 420 height 28
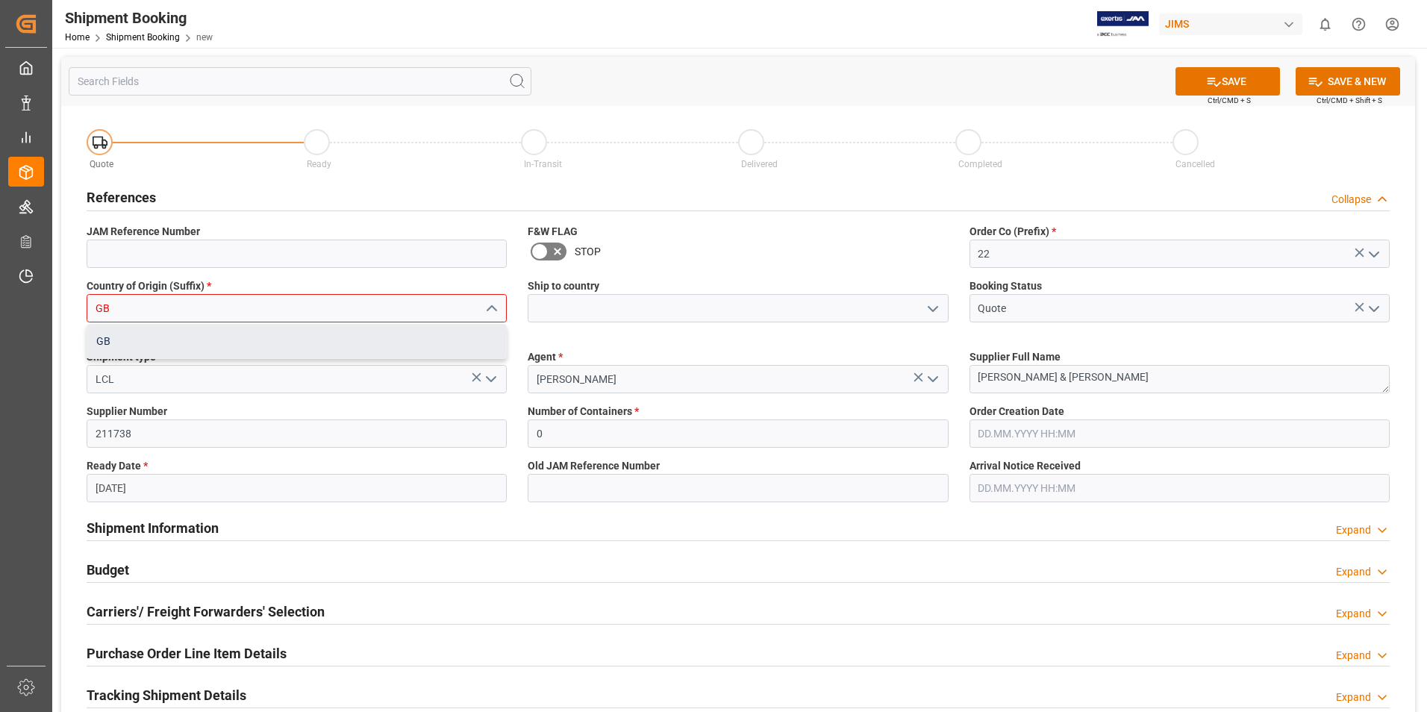
click at [172, 343] on div "GB" at bounding box center [296, 342] width 419 height 34
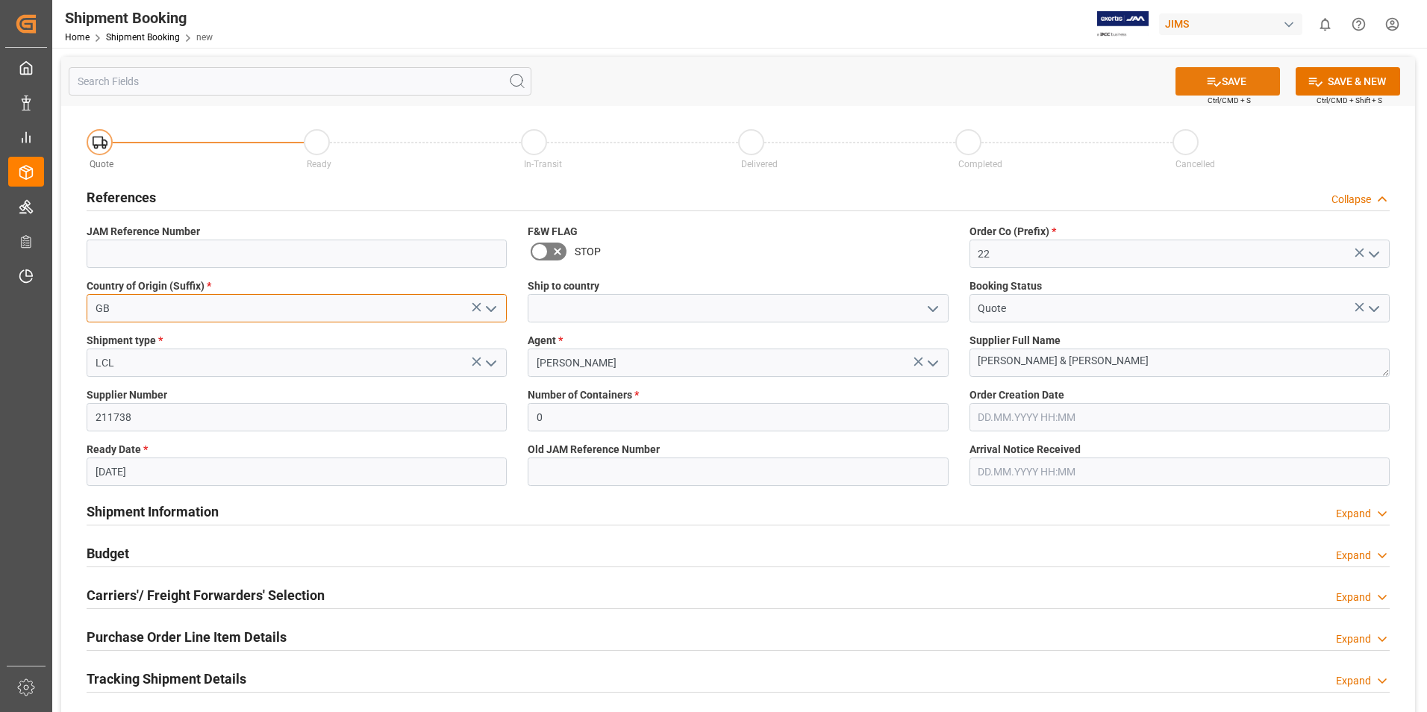
type input "GB"
click at [1229, 75] on button "SAVE" at bounding box center [1227, 81] width 104 height 28
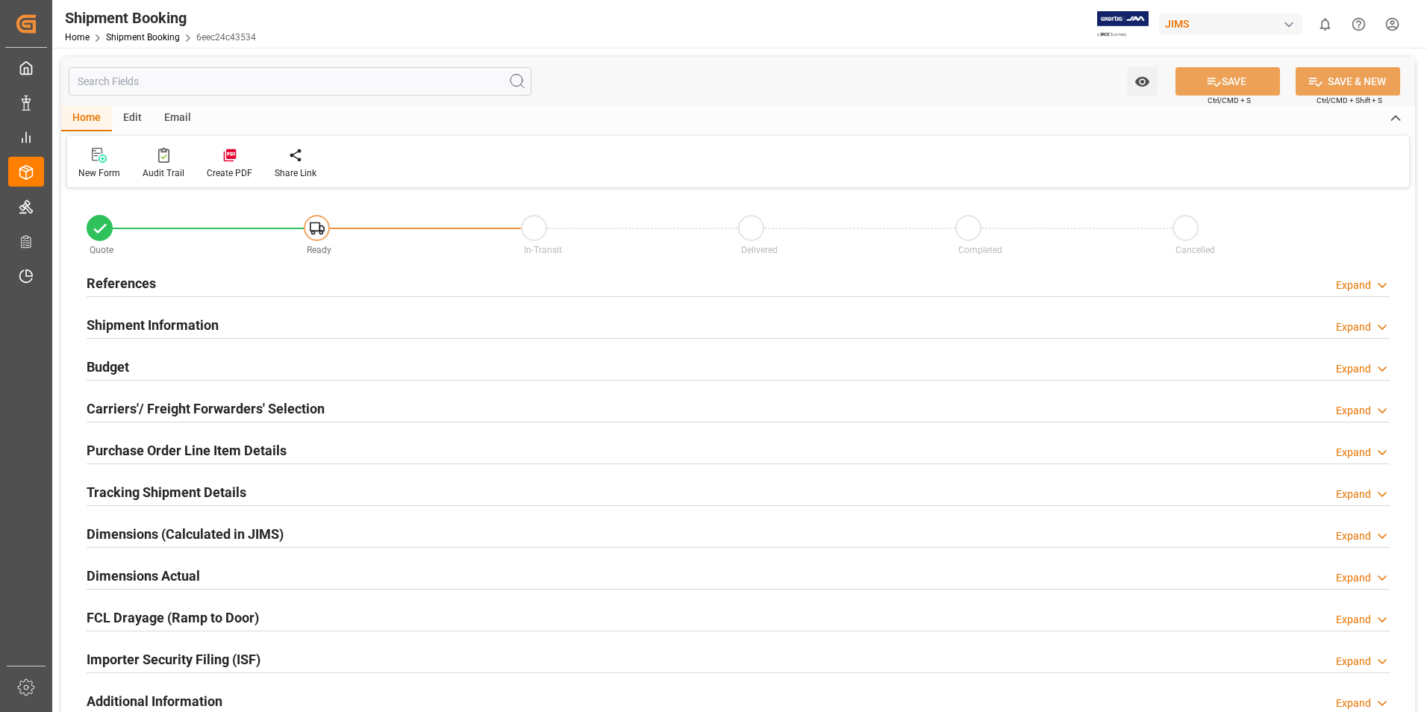
type input "0"
type input "[DATE]"
click at [129, 278] on h2 "References" at bounding box center [121, 283] width 69 height 20
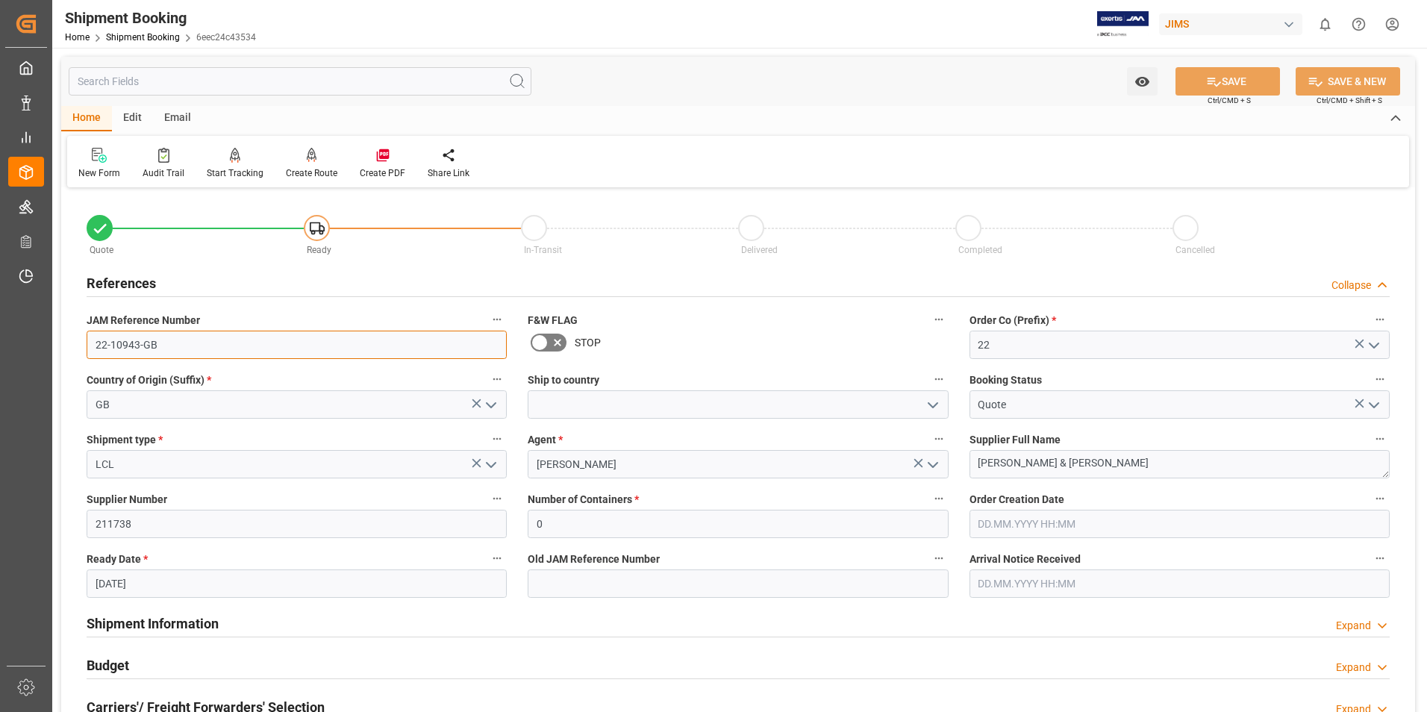
drag, startPoint x: 163, startPoint y: 347, endPoint x: 115, endPoint y: 371, distance: 54.1
click at [68, 349] on div "Quote Ready In-Transit Delivered Completed Cancelled References Collapse JAM Re…" at bounding box center [738, 656] width 1354 height 928
click at [304, 81] on input "text" at bounding box center [300, 81] width 463 height 28
click at [107, 161] on div at bounding box center [99, 155] width 42 height 16
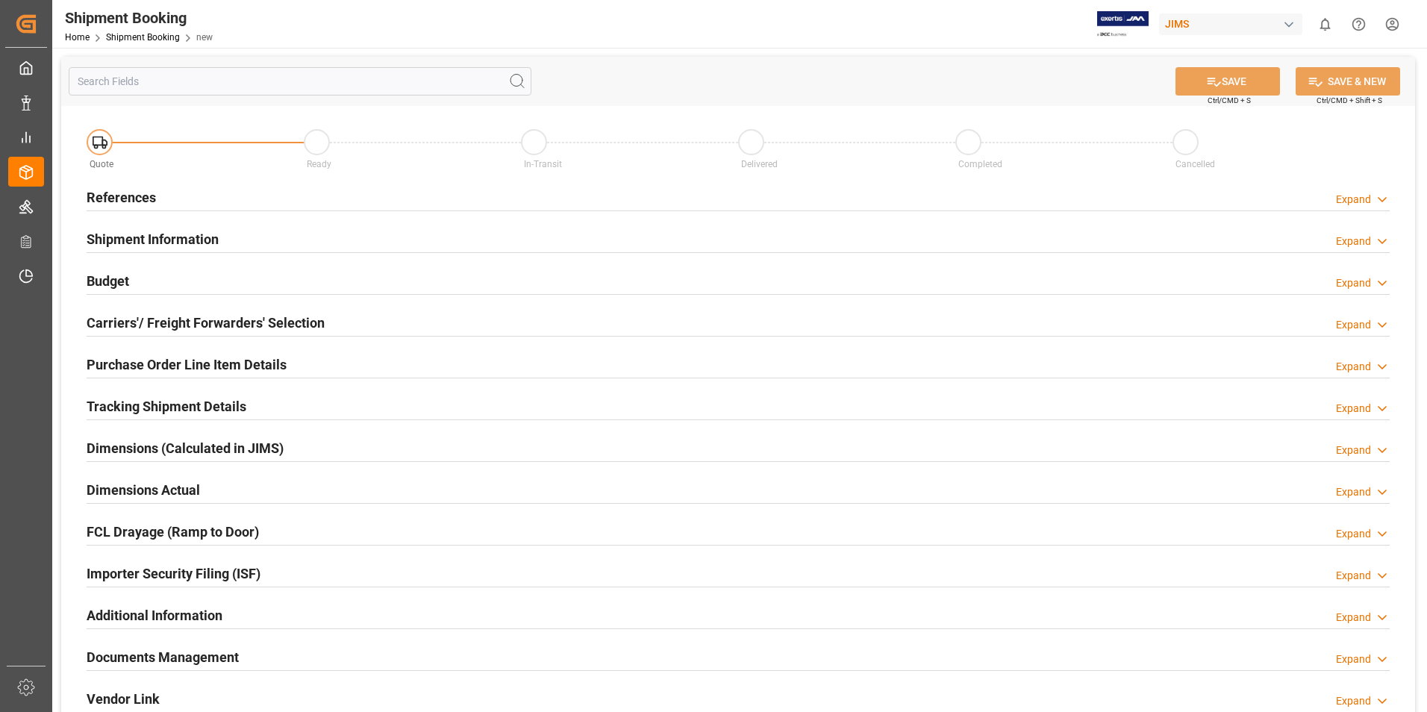
click at [141, 199] on h2 "References" at bounding box center [121, 197] width 69 height 20
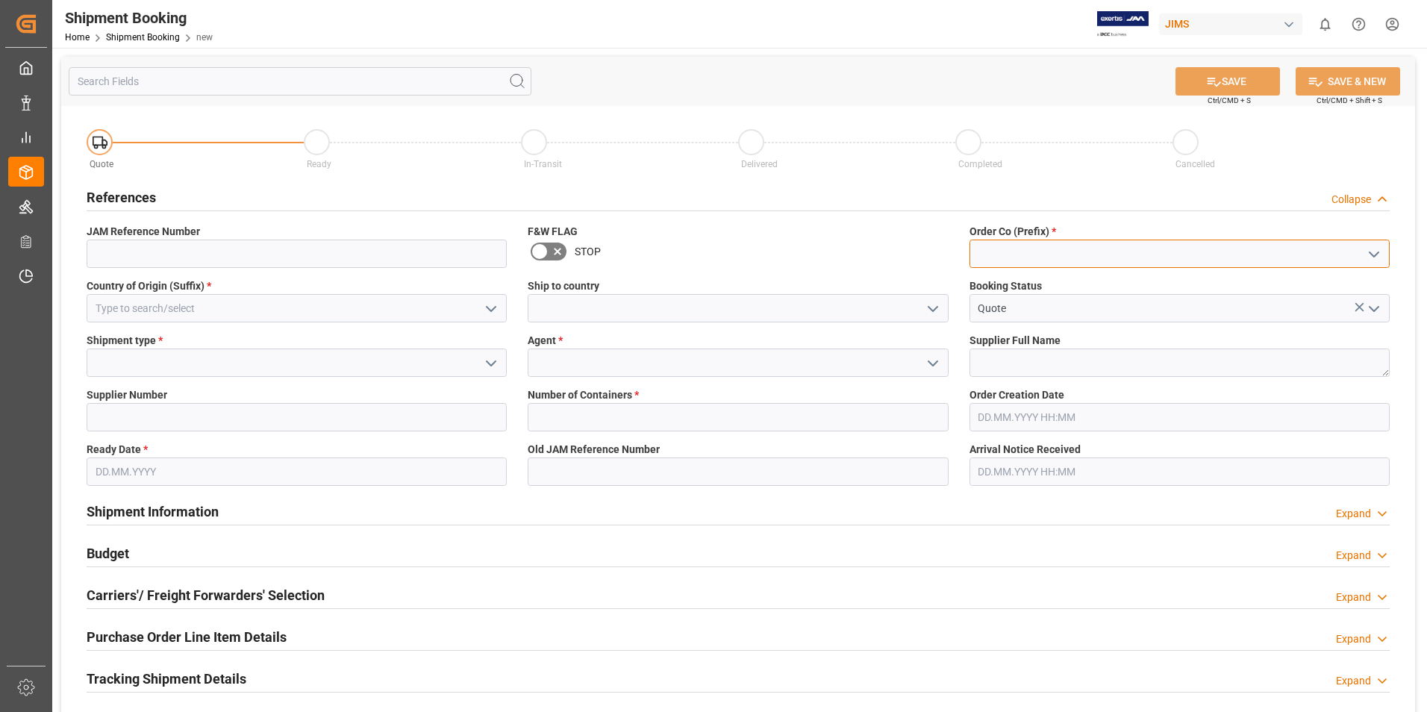
click at [1049, 246] on input at bounding box center [1179, 254] width 420 height 28
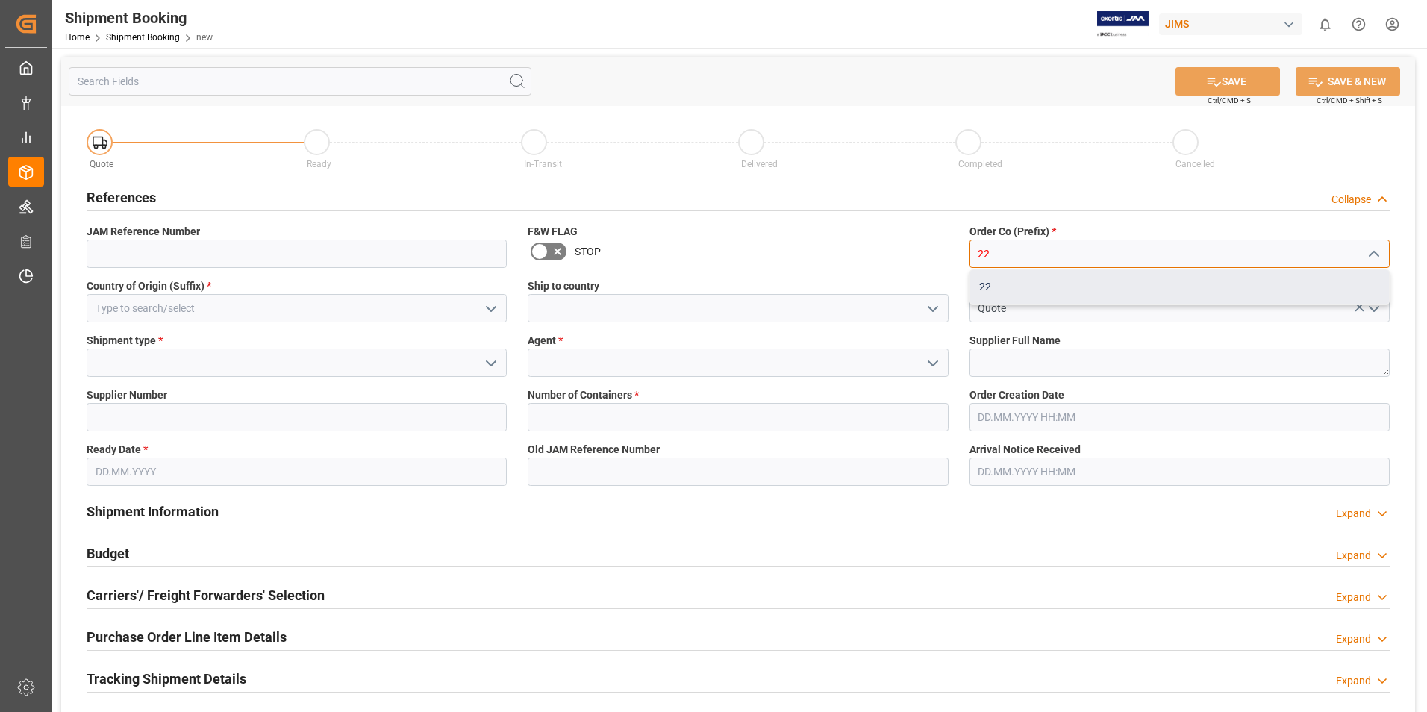
click at [1022, 285] on div "22" at bounding box center [1179, 287] width 419 height 34
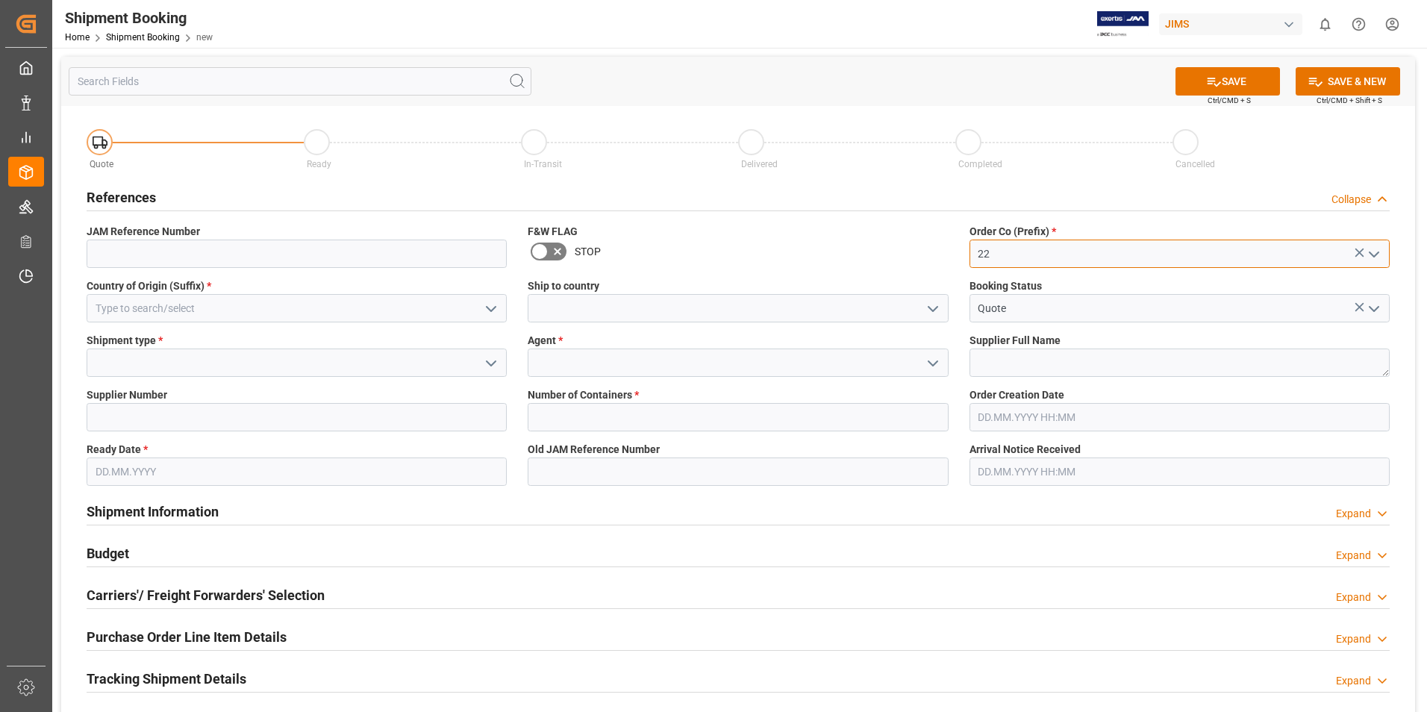
type input "22"
click at [262, 307] on input at bounding box center [297, 308] width 420 height 28
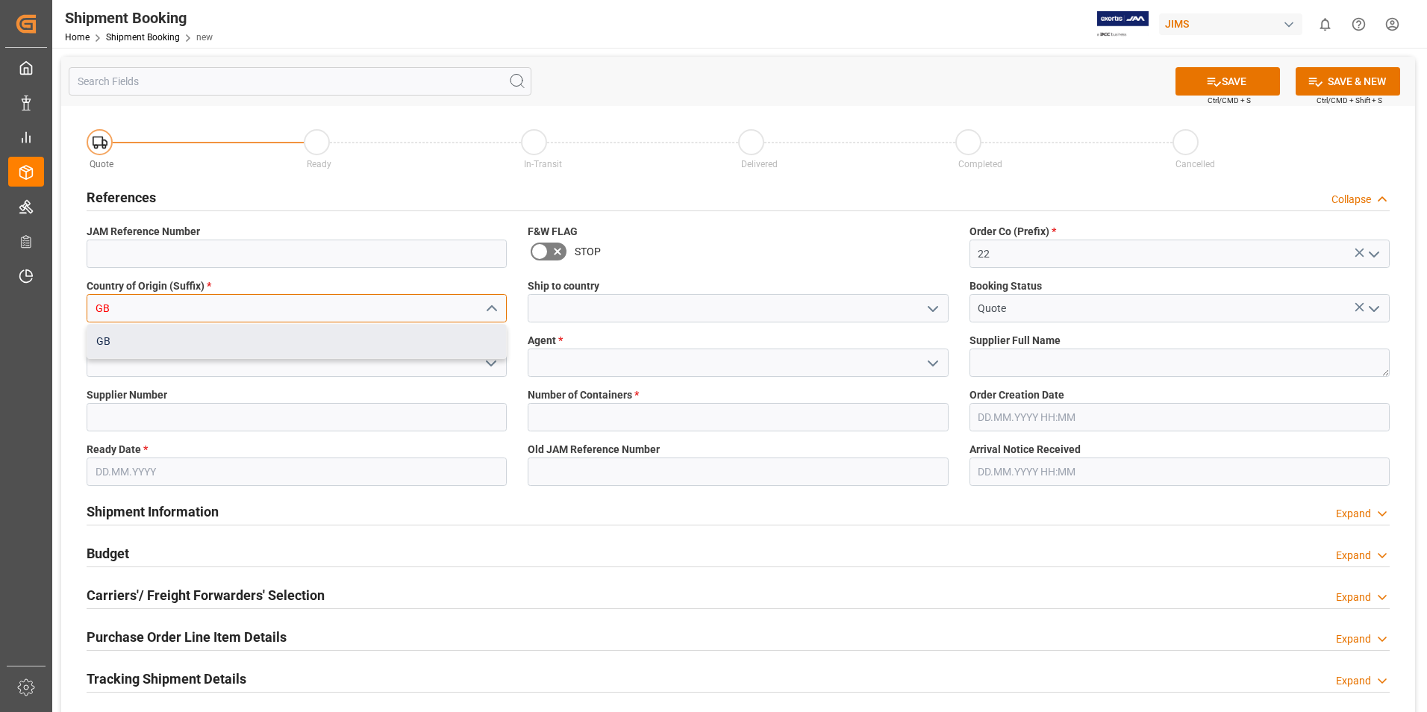
click at [223, 344] on div "GB" at bounding box center [296, 342] width 419 height 34
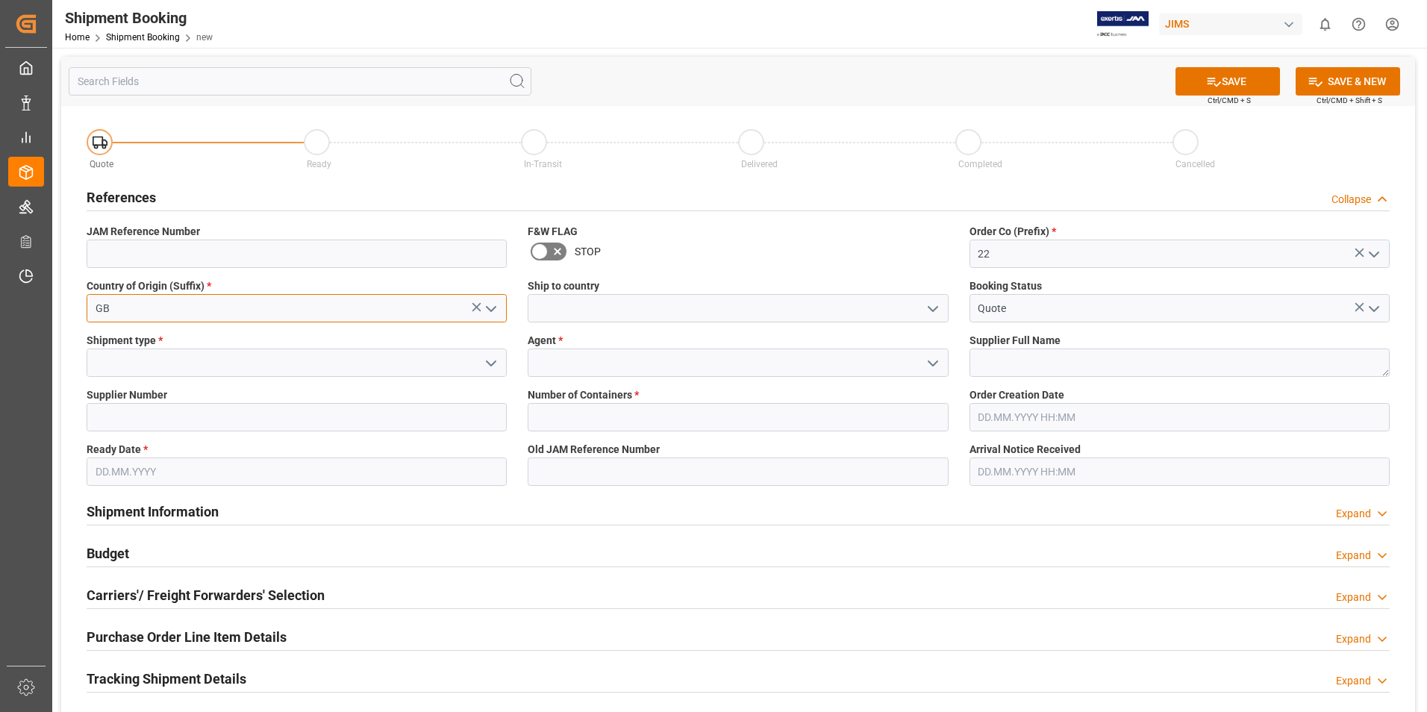
type input "GB"
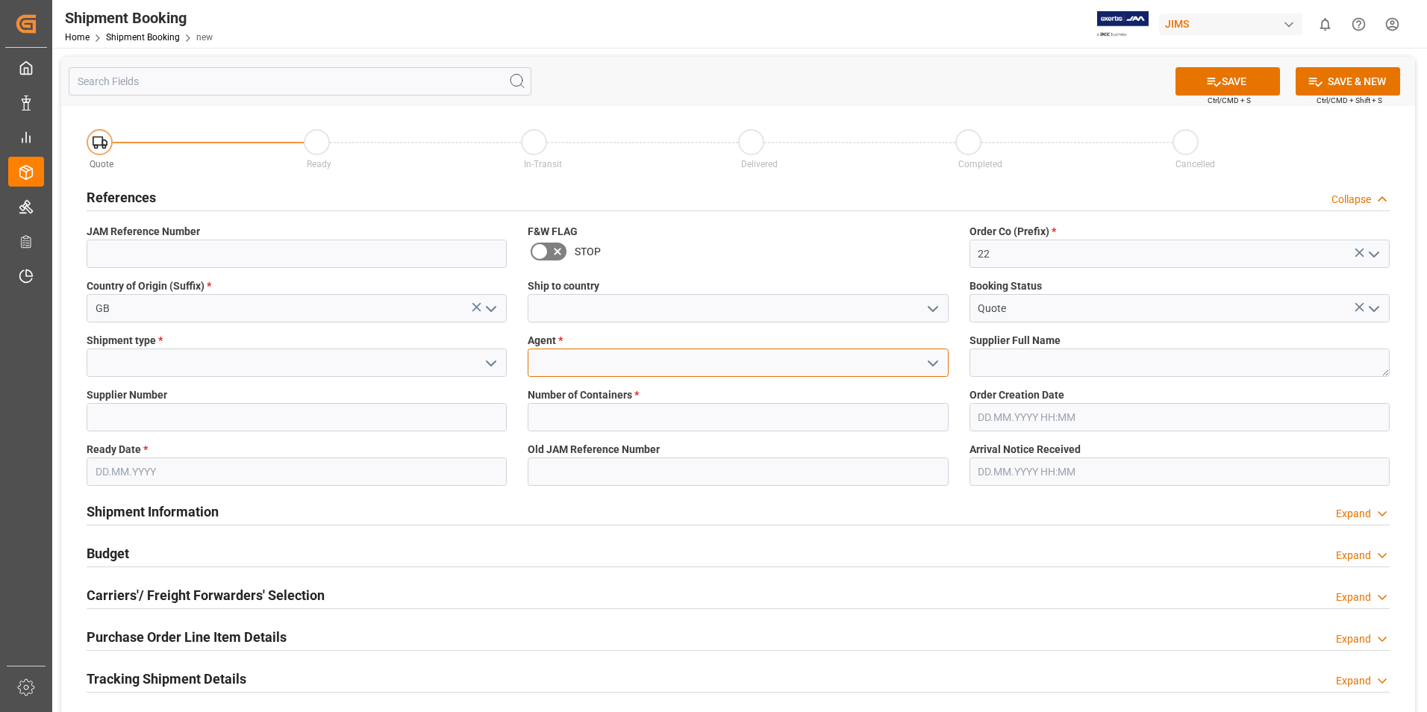
click at [595, 363] on input at bounding box center [738, 362] width 420 height 28
click at [922, 360] on button "open menu" at bounding box center [931, 362] width 22 height 23
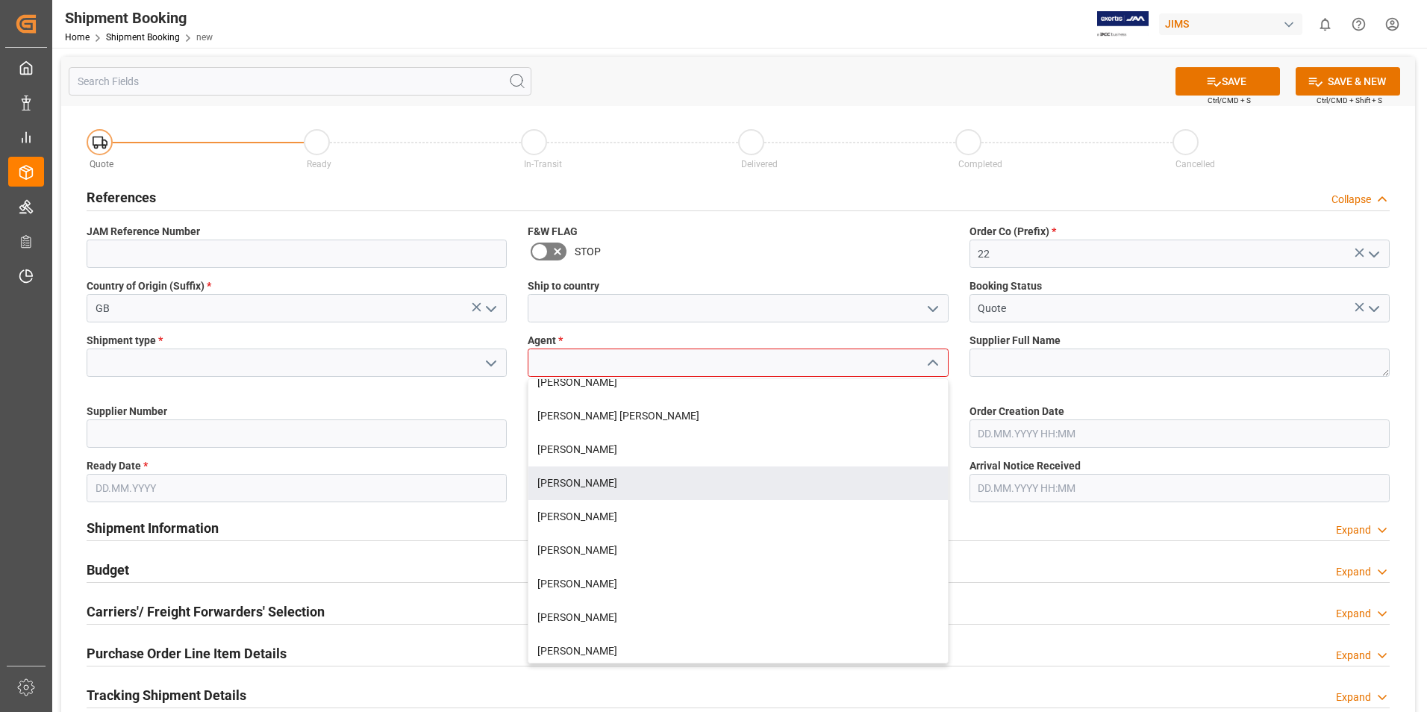
scroll to position [224, 0]
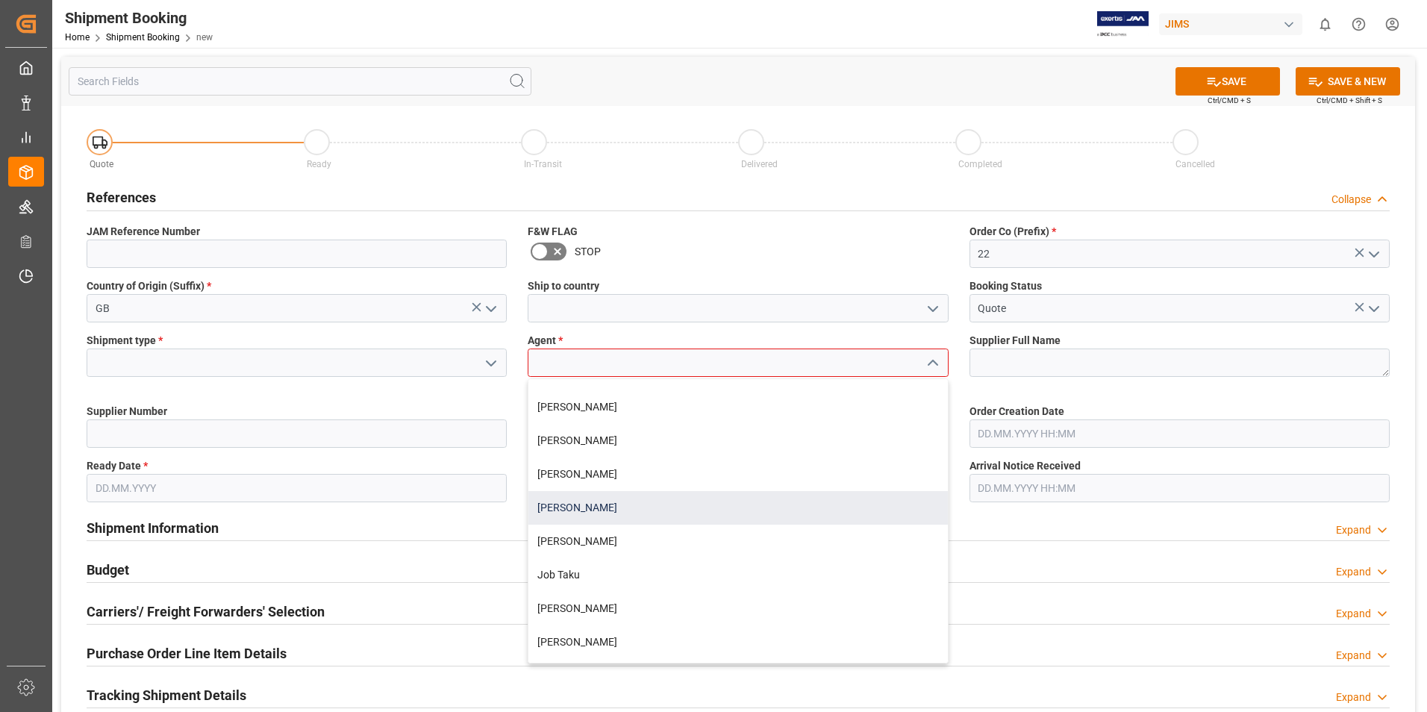
click at [596, 513] on div "[PERSON_NAME]" at bounding box center [737, 508] width 419 height 34
type input "[PERSON_NAME]"
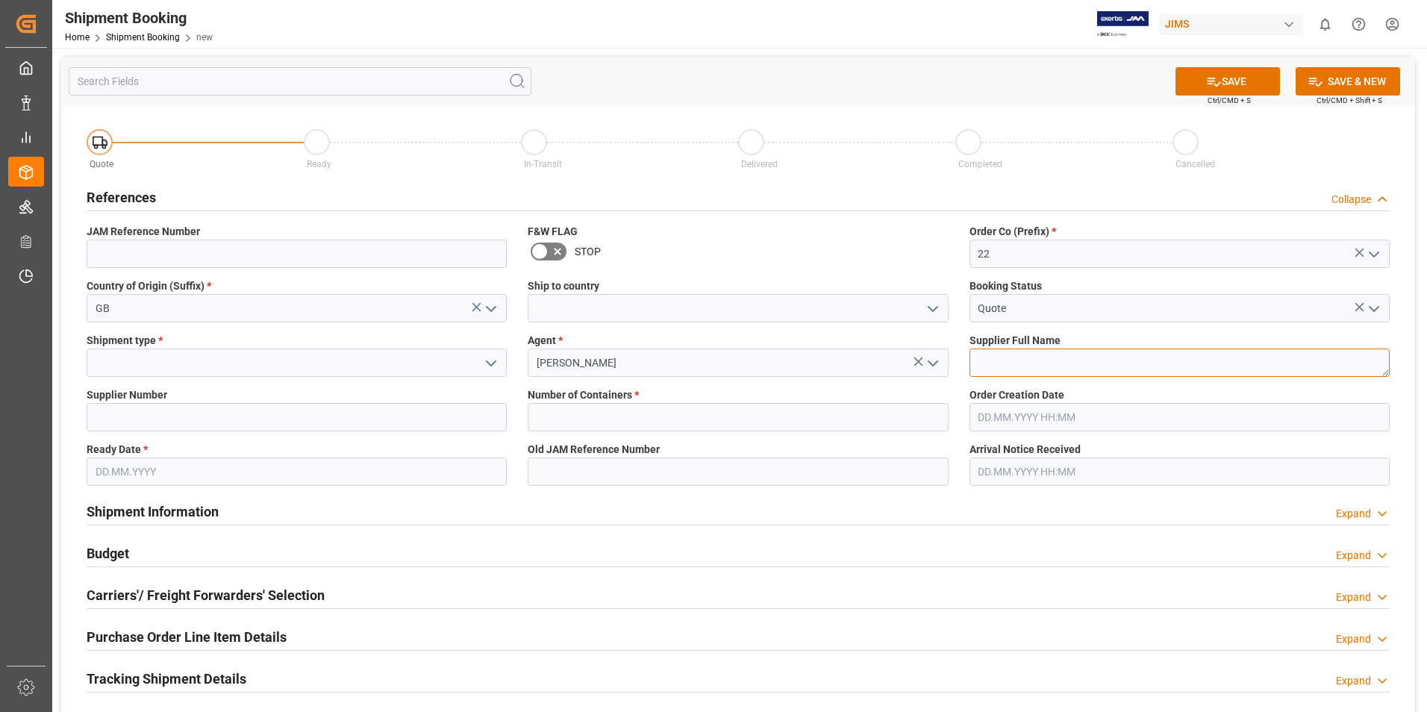
click at [1011, 353] on textarea at bounding box center [1179, 362] width 420 height 28
type textarea "[PERSON_NAME] & [PERSON_NAME]"
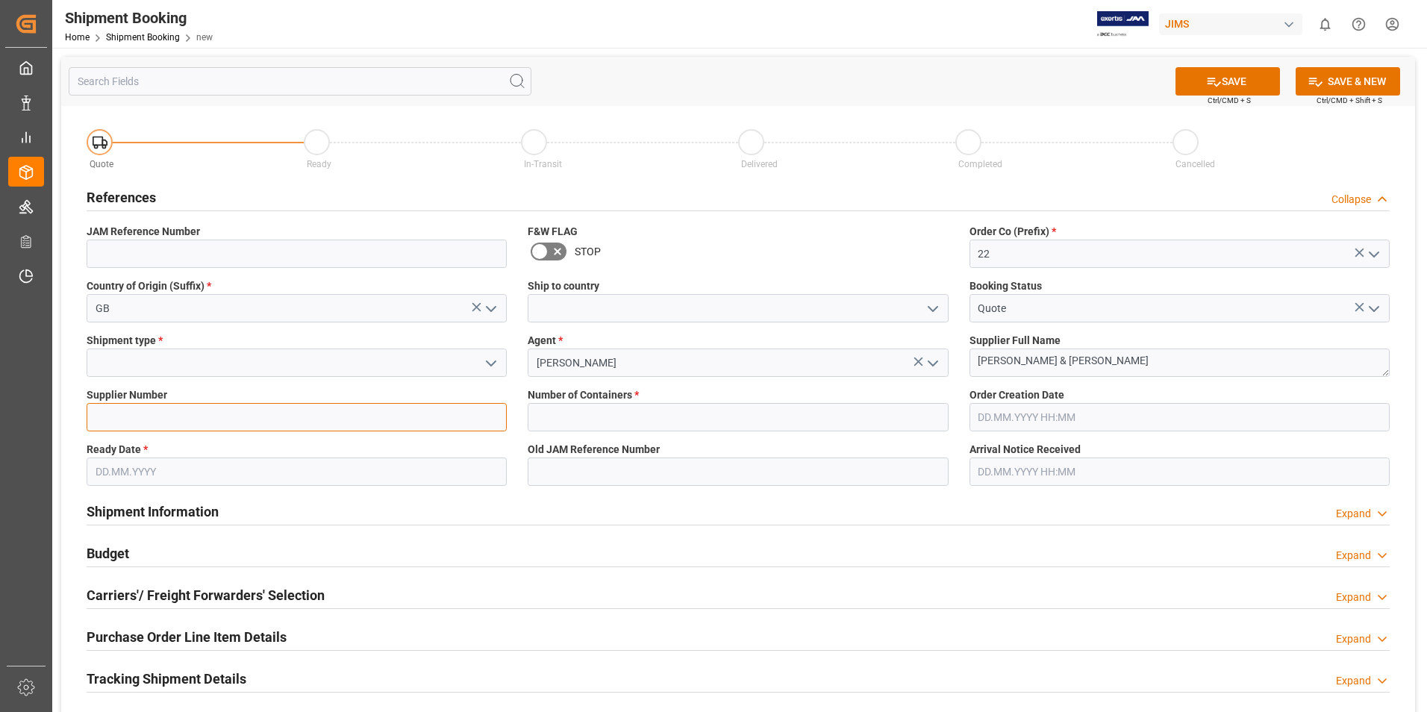
click at [244, 413] on input at bounding box center [297, 417] width 420 height 28
type input "211738"
click at [160, 469] on input "text" at bounding box center [297, 471] width 420 height 28
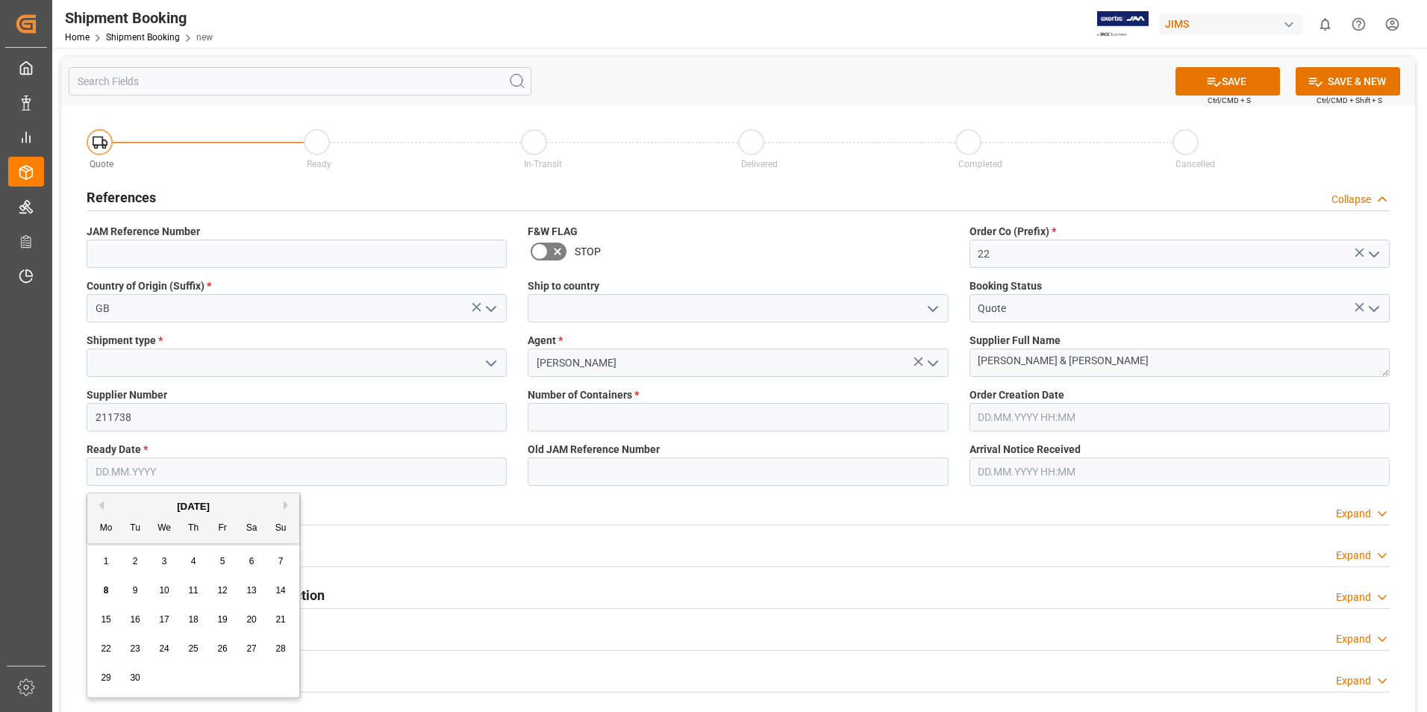
click at [187, 648] on div "25" at bounding box center [193, 649] width 19 height 18
type input "25.09.2025"
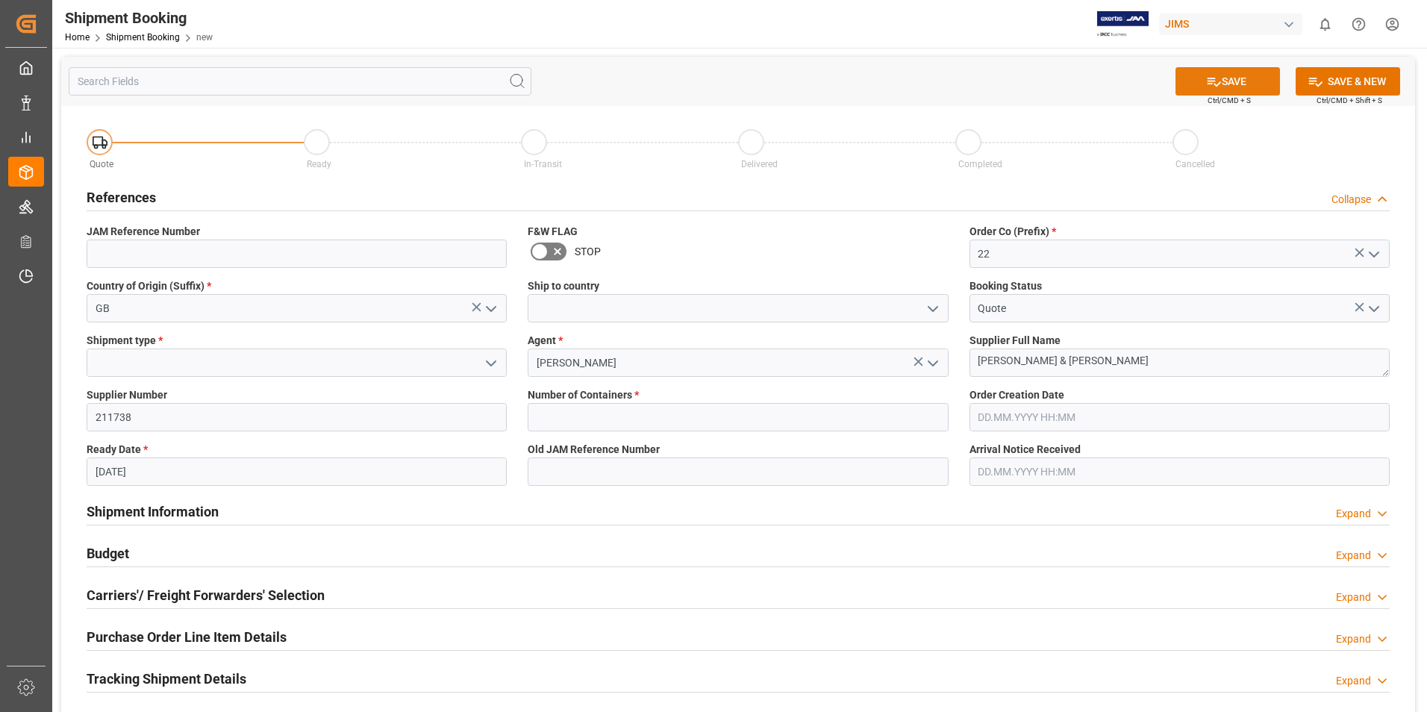
click at [1206, 84] on icon at bounding box center [1214, 82] width 16 height 16
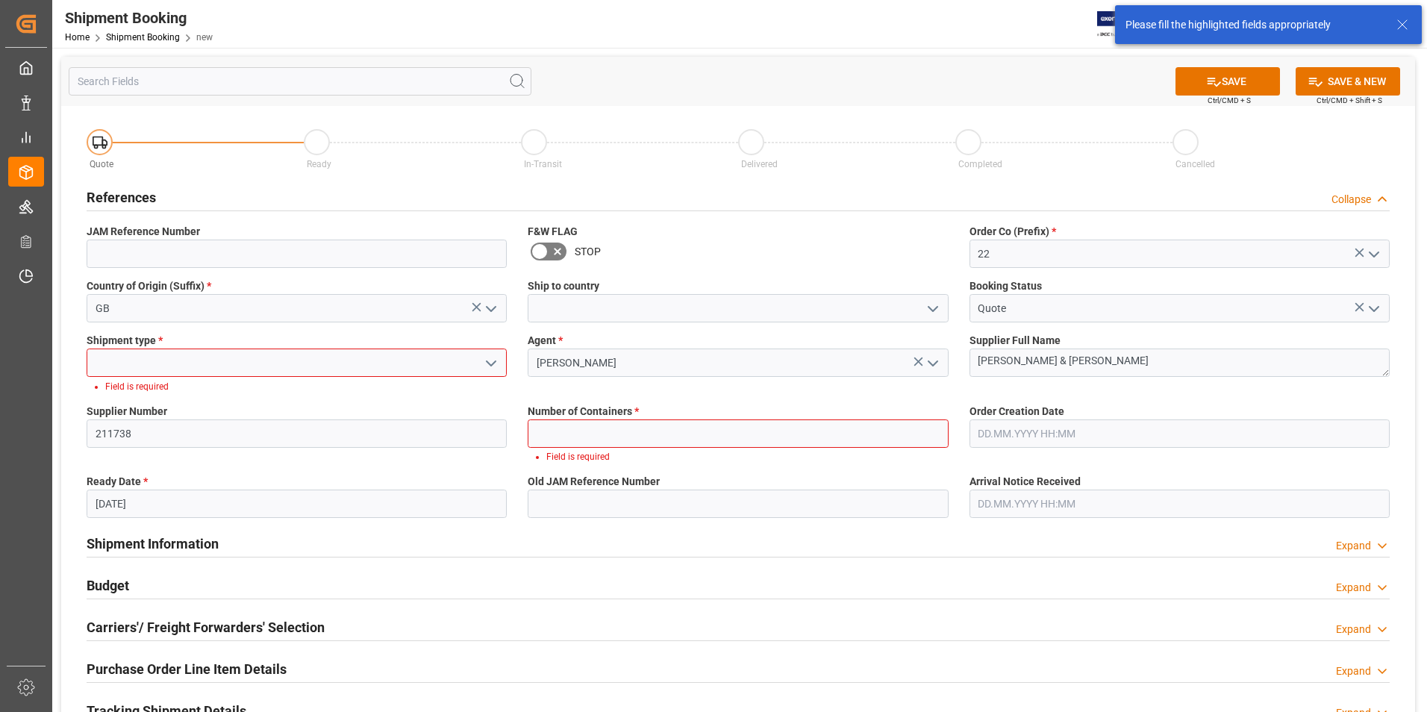
click at [480, 363] on button "open menu" at bounding box center [490, 362] width 22 height 23
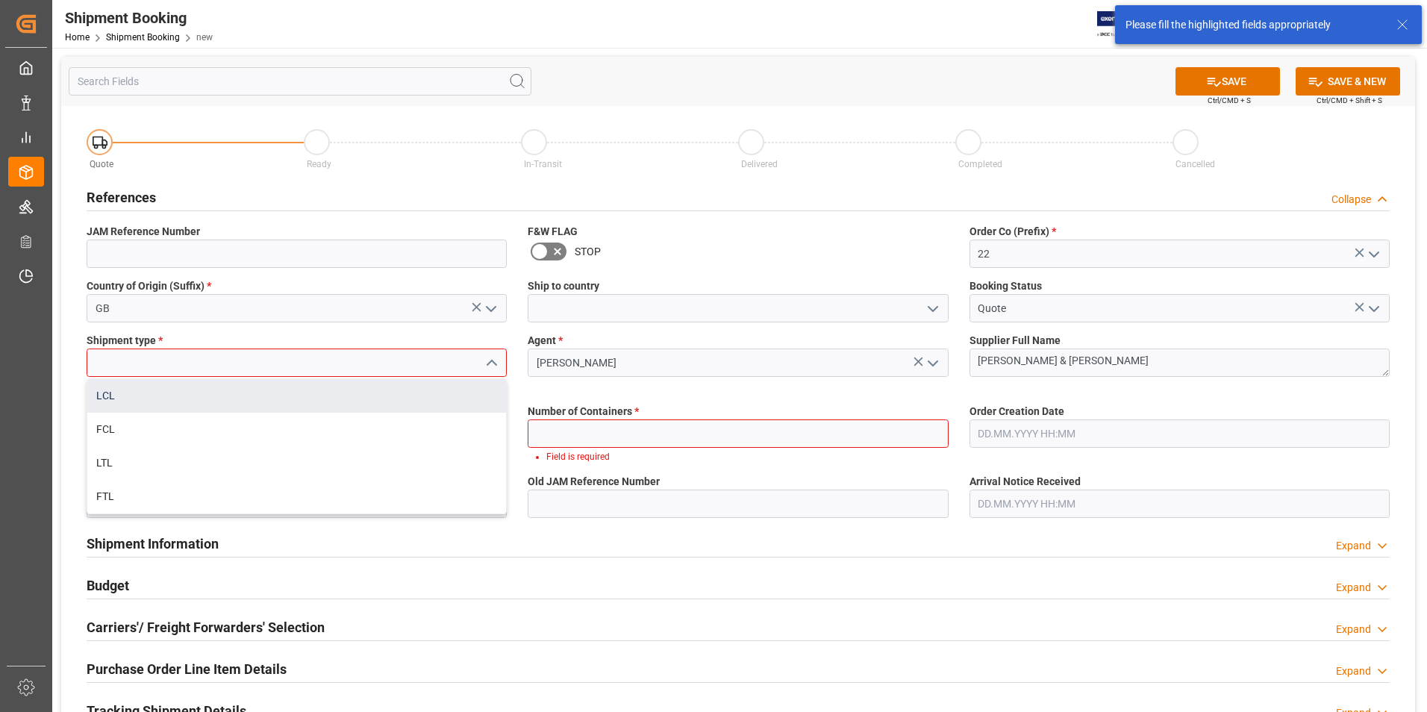
click at [255, 395] on div "LCL" at bounding box center [296, 396] width 419 height 34
type input "LCL"
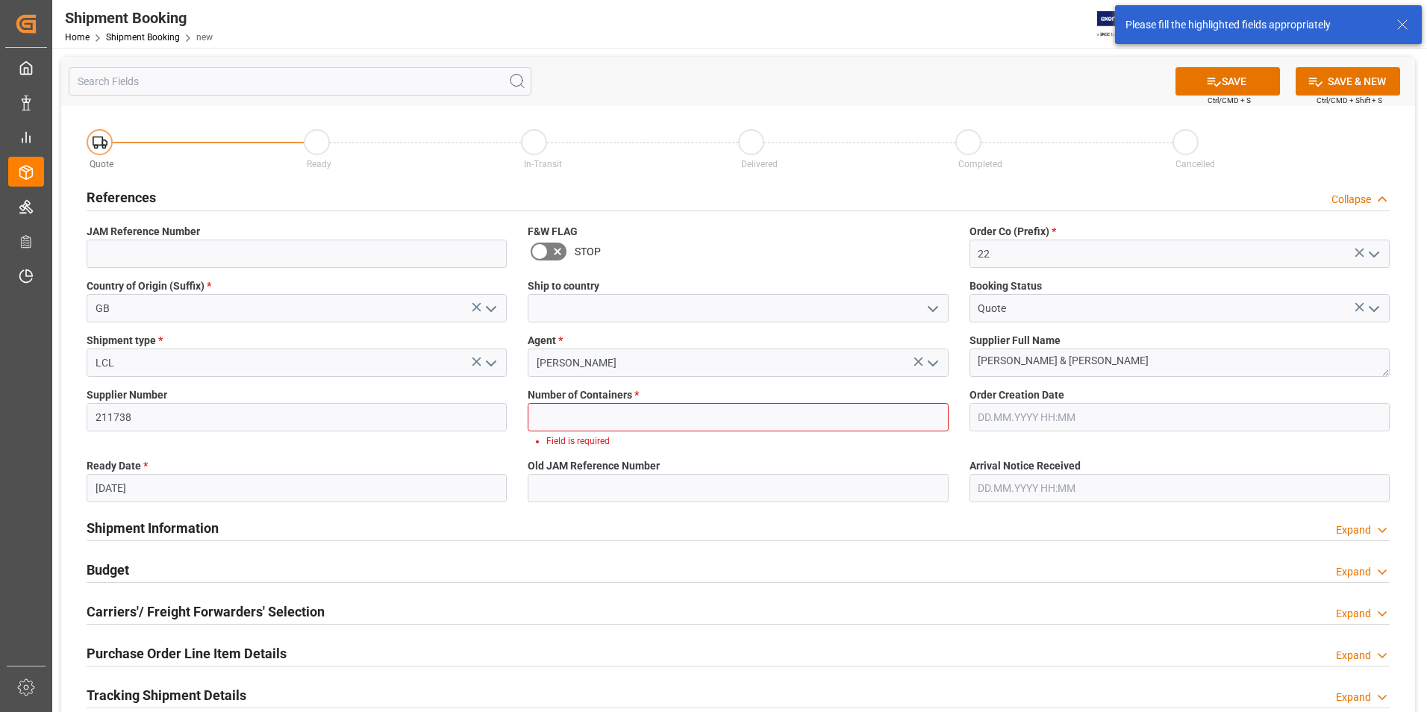
click at [1248, 65] on div "SAVE Ctrl/CMD + S SAVE & NEW Ctrl/CMD + Shift + S" at bounding box center [738, 81] width 1354 height 49
click at [1242, 73] on button "SAVE" at bounding box center [1227, 81] width 104 height 28
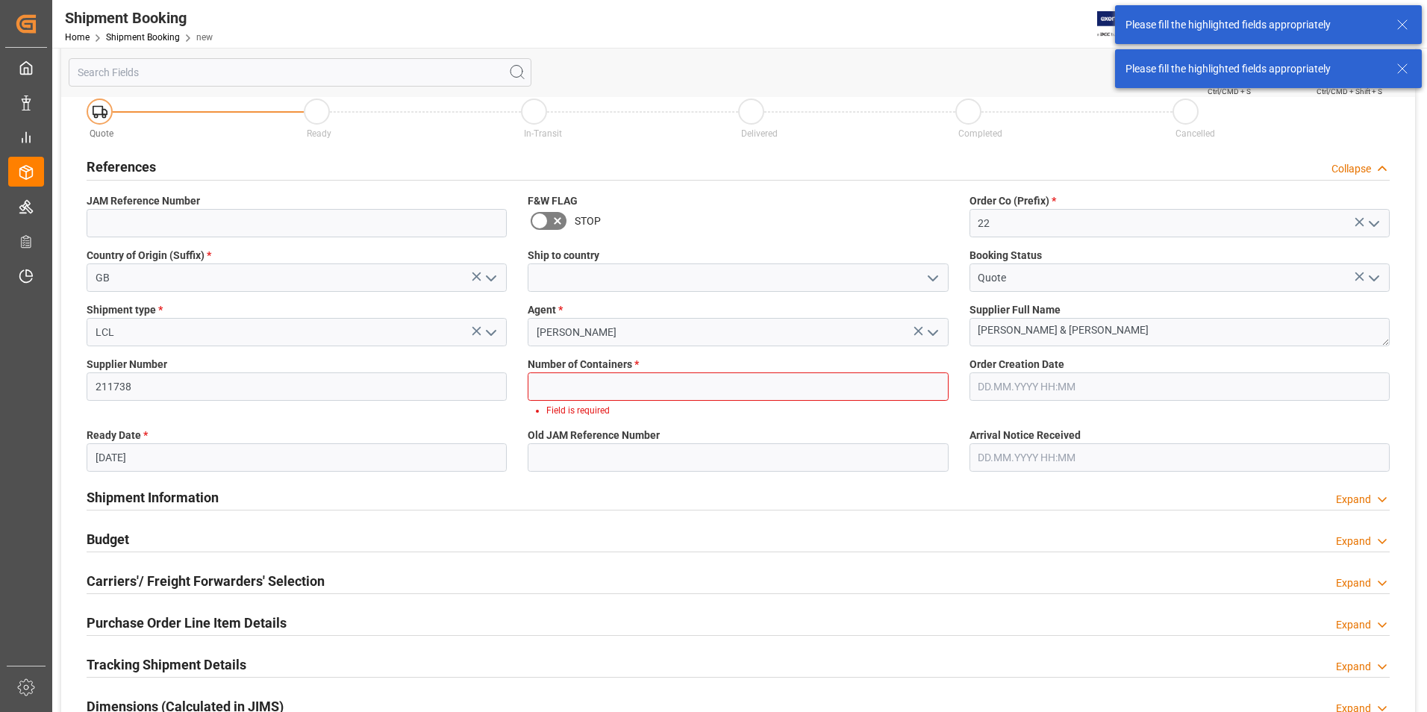
scroll to position [37, 0]
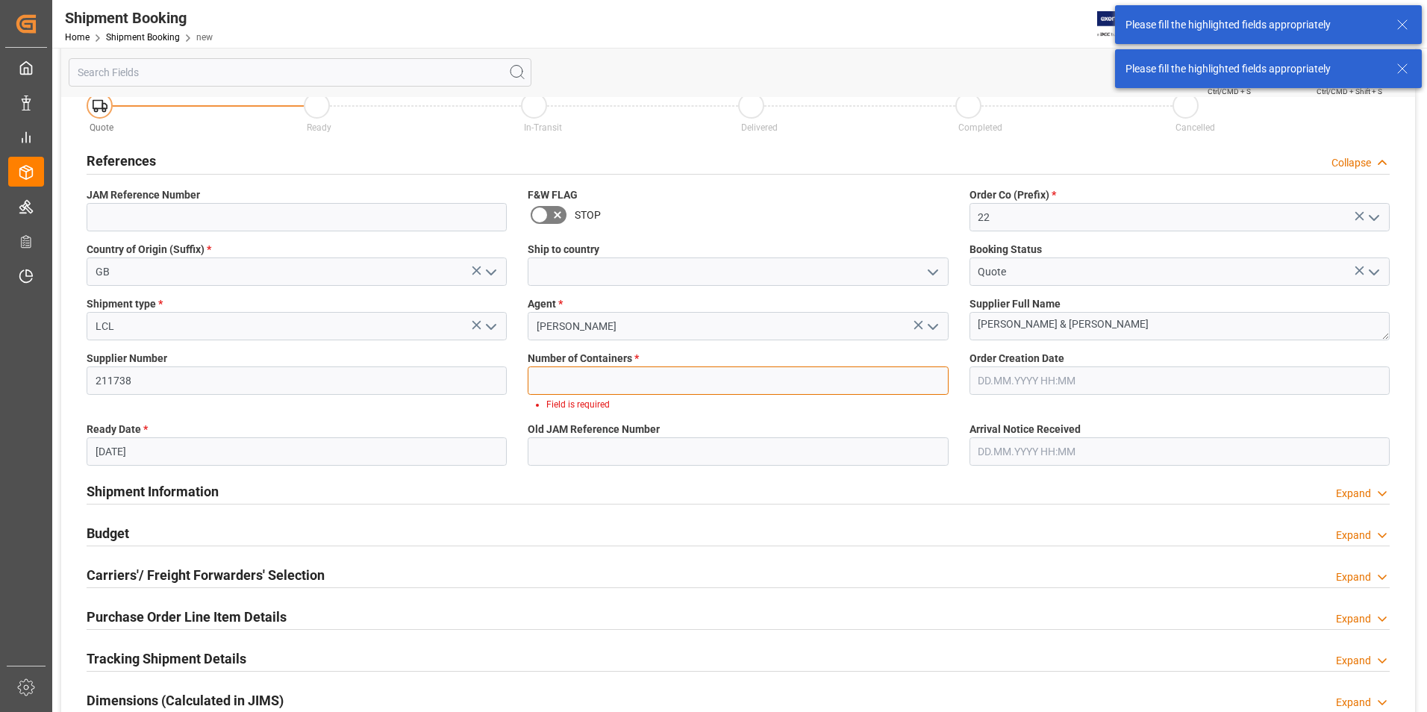
click at [625, 378] on input "text" at bounding box center [738, 380] width 420 height 28
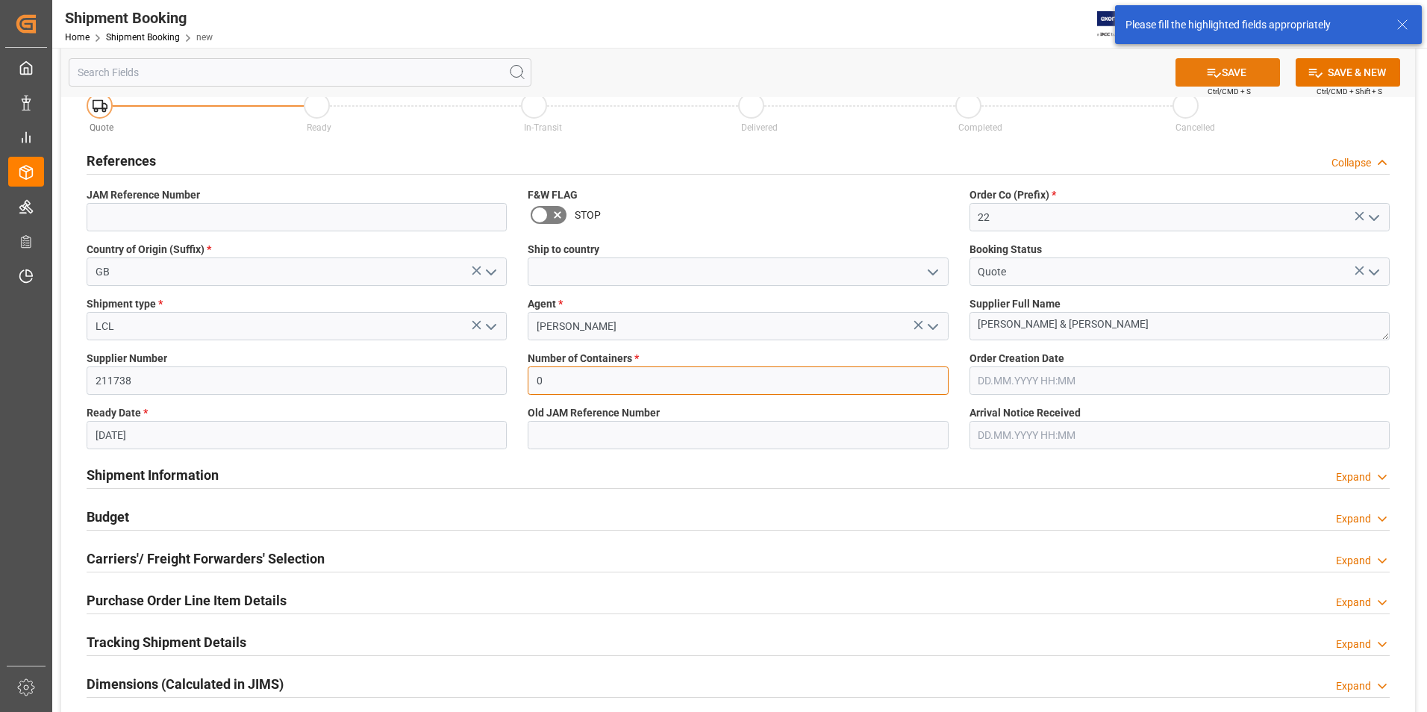
type input "0"
click at [1219, 72] on button "SAVE" at bounding box center [1227, 72] width 104 height 28
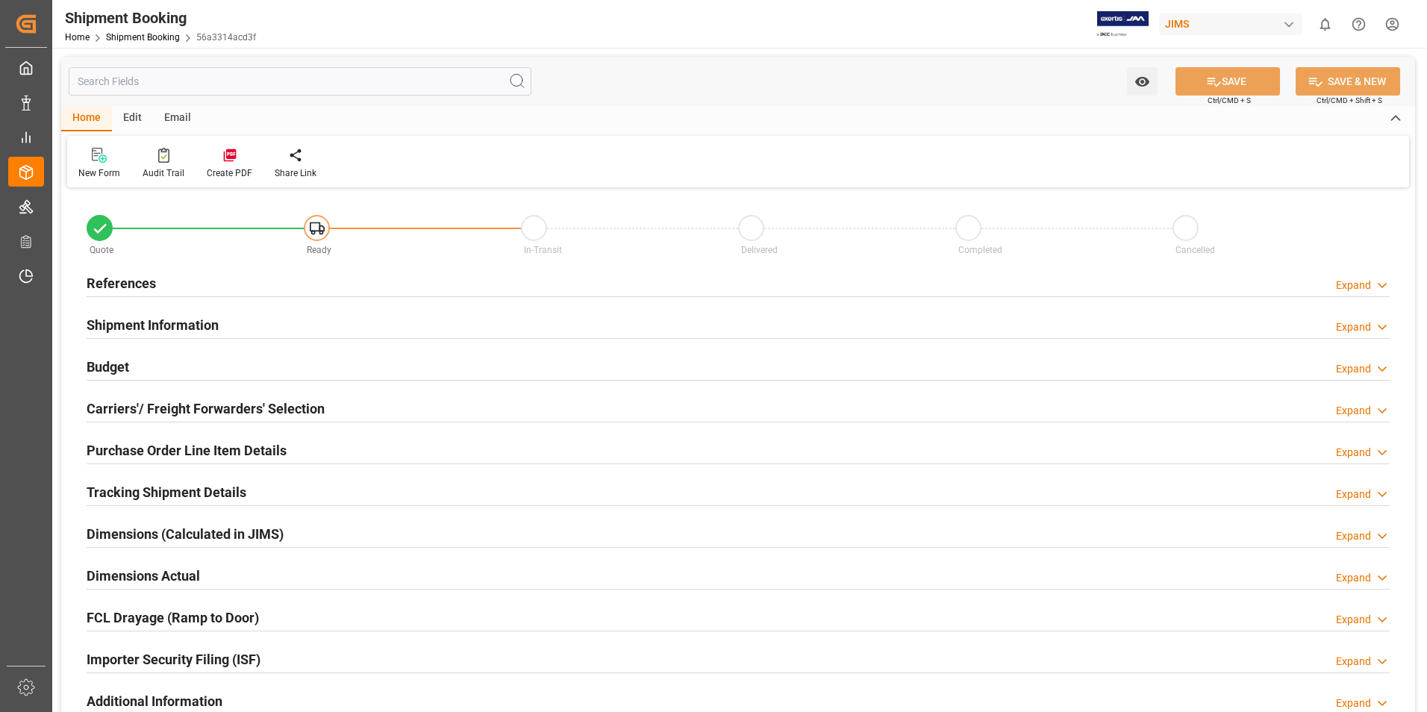
type input "0"
type input "[DATE]"
click at [115, 279] on h2 "References" at bounding box center [121, 283] width 69 height 20
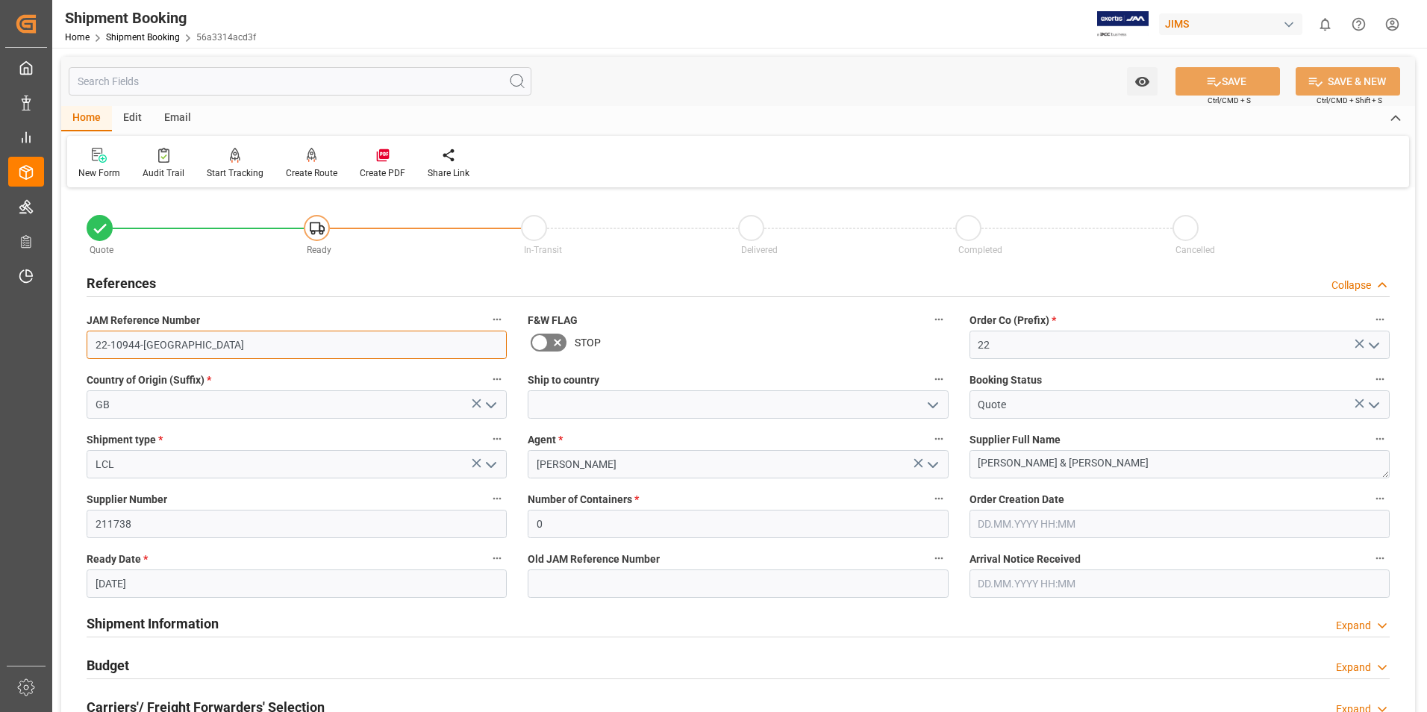
drag, startPoint x: 156, startPoint y: 339, endPoint x: 76, endPoint y: 343, distance: 79.9
click at [76, 343] on div "JAM Reference Number 22-10944-GB" at bounding box center [296, 334] width 441 height 60
drag, startPoint x: 310, startPoint y: 118, endPoint x: 192, endPoint y: 160, distance: 125.3
click at [310, 118] on div "Home Edit Email" at bounding box center [738, 118] width 1354 height 25
click at [100, 163] on div "New Form" at bounding box center [99, 163] width 64 height 33
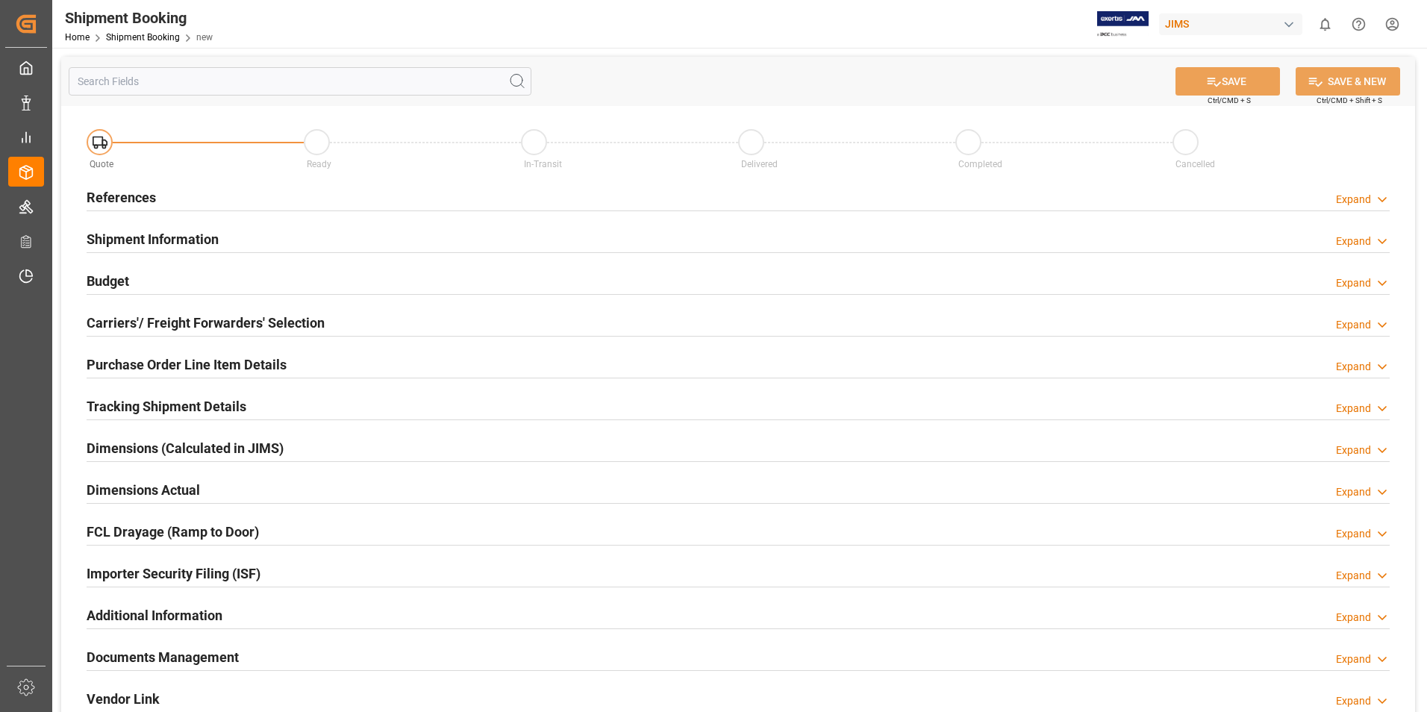
click at [137, 198] on h2 "References" at bounding box center [121, 197] width 69 height 20
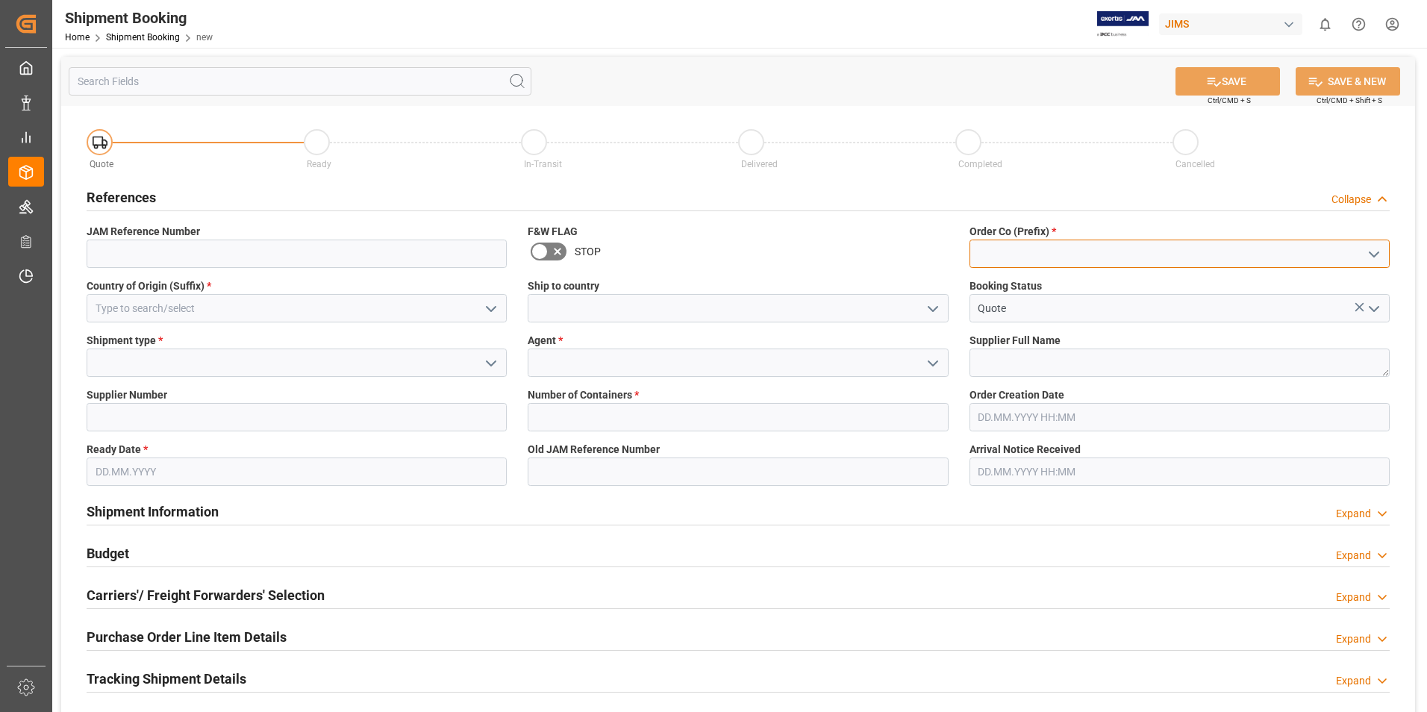
click at [1009, 258] on input at bounding box center [1179, 254] width 420 height 28
click at [1001, 288] on div "22" at bounding box center [1179, 287] width 419 height 34
type input "22"
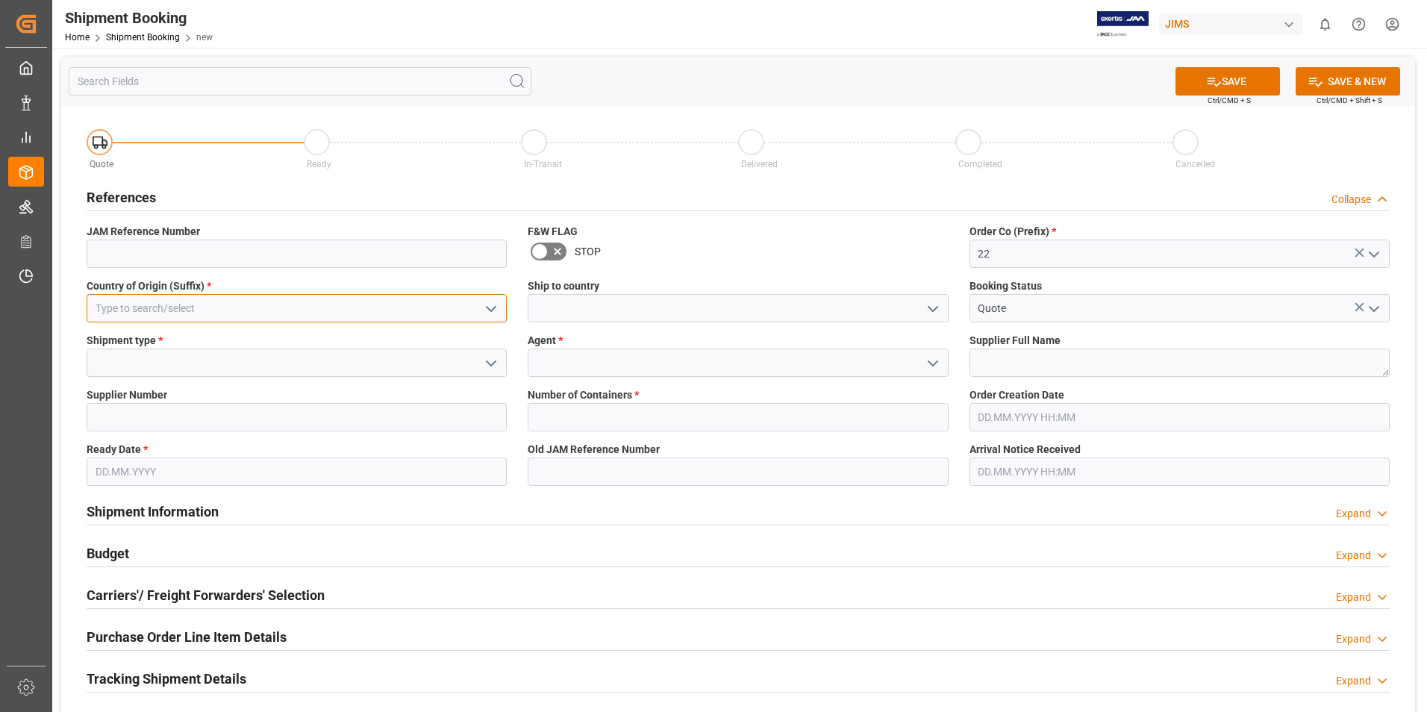
click at [282, 304] on input at bounding box center [297, 308] width 420 height 28
type input "B"
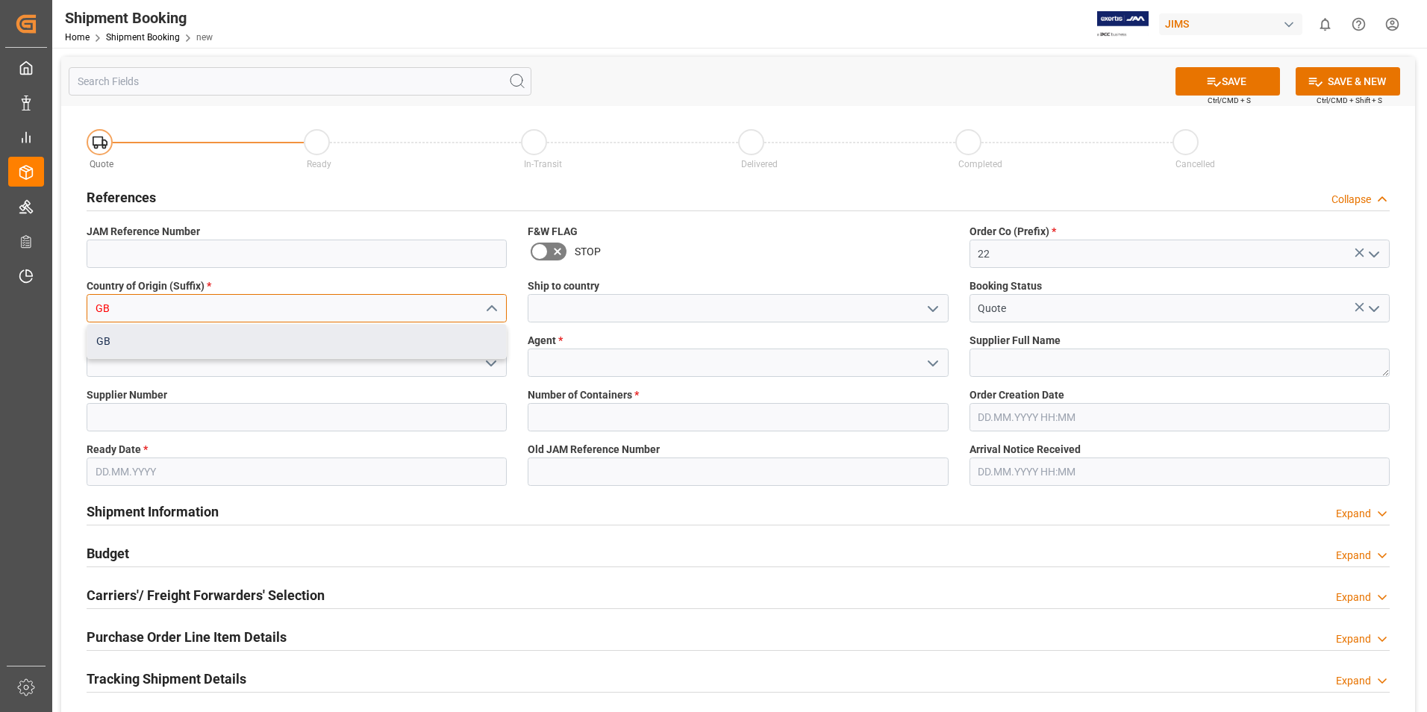
click at [248, 337] on div "GB" at bounding box center [296, 342] width 419 height 34
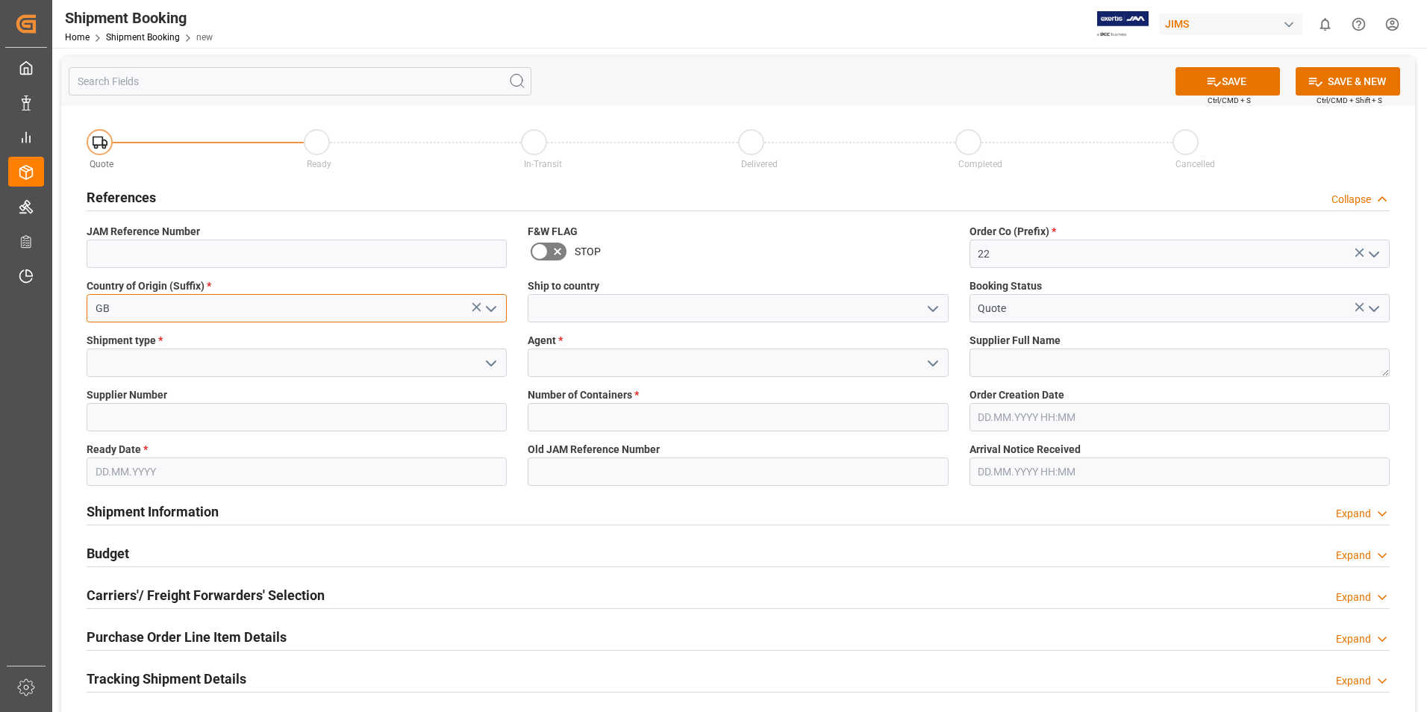
type input "GB"
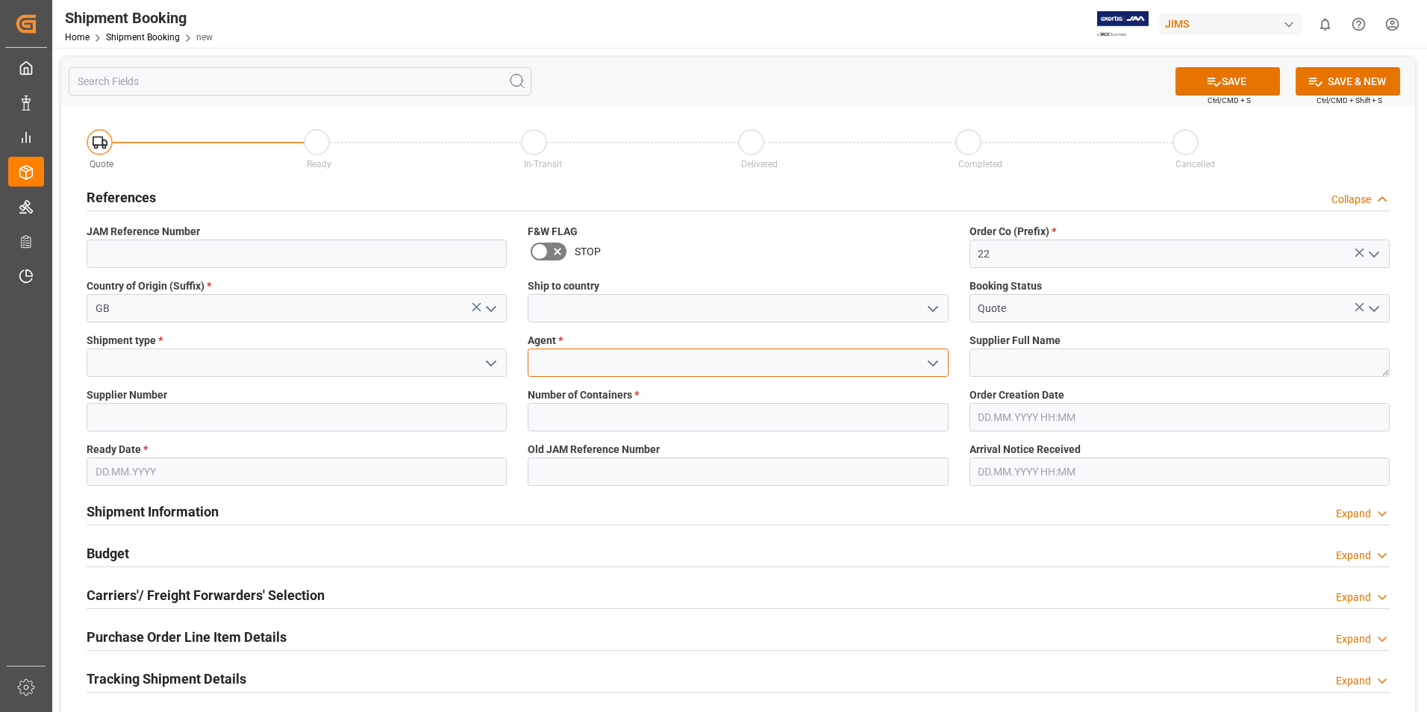
click at [617, 353] on input at bounding box center [738, 362] width 420 height 28
click at [921, 366] on button "open menu" at bounding box center [931, 362] width 22 height 23
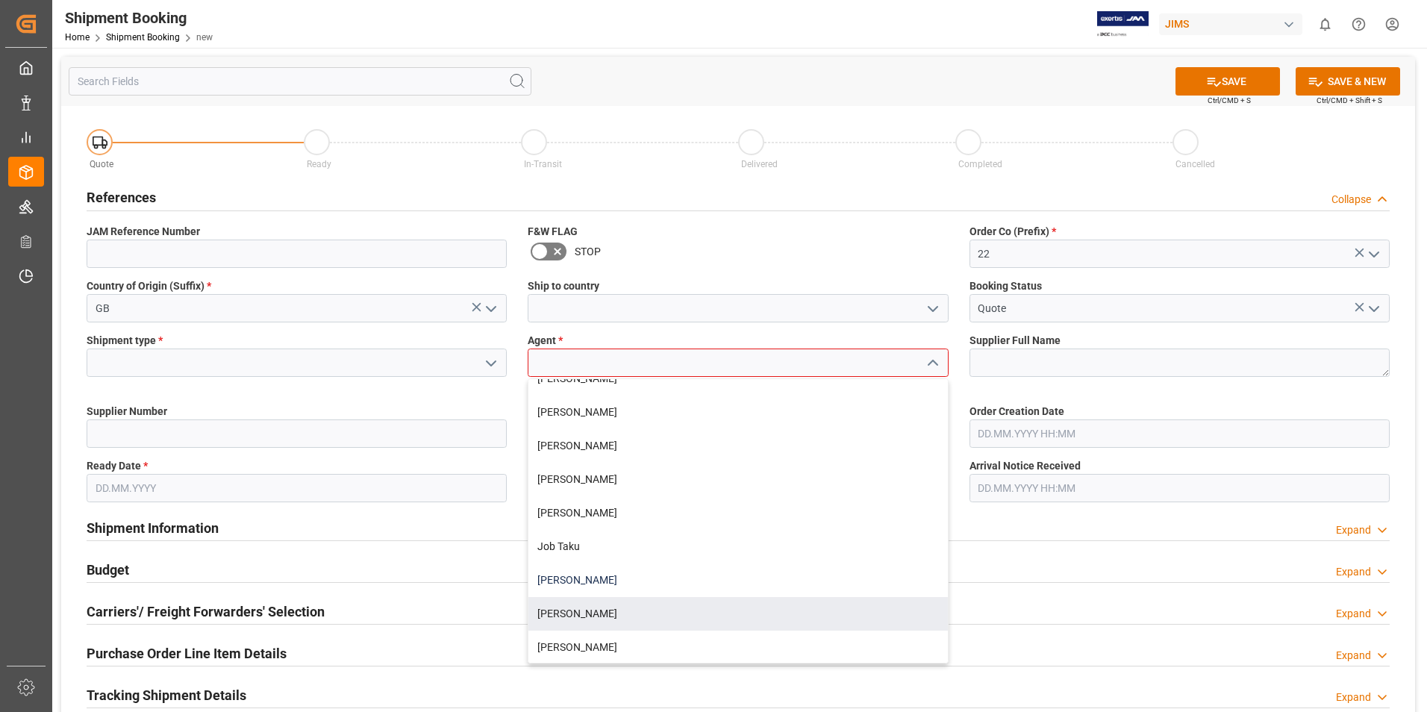
scroll to position [298, 0]
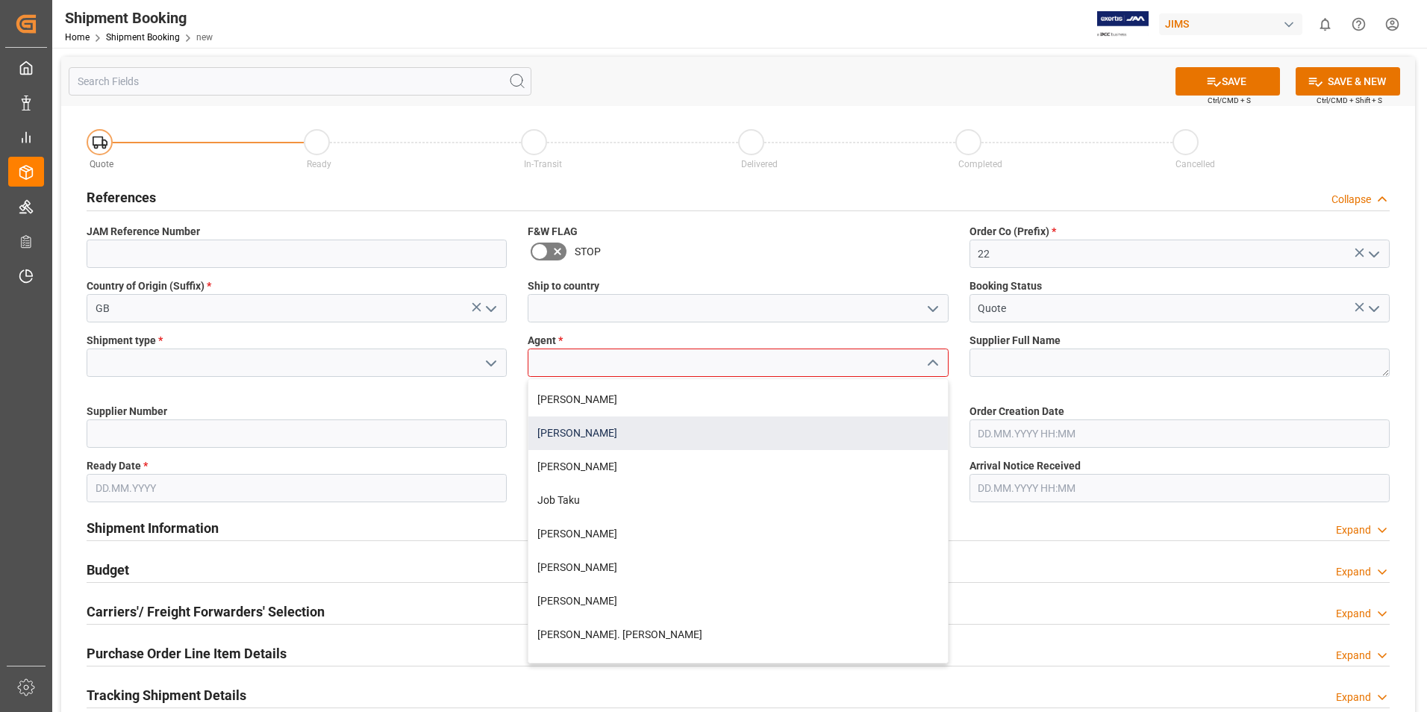
click at [604, 436] on div "[PERSON_NAME]" at bounding box center [737, 433] width 419 height 34
type input "[PERSON_NAME]"
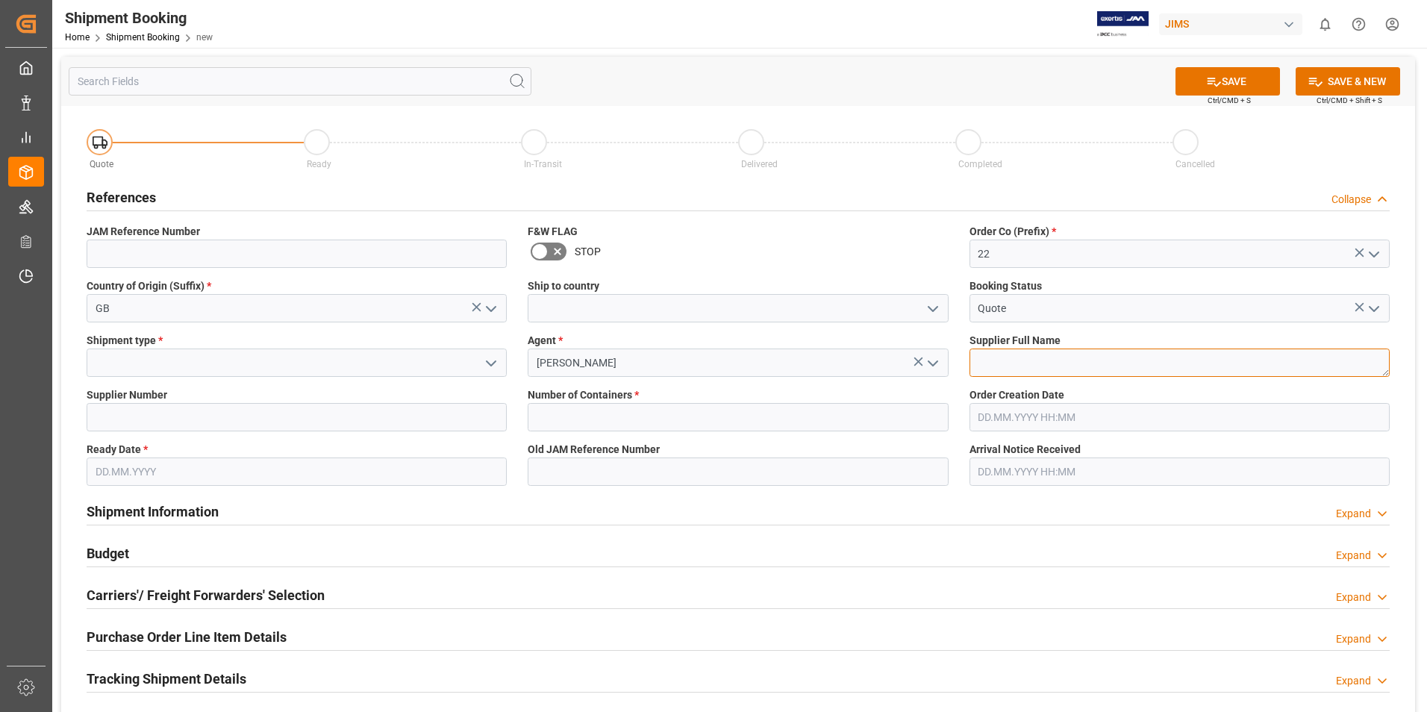
click at [1022, 360] on textarea at bounding box center [1179, 362] width 420 height 28
type textarea "[PERSON_NAME] & [PERSON_NAME]"
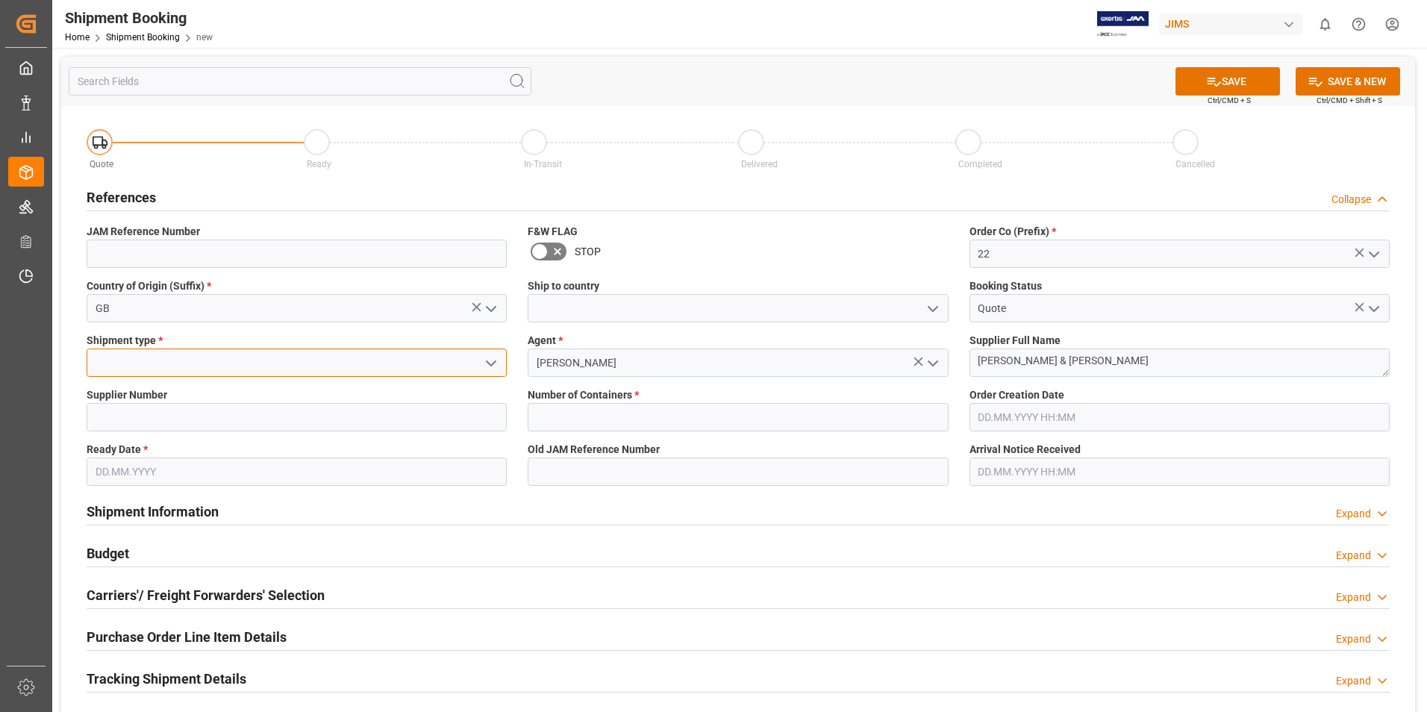
click at [264, 362] on input at bounding box center [297, 362] width 420 height 28
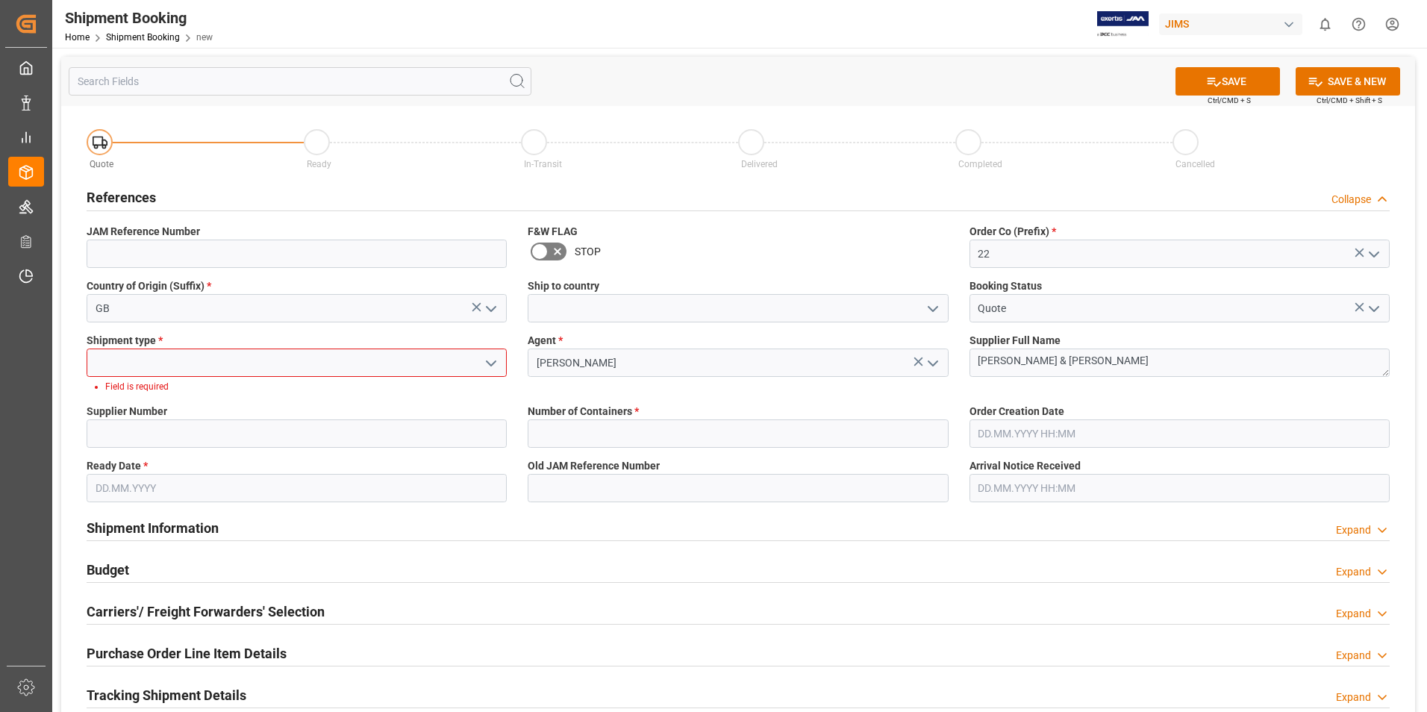
click at [492, 359] on icon "open menu" at bounding box center [491, 363] width 18 height 18
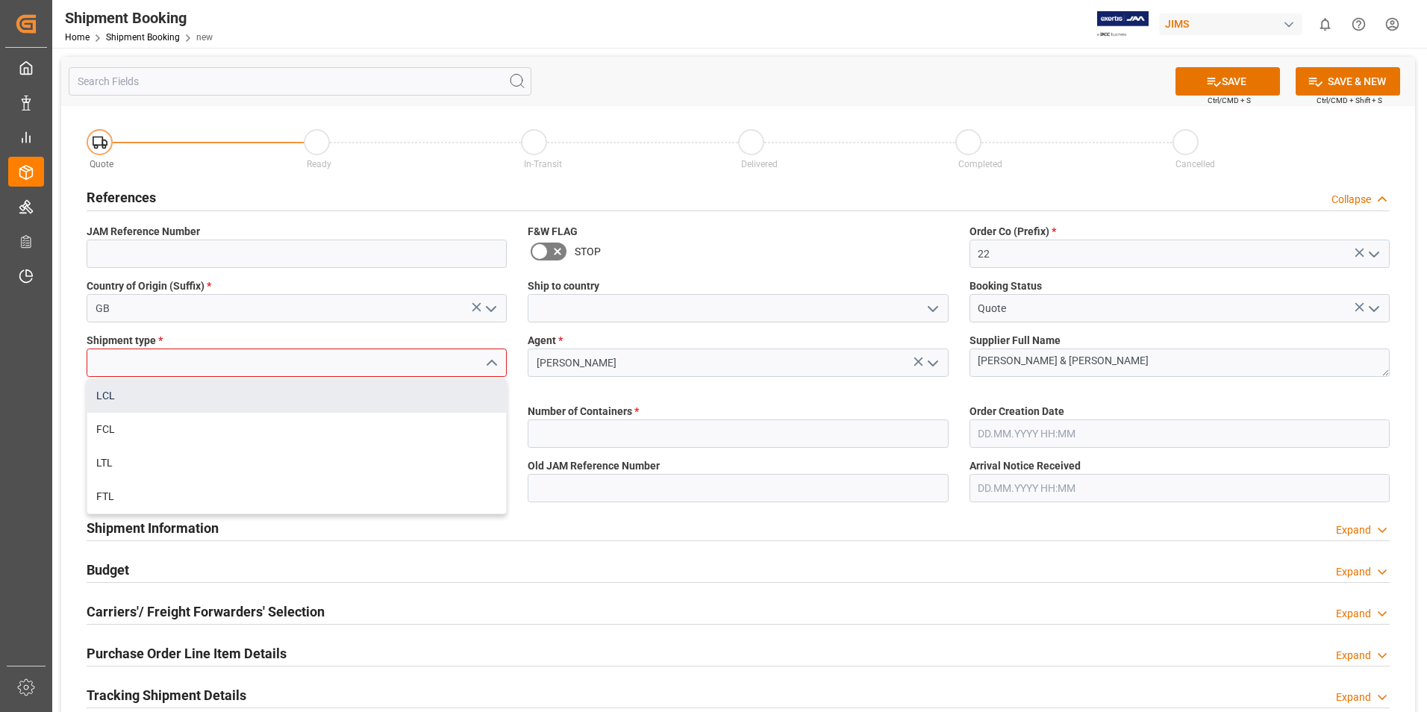
click at [231, 397] on div "LCL" at bounding box center [296, 396] width 419 height 34
type input "LCL"
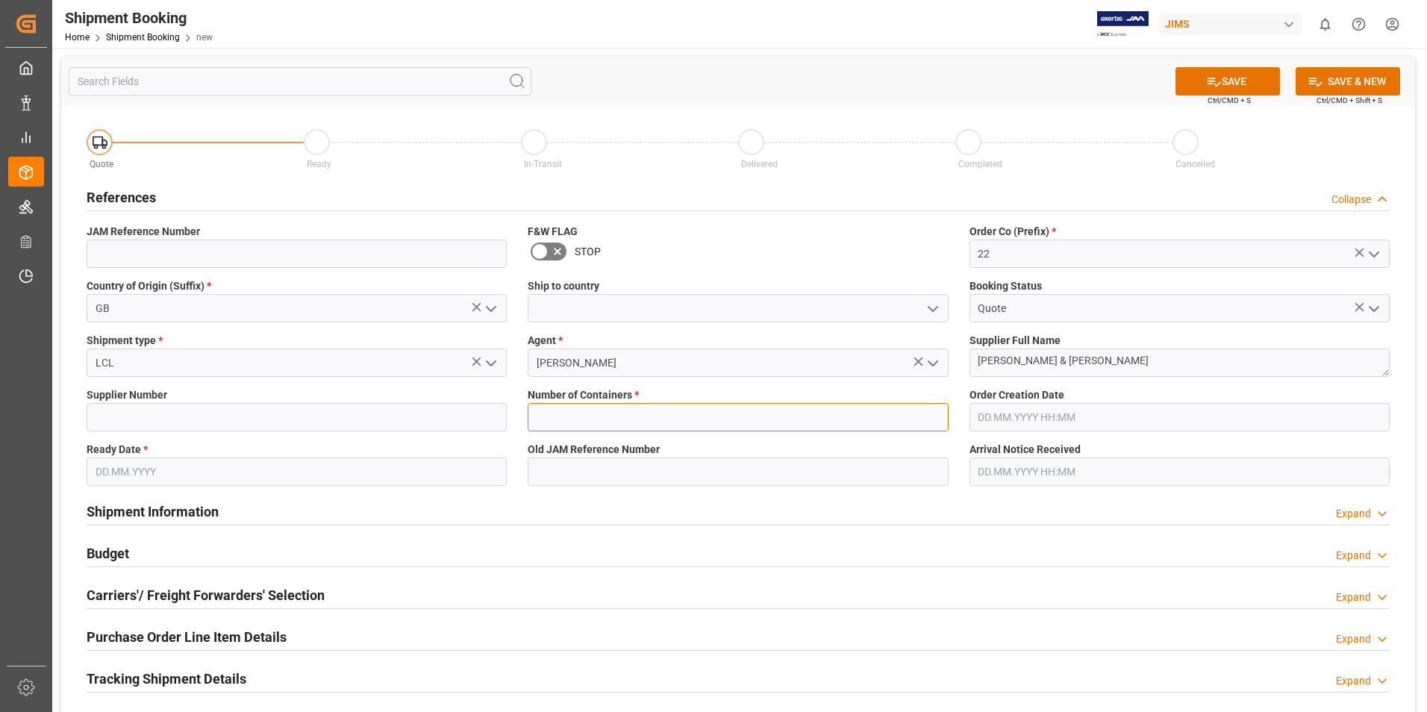
click at [590, 416] on input "text" at bounding box center [738, 417] width 420 height 28
type input "0"
click at [101, 472] on input "text" at bounding box center [297, 471] width 420 height 28
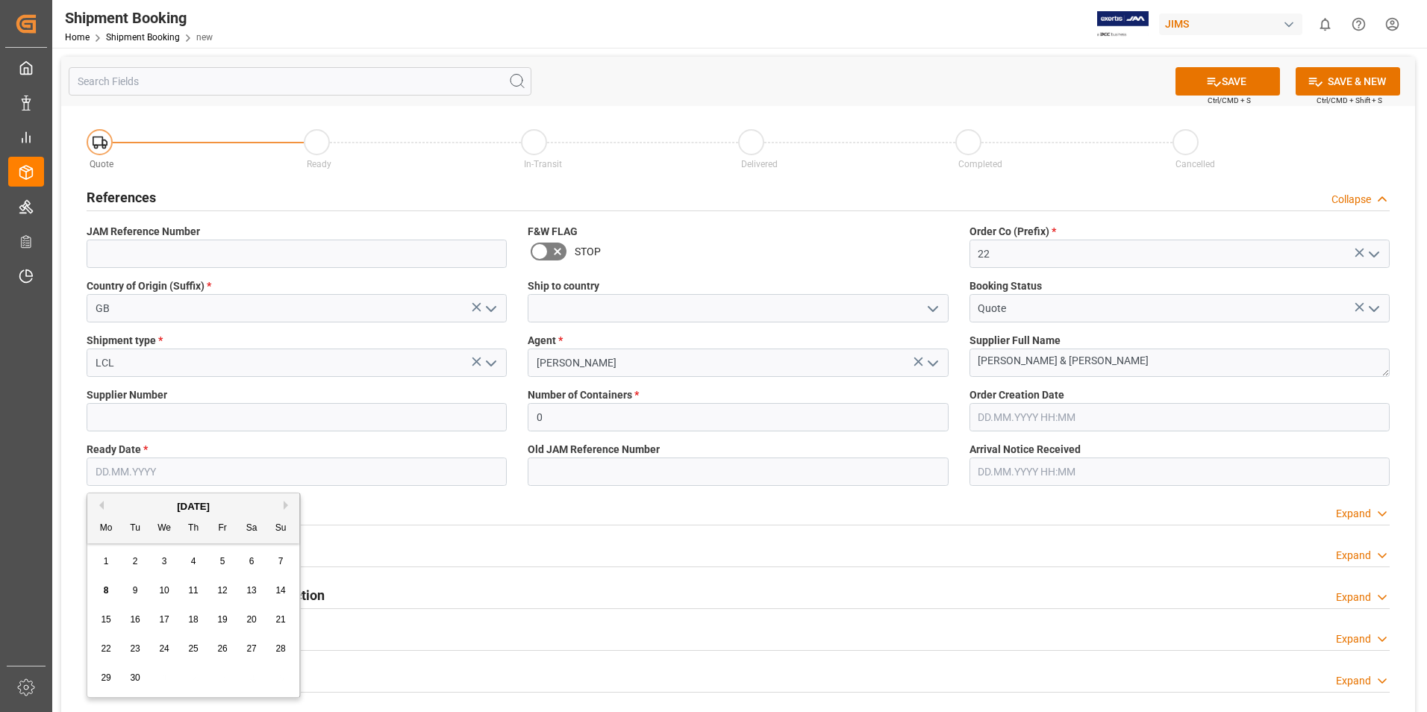
click at [104, 675] on span "29" at bounding box center [106, 677] width 10 height 10
type input "[DATE]"
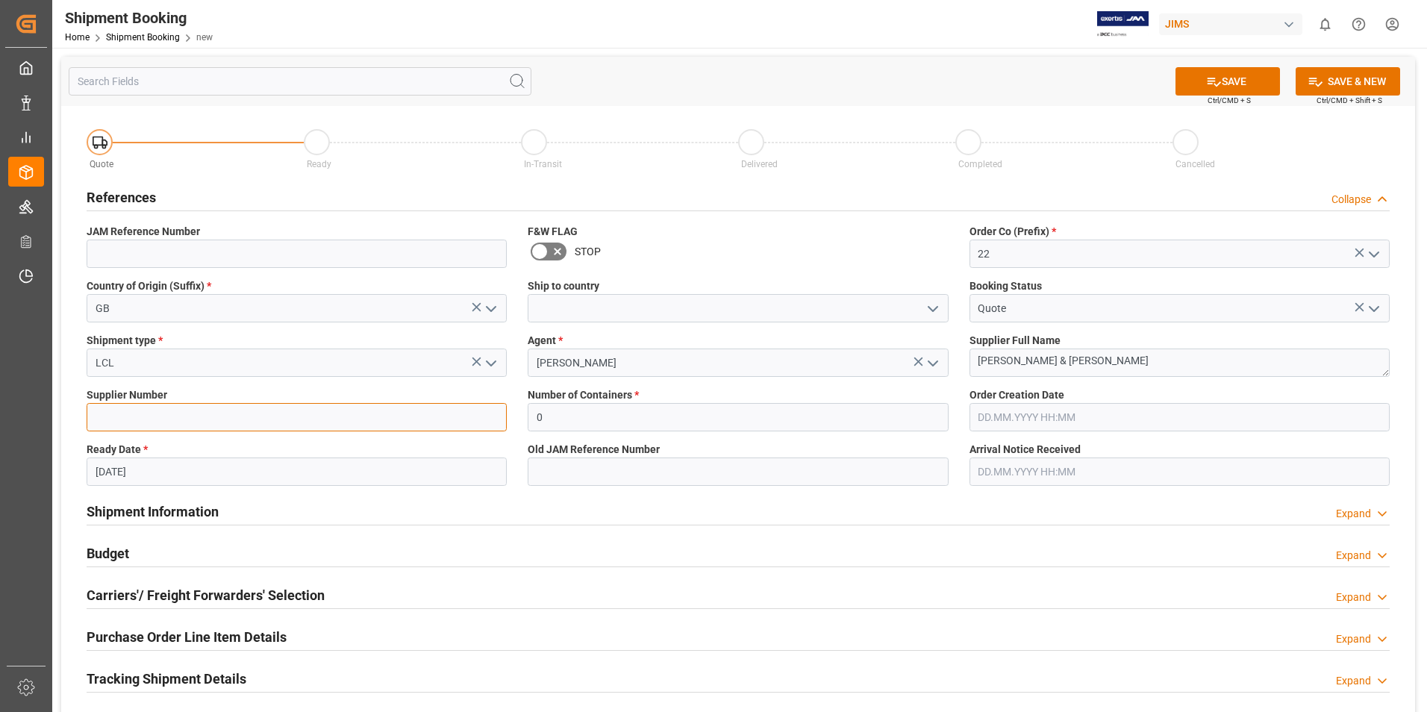
click at [231, 412] on input at bounding box center [297, 417] width 420 height 28
type input "211738"
click at [1199, 77] on button "SAVE" at bounding box center [1227, 81] width 104 height 28
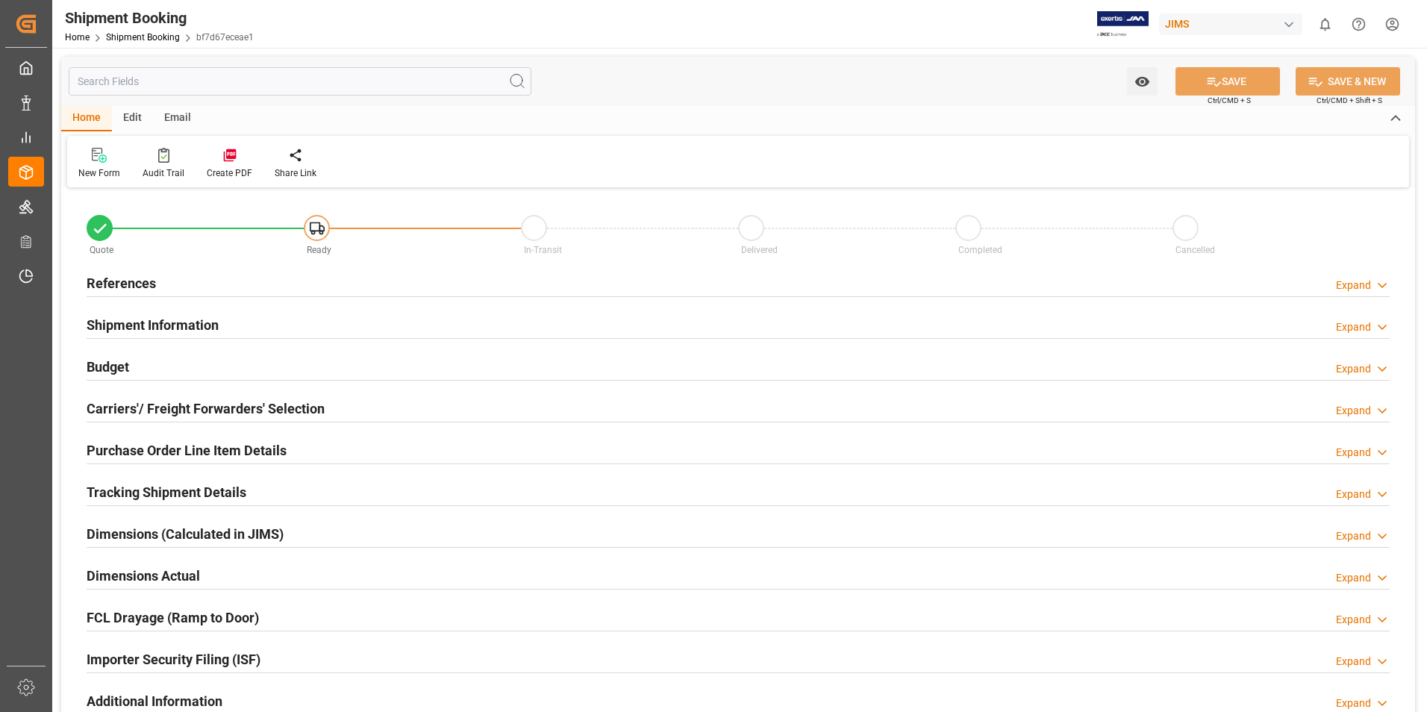
type input "0"
type input "[DATE]"
click at [127, 283] on h2 "References" at bounding box center [121, 283] width 69 height 20
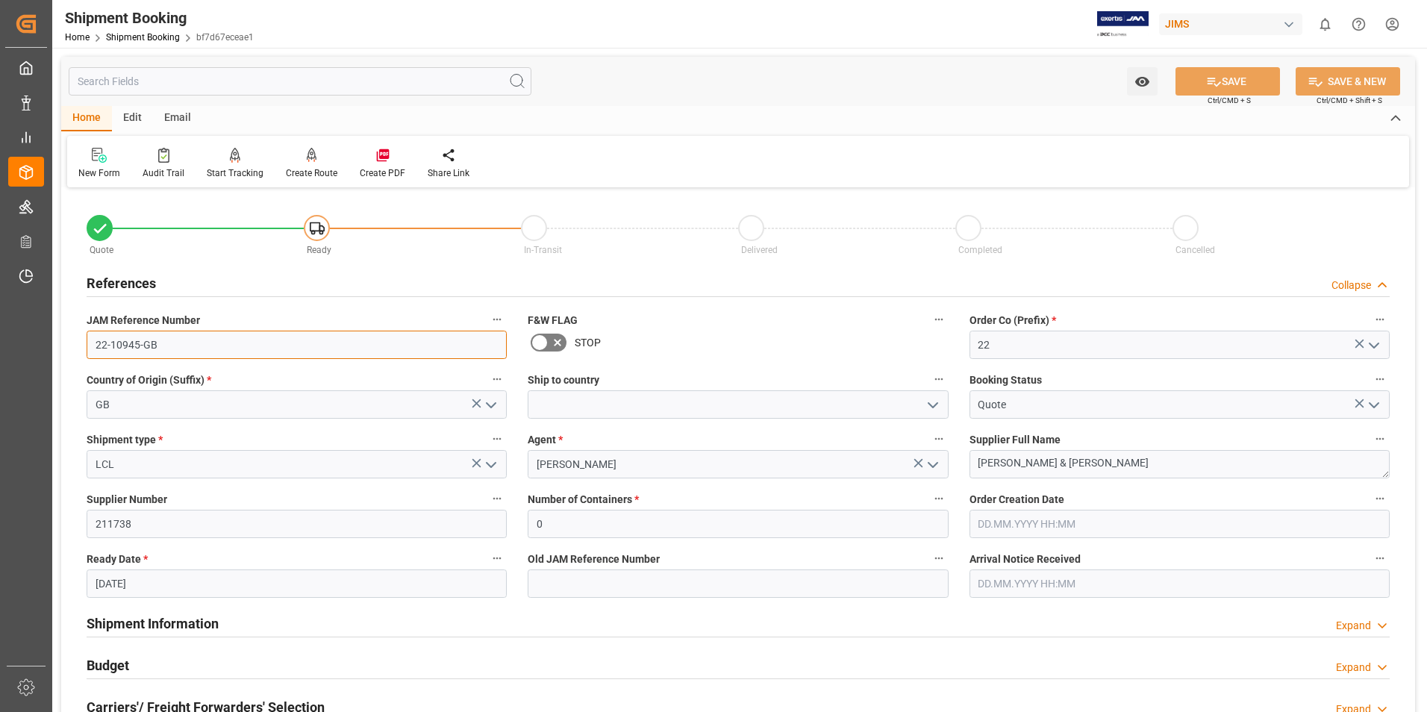
drag, startPoint x: 169, startPoint y: 344, endPoint x: 78, endPoint y: 348, distance: 91.1
click at [78, 348] on div "JAM Reference Number 22-10945-GB" at bounding box center [296, 334] width 441 height 60
click at [240, 264] on div "References Collapse" at bounding box center [738, 284] width 1324 height 42
click at [103, 172] on div "New Form" at bounding box center [99, 172] width 42 height 13
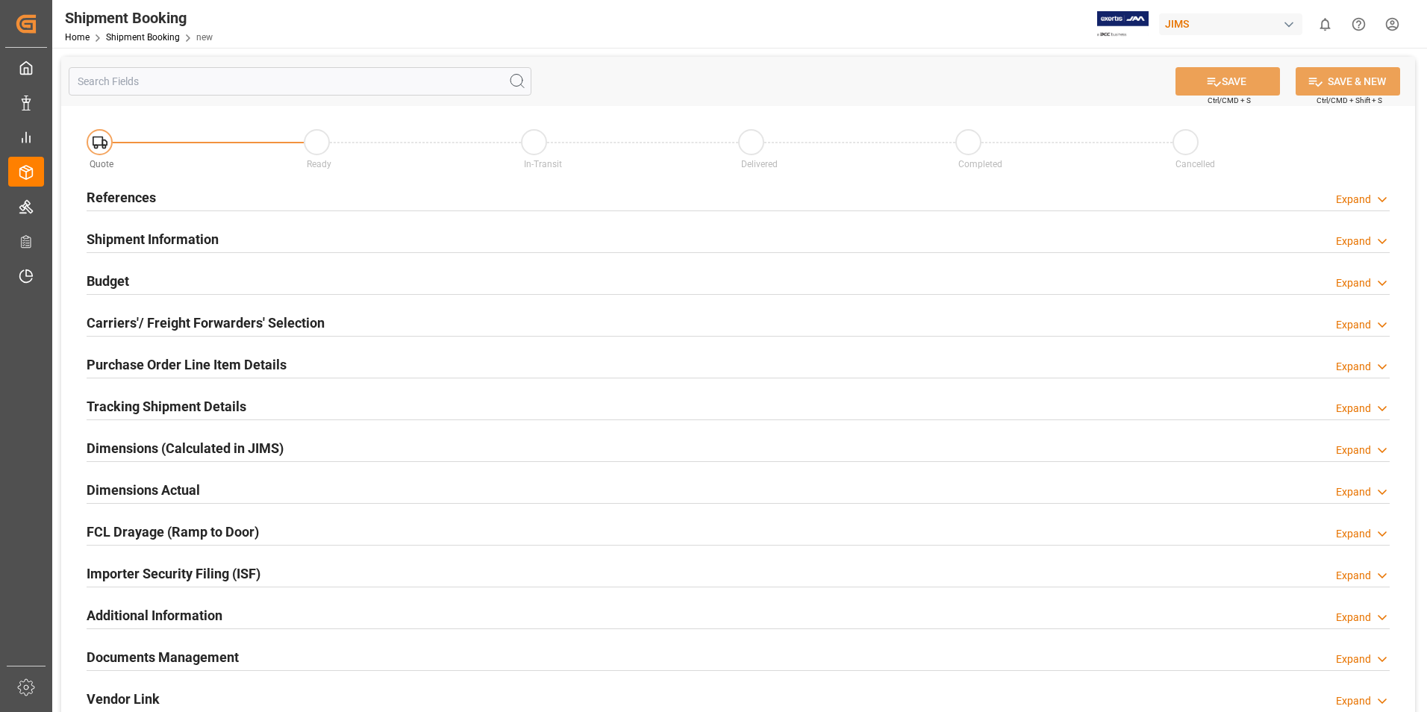
click at [143, 201] on h2 "References" at bounding box center [121, 197] width 69 height 20
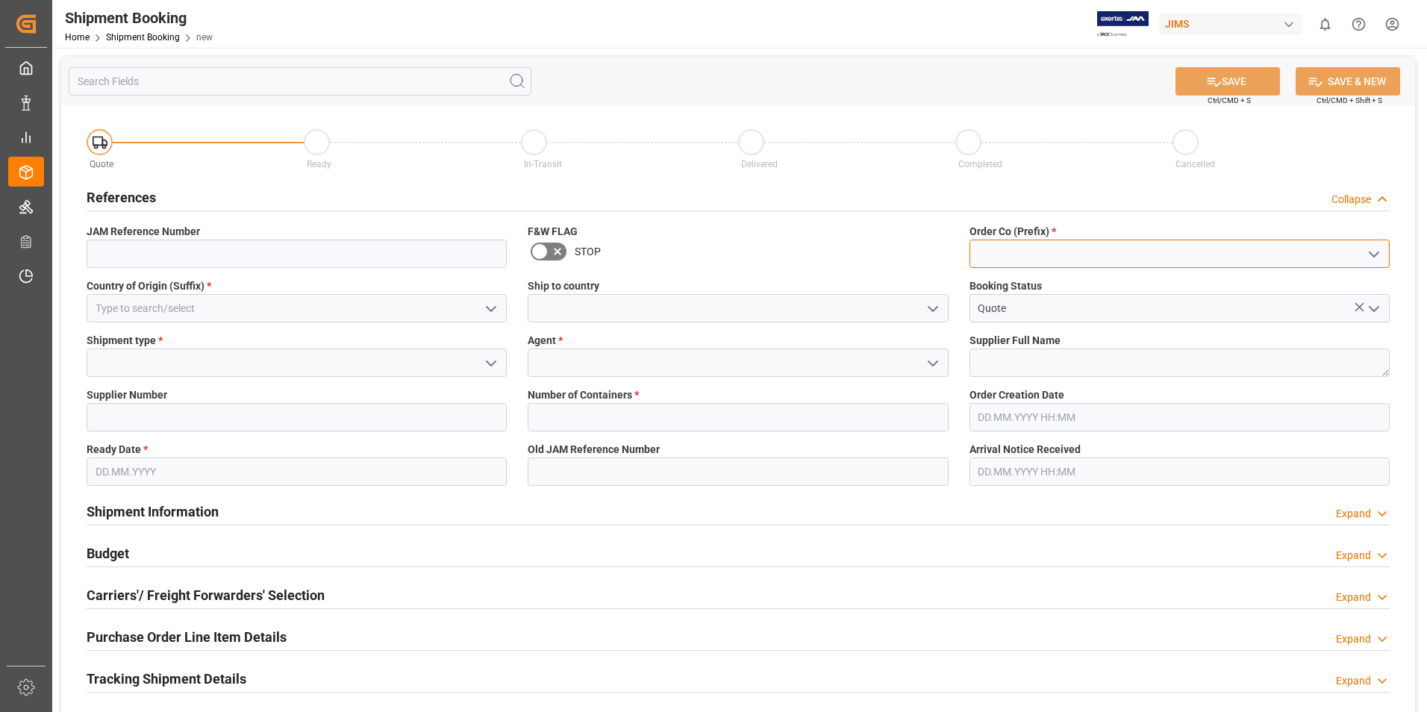
click at [983, 251] on input at bounding box center [1179, 254] width 420 height 28
type input "1"
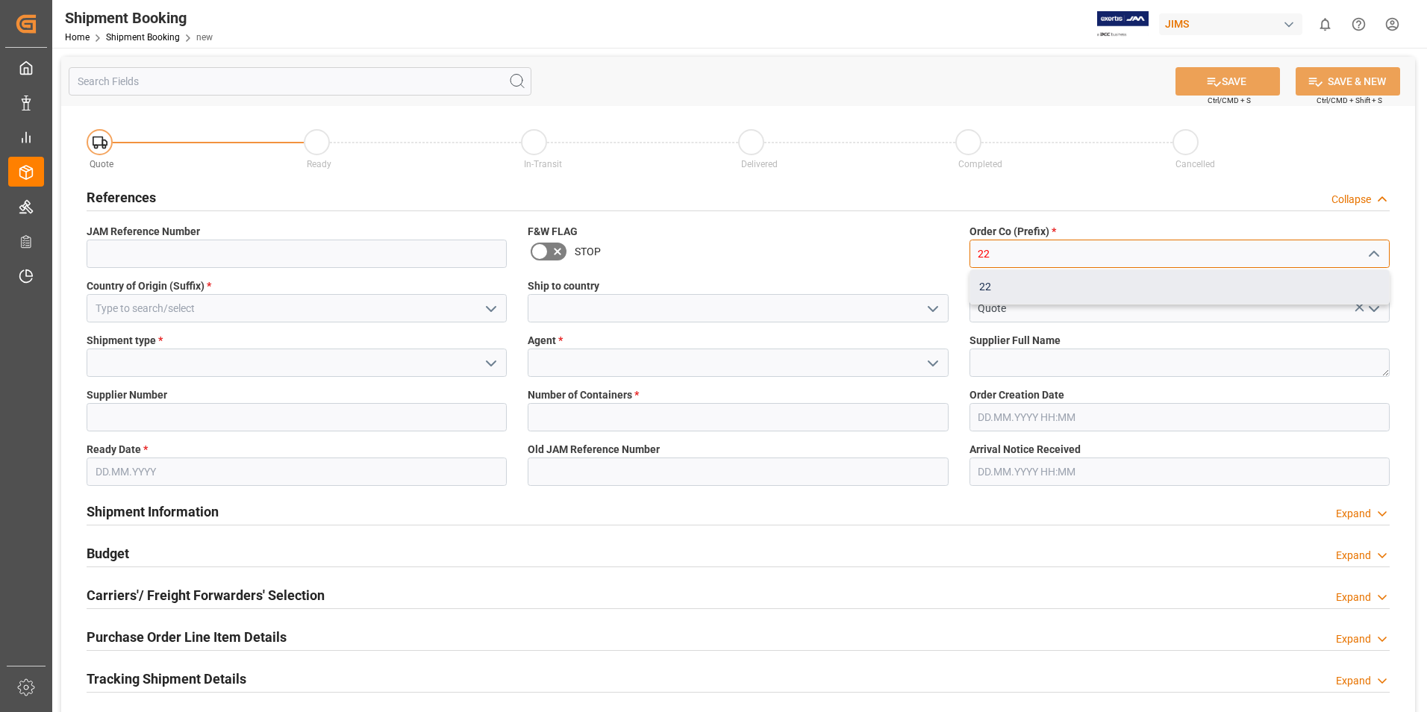
click at [989, 280] on div "22" at bounding box center [1179, 287] width 419 height 34
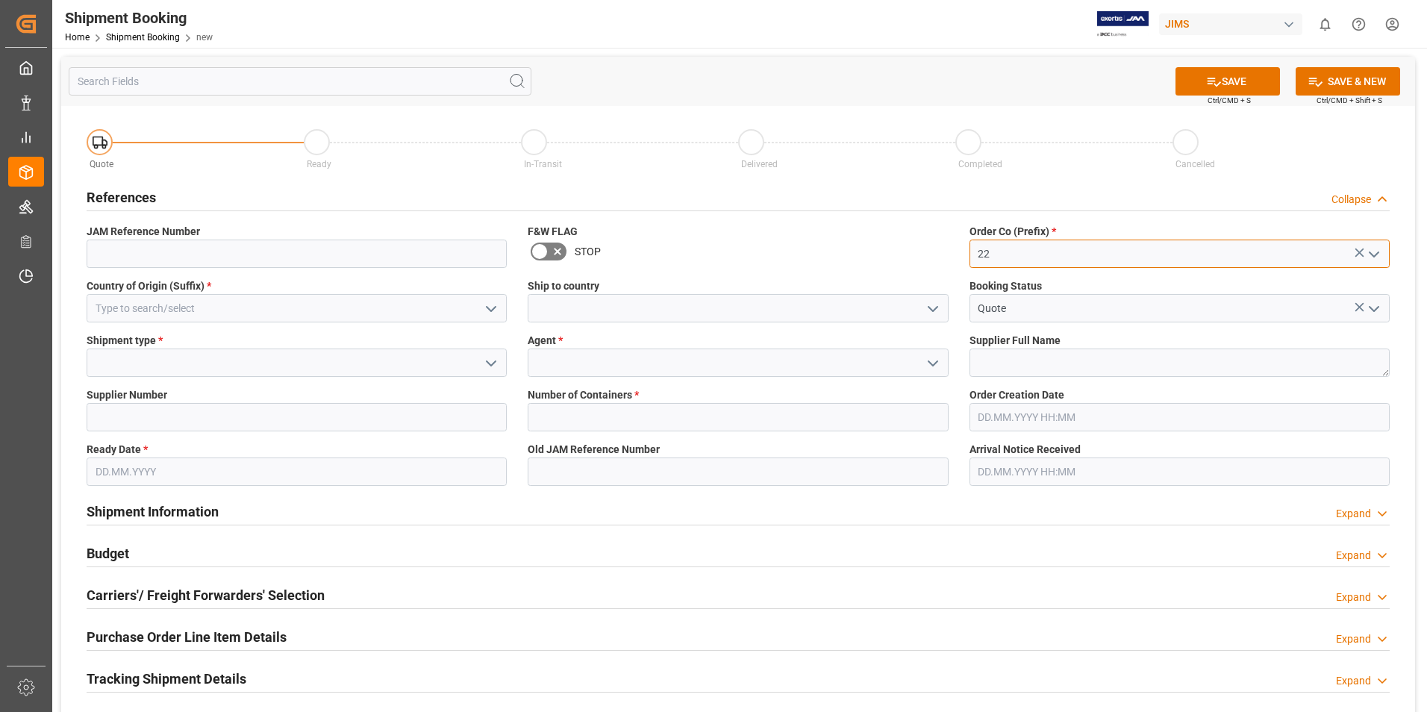
type input "22"
click at [303, 310] on input at bounding box center [297, 308] width 420 height 28
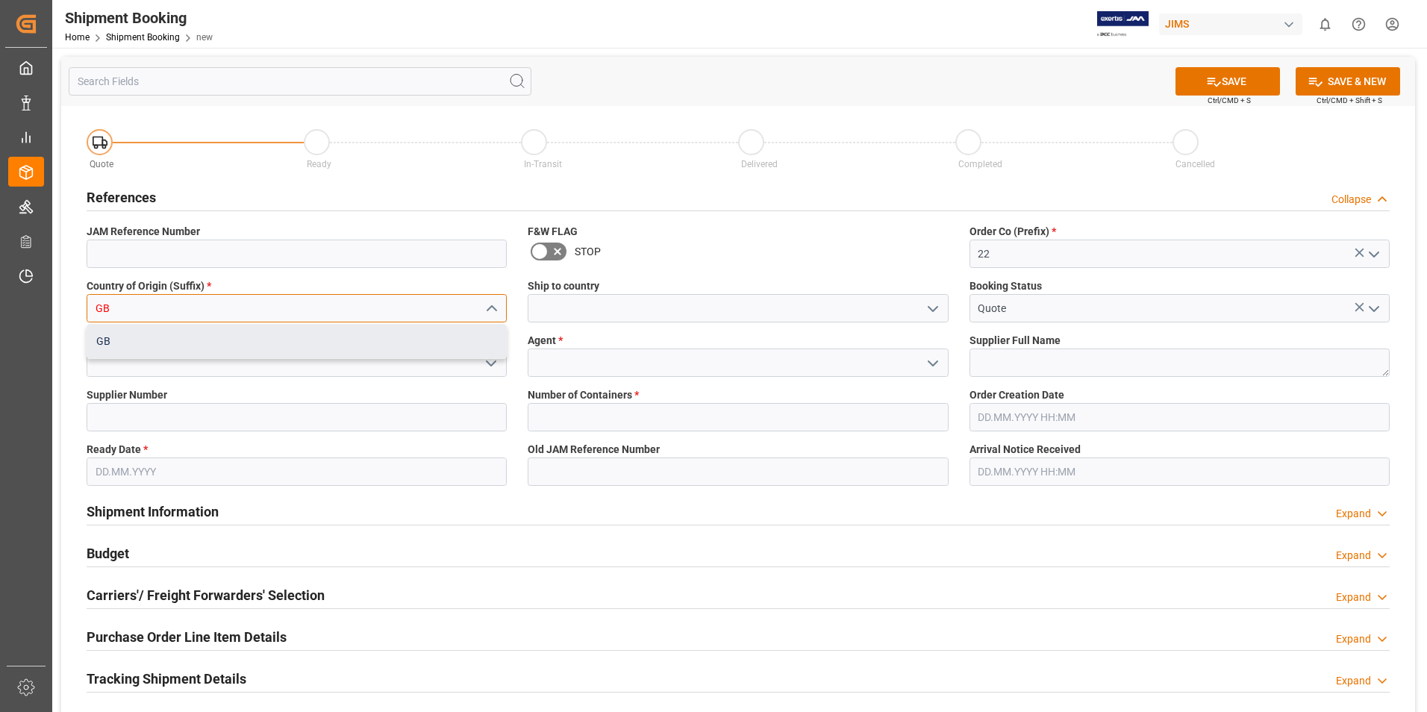
click at [218, 339] on div "GB" at bounding box center [296, 342] width 419 height 34
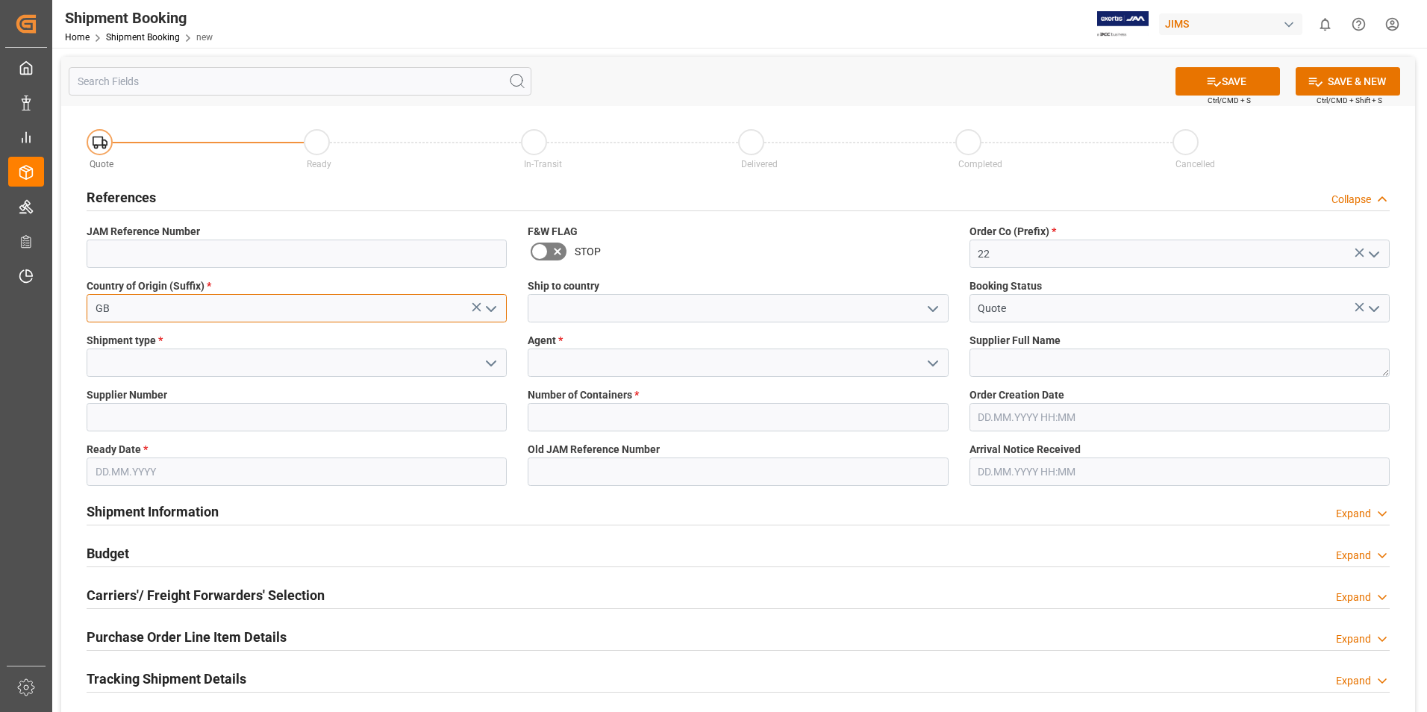
type input "GB"
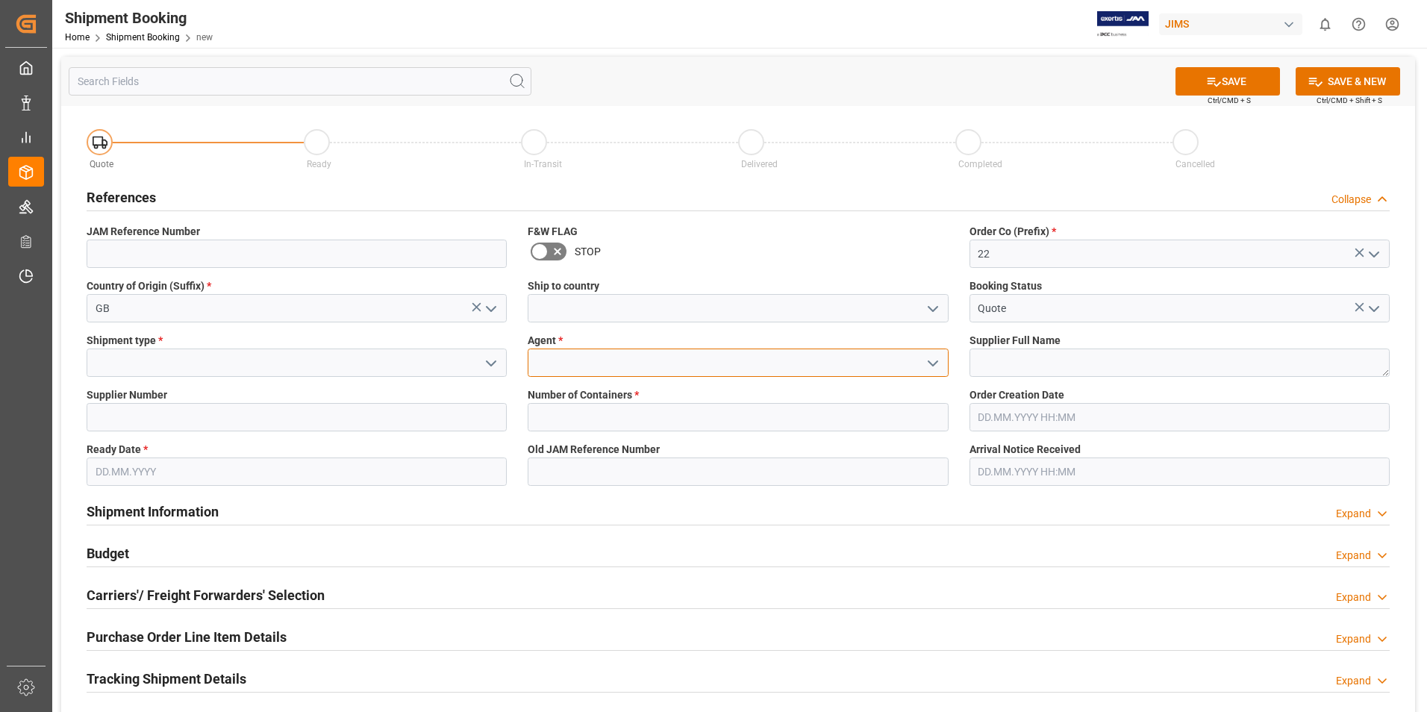
click at [558, 363] on input at bounding box center [738, 362] width 420 height 28
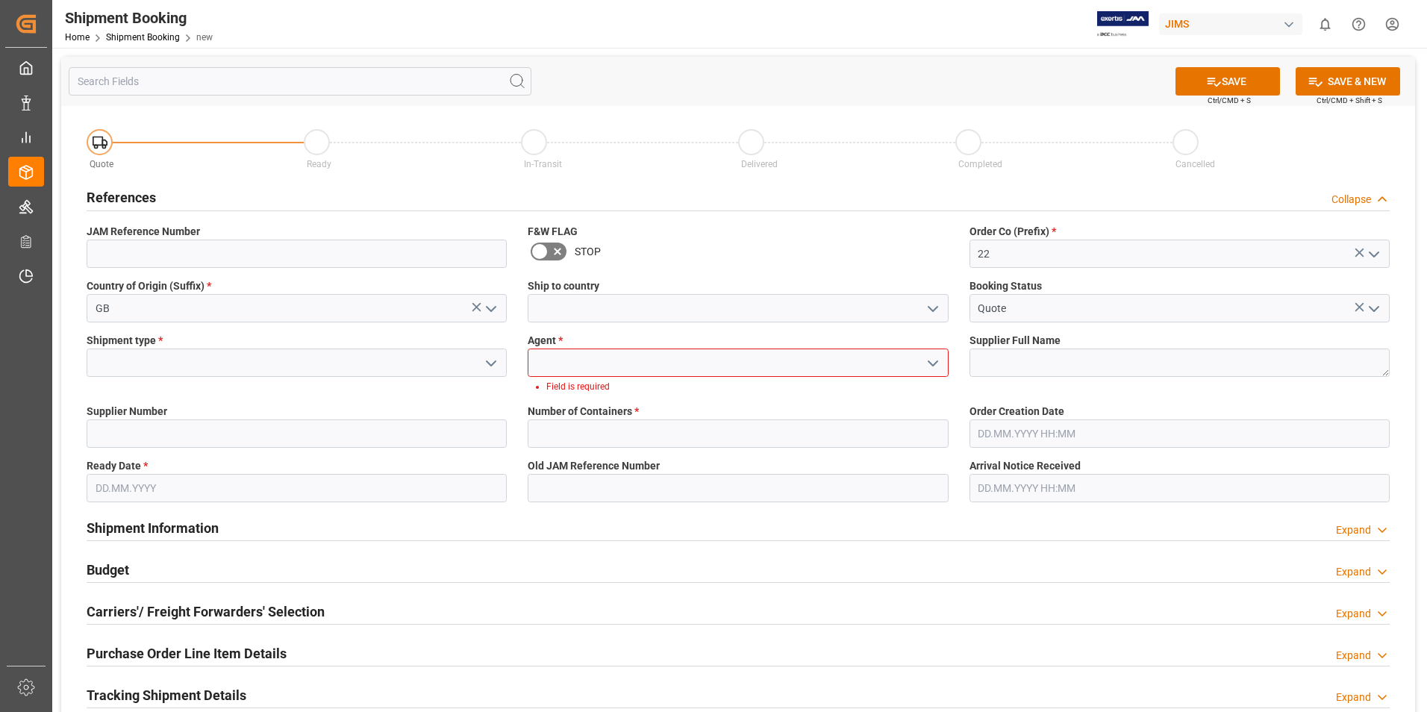
click at [928, 362] on icon "open menu" at bounding box center [933, 363] width 18 height 18
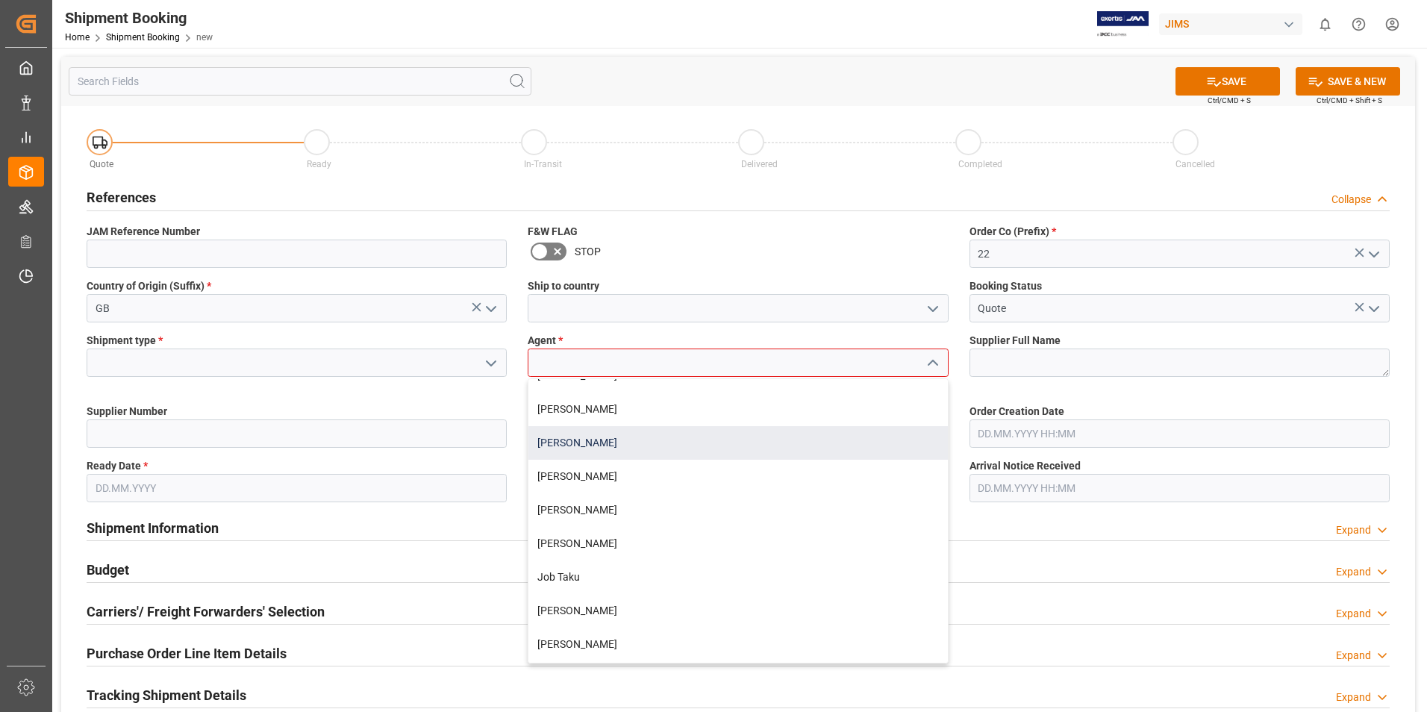
scroll to position [224, 0]
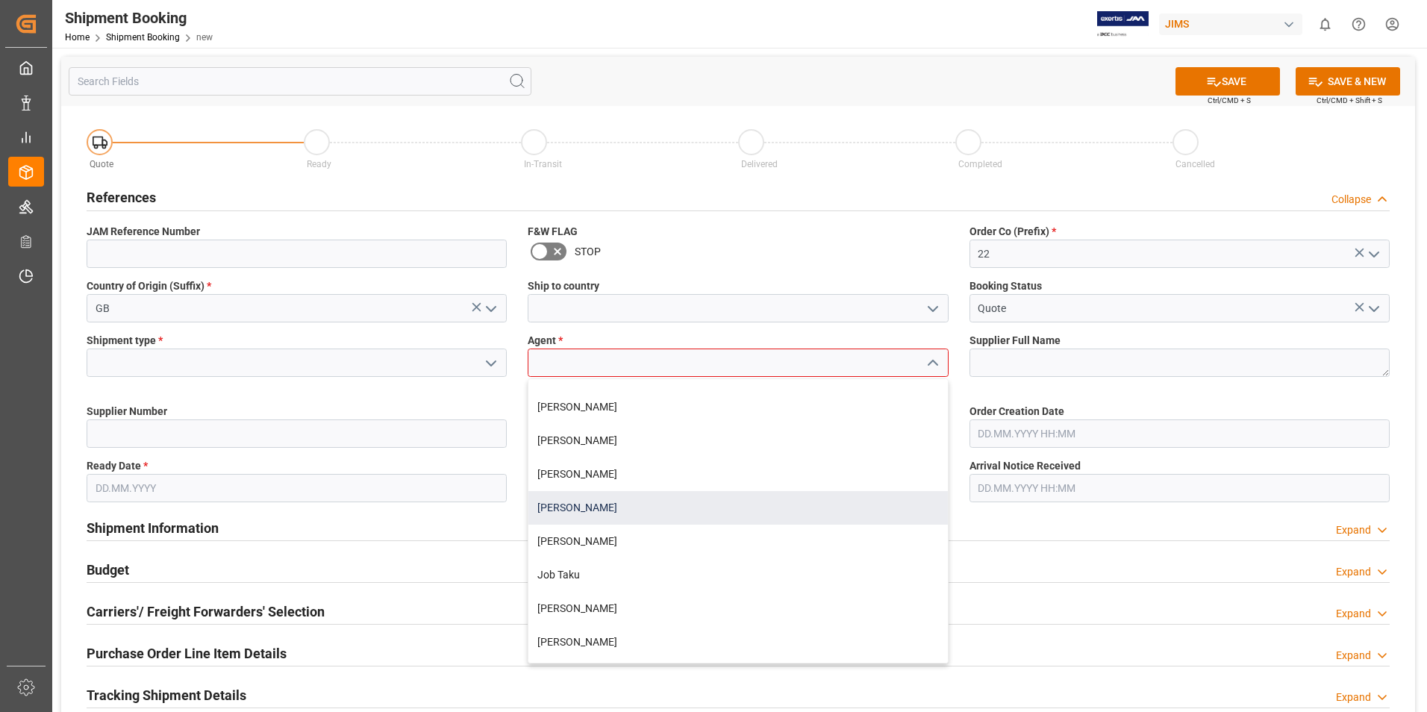
click at [593, 507] on div "[PERSON_NAME]" at bounding box center [737, 508] width 419 height 34
type input "[PERSON_NAME]"
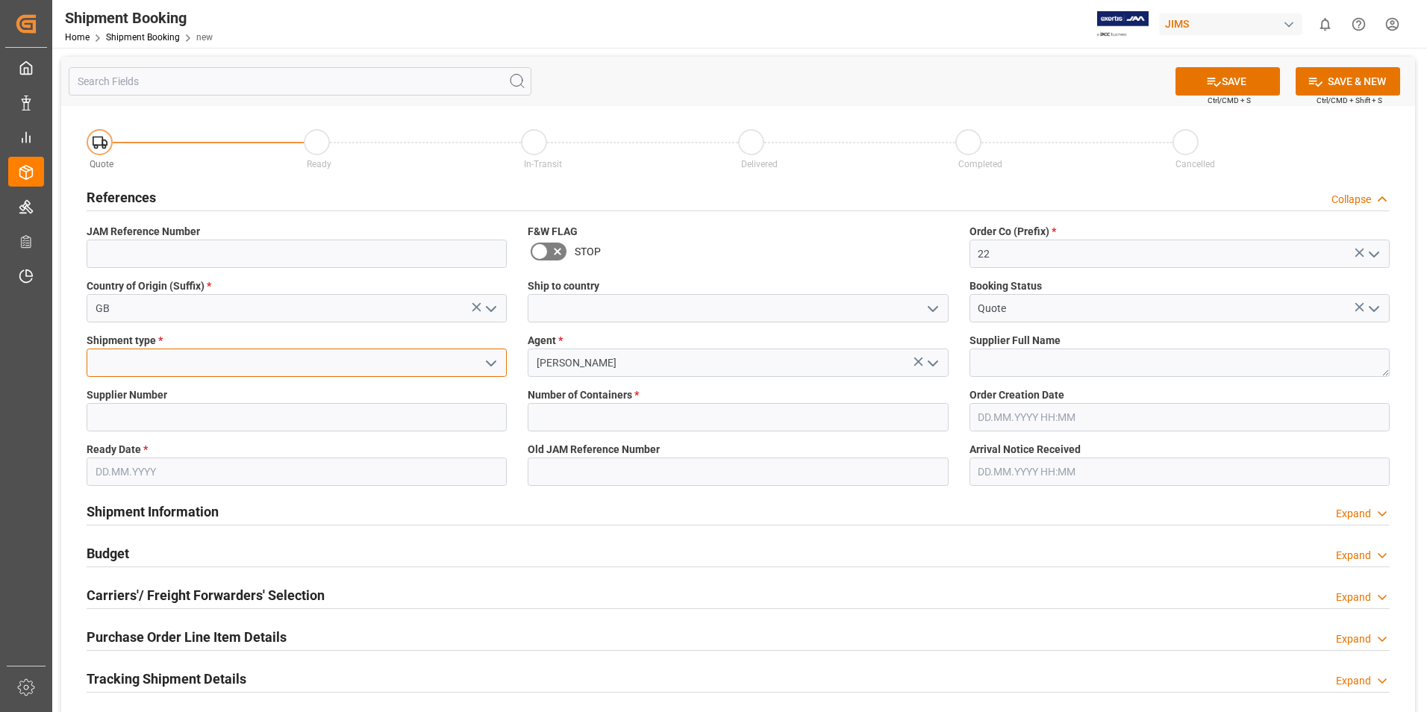
click at [147, 365] on input at bounding box center [297, 362] width 420 height 28
click at [482, 375] on input at bounding box center [297, 362] width 420 height 28
click at [475, 353] on input at bounding box center [297, 362] width 420 height 28
click at [490, 363] on polyline "open menu" at bounding box center [491, 363] width 9 height 4
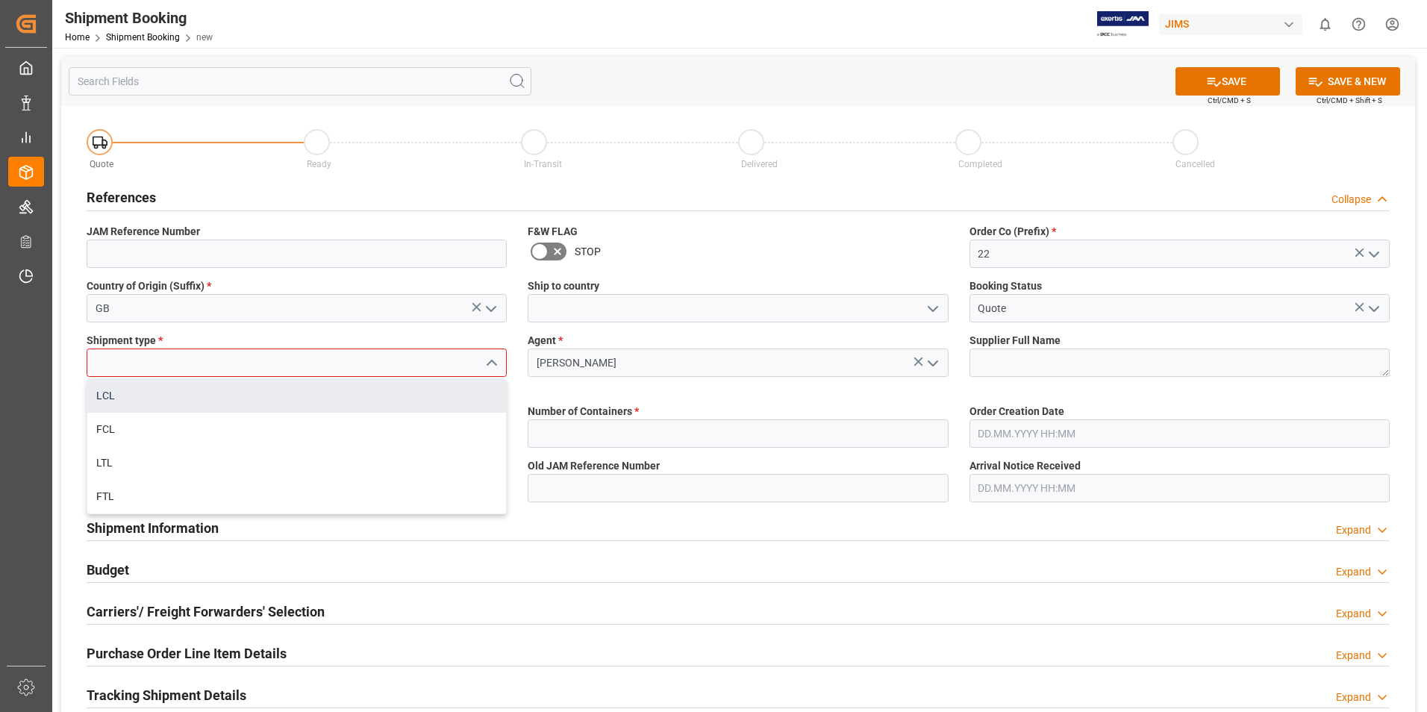
click at [275, 401] on div "LCL" at bounding box center [296, 396] width 419 height 34
type input "LCL"
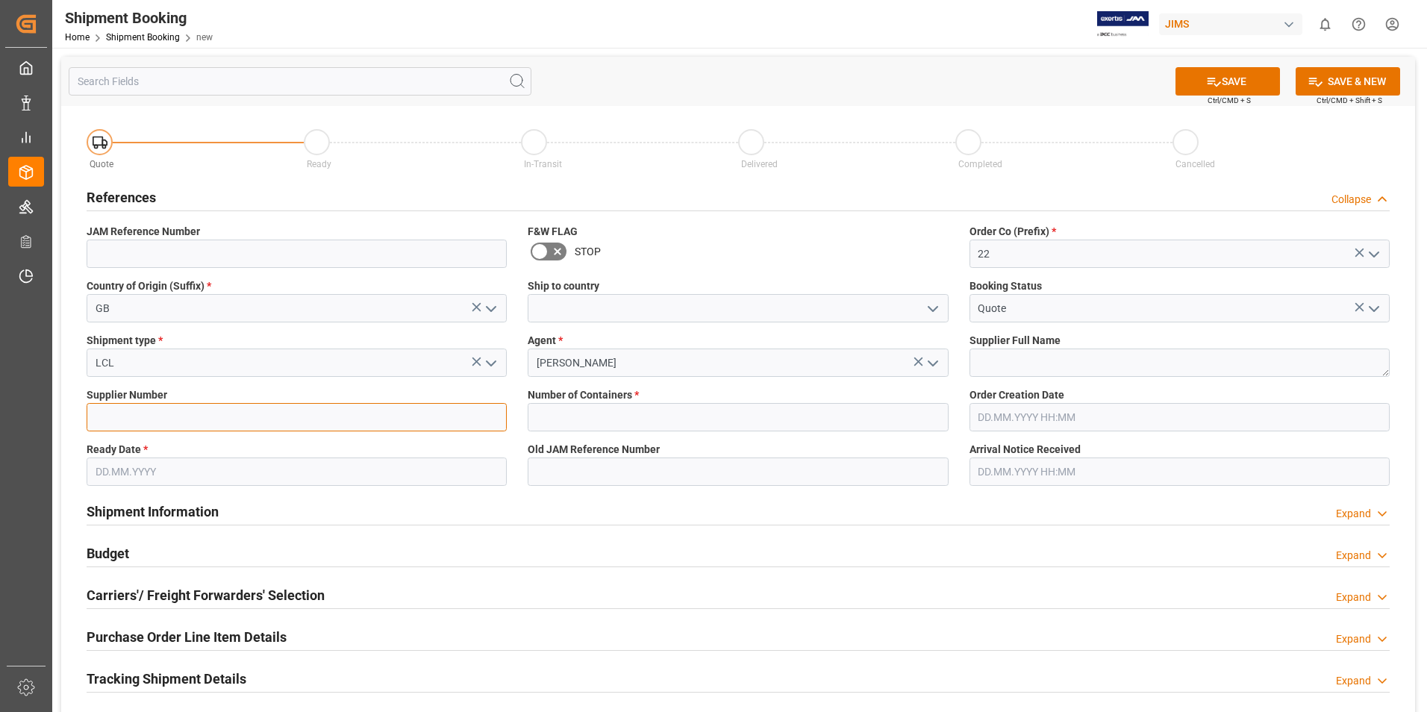
click at [240, 423] on input at bounding box center [297, 417] width 420 height 28
type input "211738"
click at [667, 421] on input "text" at bounding box center [738, 417] width 420 height 28
type input "0"
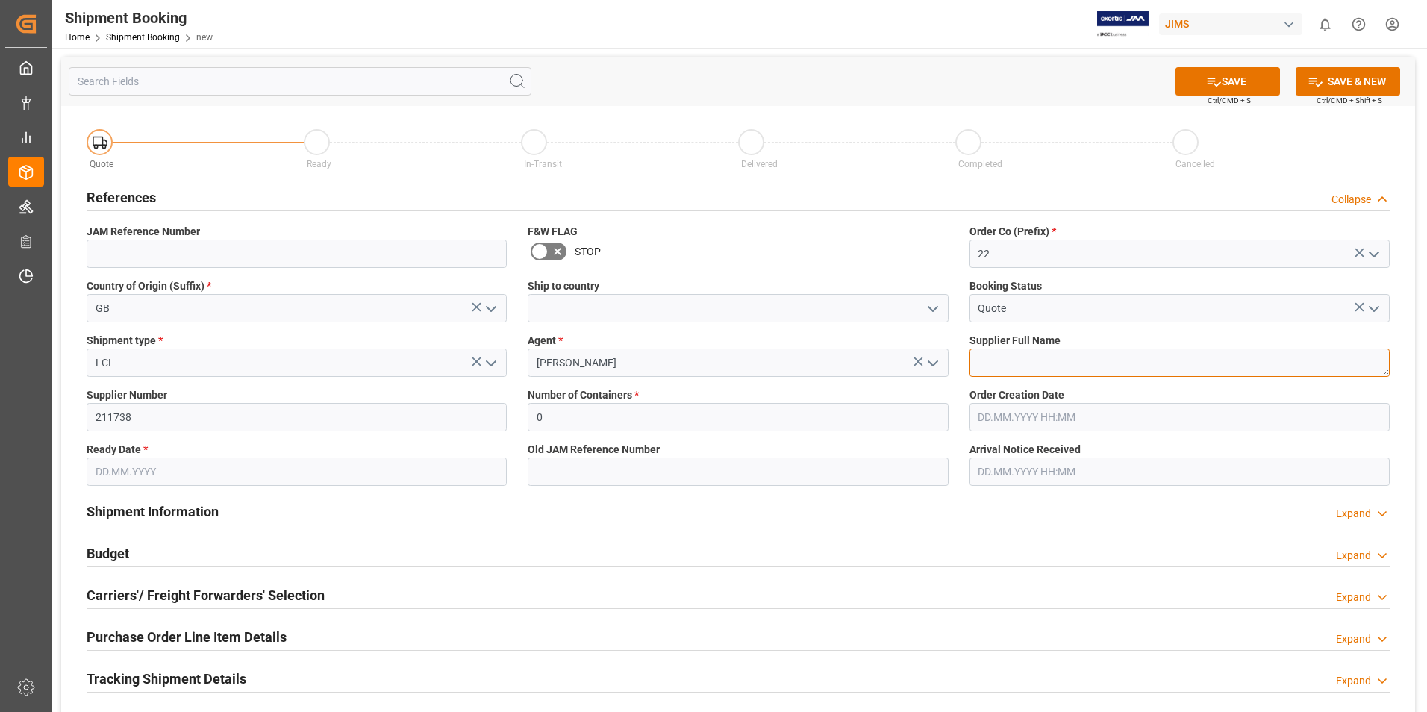
click at [1006, 367] on textarea at bounding box center [1179, 362] width 420 height 28
type textarea "[PERSON_NAME] & [PERSON_NAME]"
click at [290, 463] on input "text" at bounding box center [297, 471] width 420 height 28
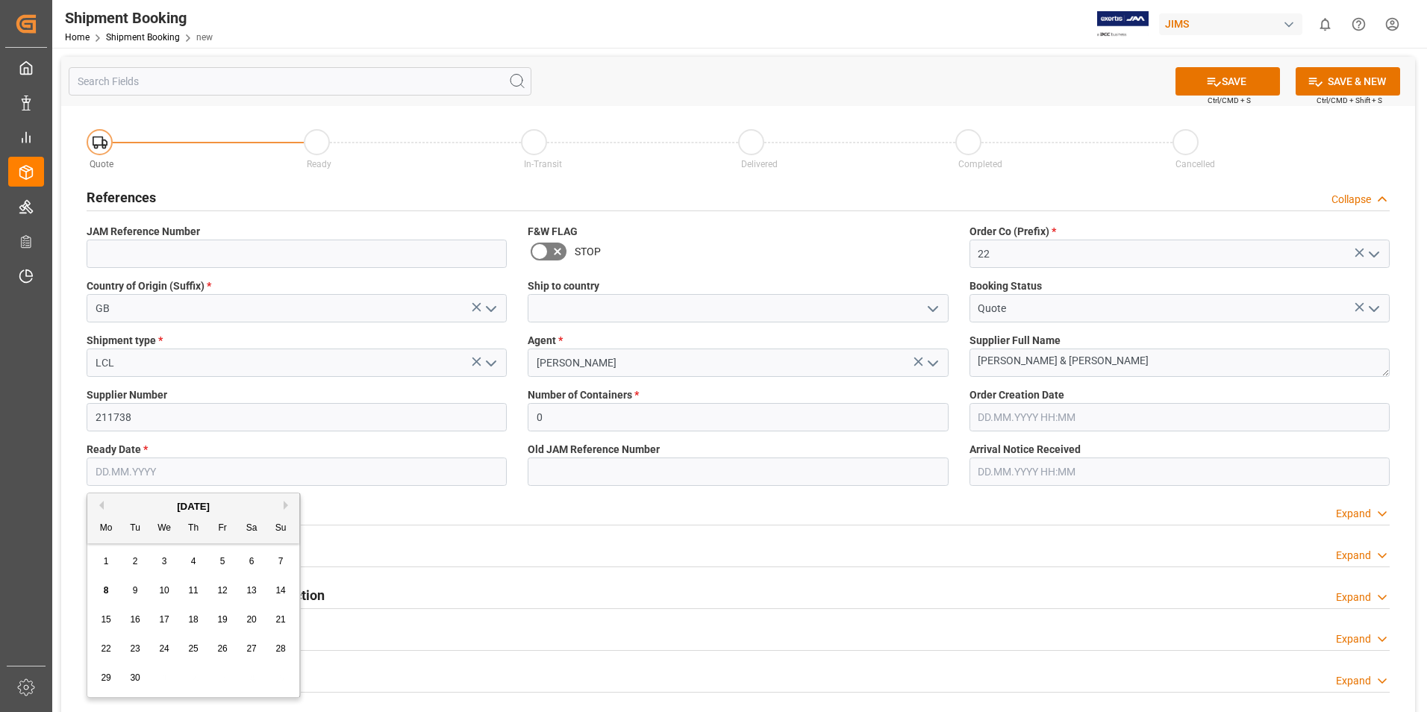
click at [281, 504] on div "[DATE]" at bounding box center [193, 506] width 212 height 15
click at [281, 507] on div "[DATE]" at bounding box center [193, 506] width 212 height 15
click at [284, 503] on button "Next Month" at bounding box center [288, 505] width 9 height 9
click at [192, 560] on span "2" at bounding box center [193, 561] width 5 height 10
type input "02.10.2025"
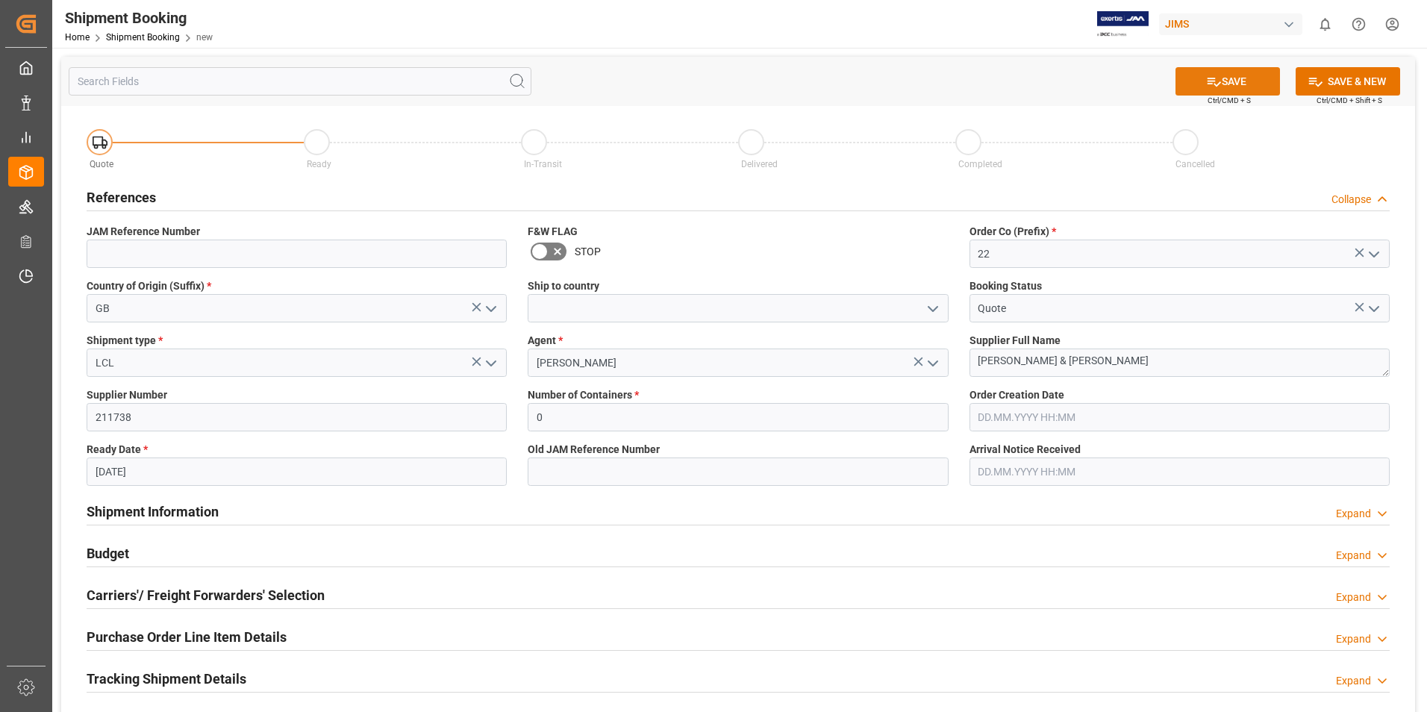
click at [1209, 82] on icon at bounding box center [1214, 82] width 16 height 16
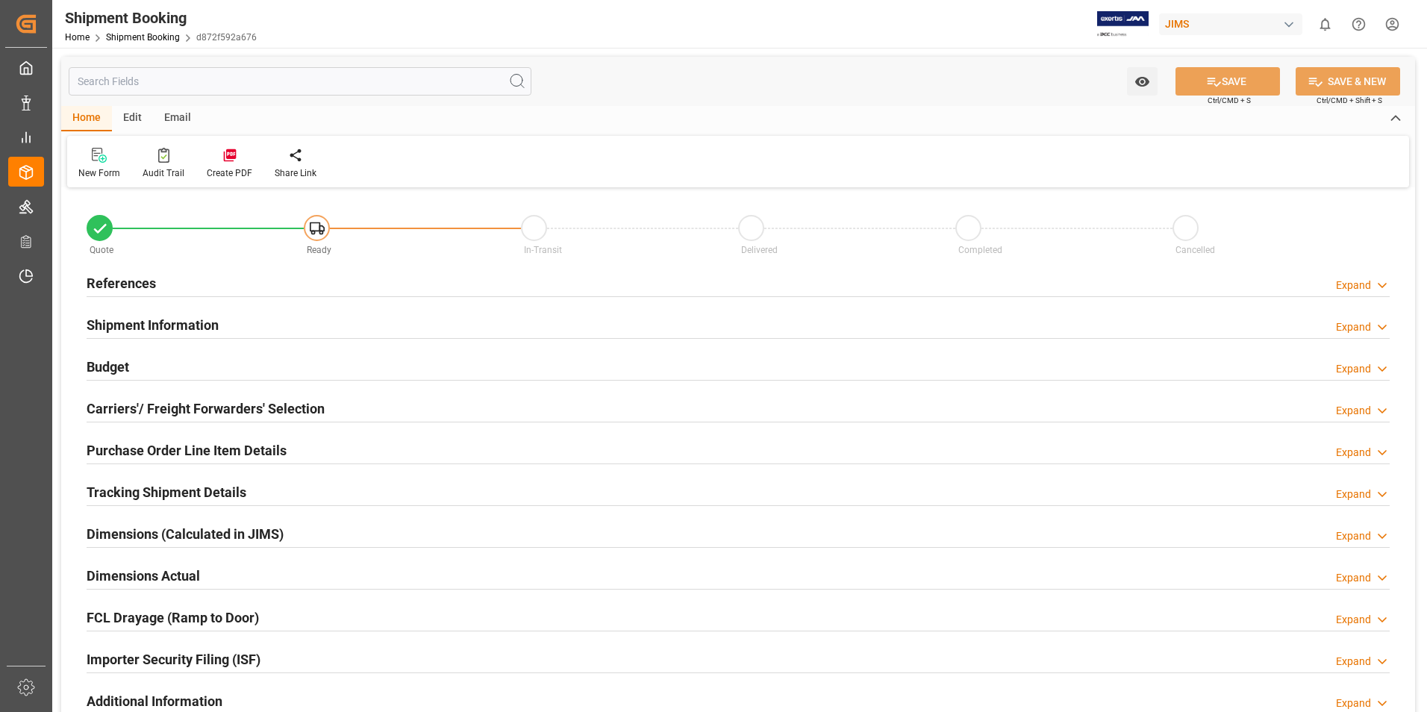
type input "0"
type input "[DATE]"
click at [137, 282] on h2 "References" at bounding box center [121, 283] width 69 height 20
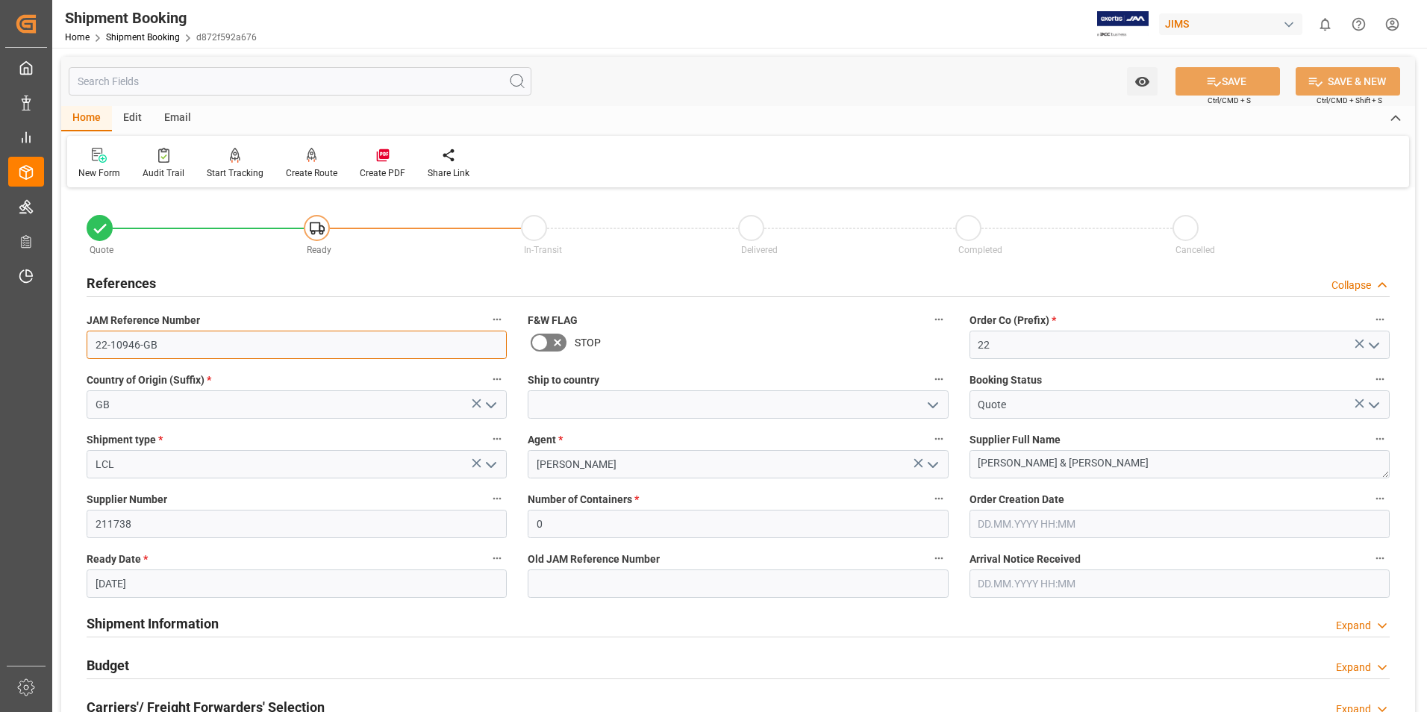
drag, startPoint x: 157, startPoint y: 340, endPoint x: 78, endPoint y: 348, distance: 78.7
click at [78, 348] on div "JAM Reference Number 22-10946-GB" at bounding box center [296, 334] width 441 height 60
drag, startPoint x: 306, startPoint y: 278, endPoint x: 98, endPoint y: 165, distance: 236.7
click at [306, 278] on div "References Collapse" at bounding box center [738, 282] width 1303 height 28
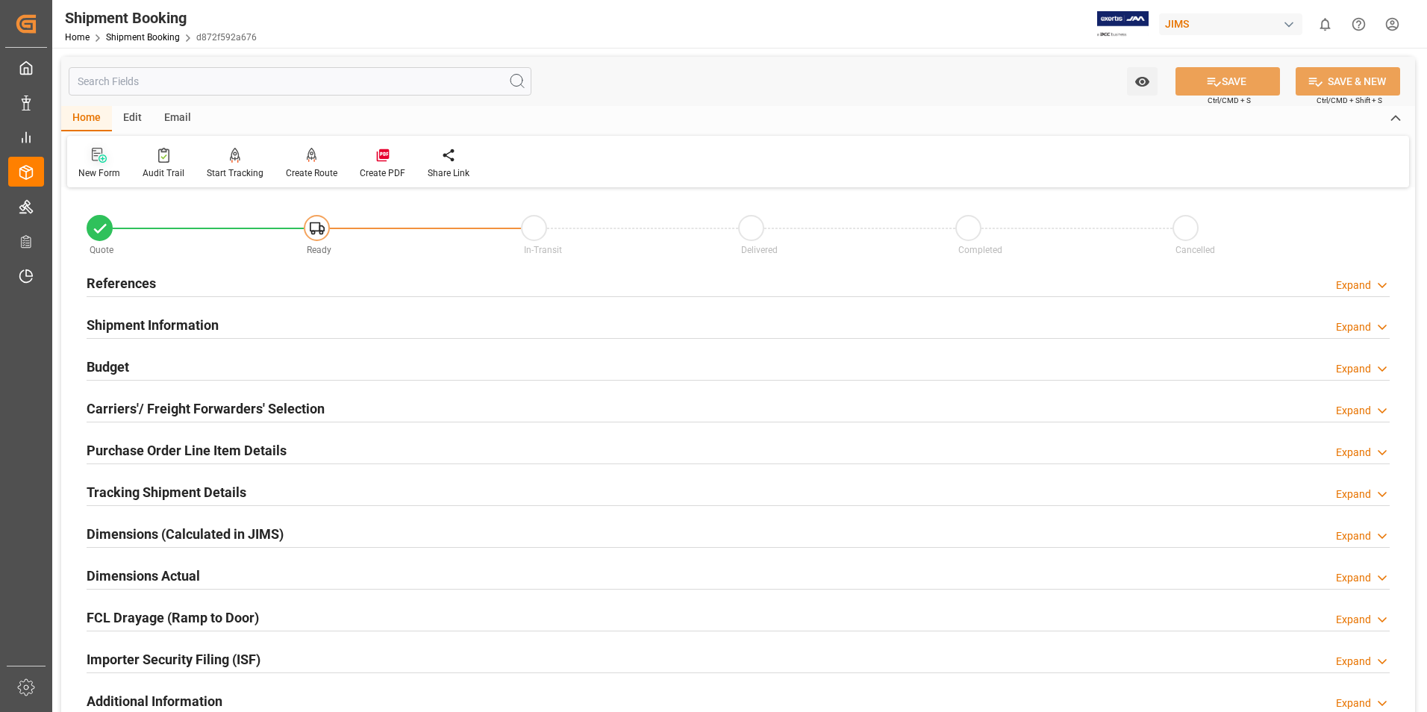
click at [96, 162] on icon at bounding box center [99, 155] width 15 height 15
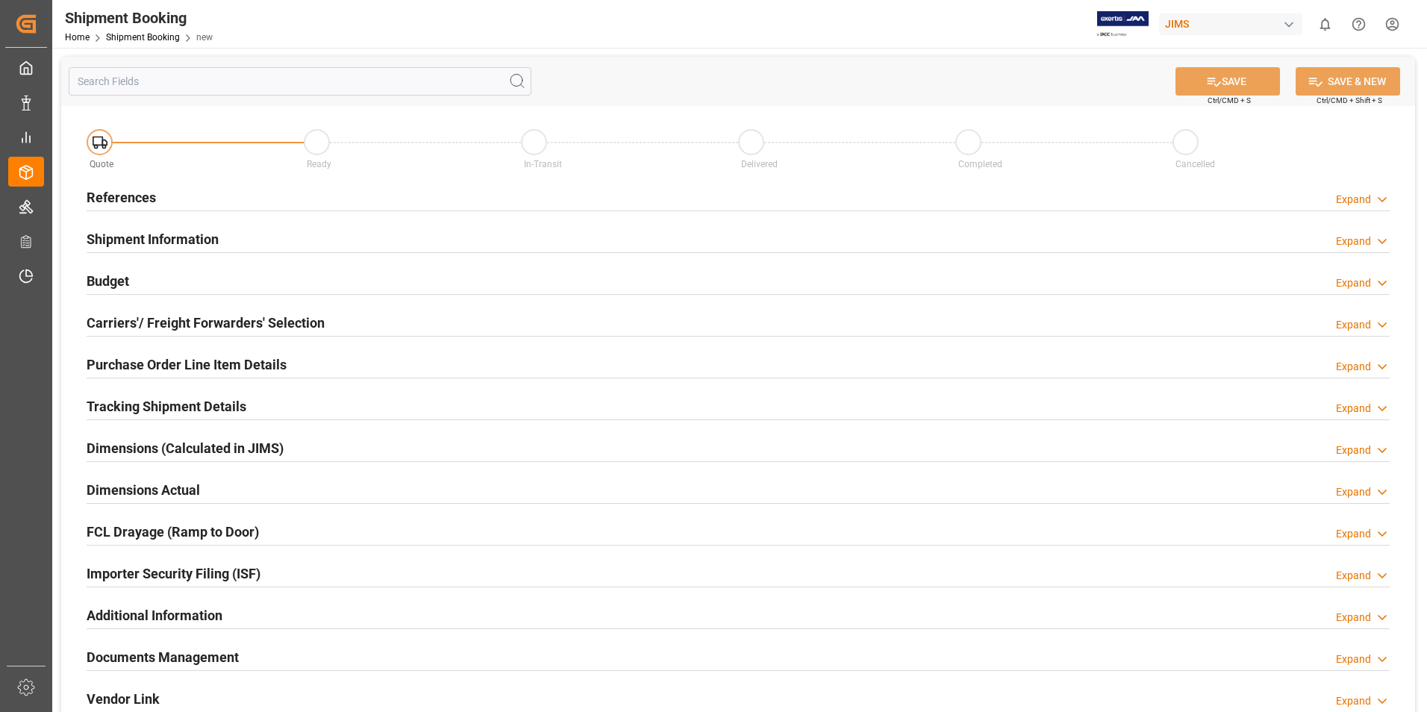
click at [109, 204] on h2 "References" at bounding box center [121, 197] width 69 height 20
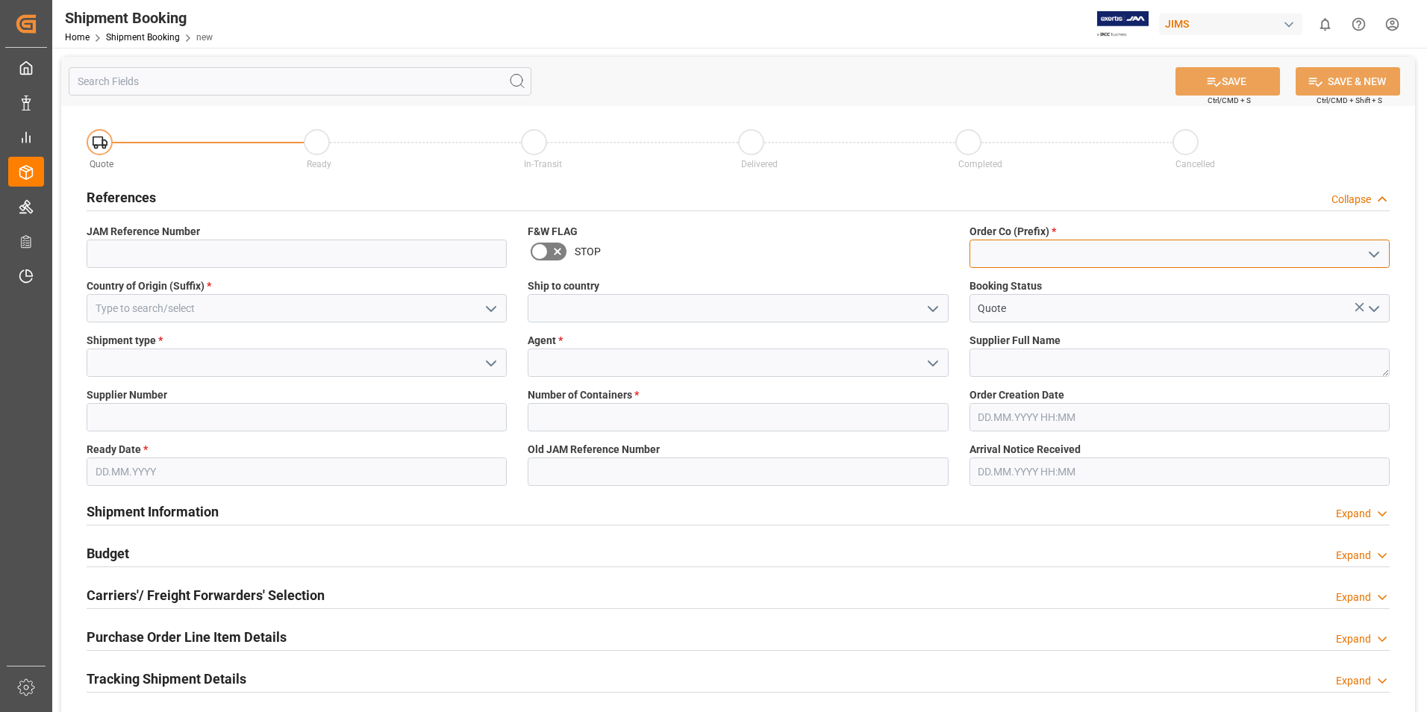
click at [1017, 248] on input at bounding box center [1179, 254] width 420 height 28
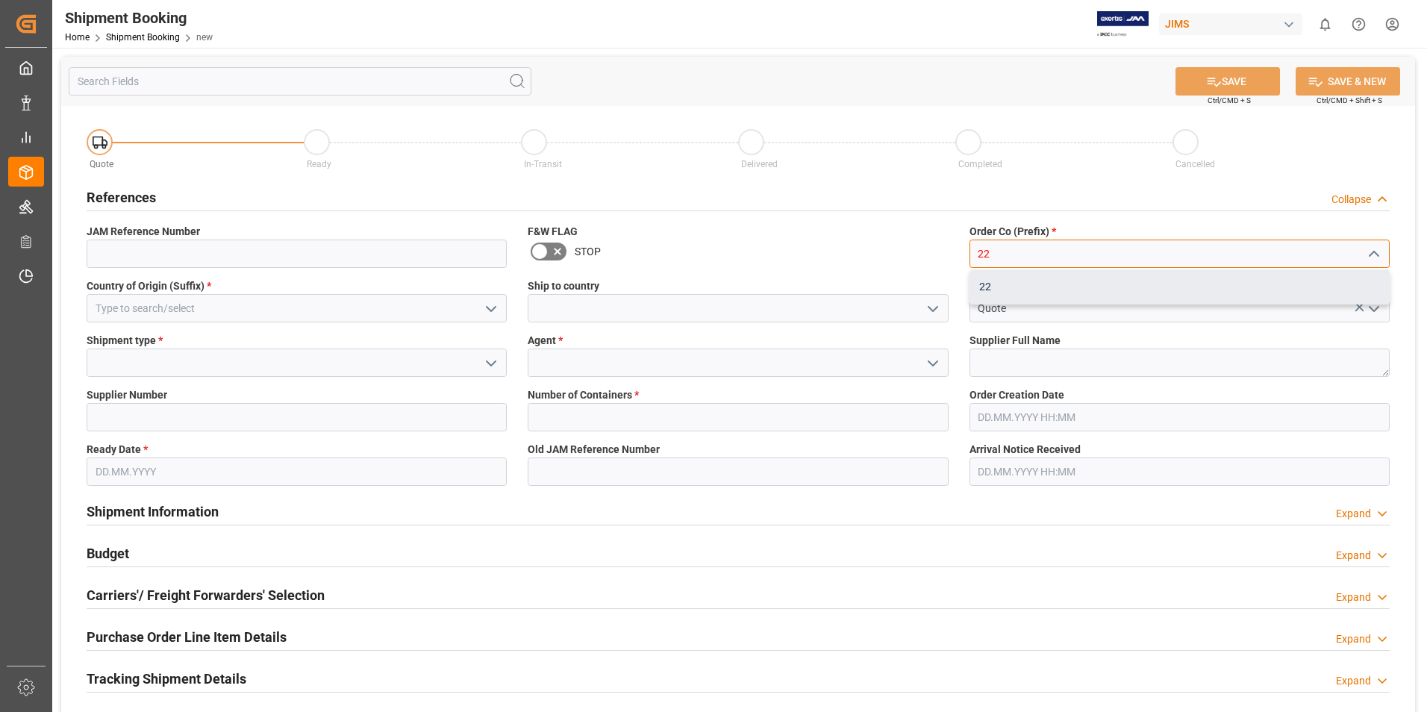
click at [1000, 297] on div "22" at bounding box center [1179, 287] width 419 height 34
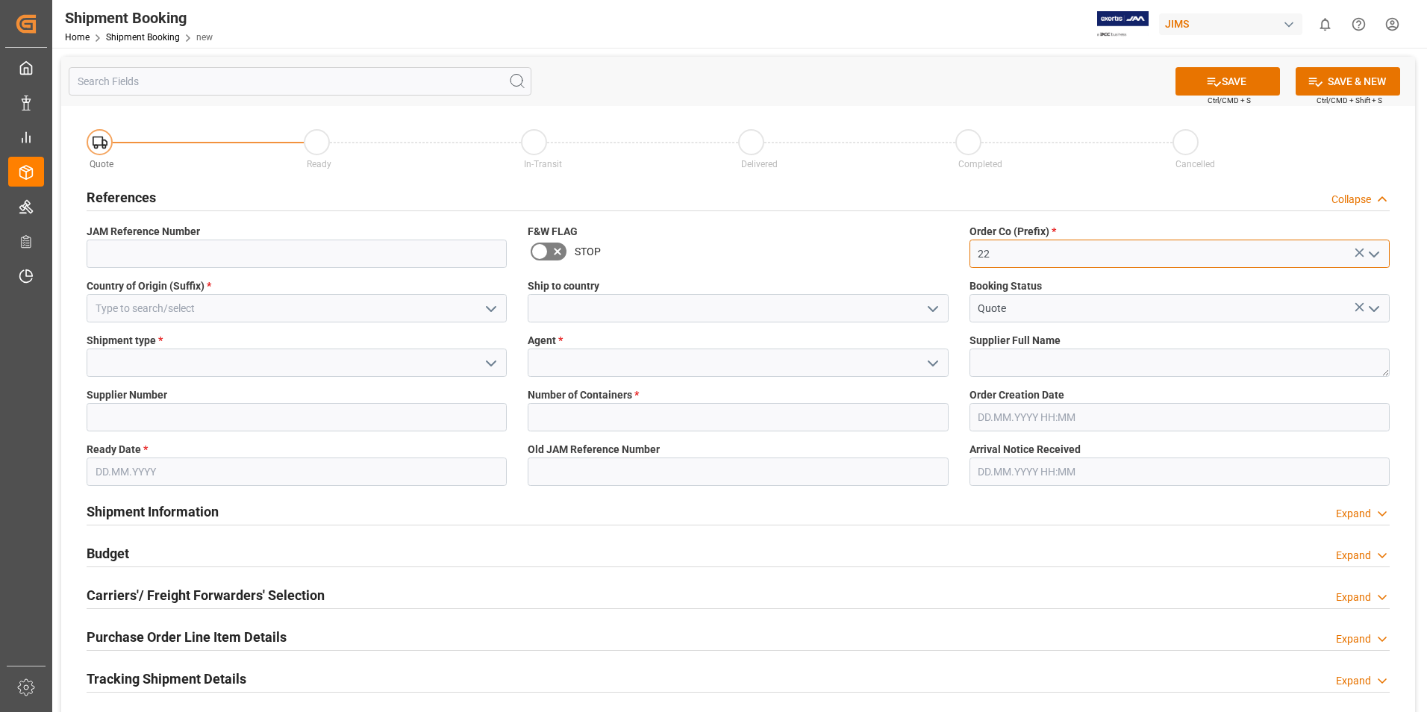
type input "22"
click at [211, 304] on input at bounding box center [297, 308] width 420 height 28
type input "B"
type input "F"
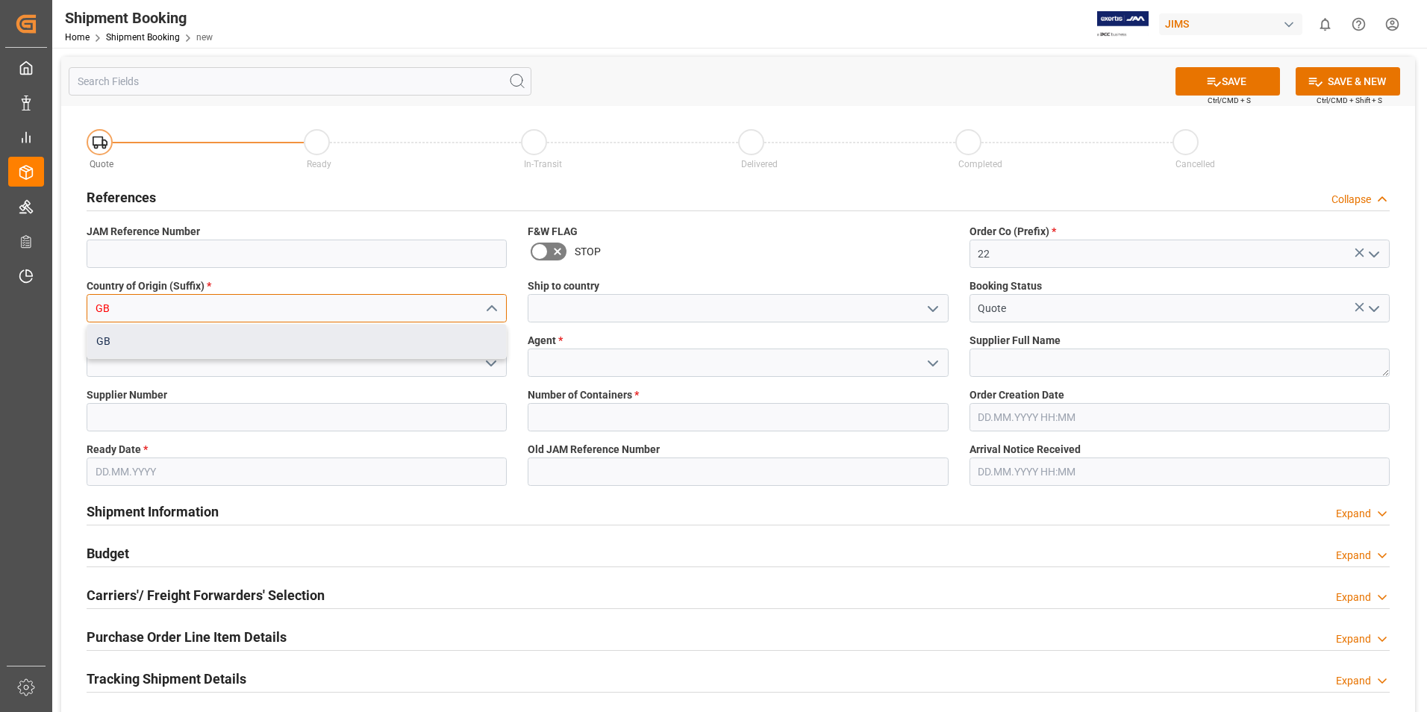
click at [169, 342] on div "GB" at bounding box center [296, 342] width 419 height 34
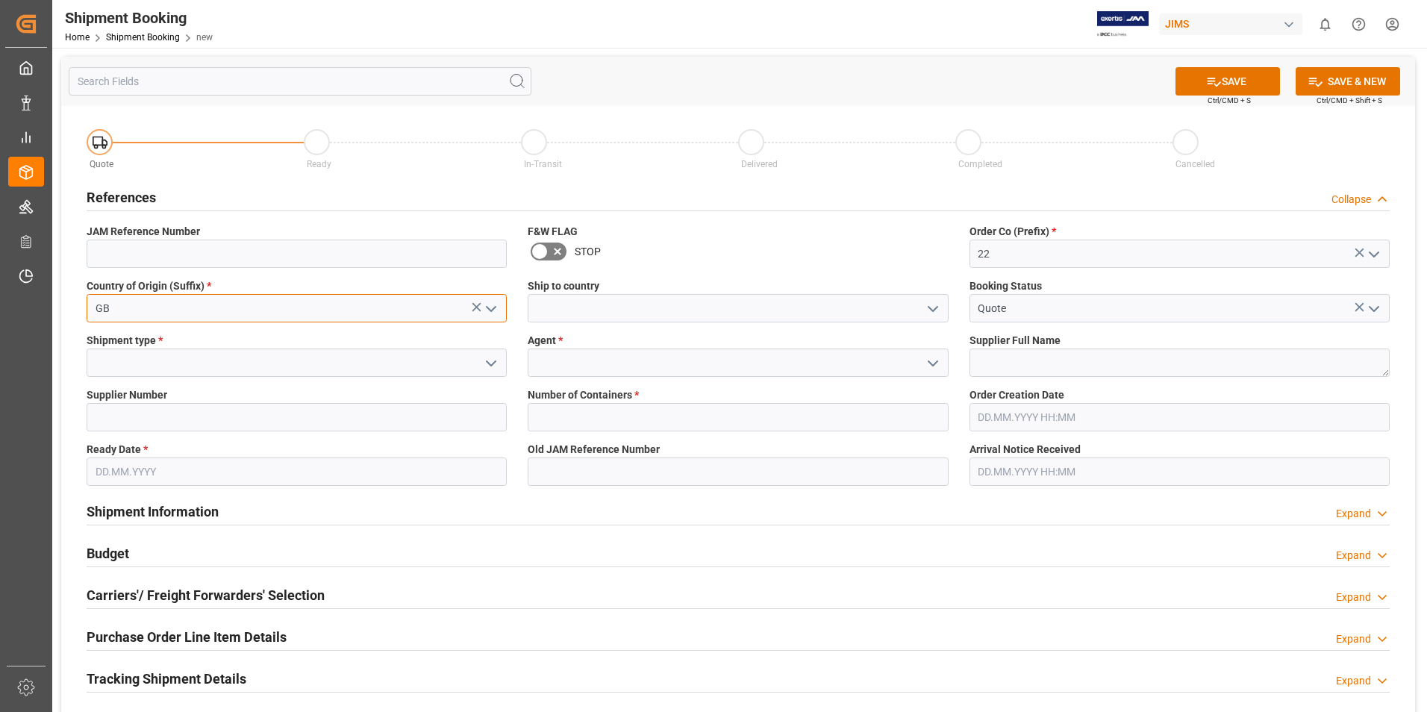
type input "GB"
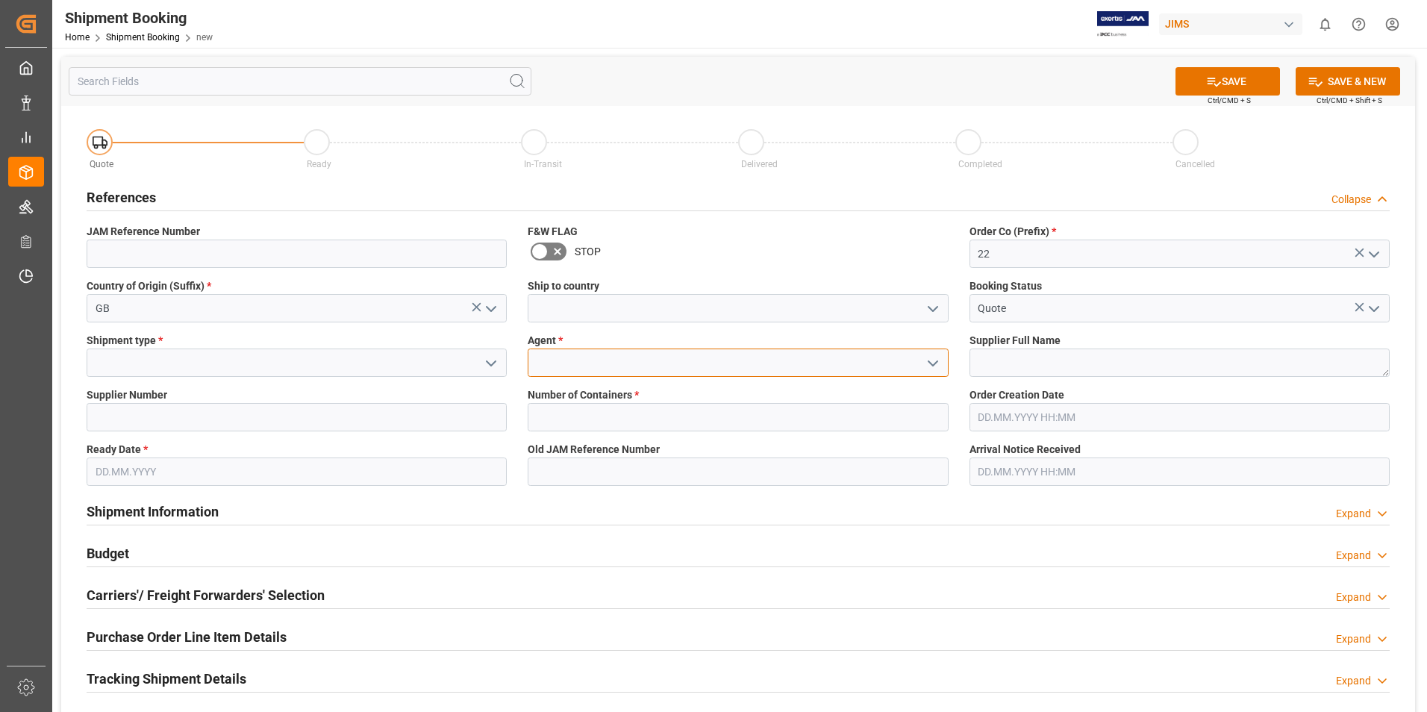
click at [594, 357] on input at bounding box center [738, 362] width 420 height 28
click at [937, 359] on icon "open menu" at bounding box center [933, 363] width 18 height 18
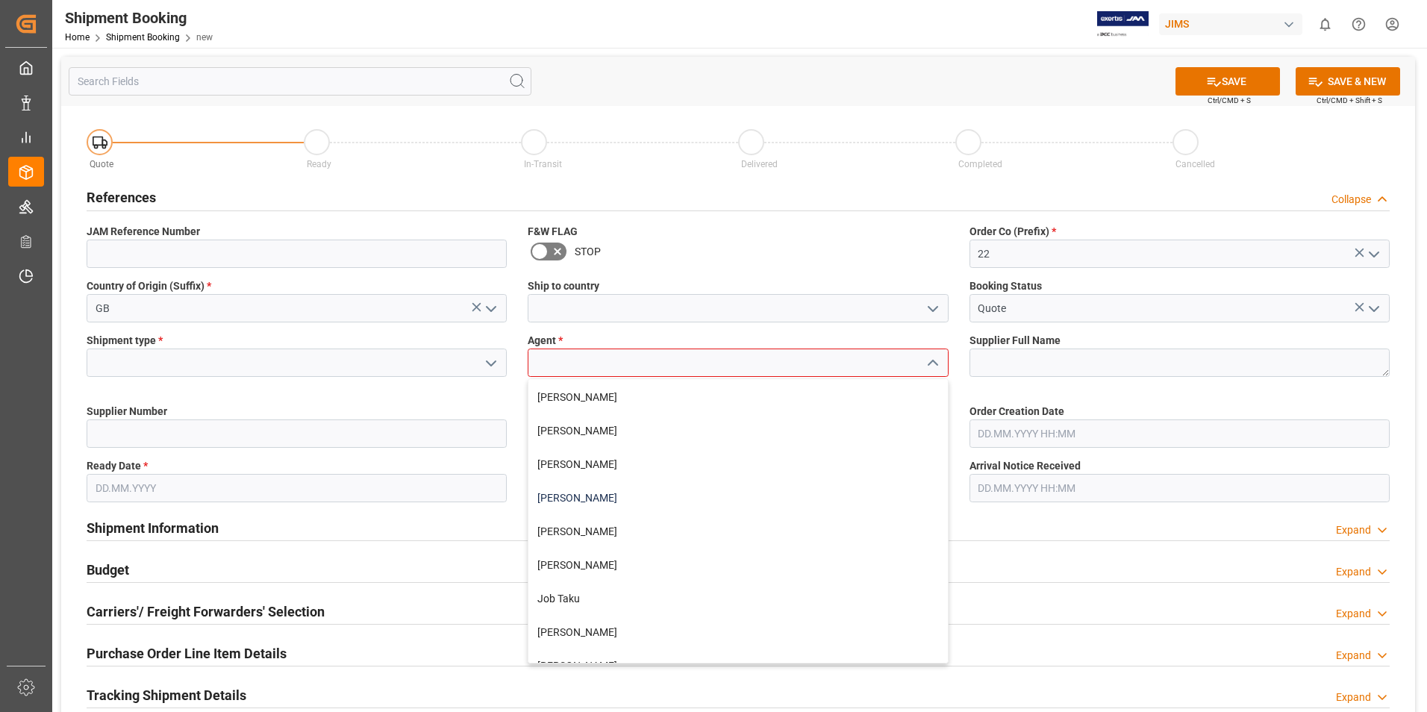
scroll to position [224, 0]
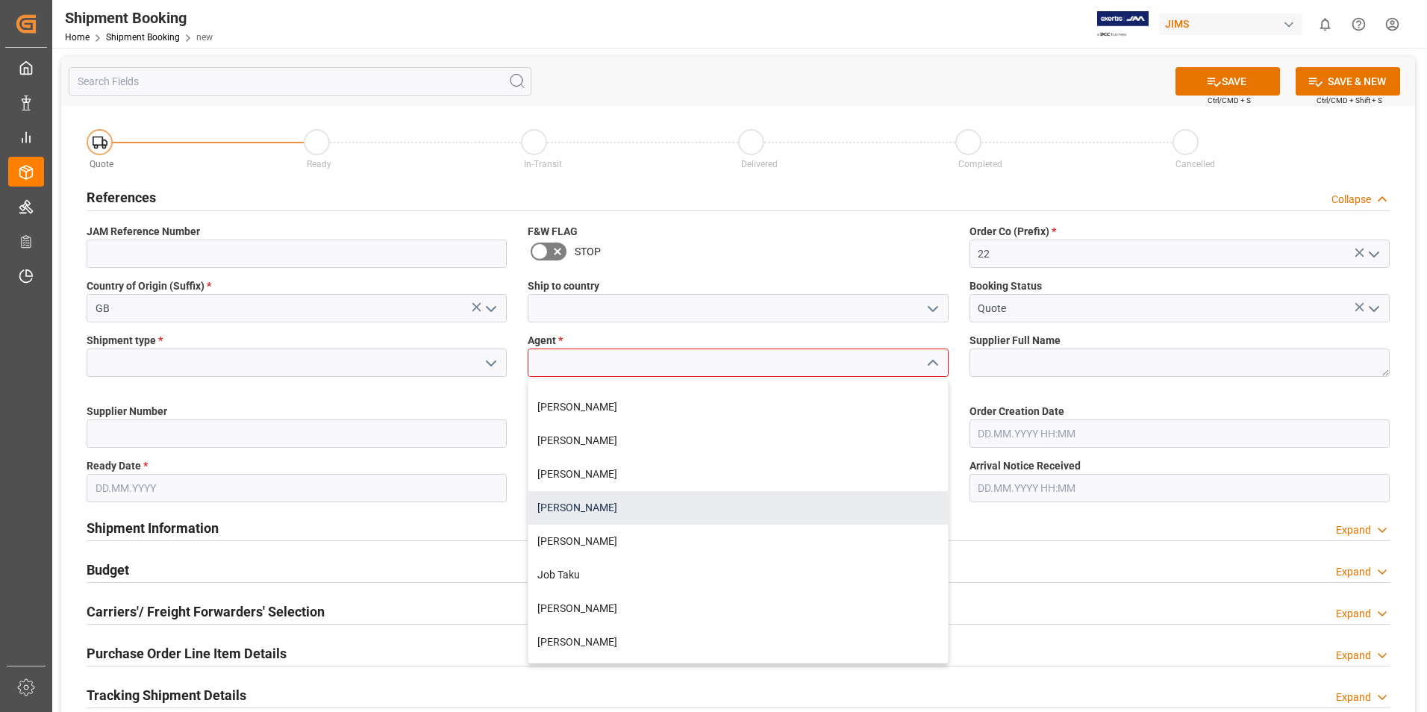
click at [583, 504] on div "[PERSON_NAME]" at bounding box center [737, 508] width 419 height 34
type input "[PERSON_NAME]"
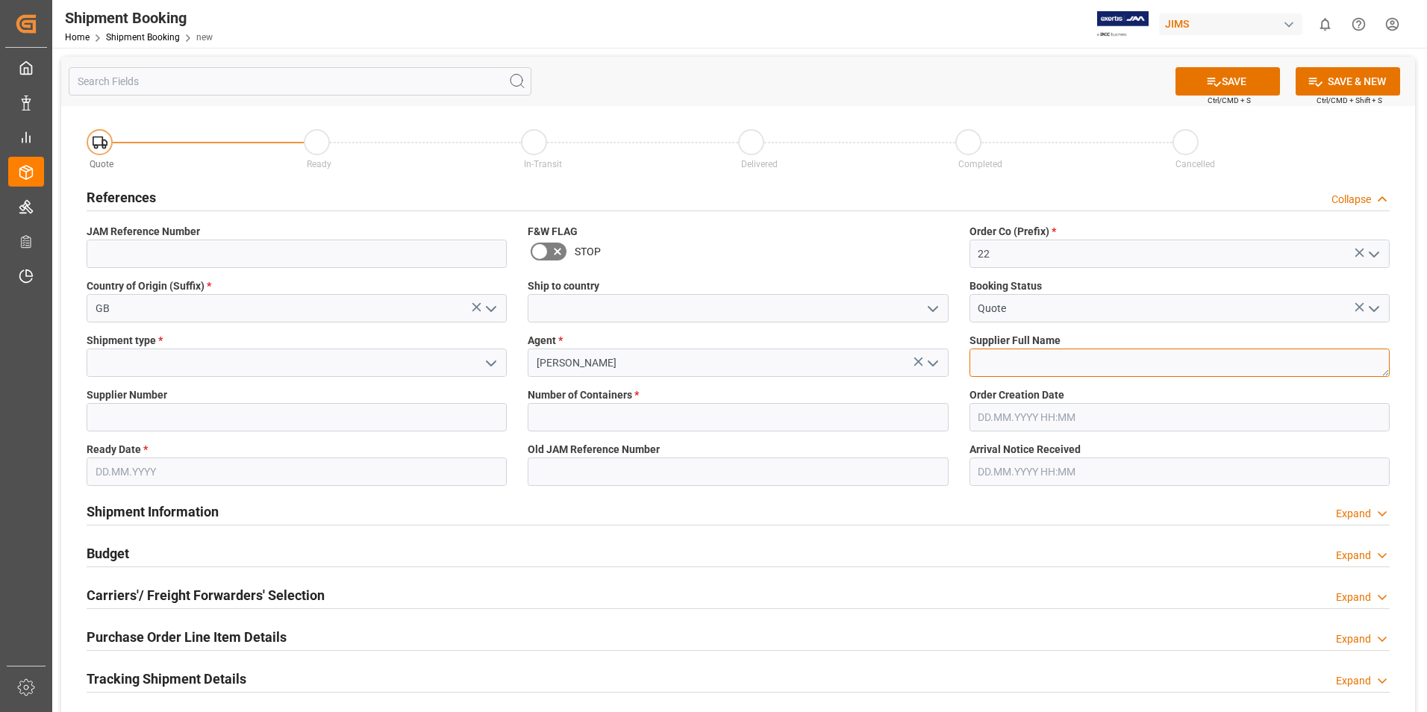
click at [1007, 360] on textarea at bounding box center [1179, 362] width 420 height 28
type textarea "[PERSON_NAME] & [PERSON_NAME]"
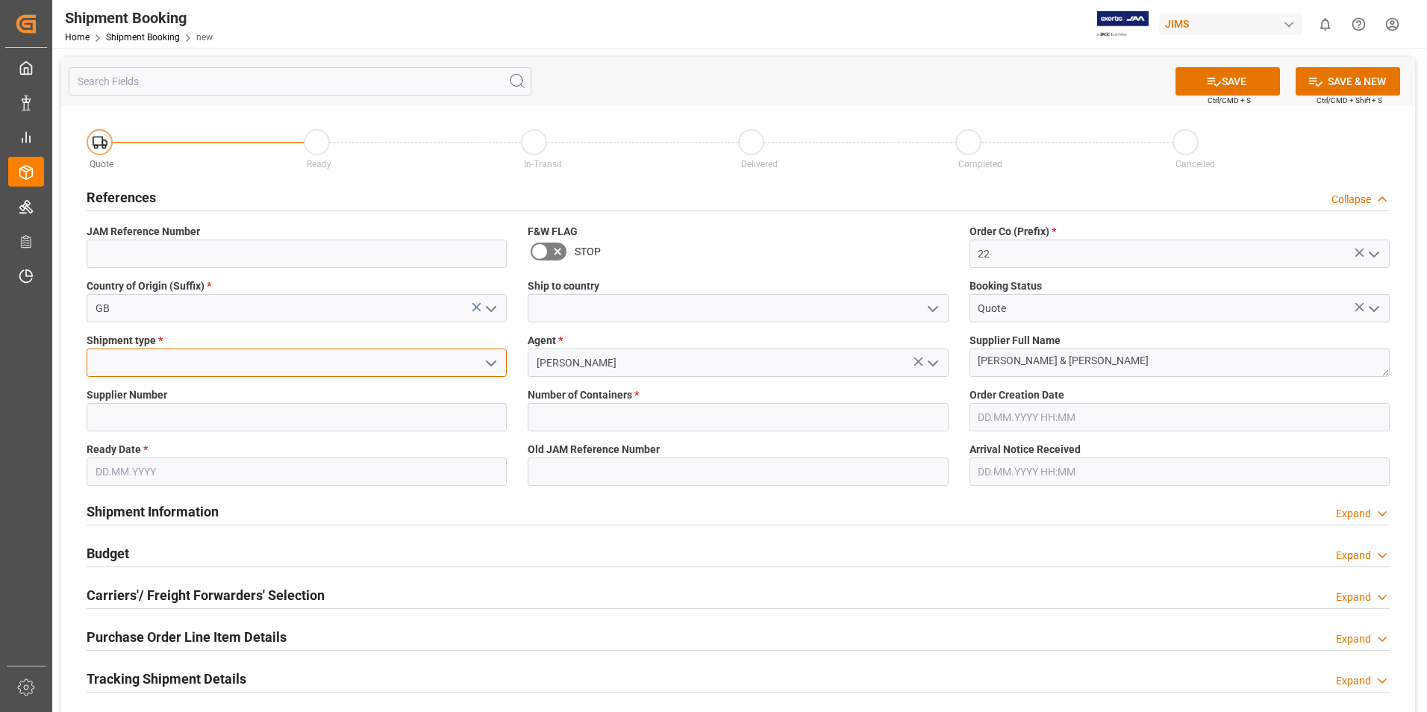
click at [255, 362] on input at bounding box center [297, 362] width 420 height 28
click at [487, 359] on icon "open menu" at bounding box center [491, 363] width 18 height 18
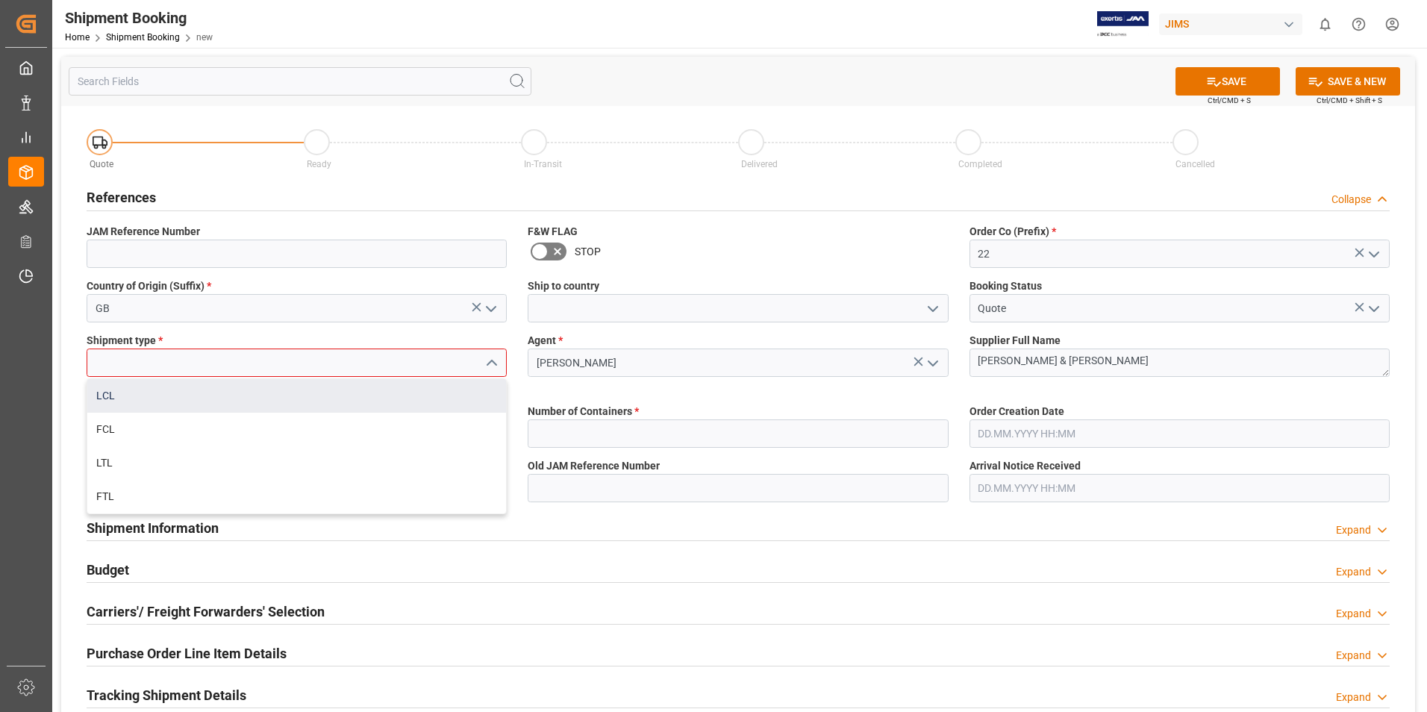
click at [234, 395] on div "LCL" at bounding box center [296, 396] width 419 height 34
type input "LCL"
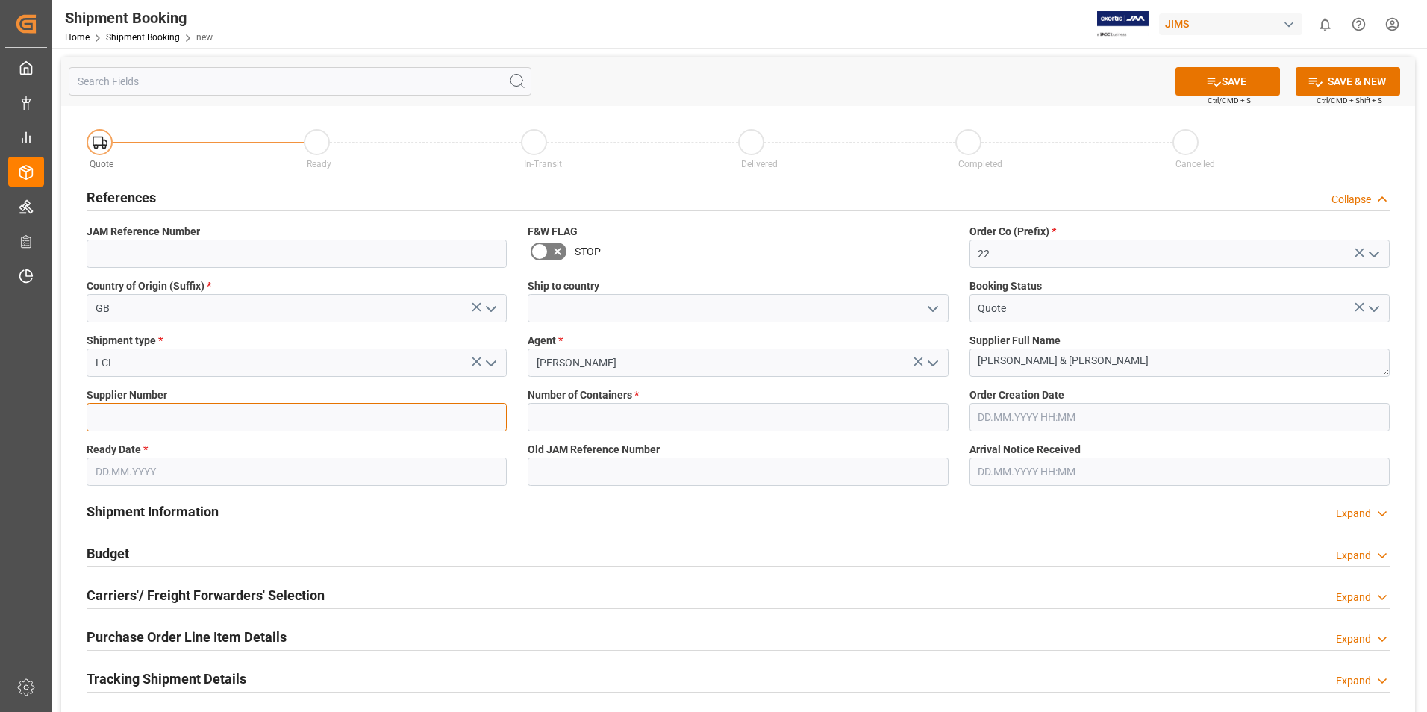
click at [207, 420] on input at bounding box center [297, 417] width 420 height 28
type input "211738"
click at [625, 403] on input "text" at bounding box center [738, 417] width 420 height 28
type input "0"
click at [160, 478] on input "text" at bounding box center [297, 471] width 420 height 28
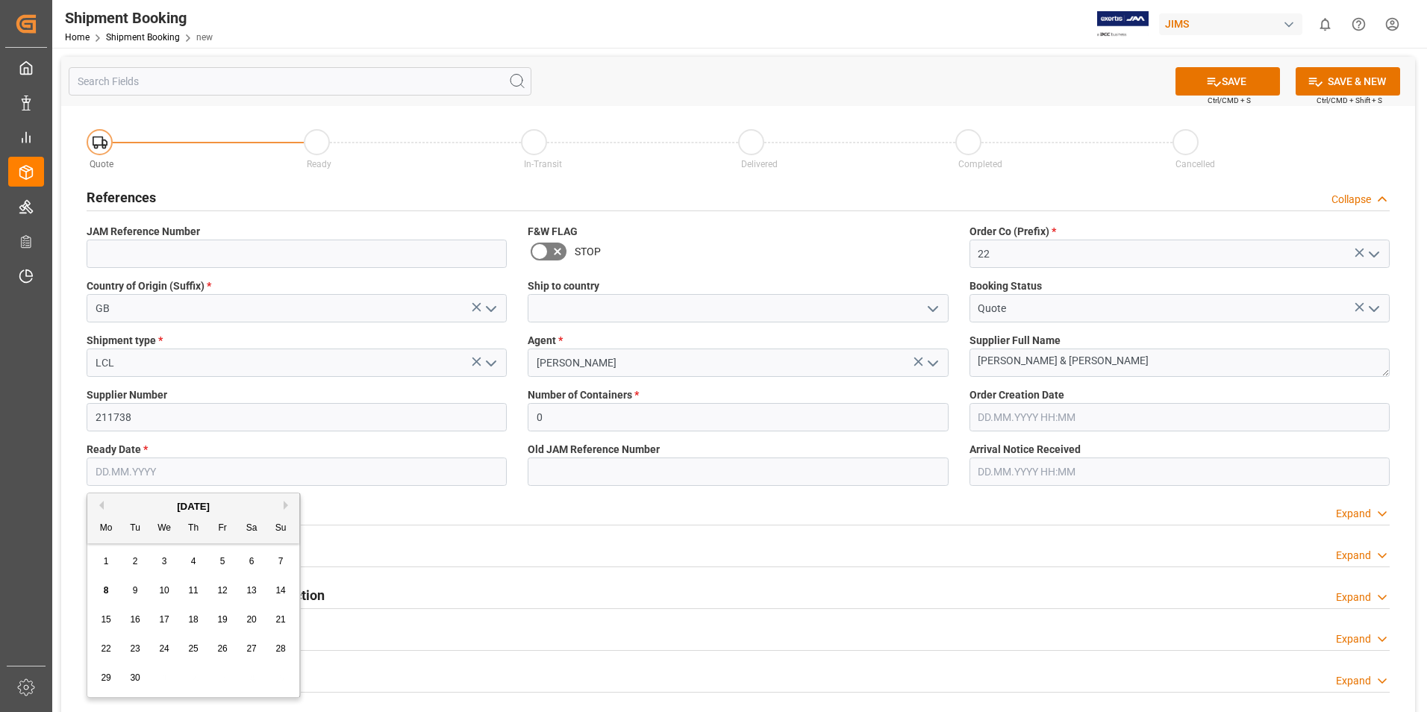
click at [283, 507] on div "[DATE]" at bounding box center [193, 506] width 212 height 15
click at [287, 504] on button "Next Month" at bounding box center [288, 505] width 9 height 9
click at [100, 587] on div "6" at bounding box center [106, 591] width 19 height 18
type input "[DATE]"
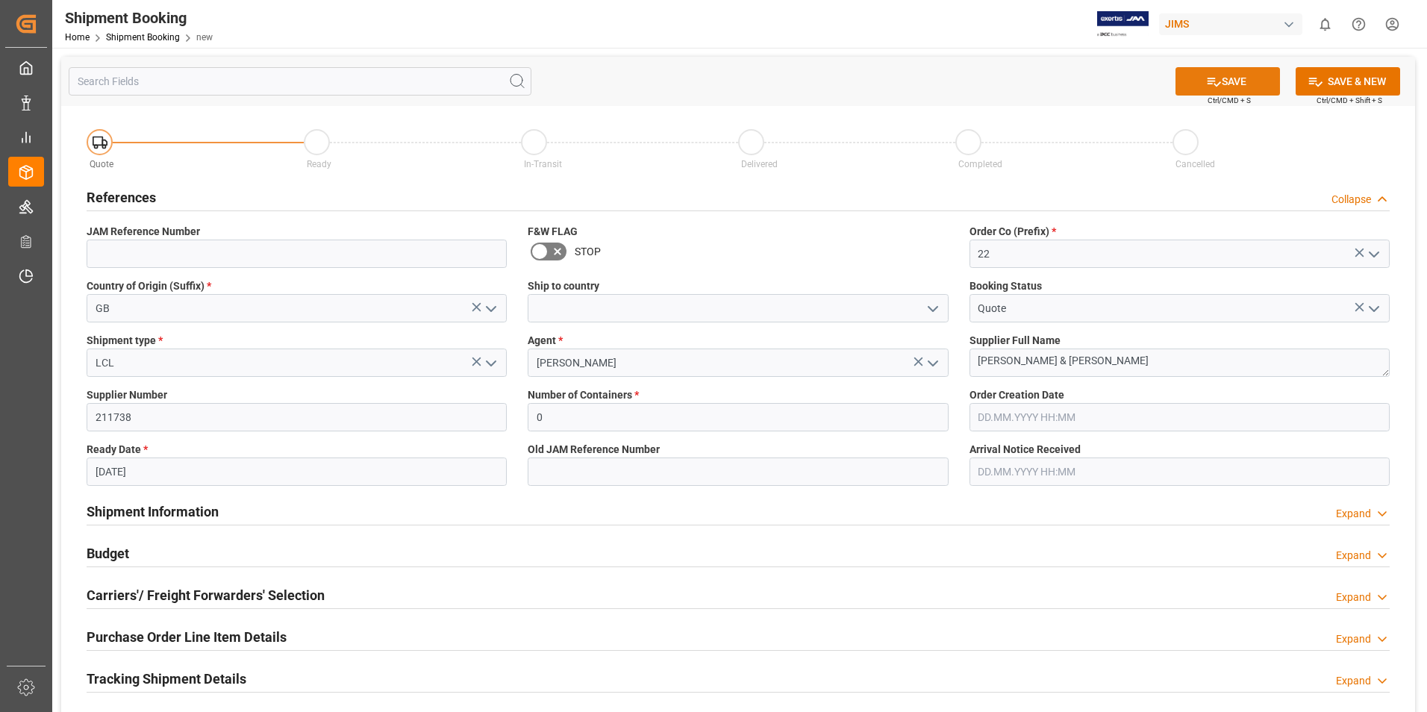
click at [1216, 87] on icon at bounding box center [1214, 82] width 16 height 16
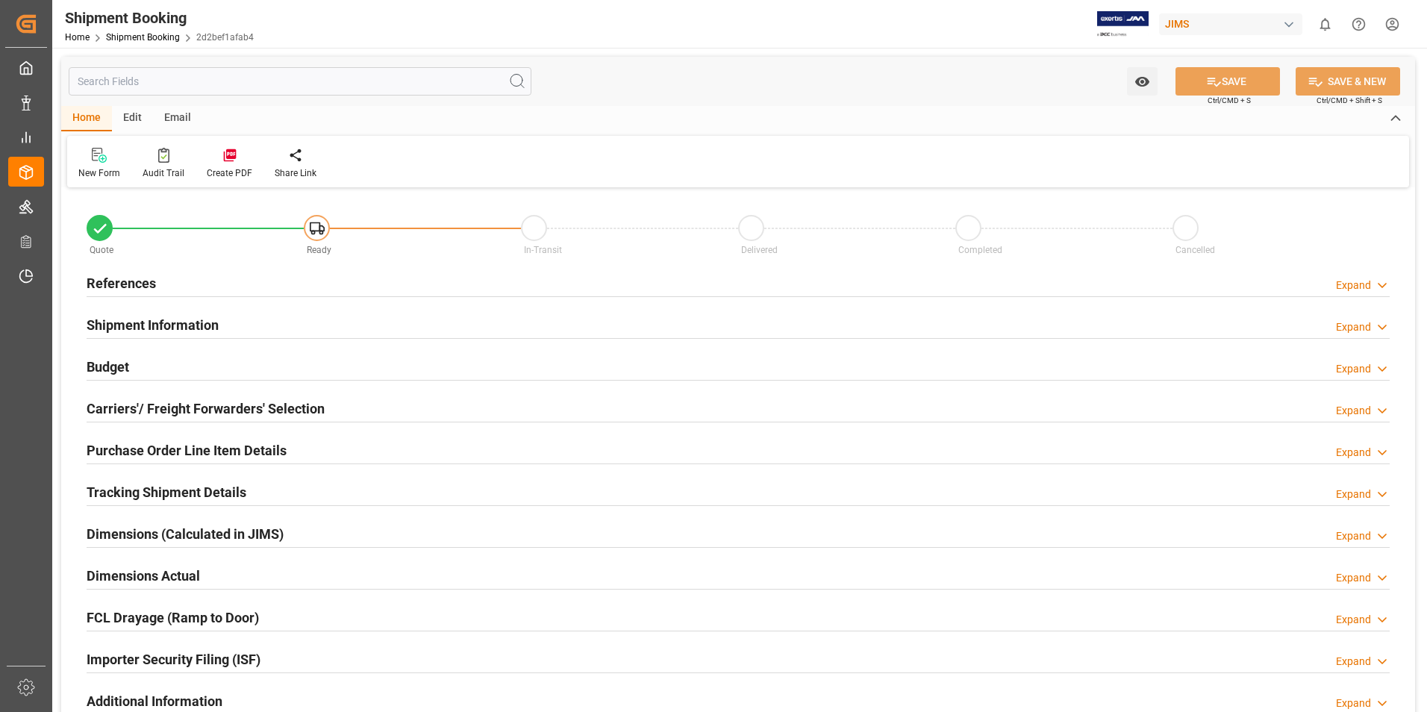
type input "0"
type input "[DATE]"
click at [136, 286] on h2 "References" at bounding box center [121, 283] width 69 height 20
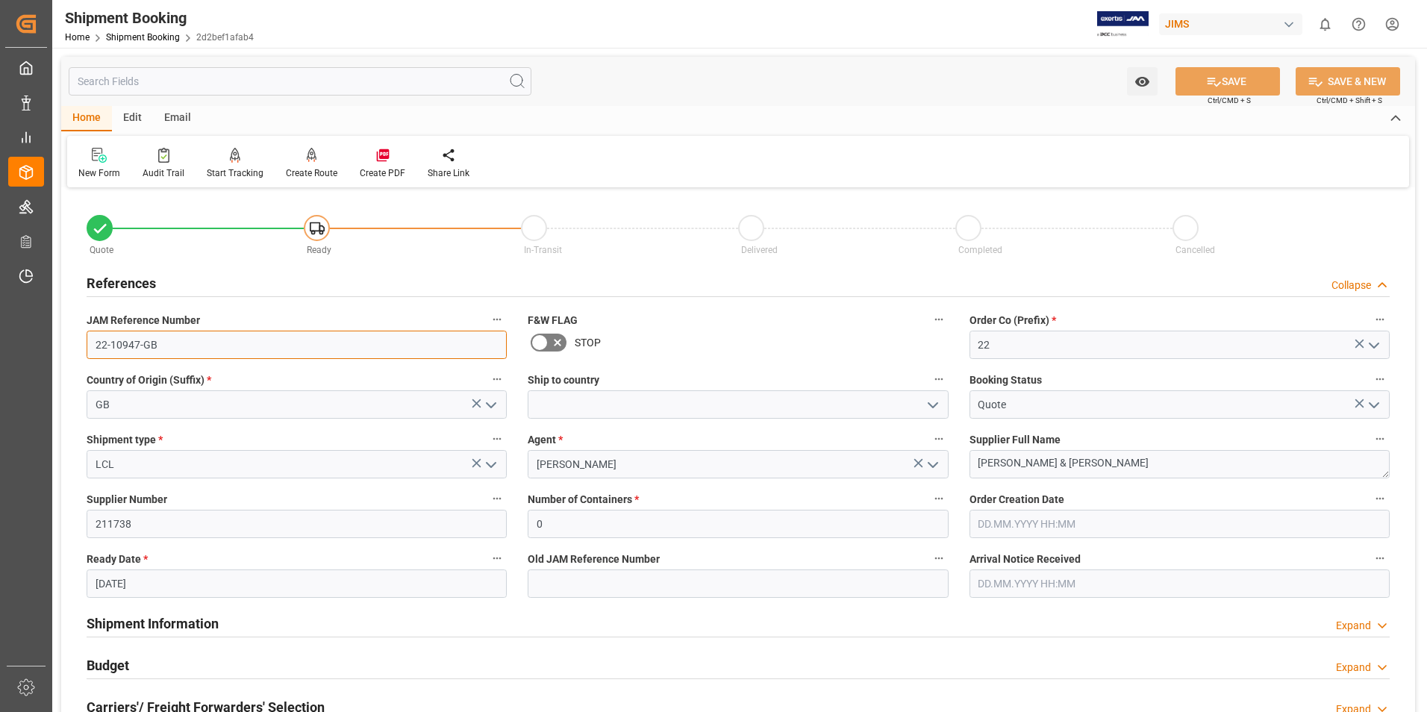
drag, startPoint x: 163, startPoint y: 342, endPoint x: 69, endPoint y: 345, distance: 94.8
click at [69, 345] on div "Quote Ready In-Transit Delivered Completed Cancelled References Collapse JAM Re…" at bounding box center [738, 656] width 1354 height 928
drag, startPoint x: 295, startPoint y: 104, endPoint x: 281, endPoint y: 128, distance: 28.4
click at [295, 104] on div "Watch Option SAVE Ctrl/CMD + S SAVE & NEW Ctrl/CMD + Shift + S" at bounding box center [738, 81] width 1354 height 49
click at [98, 166] on div "New Form" at bounding box center [99, 172] width 42 height 13
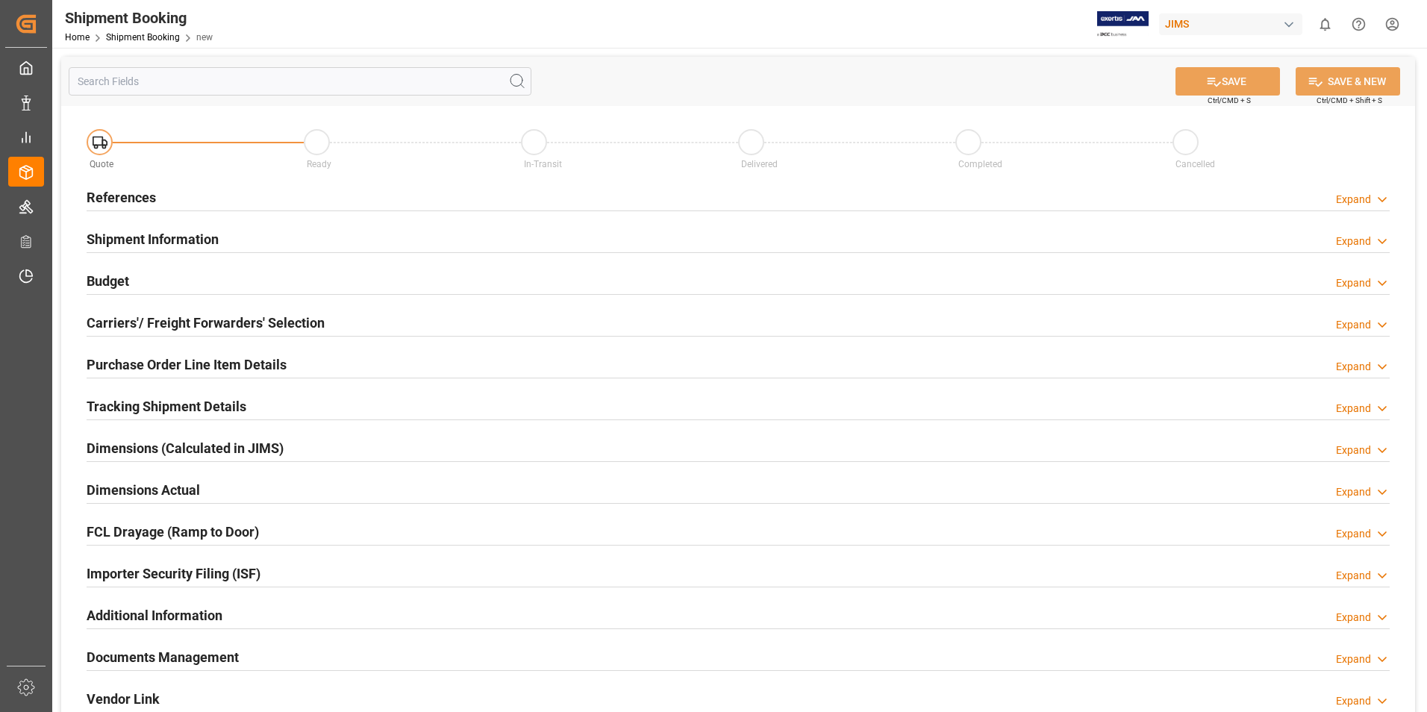
click at [128, 198] on h2 "References" at bounding box center [121, 197] width 69 height 20
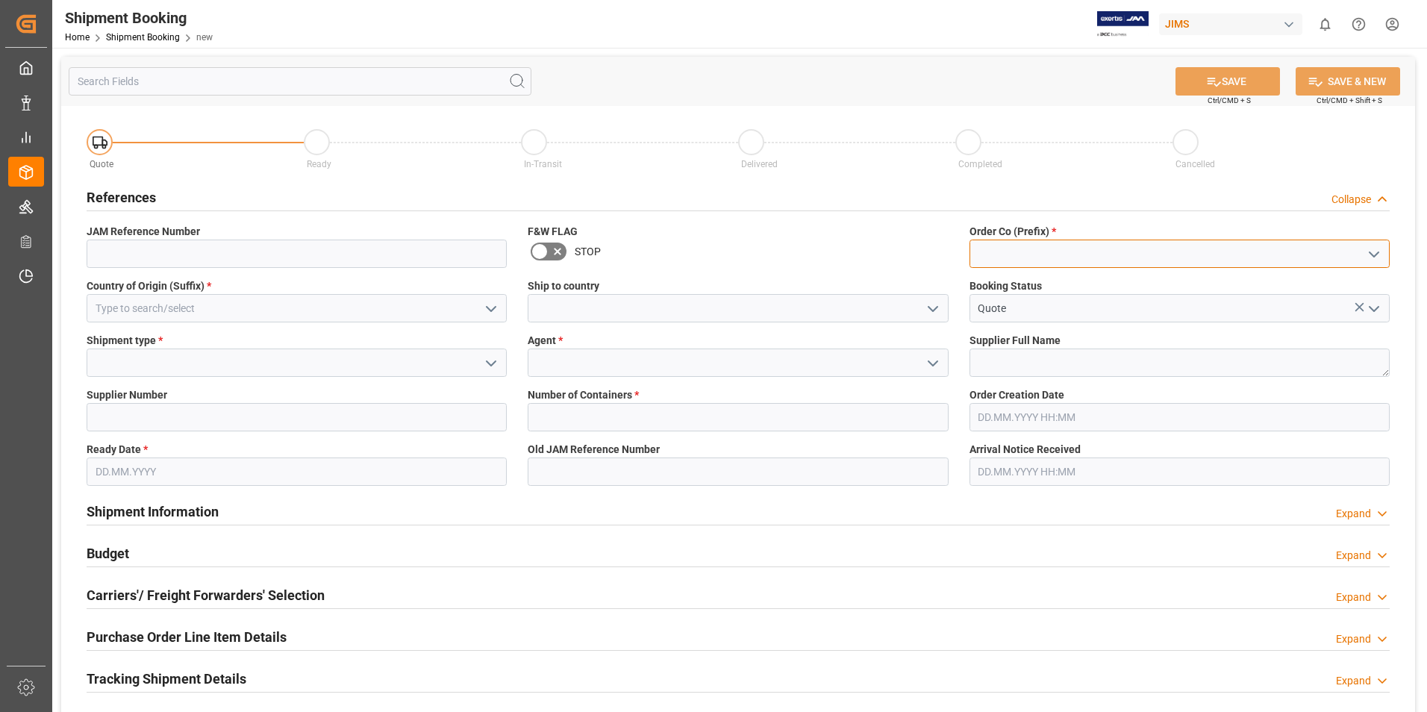
click at [989, 257] on input at bounding box center [1179, 254] width 420 height 28
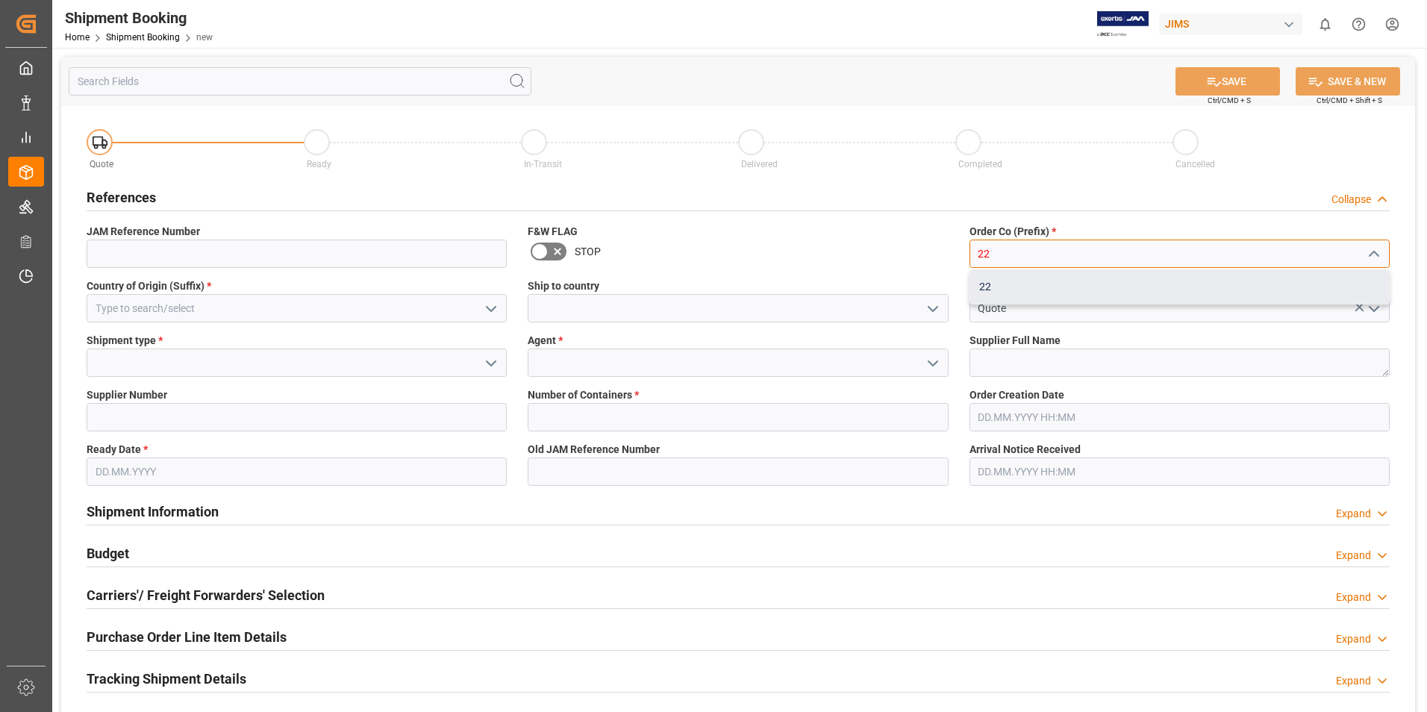
click at [1031, 275] on div "22" at bounding box center [1179, 287] width 419 height 34
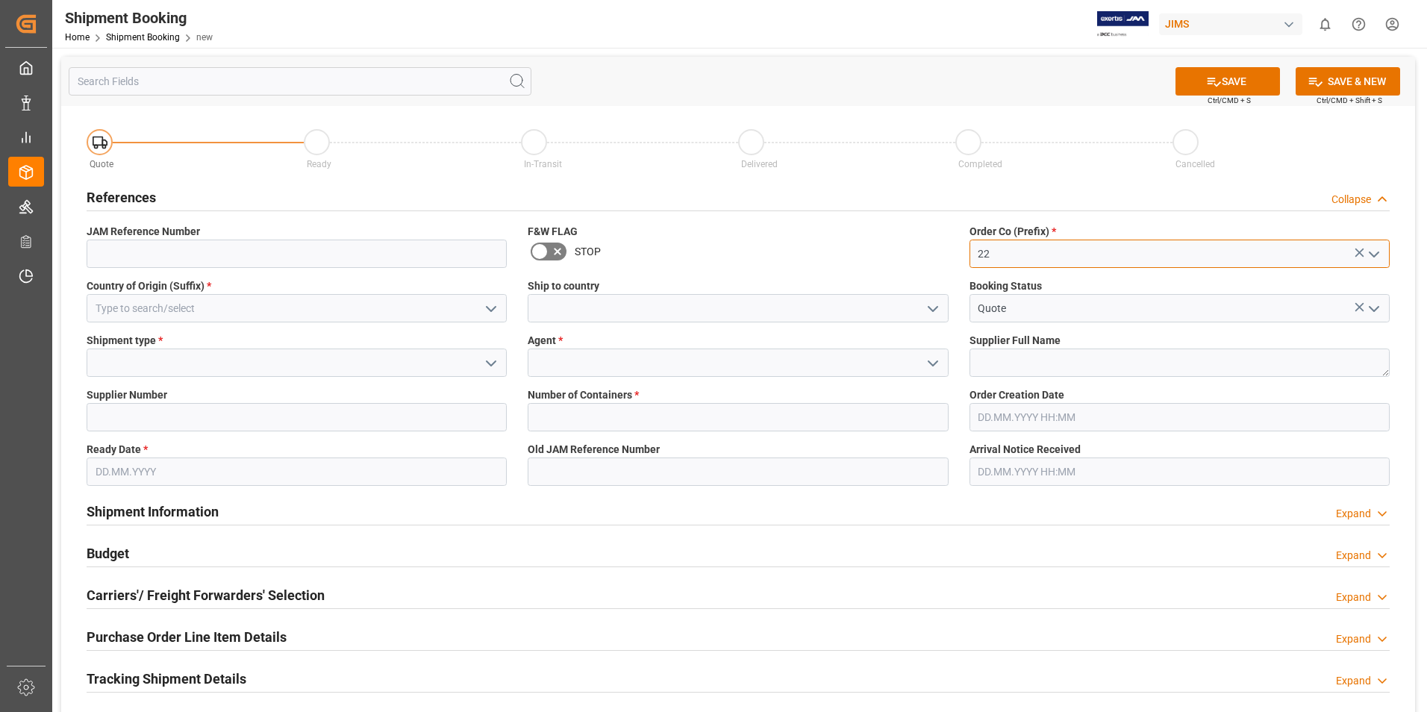
type input "22"
click at [190, 302] on input at bounding box center [297, 308] width 420 height 28
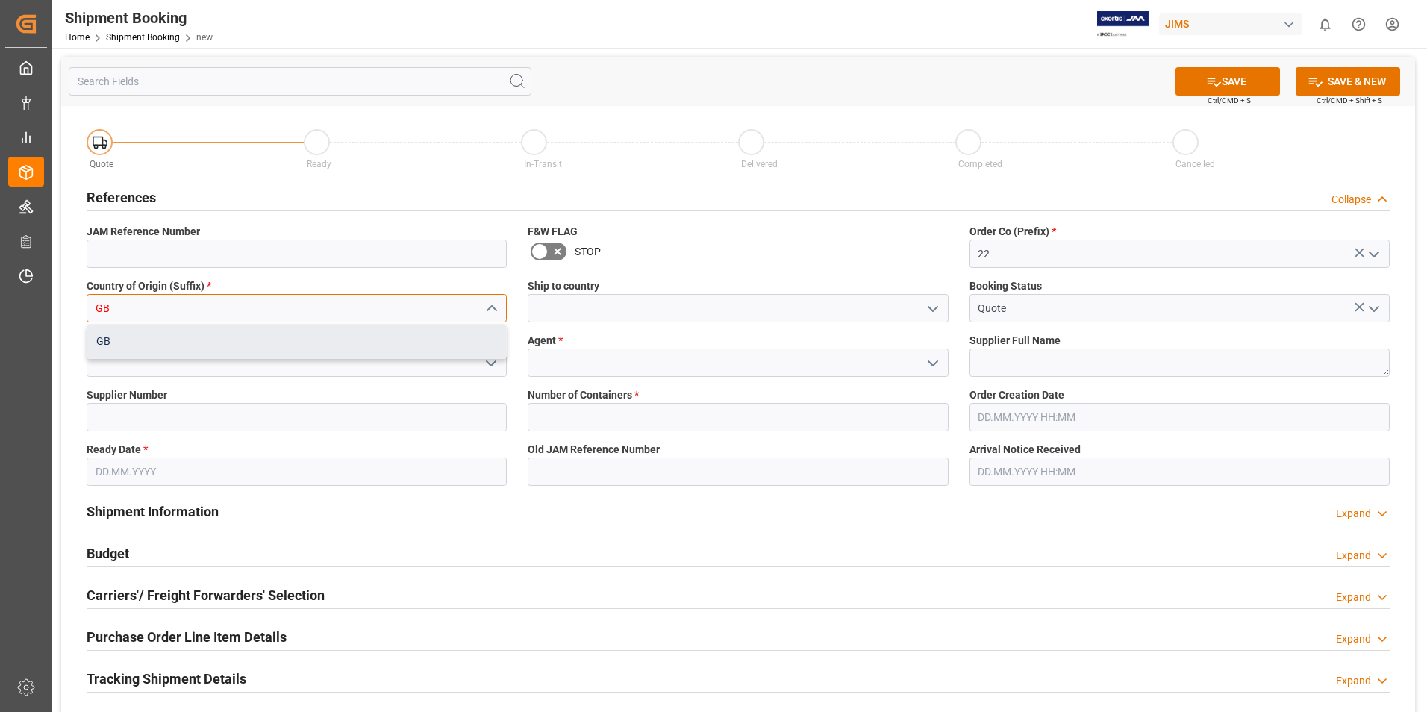
click at [169, 345] on div "GB" at bounding box center [296, 342] width 419 height 34
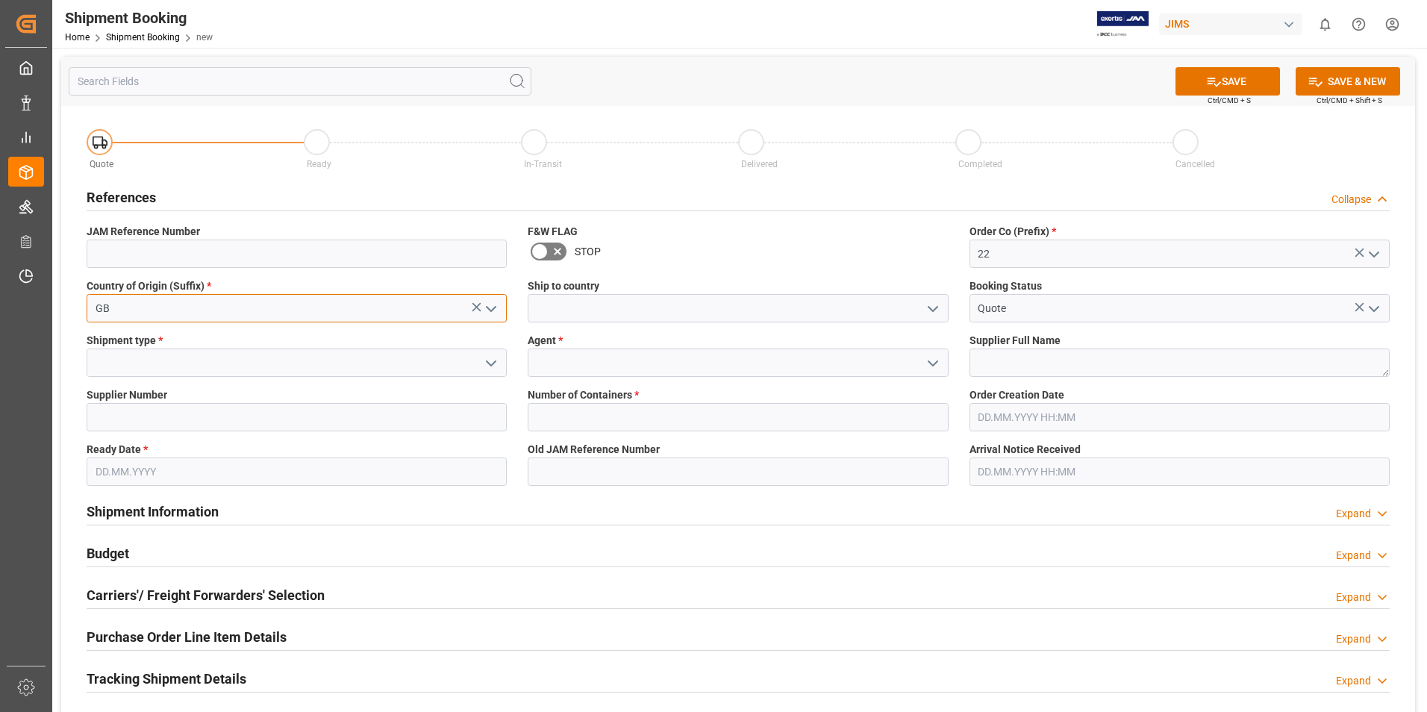
type input "GB"
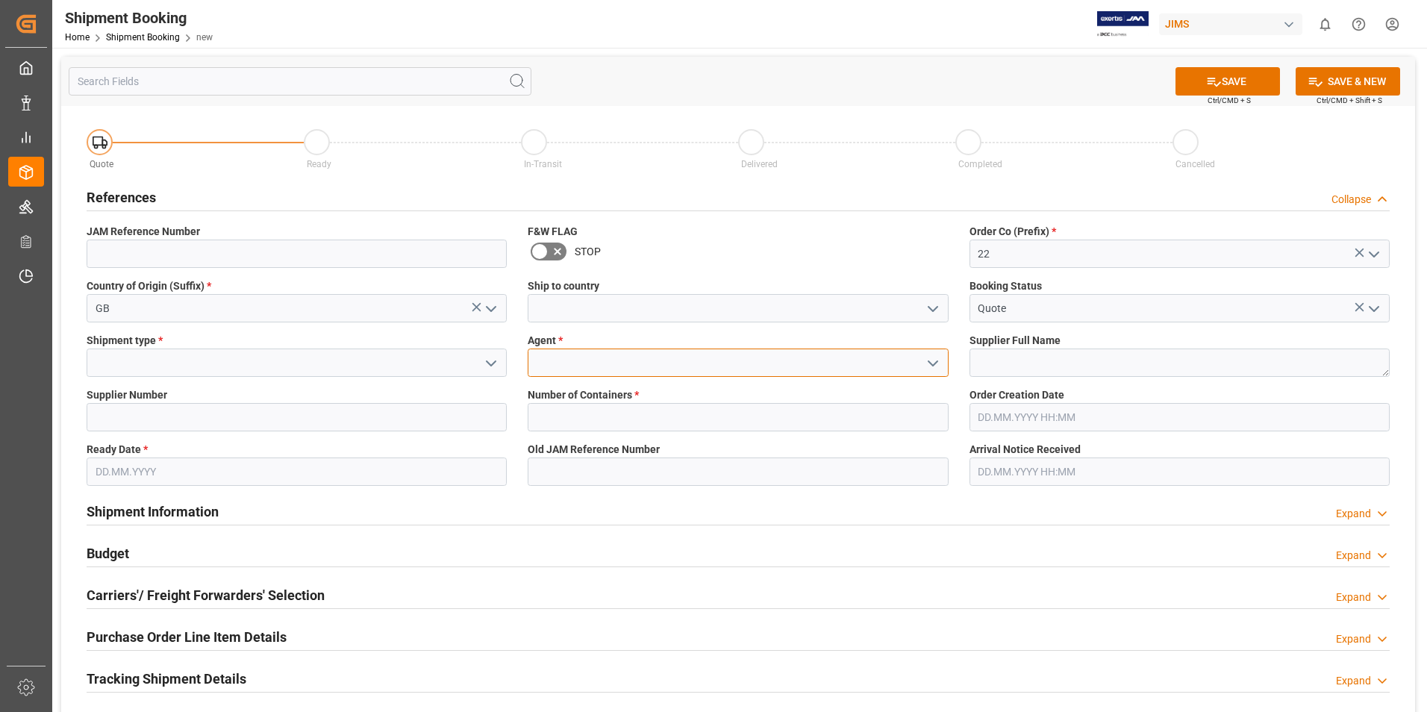
click at [607, 354] on input at bounding box center [738, 362] width 420 height 28
click at [928, 364] on icon "open menu" at bounding box center [933, 363] width 18 height 18
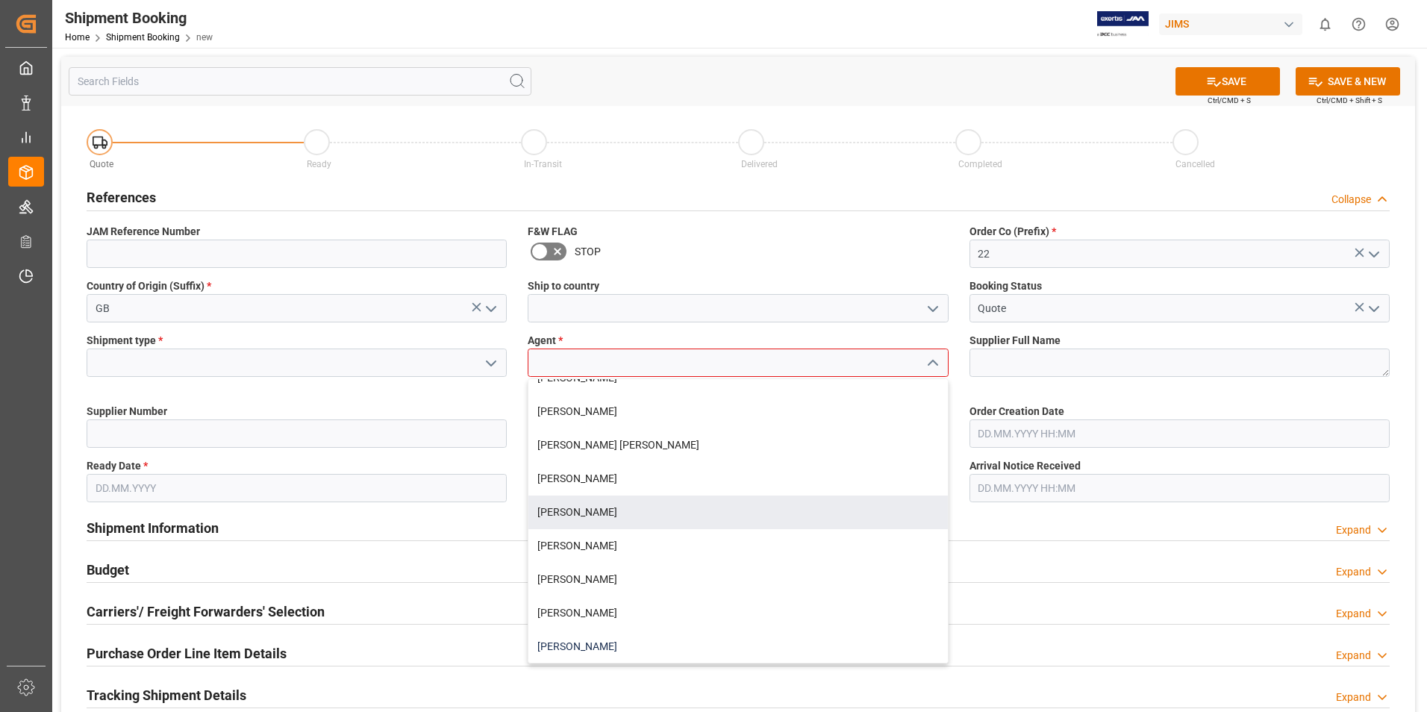
scroll to position [224, 0]
click at [592, 513] on div "[PERSON_NAME]" at bounding box center [737, 508] width 419 height 34
type input "[PERSON_NAME]"
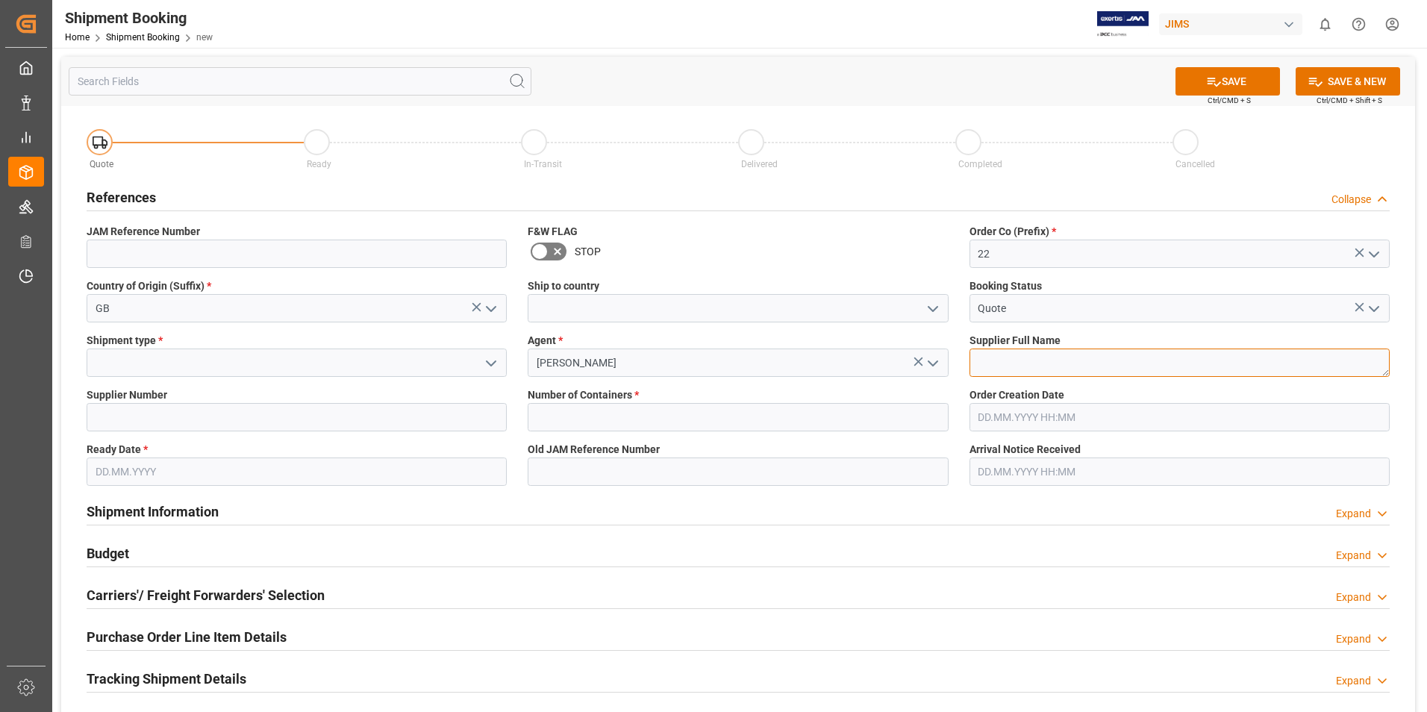
click at [997, 354] on textarea at bounding box center [1179, 362] width 420 height 28
type textarea "2"
type textarea "[PERSON_NAME] & [PERSON_NAME]"
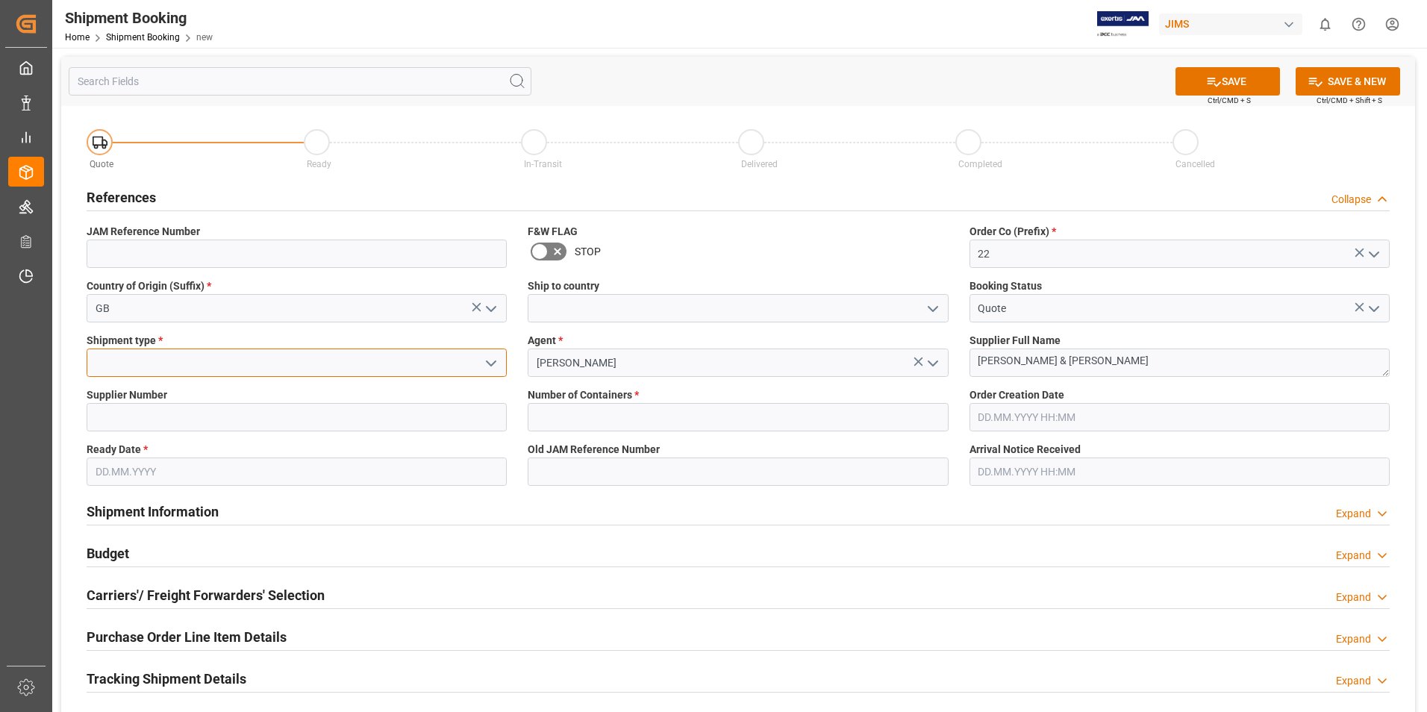
click at [196, 368] on input at bounding box center [297, 362] width 420 height 28
click at [491, 363] on polyline "open menu" at bounding box center [491, 363] width 9 height 4
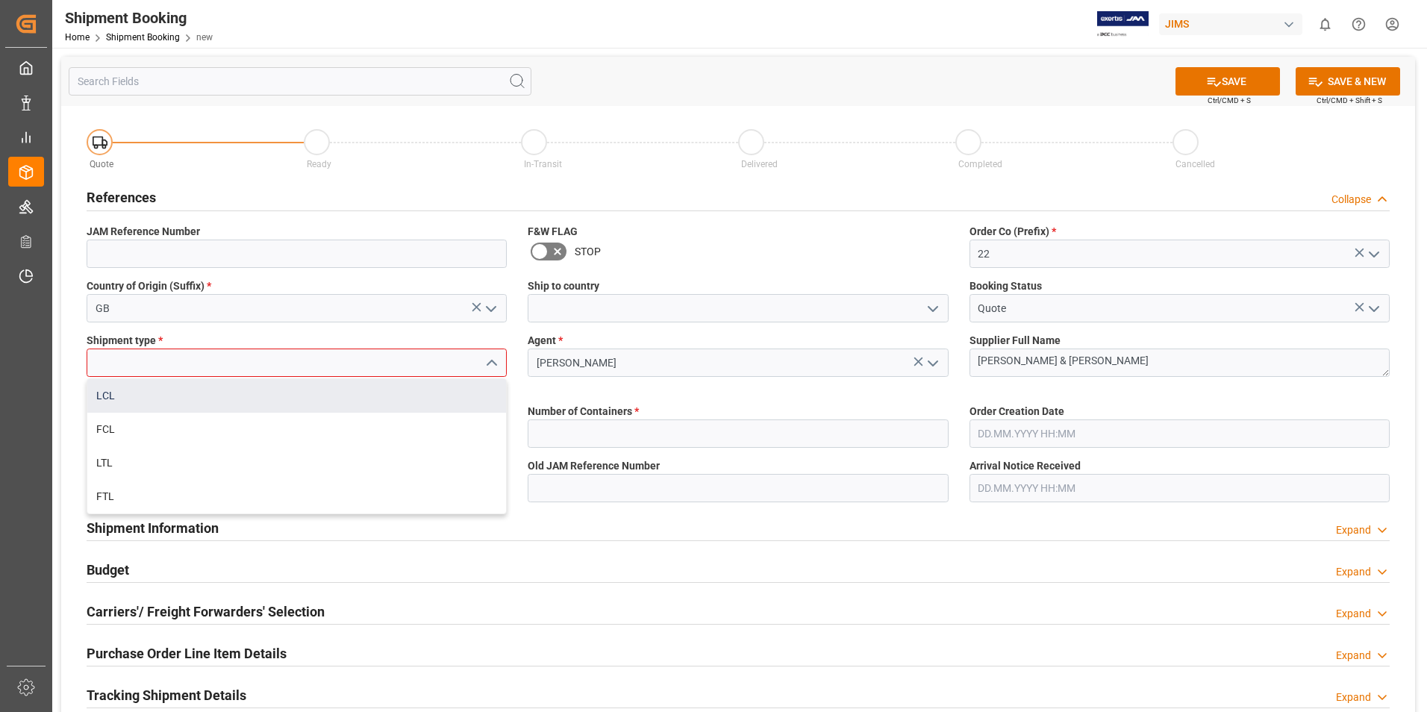
click at [193, 392] on div "LCL" at bounding box center [296, 396] width 419 height 34
type input "LCL"
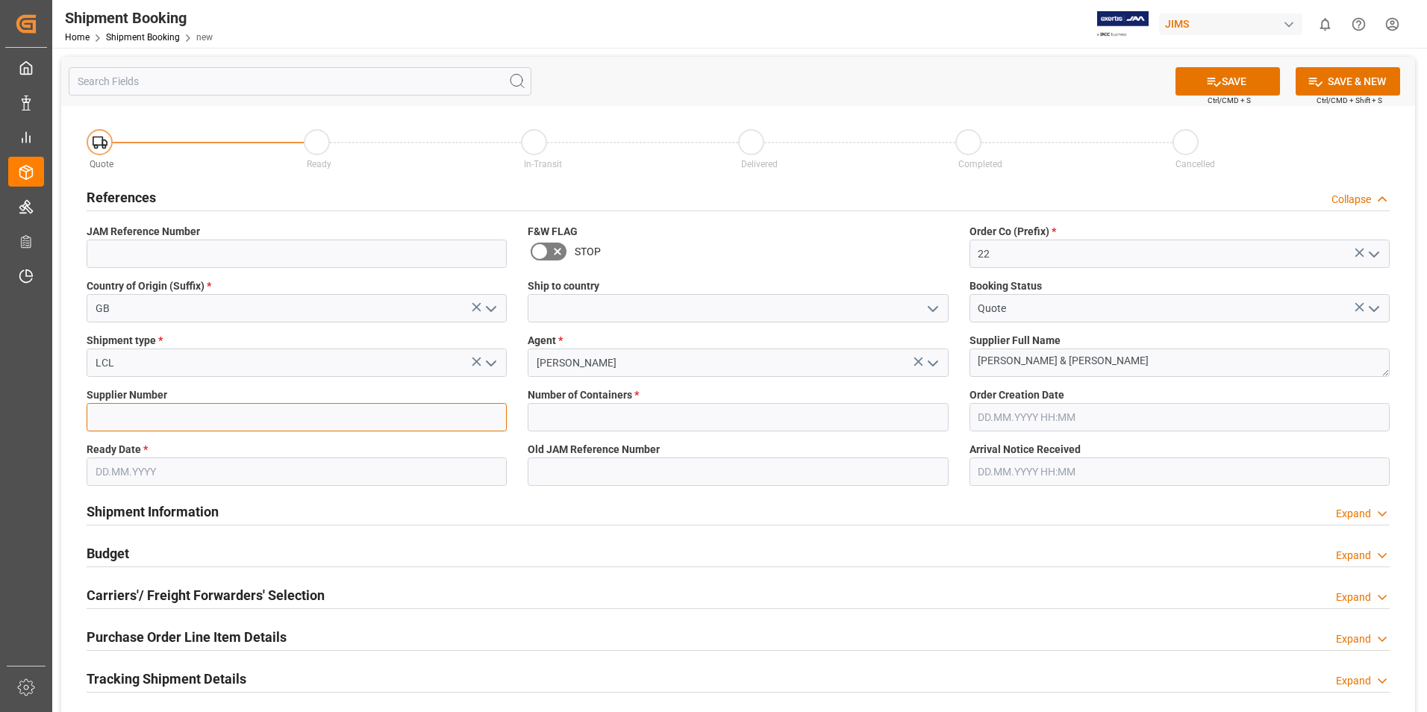
click at [192, 408] on input at bounding box center [297, 417] width 420 height 28
type input "211738"
click at [563, 415] on input "text" at bounding box center [738, 417] width 420 height 28
type input "0"
drag, startPoint x: 125, startPoint y: 461, endPoint x: 251, endPoint y: 492, distance: 130.5
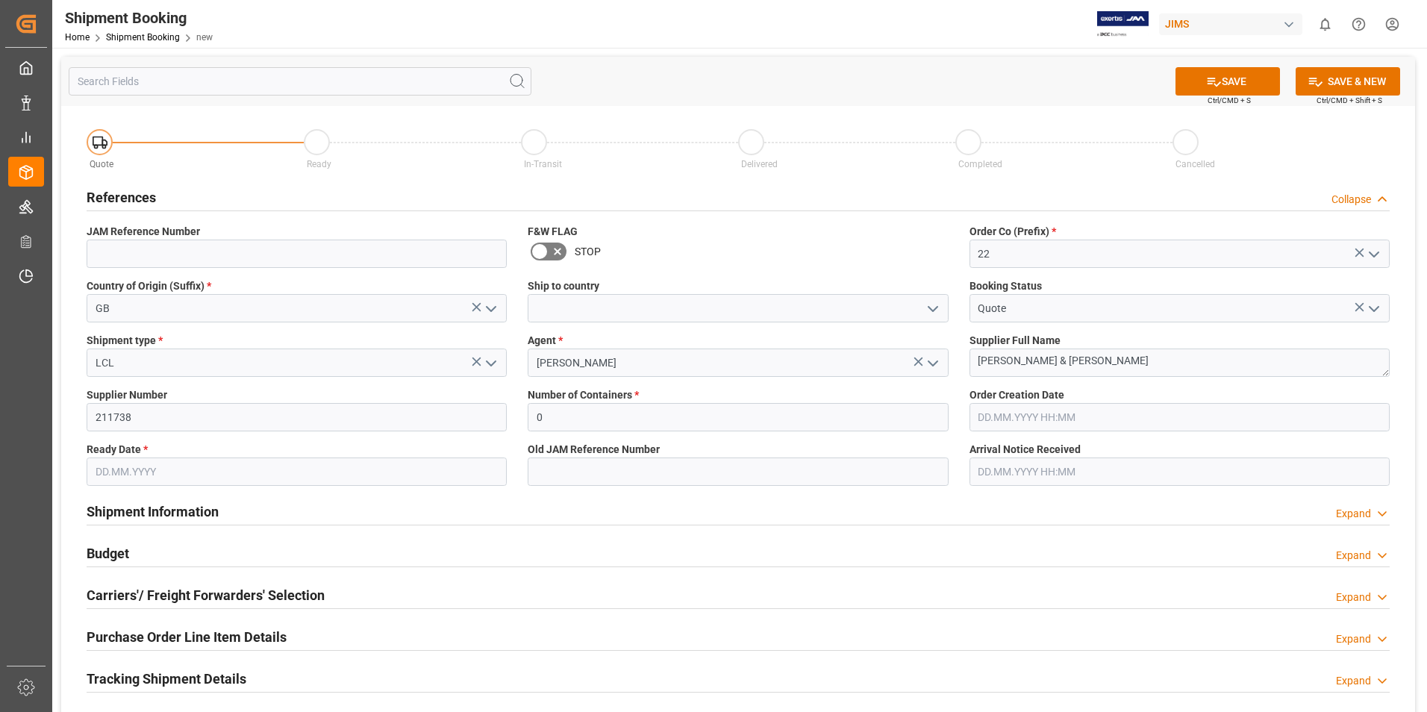
click at [125, 461] on input "text" at bounding box center [297, 471] width 420 height 28
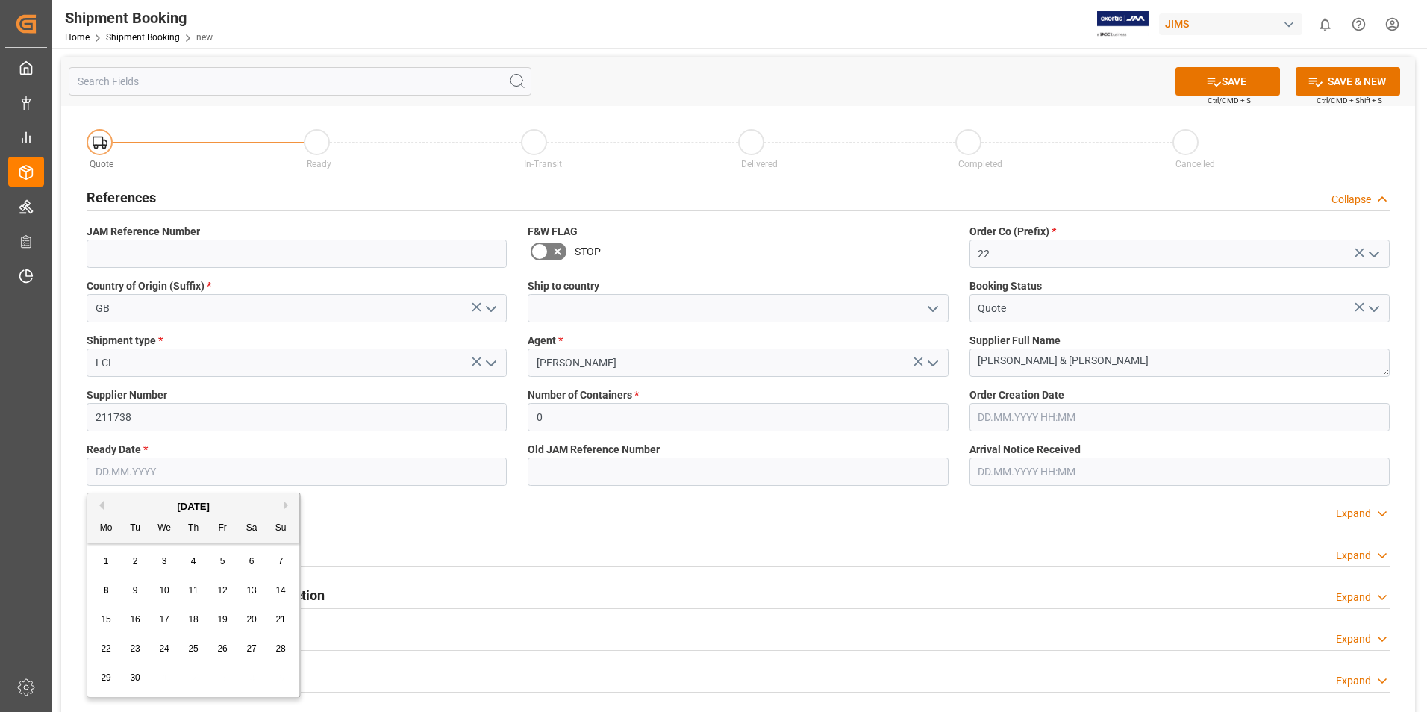
click at [286, 504] on button "Next Month" at bounding box center [288, 505] width 9 height 9
click at [187, 590] on div "9" at bounding box center [193, 591] width 19 height 18
type input "09.10.2025"
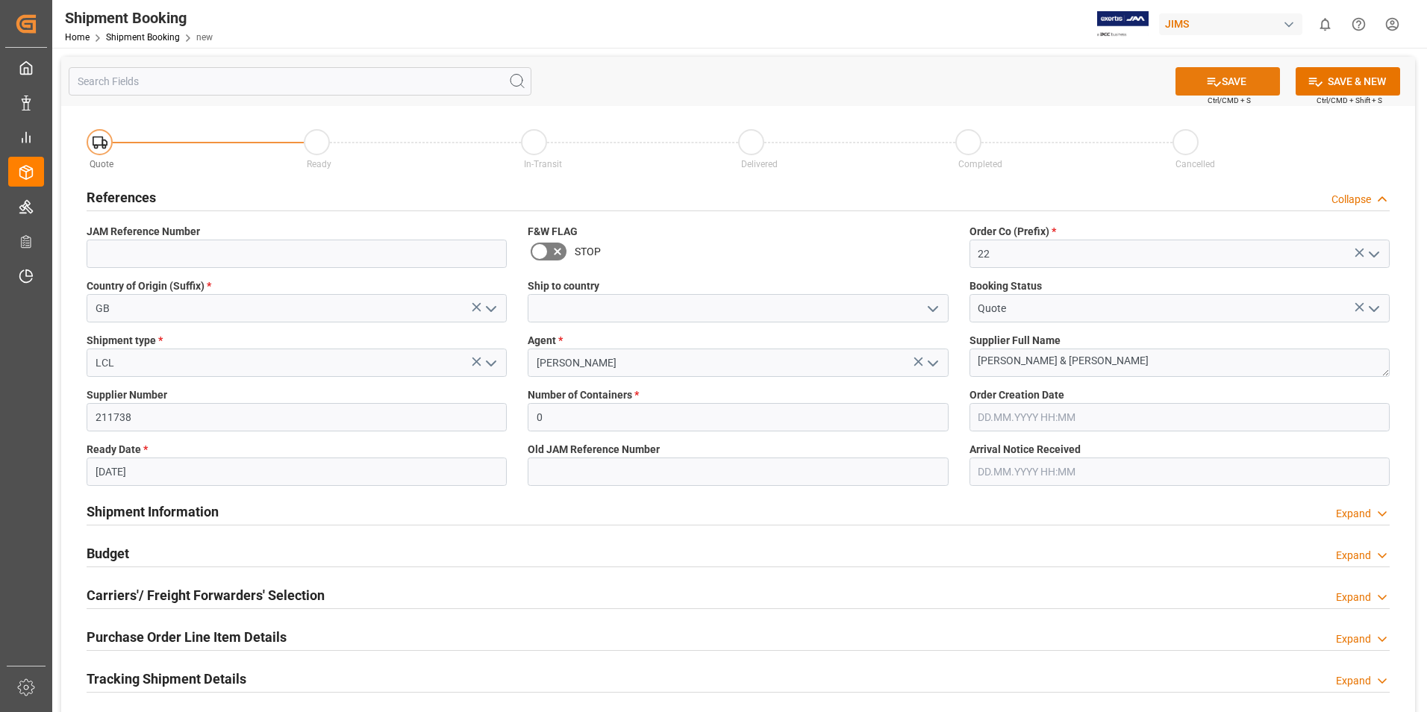
click at [1221, 83] on button "SAVE" at bounding box center [1227, 81] width 104 height 28
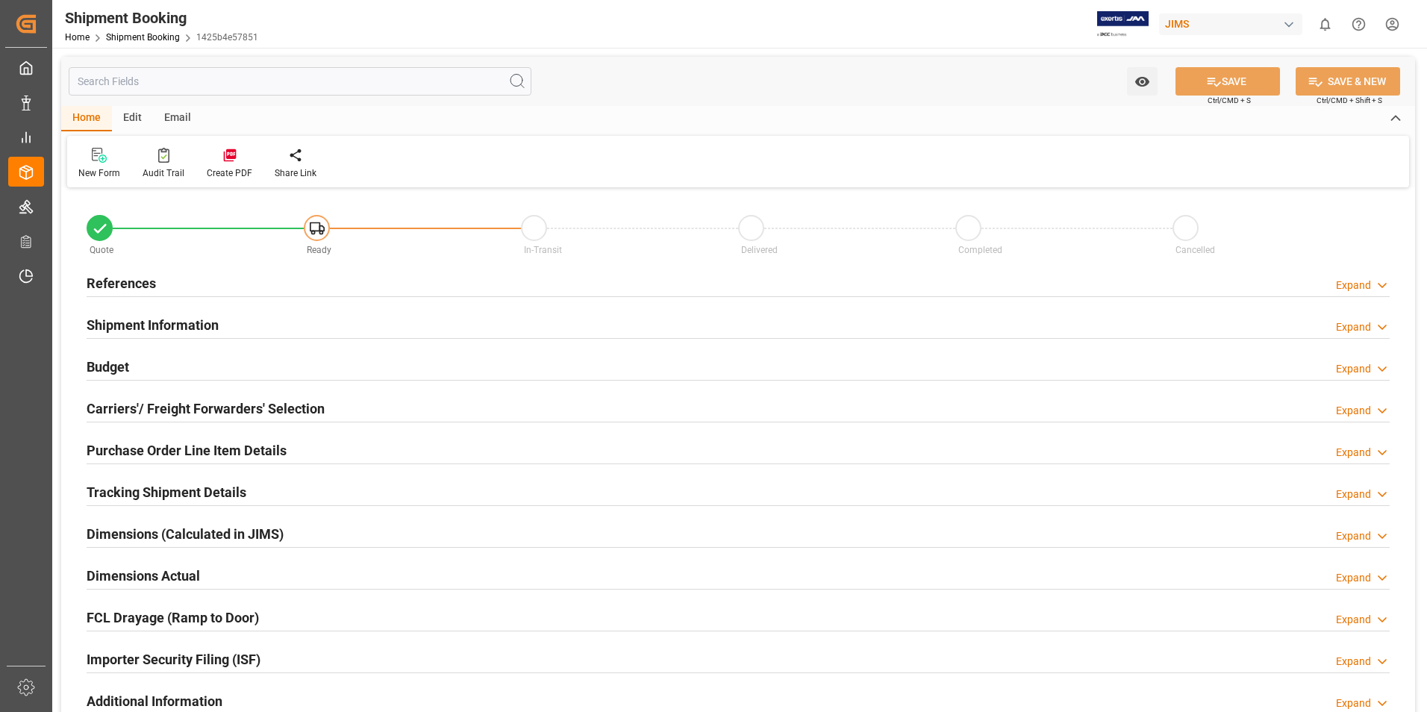
type input "0"
type input "[DATE]"
click at [131, 273] on h2 "References" at bounding box center [121, 283] width 69 height 20
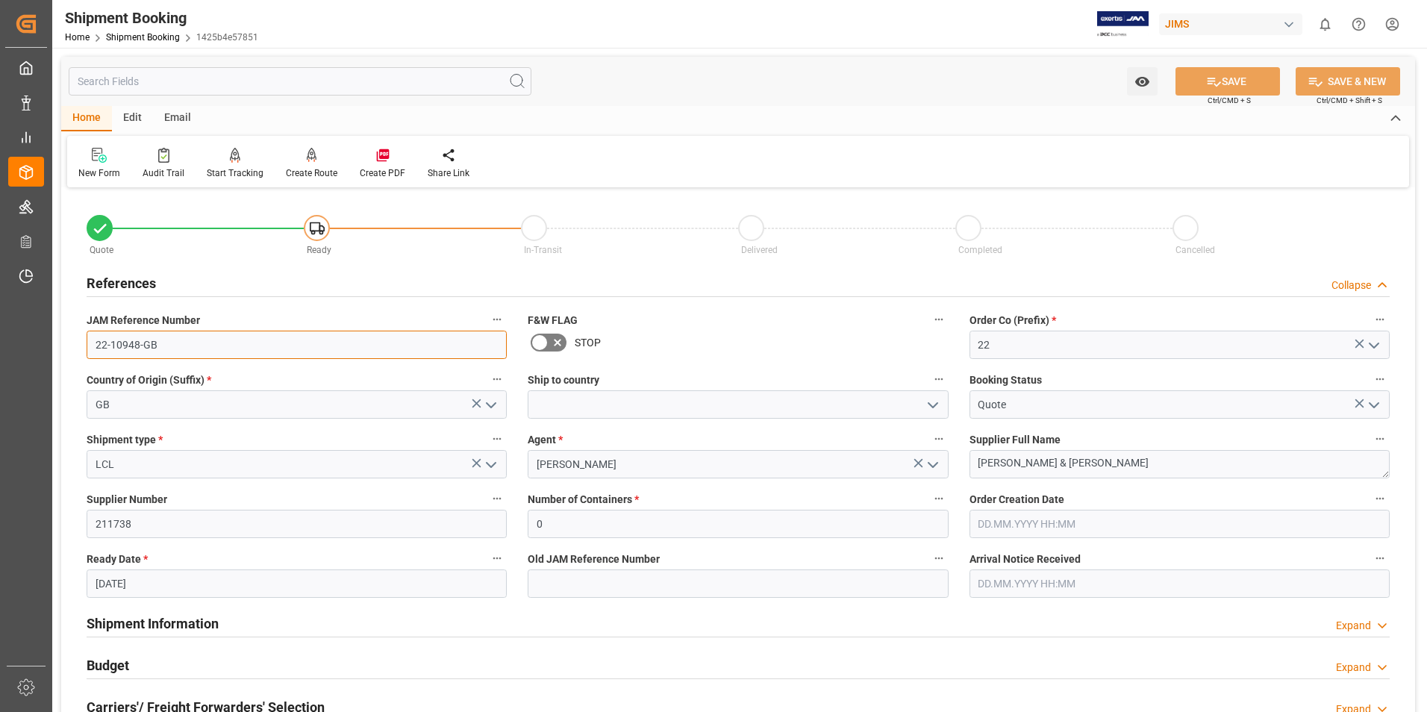
drag, startPoint x: 156, startPoint y: 346, endPoint x: 62, endPoint y: 346, distance: 94.0
click at [62, 346] on div "Quote Ready In-Transit Delivered Completed Cancelled References Collapse JAM Re…" at bounding box center [738, 656] width 1354 height 928
drag, startPoint x: 86, startPoint y: 162, endPoint x: 148, endPoint y: 232, distance: 93.6
click at [86, 162] on div at bounding box center [99, 155] width 42 height 16
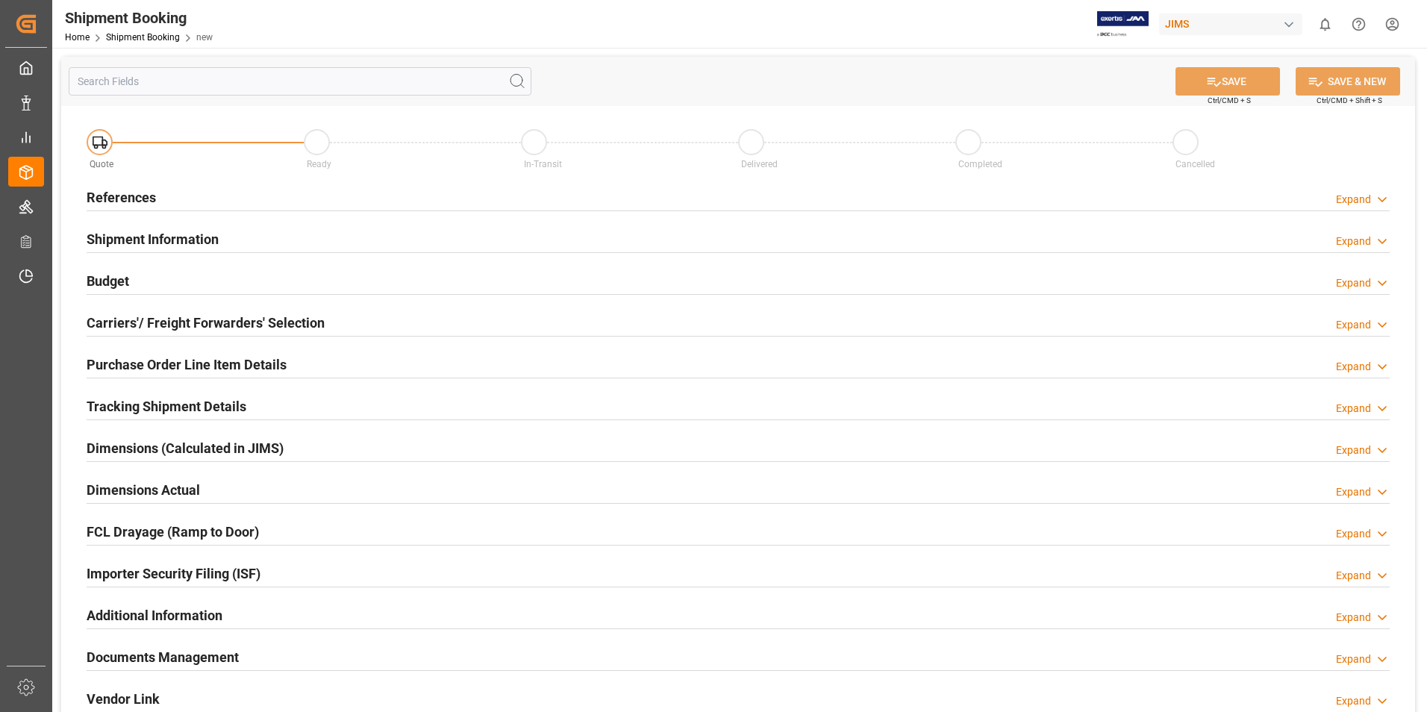
click at [104, 188] on h2 "References" at bounding box center [121, 197] width 69 height 20
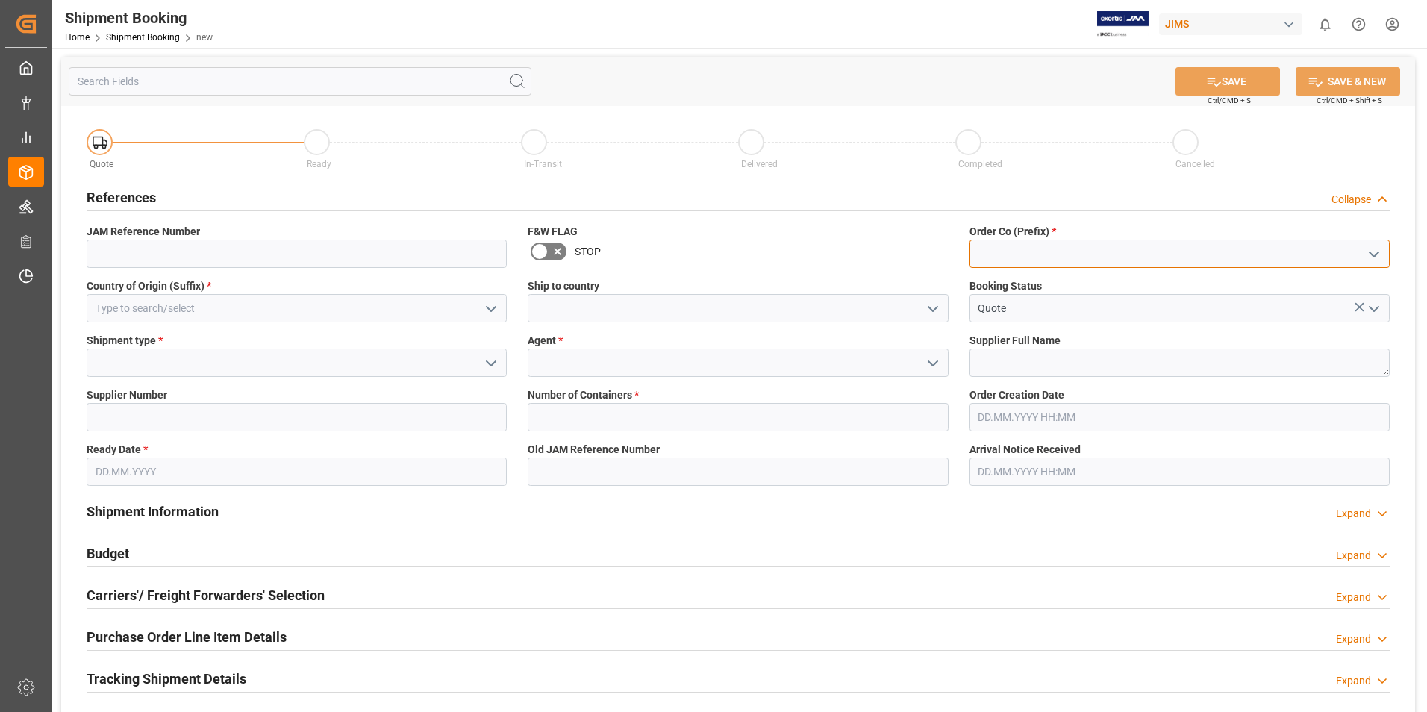
click at [1017, 243] on input at bounding box center [1179, 254] width 420 height 28
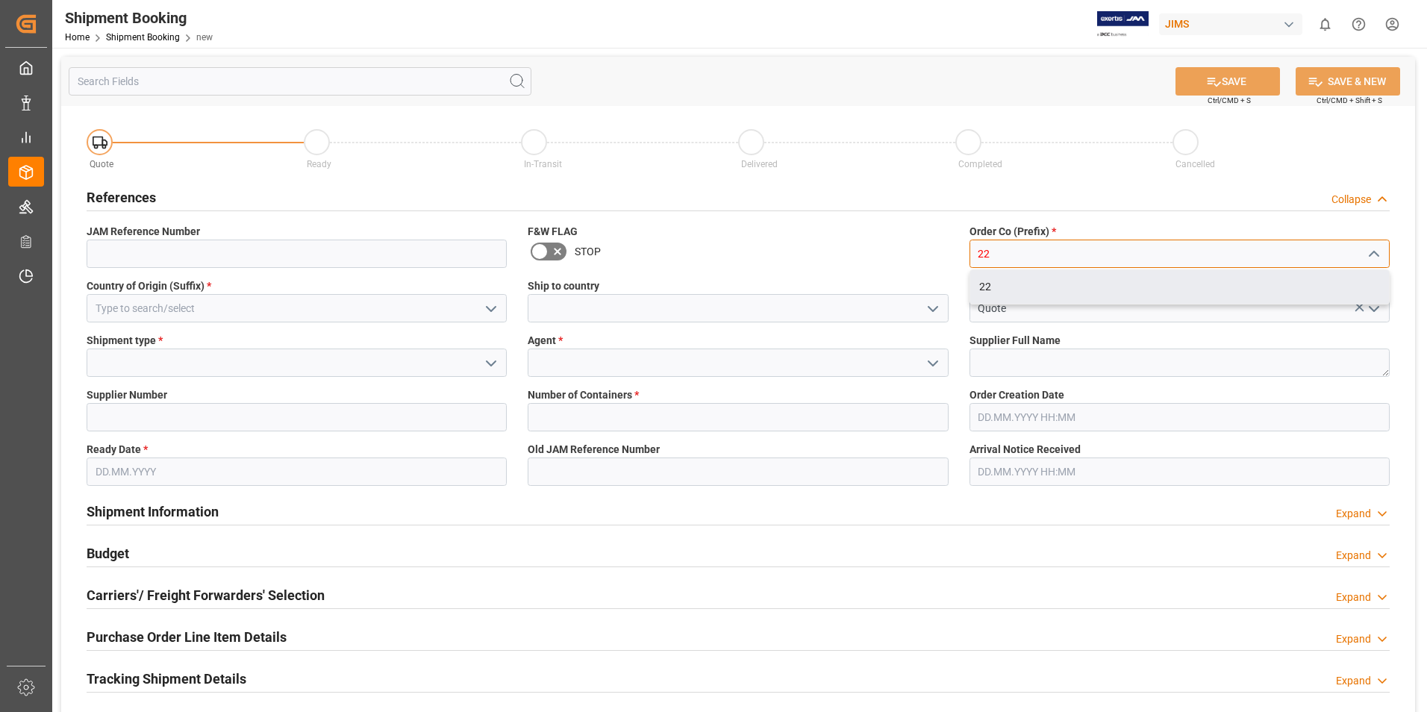
click at [1002, 290] on div "22" at bounding box center [1179, 287] width 419 height 34
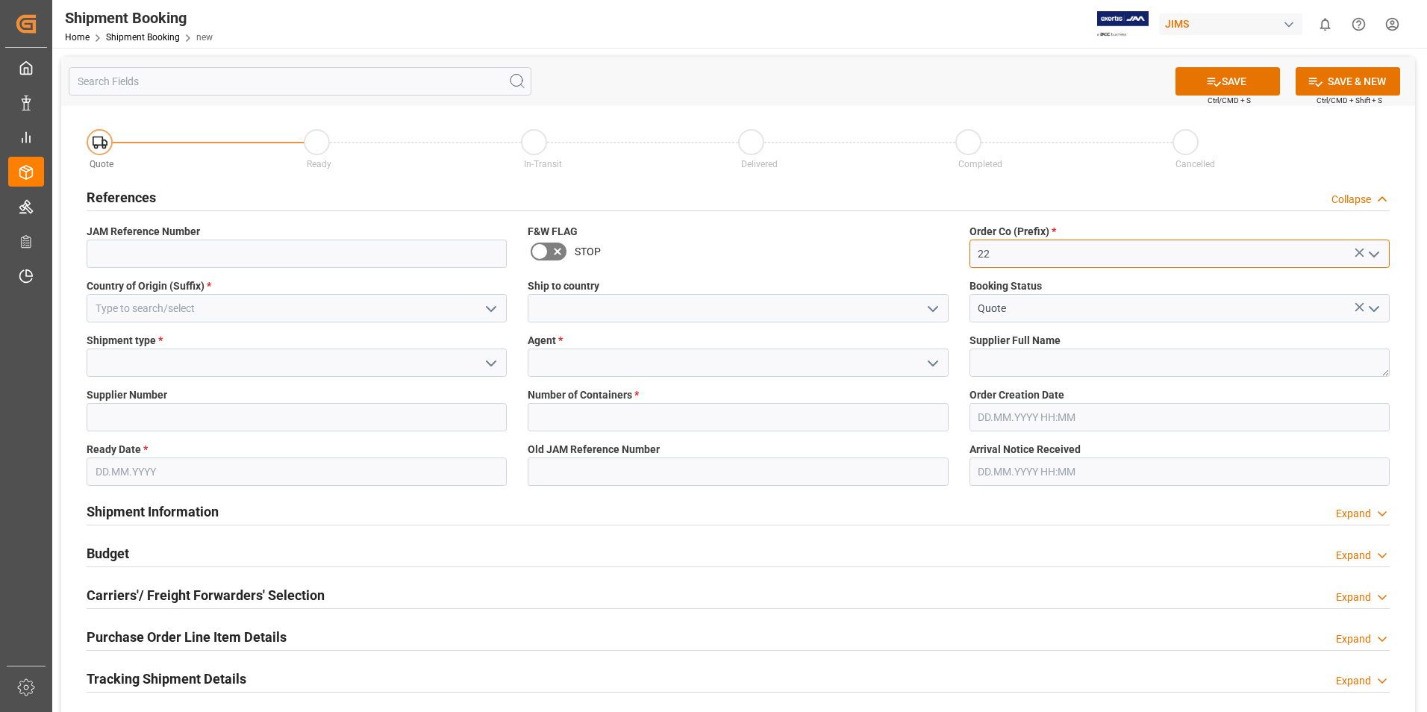
type input "22"
click at [171, 302] on input at bounding box center [297, 308] width 420 height 28
type input "b"
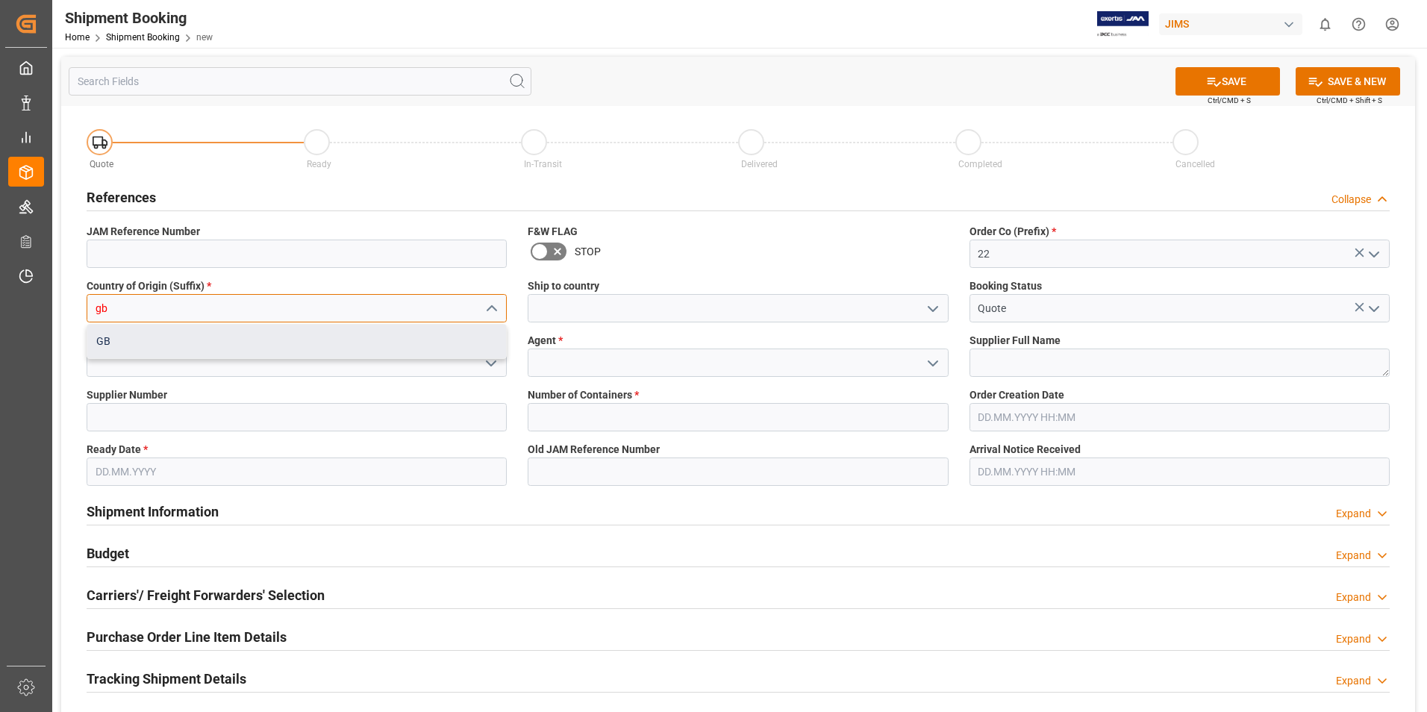
click at [150, 336] on div "GB" at bounding box center [296, 342] width 419 height 34
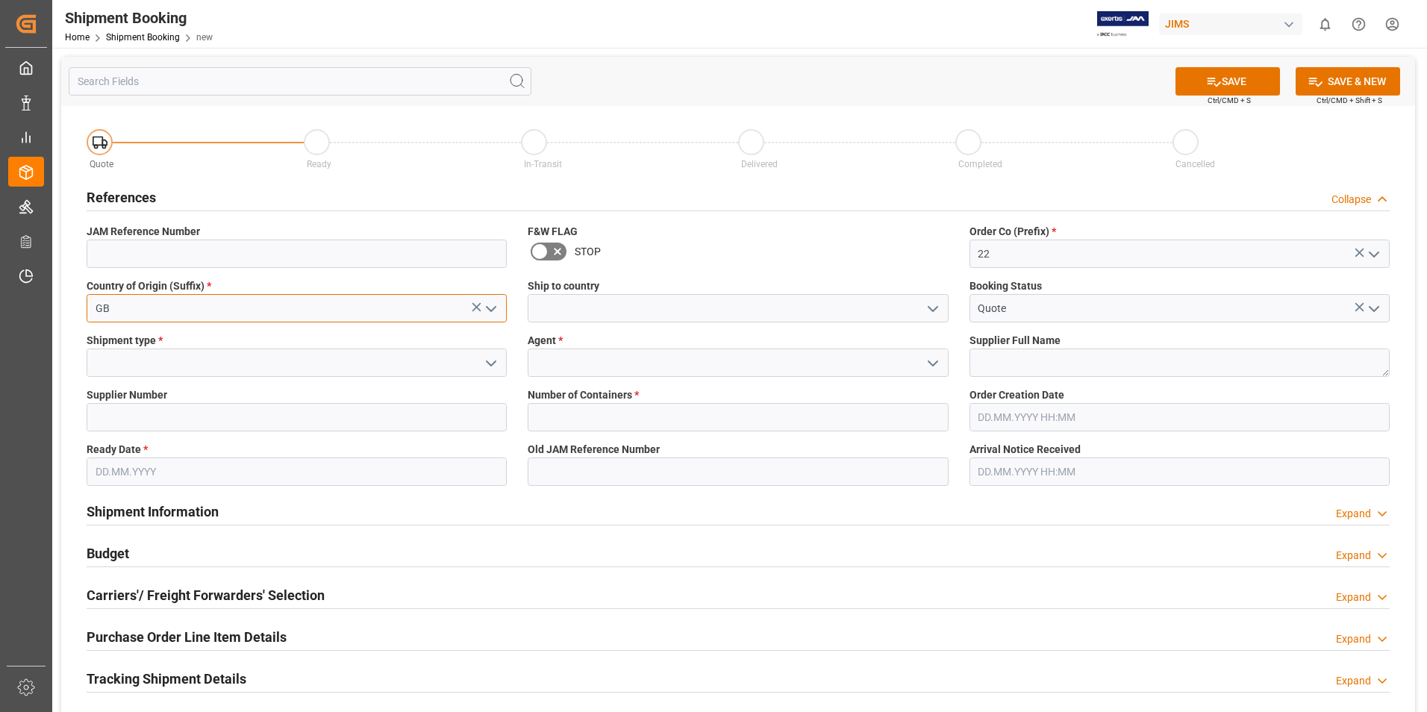
type input "GB"
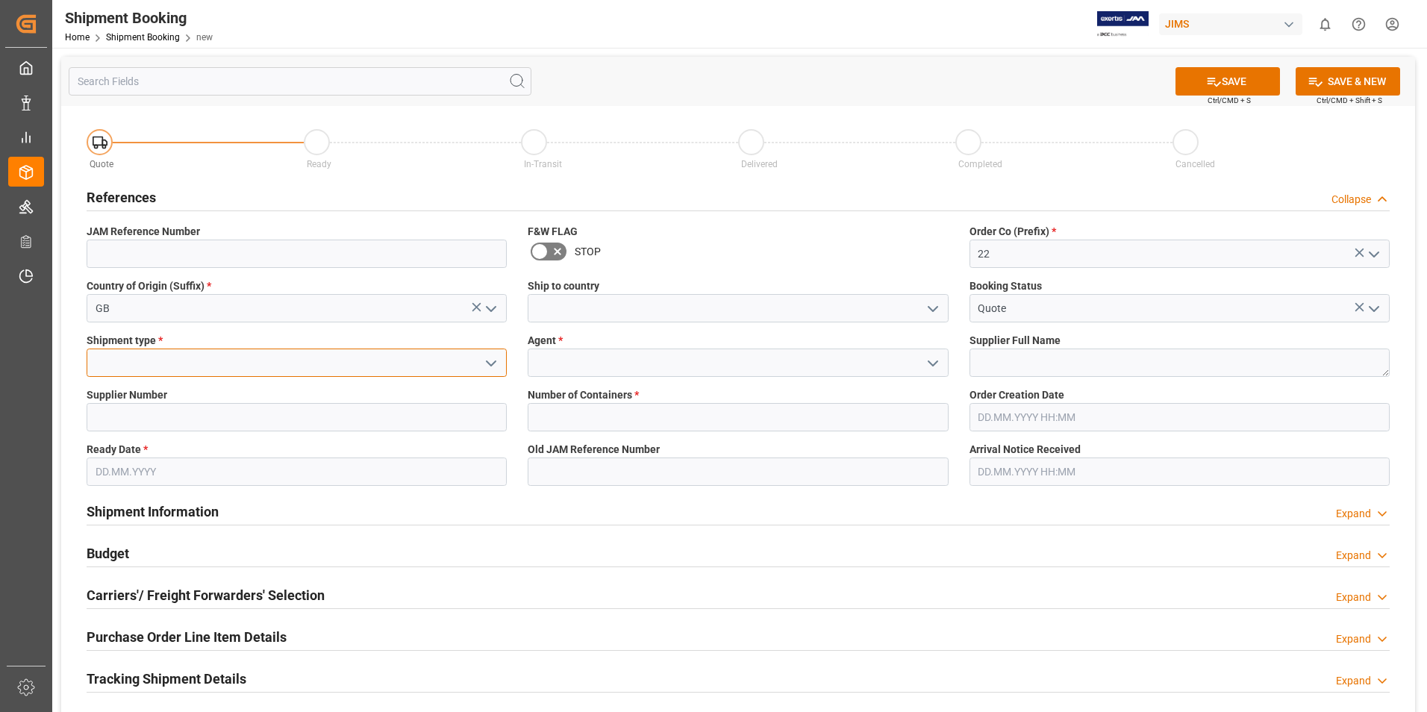
click at [255, 360] on input at bounding box center [297, 362] width 420 height 28
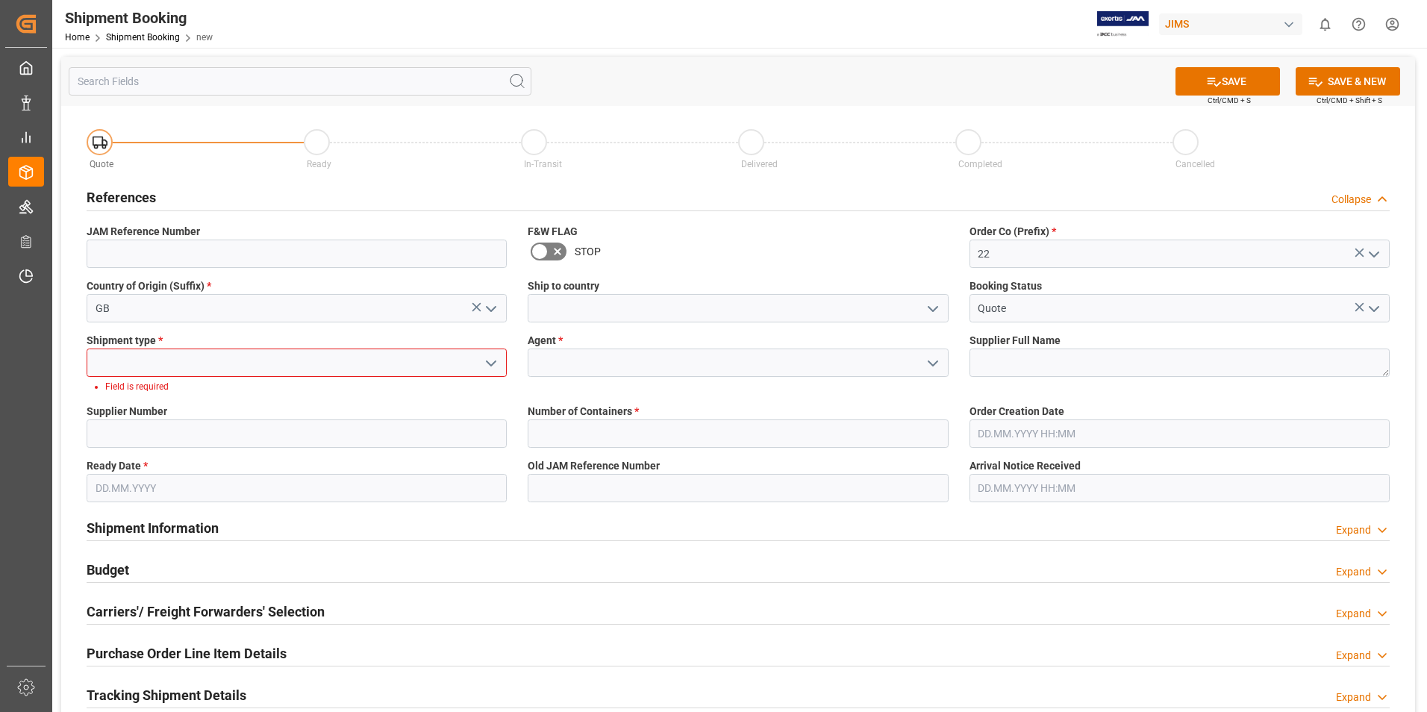
click at [482, 363] on icon "open menu" at bounding box center [491, 363] width 18 height 18
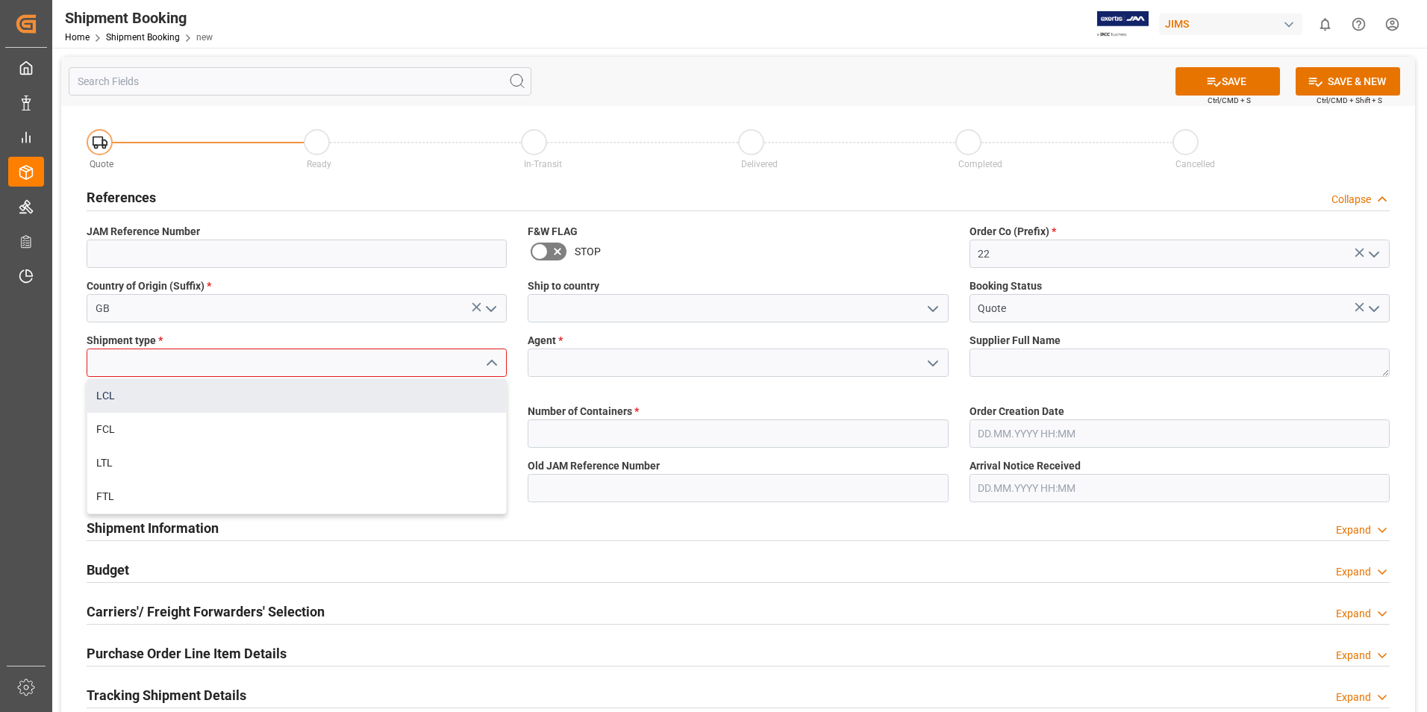
click at [295, 392] on div "LCL" at bounding box center [296, 396] width 419 height 34
type input "LCL"
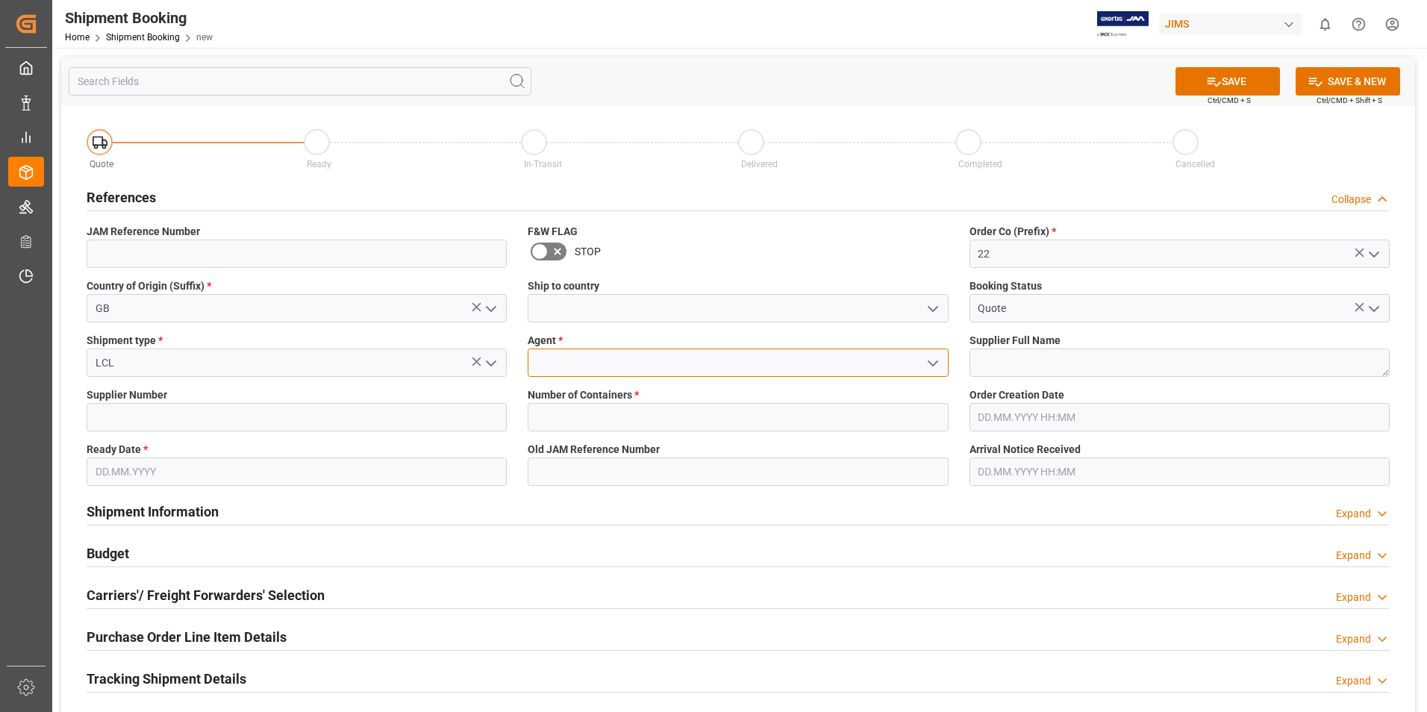
click at [663, 375] on input at bounding box center [738, 362] width 420 height 28
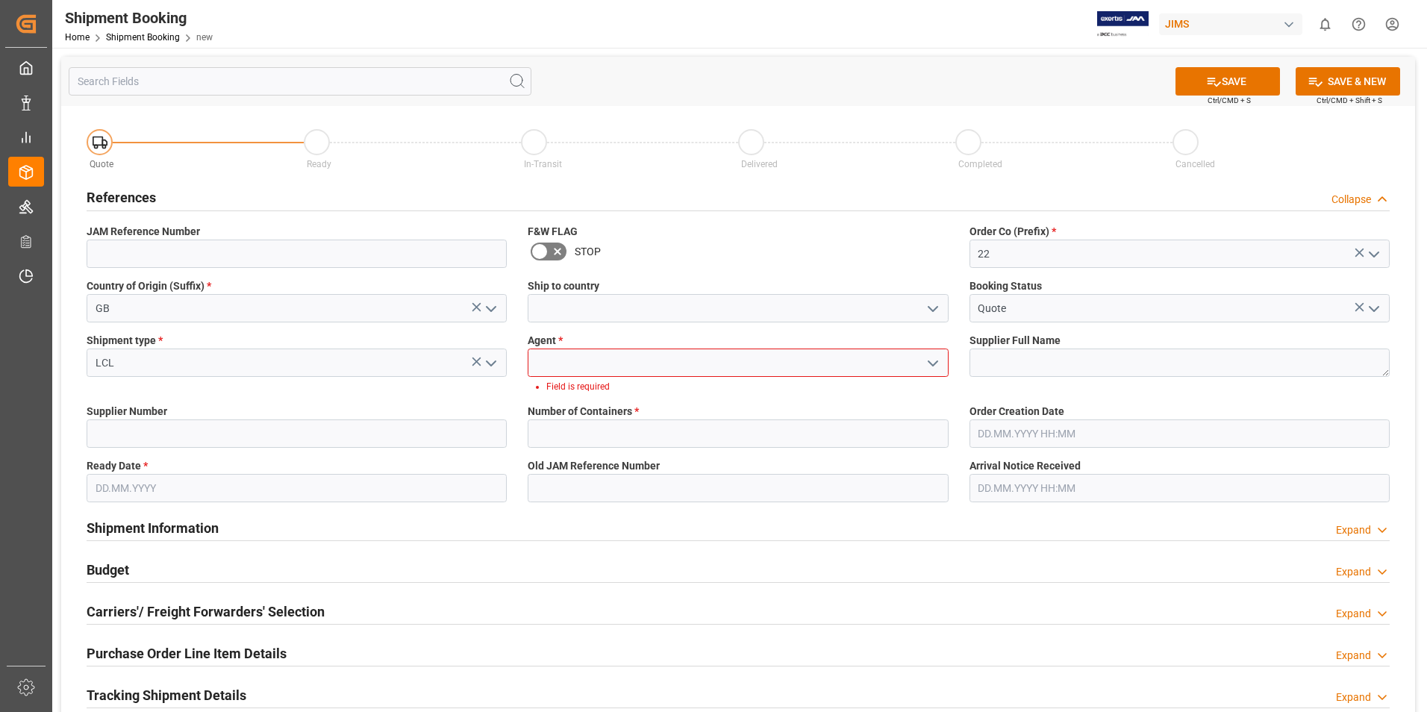
click at [925, 361] on icon "open menu" at bounding box center [933, 363] width 18 height 18
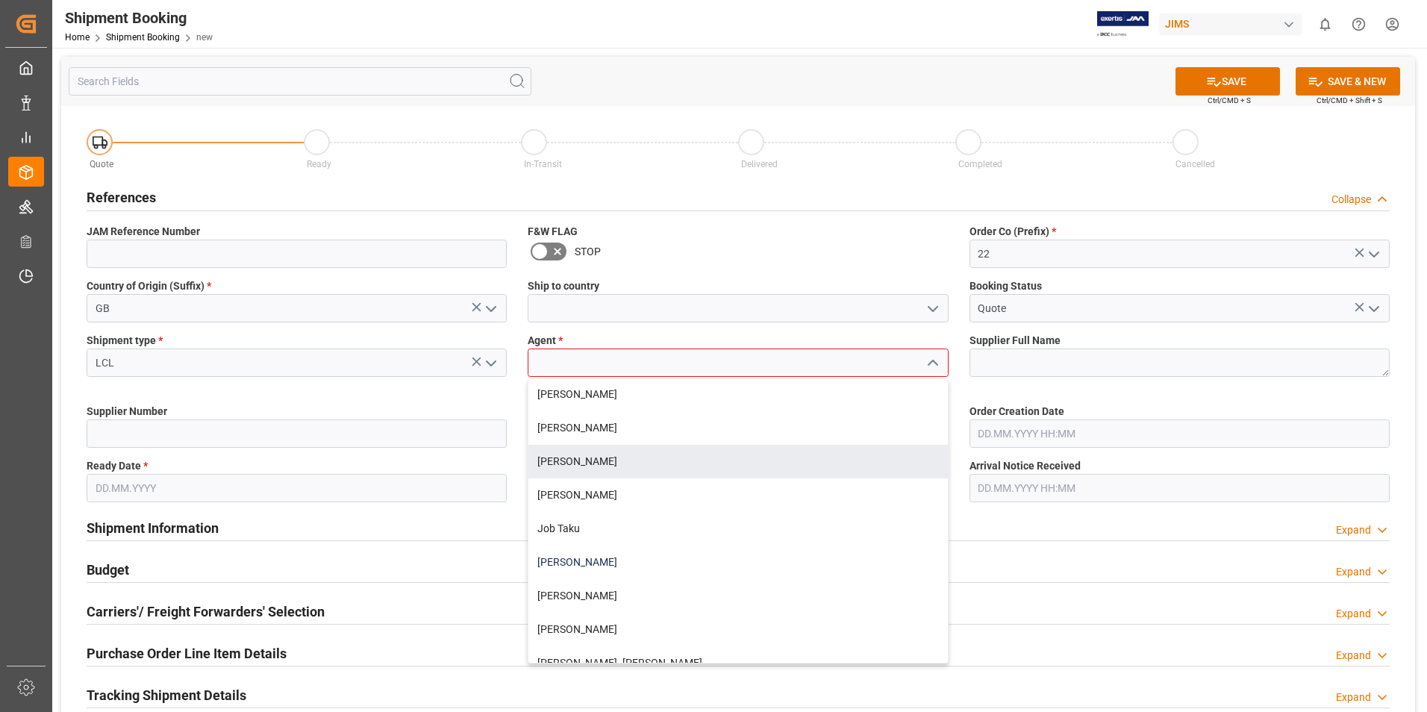
scroll to position [298, 0]
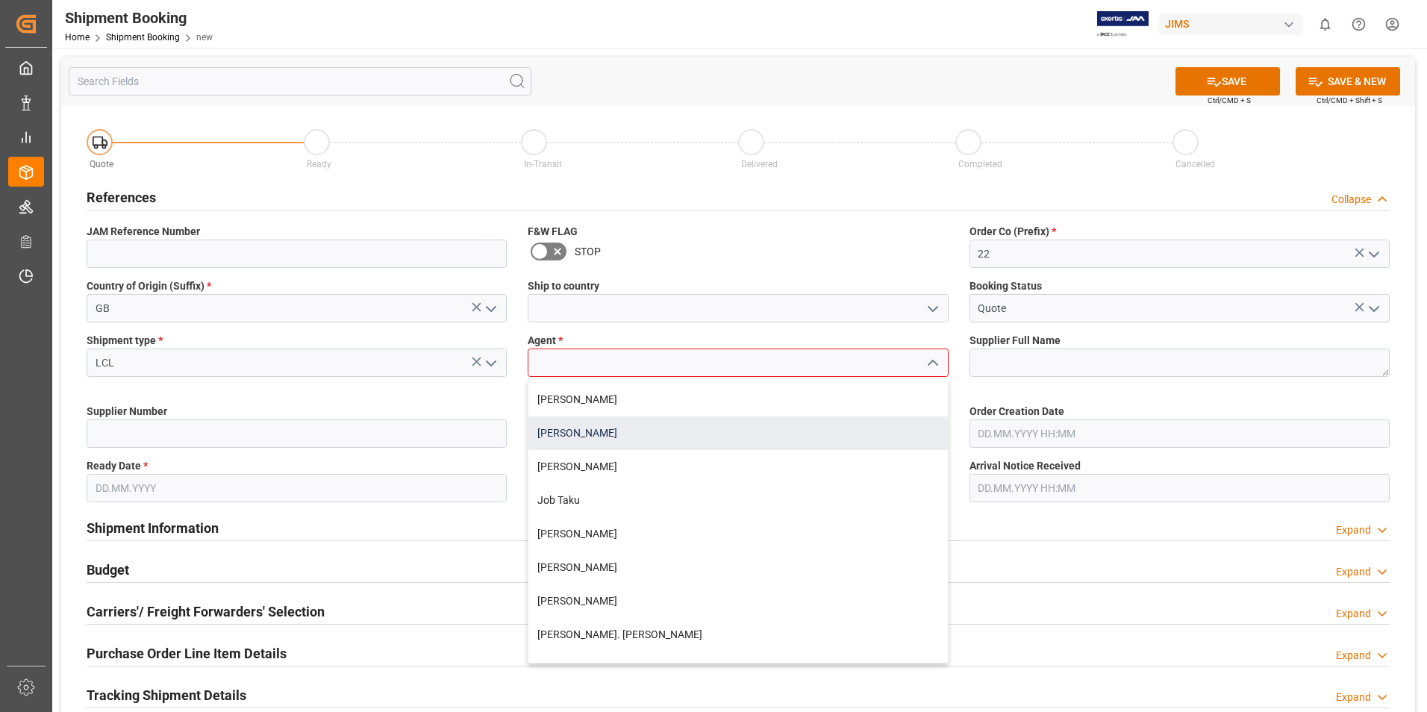
click at [585, 443] on div "[PERSON_NAME]" at bounding box center [737, 433] width 419 height 34
type input "[PERSON_NAME]"
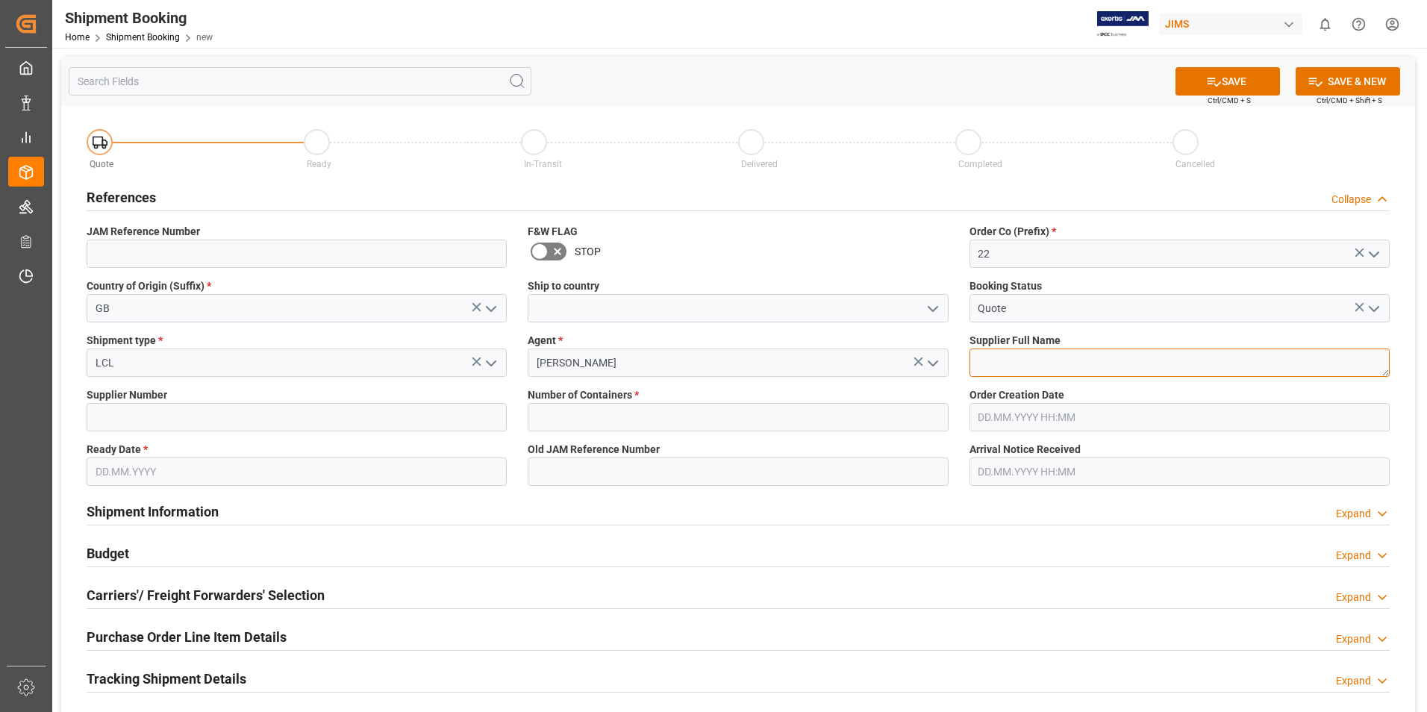
click at [1055, 363] on textarea at bounding box center [1179, 362] width 420 height 28
type textarea "[PERSON_NAME] & [PERSON_NAME]"
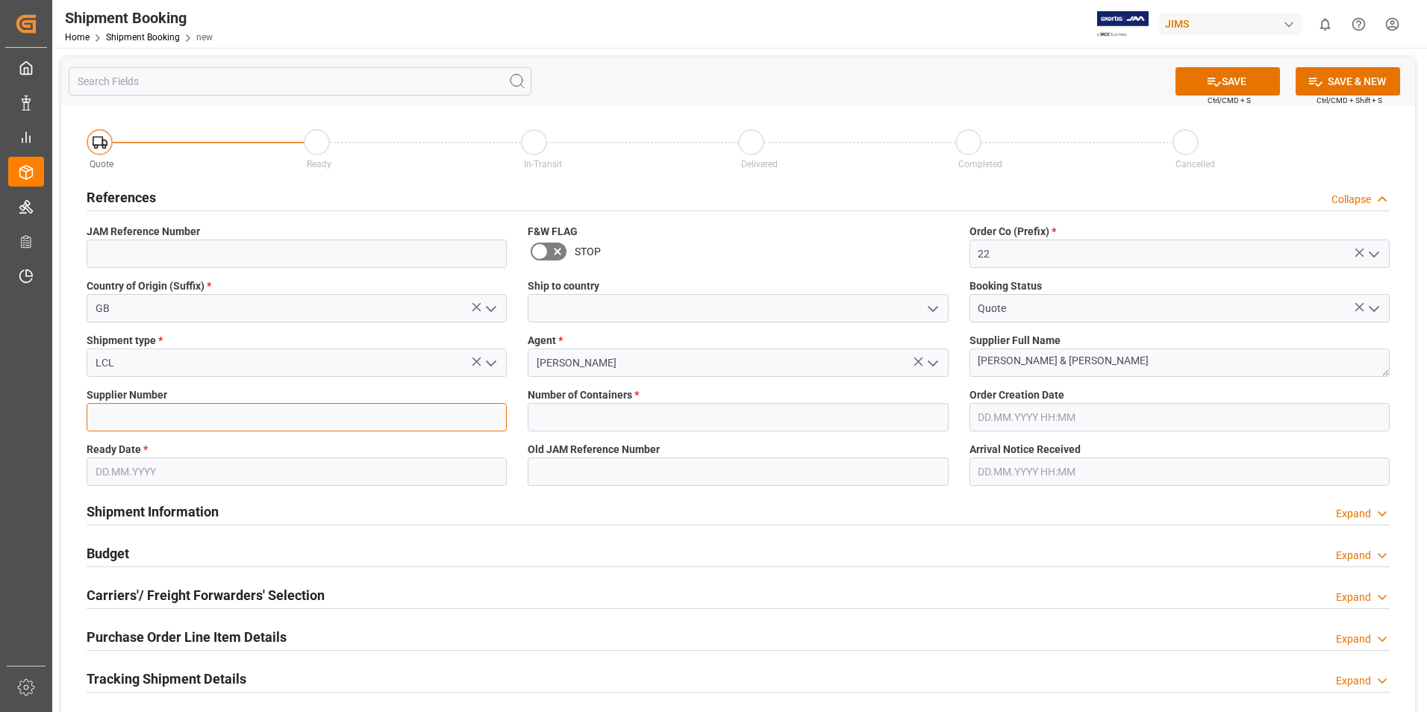
click at [244, 419] on input at bounding box center [297, 417] width 420 height 28
type input "211738"
click at [186, 469] on input "text" at bounding box center [297, 471] width 420 height 28
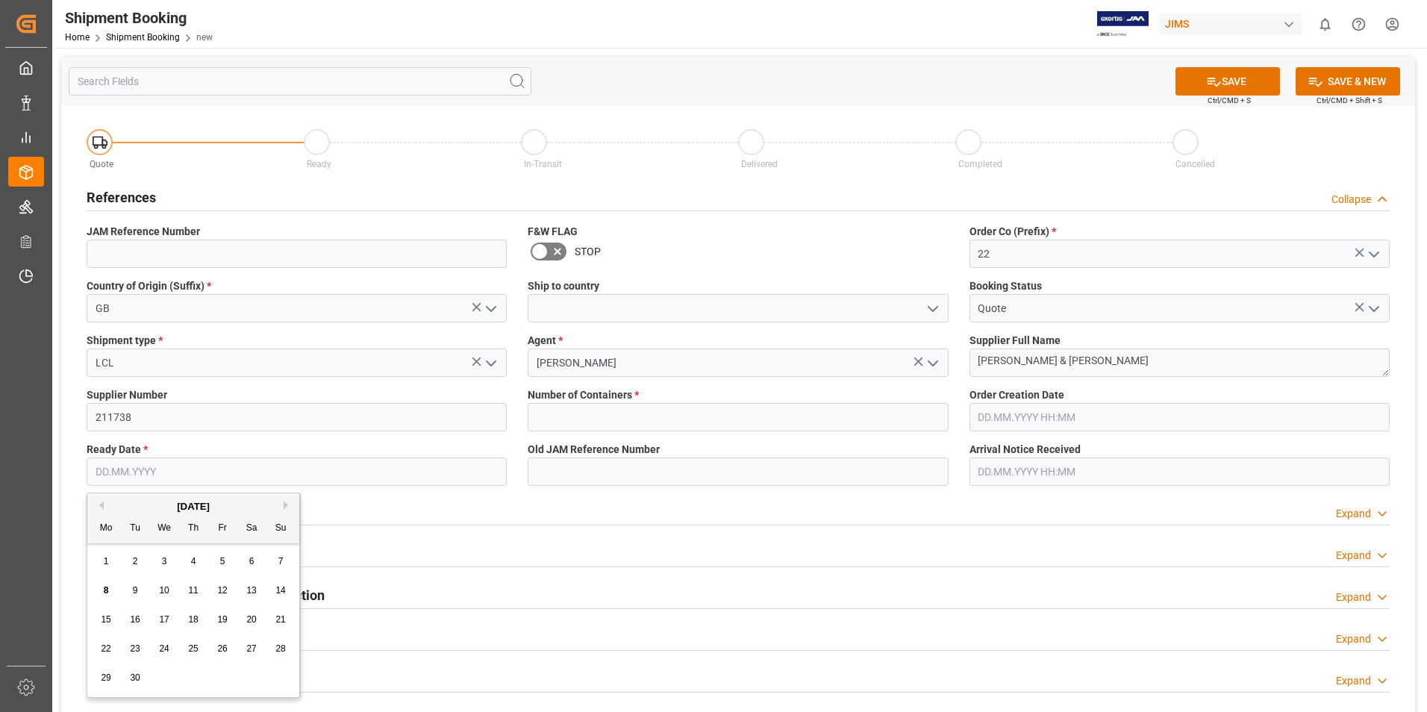
click at [131, 590] on div "9" at bounding box center [135, 591] width 19 height 18
type input "[DATE]"
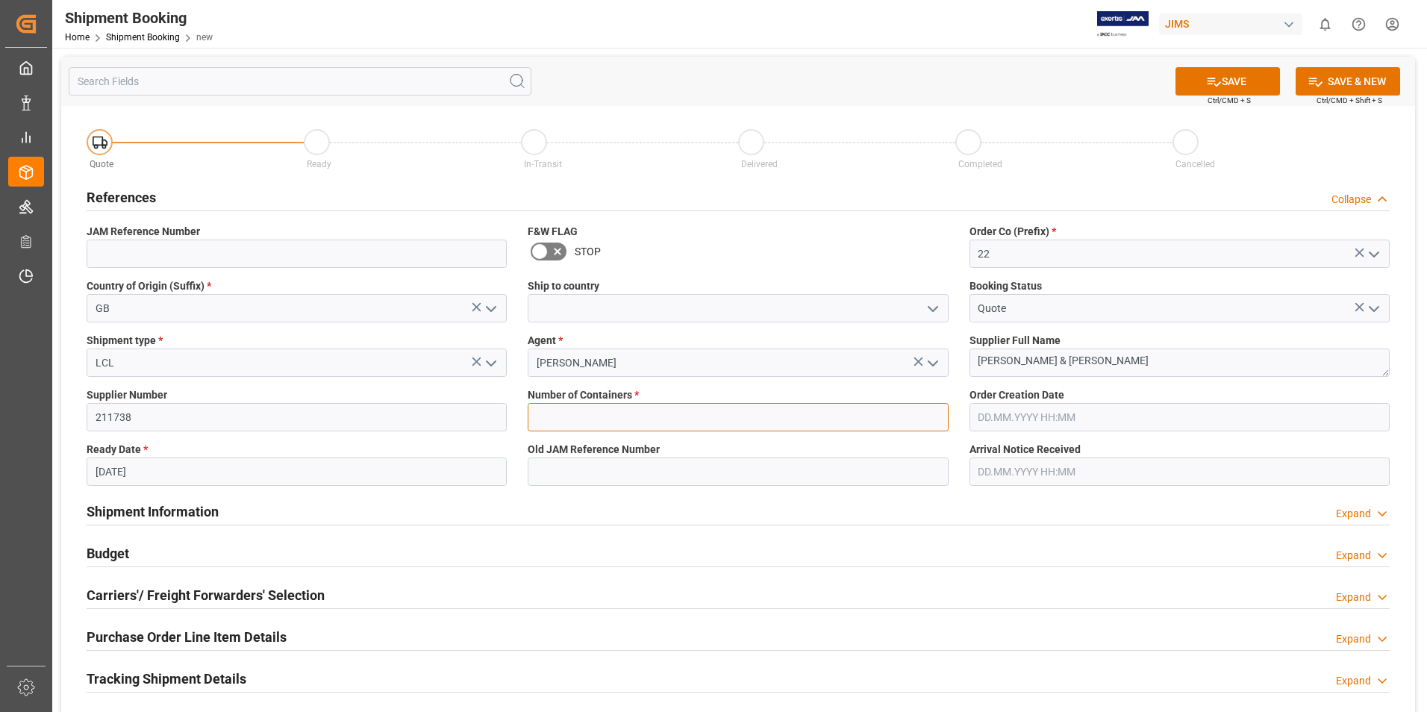
click at [604, 427] on input "text" at bounding box center [738, 417] width 420 height 28
type input "0"
click at [1223, 79] on button "SAVE" at bounding box center [1227, 81] width 104 height 28
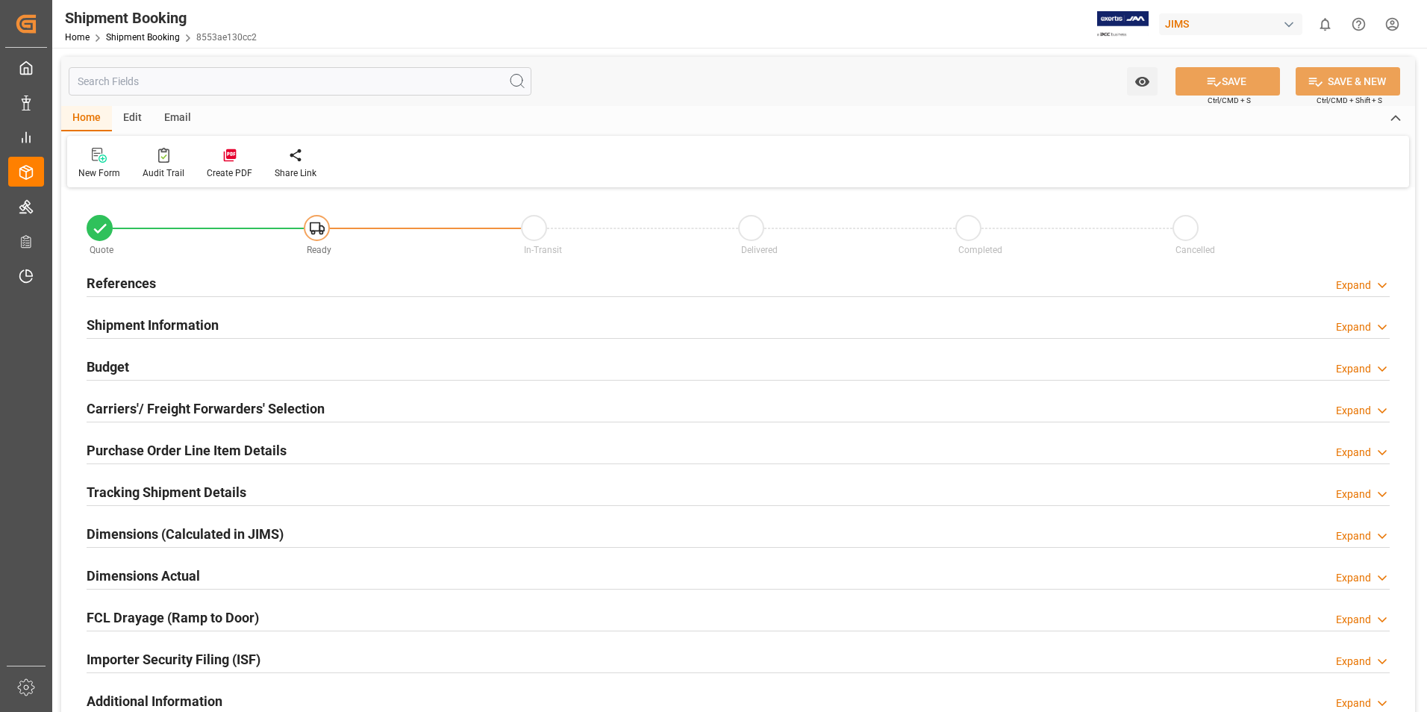
type input "0"
type input "[DATE]"
click at [124, 274] on h2 "References" at bounding box center [121, 283] width 69 height 20
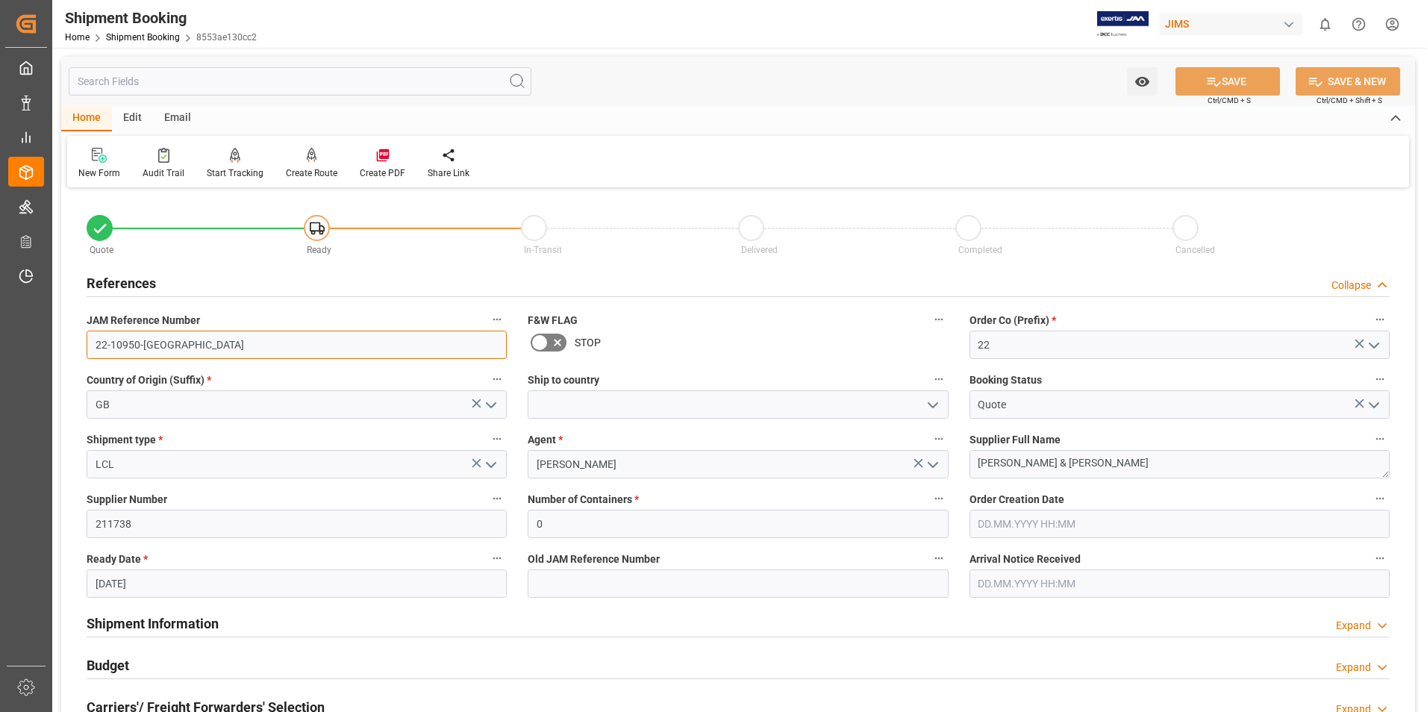
drag, startPoint x: 158, startPoint y: 345, endPoint x: 57, endPoint y: 345, distance: 100.7
click at [57, 345] on div "Watch Option SAVE Ctrl/CMD + S SAVE & NEW Ctrl/CMD + Shift + S Home Edit Email …" at bounding box center [738, 649] width 1372 height 1202
